Goal: Task Accomplishment & Management: Manage account settings

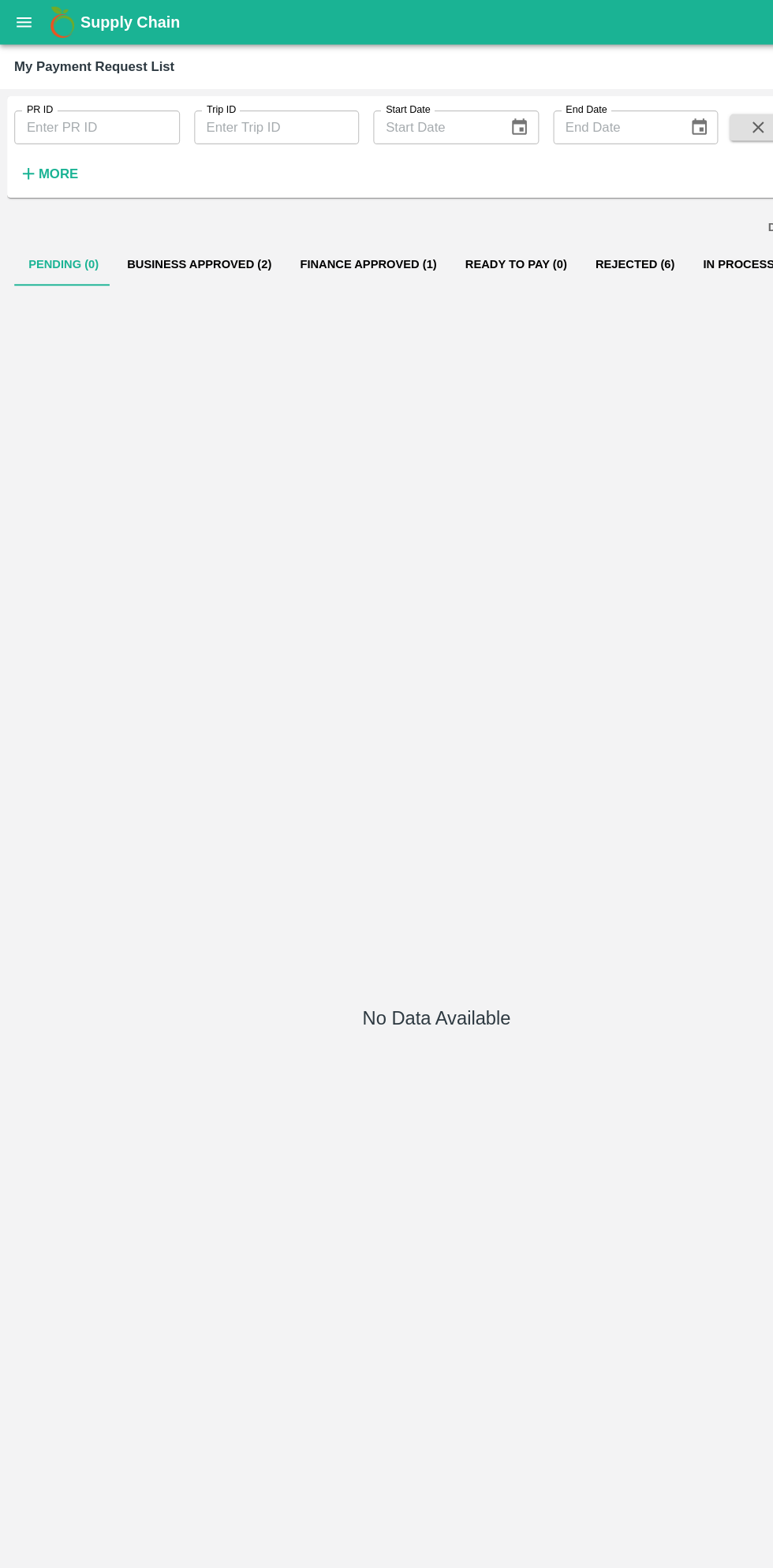
click at [607, 12] on h1 "Supply Chain" at bounding box center [387, 19] width 633 height 22
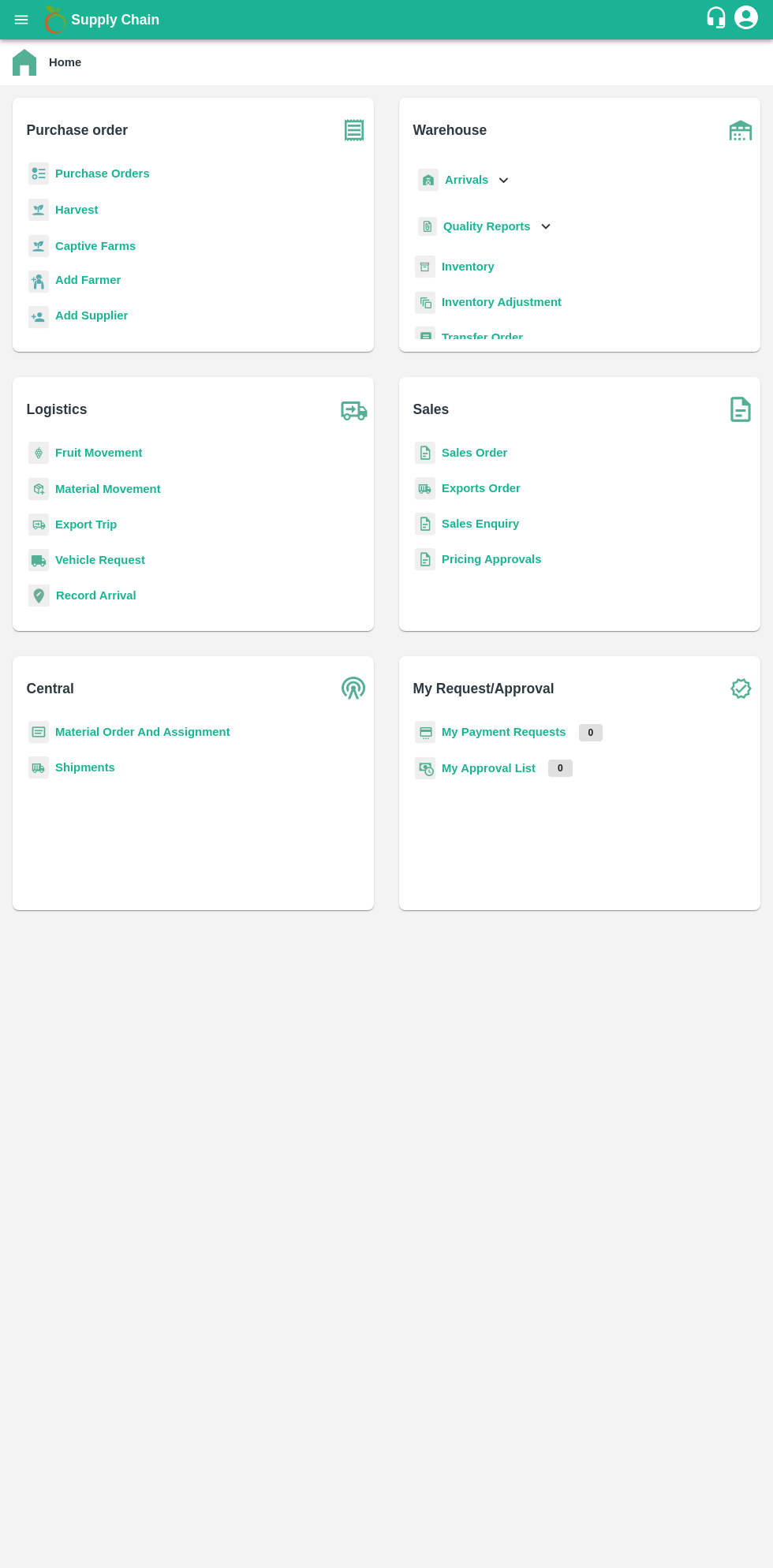
click at [24, 36] on button "open drawer" at bounding box center [21, 20] width 37 height 37
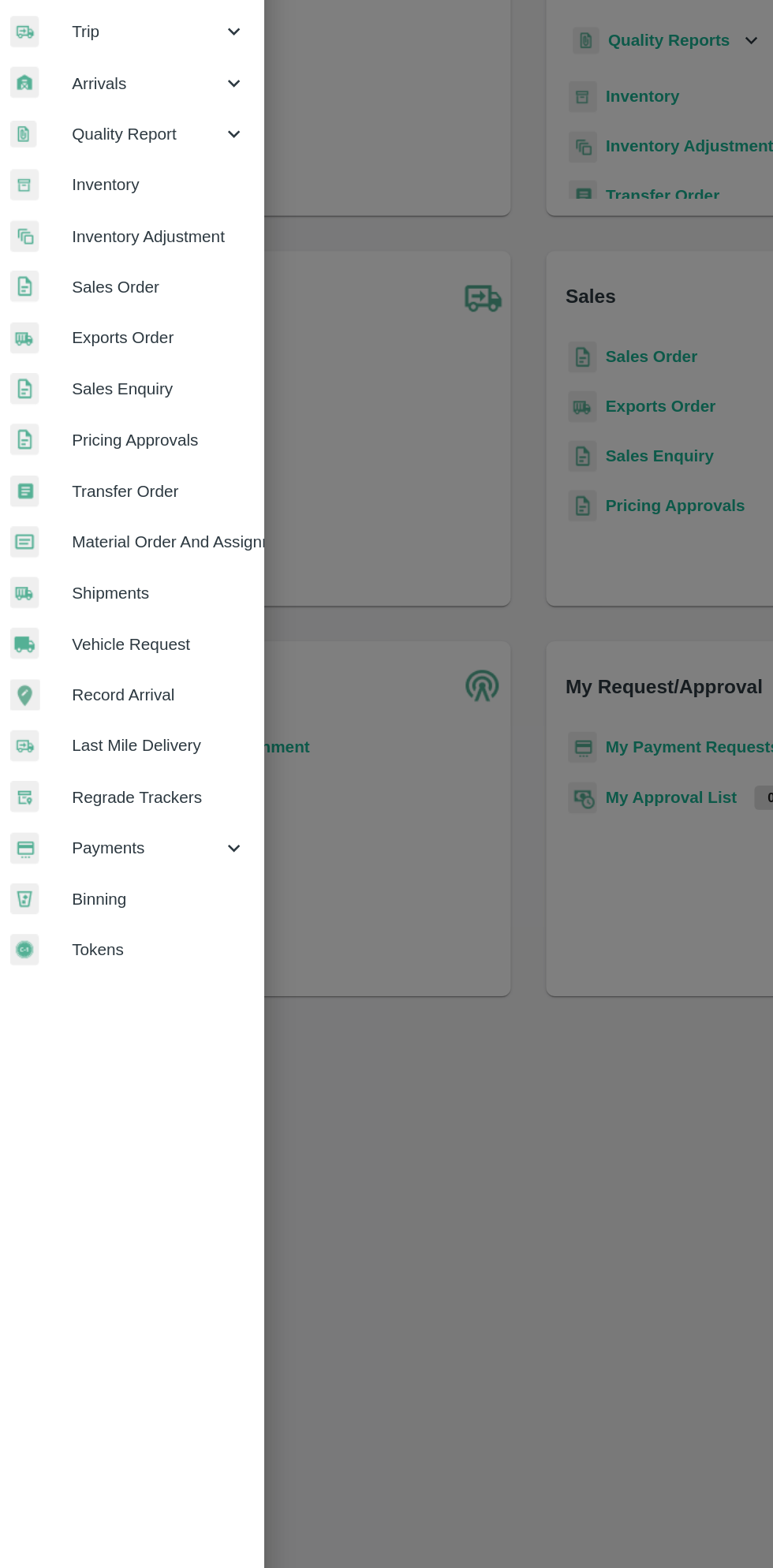
click at [114, 808] on span "Payments" at bounding box center [113, 804] width 108 height 17
click at [115, 850] on li "My Payment Requests" at bounding box center [105, 841] width 185 height 37
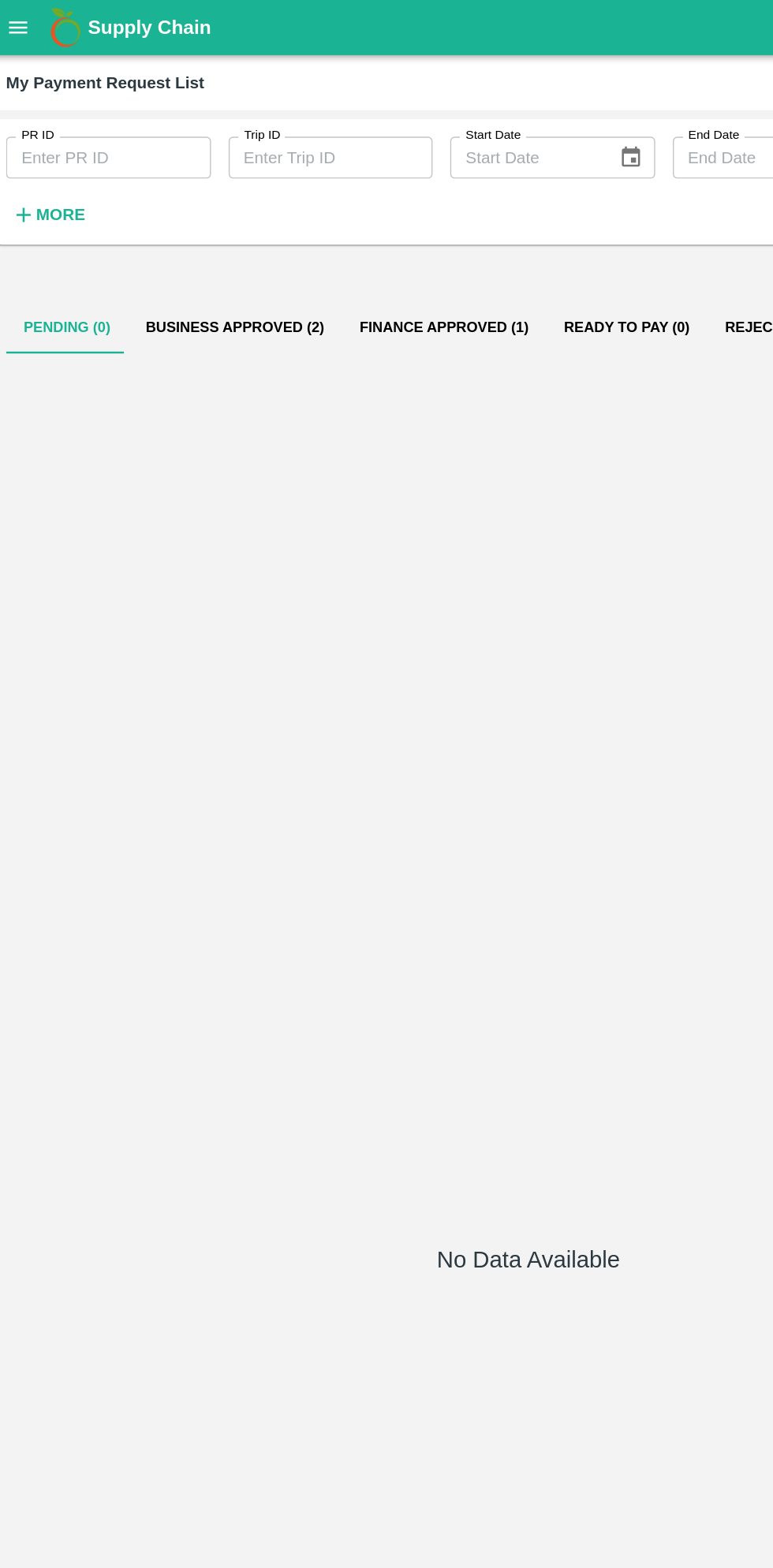
click at [36, 13] on button "open drawer" at bounding box center [21, 20] width 37 height 37
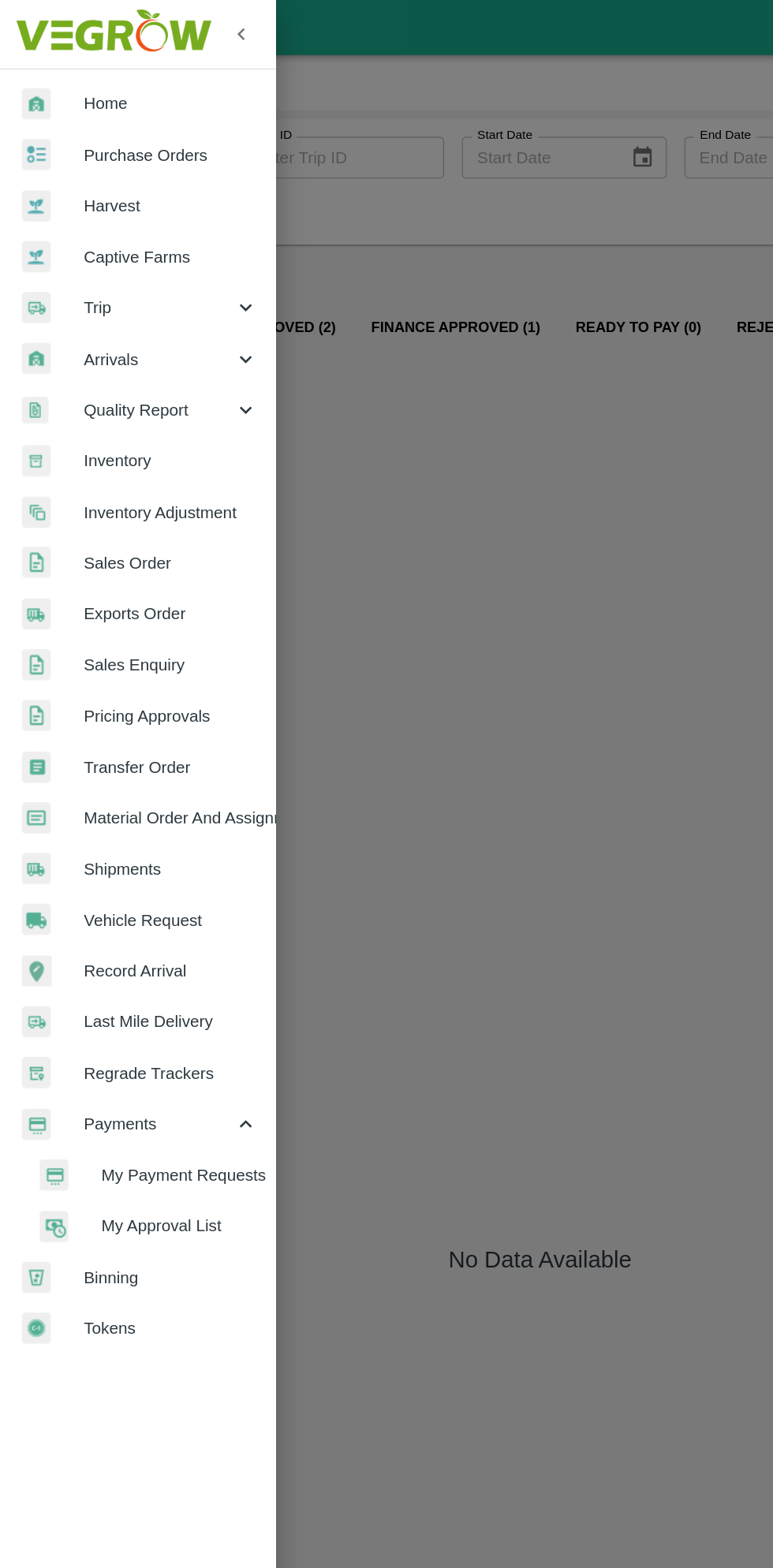
click at [137, 588] on span "Material Order And Assignment" at bounding box center [122, 585] width 125 height 17
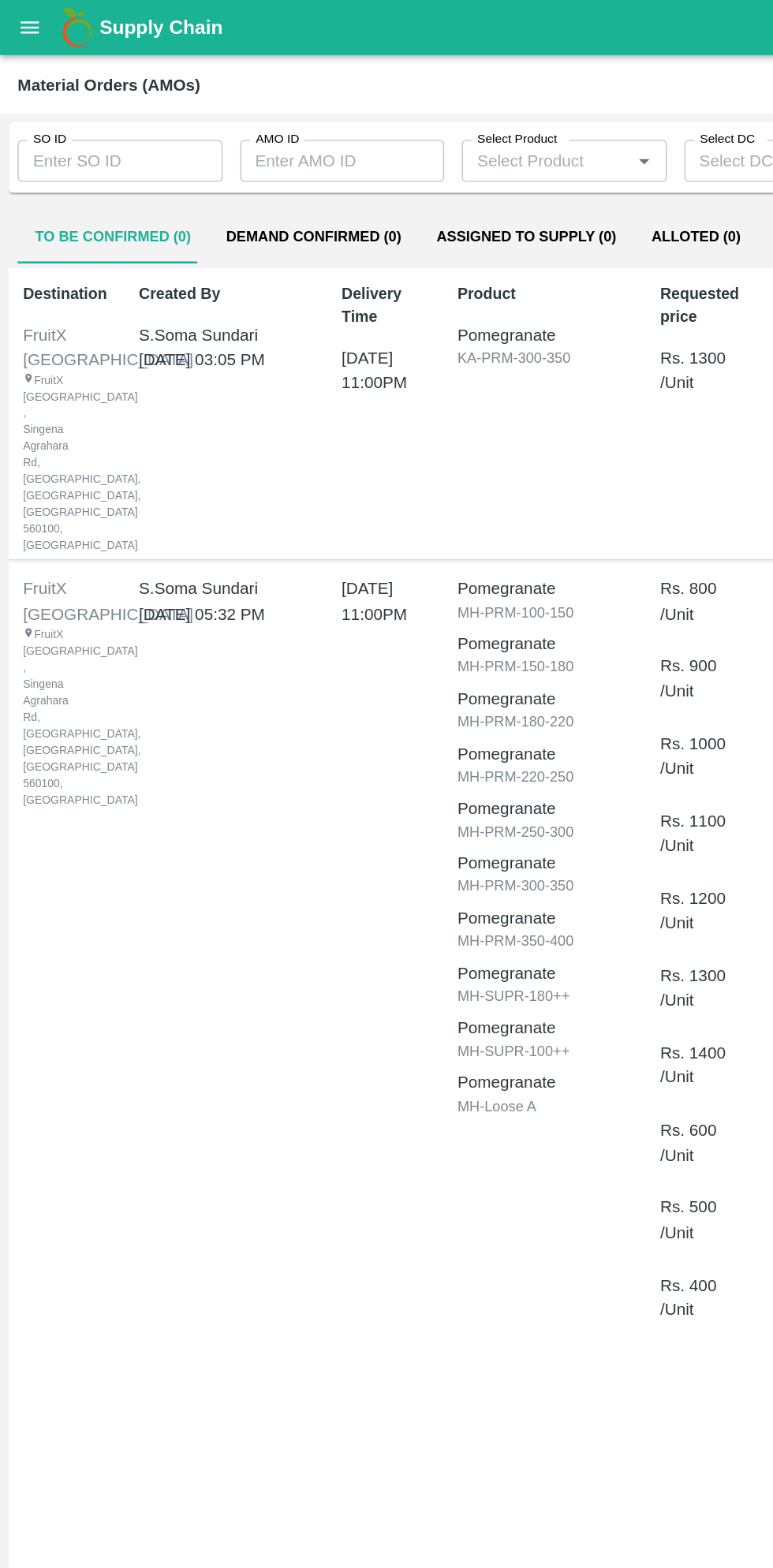
click at [218, 112] on input "AMO ID" at bounding box center [245, 114] width 147 height 30
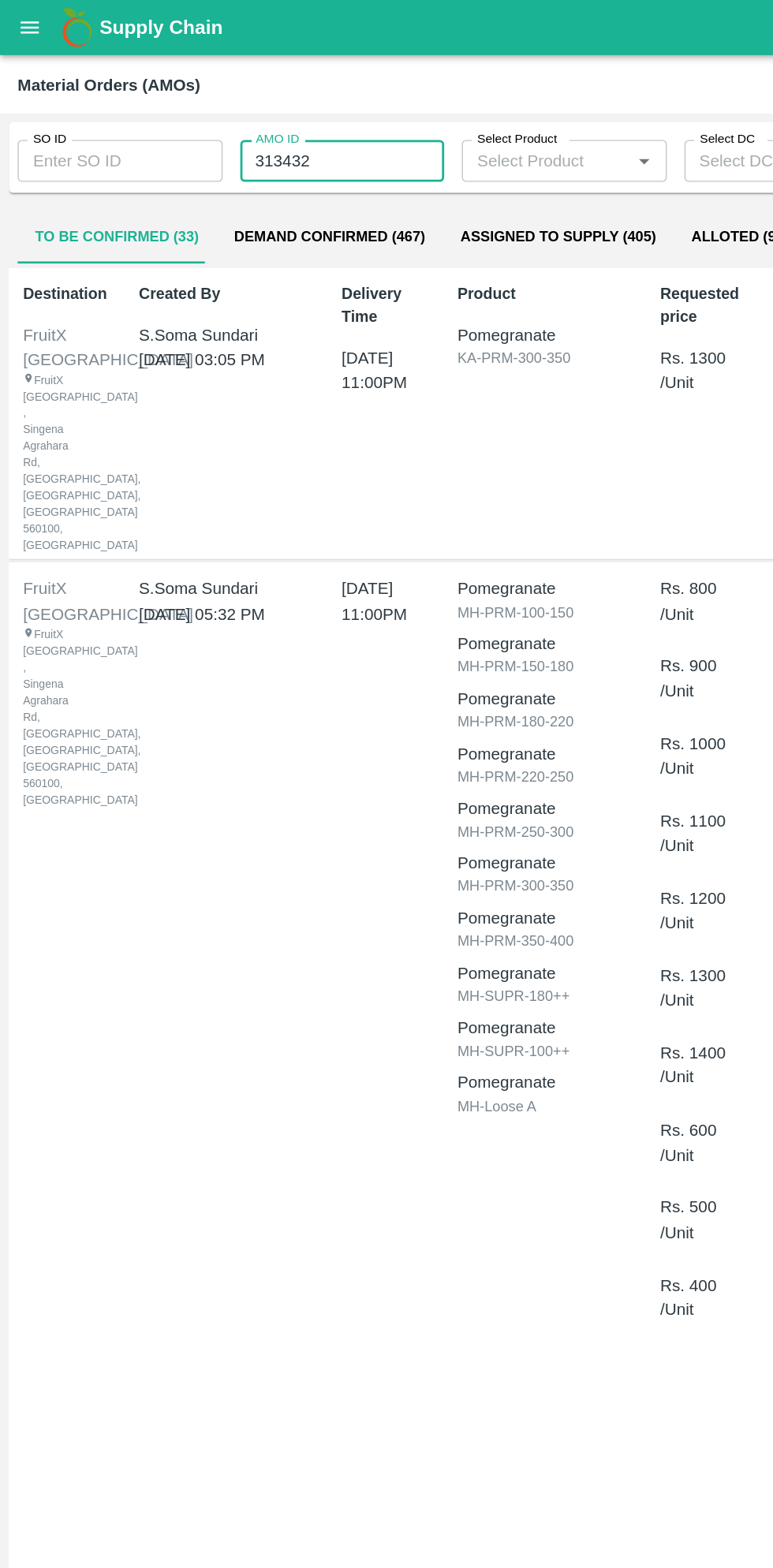
click at [203, 116] on input "313432" at bounding box center [245, 114] width 147 height 30
click at [261, 112] on input "334322" at bounding box center [245, 114] width 147 height 30
type input "3"
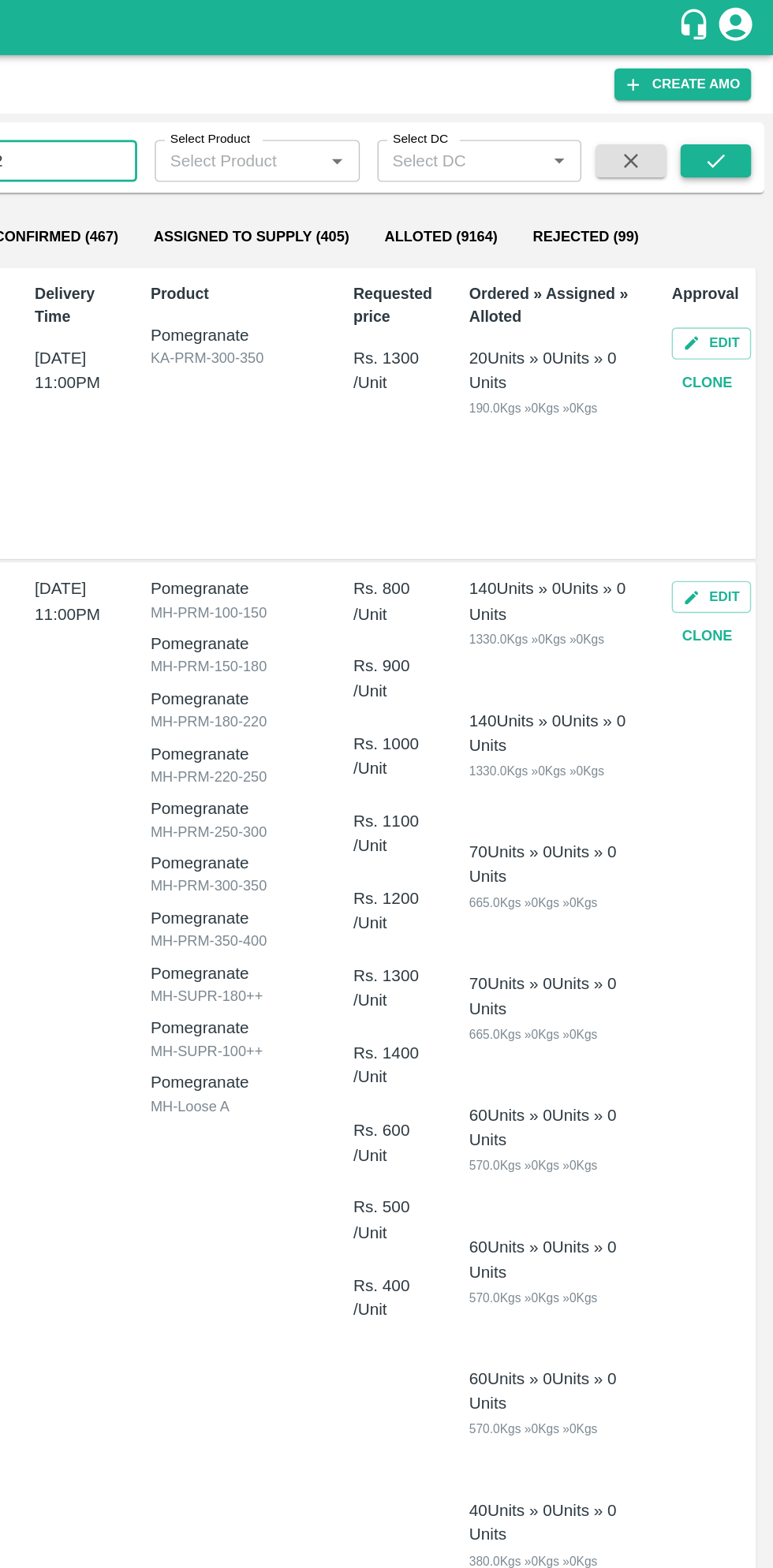
type input "323432"
click at [732, 115] on icon "submit" at bounding box center [732, 115] width 17 height 17
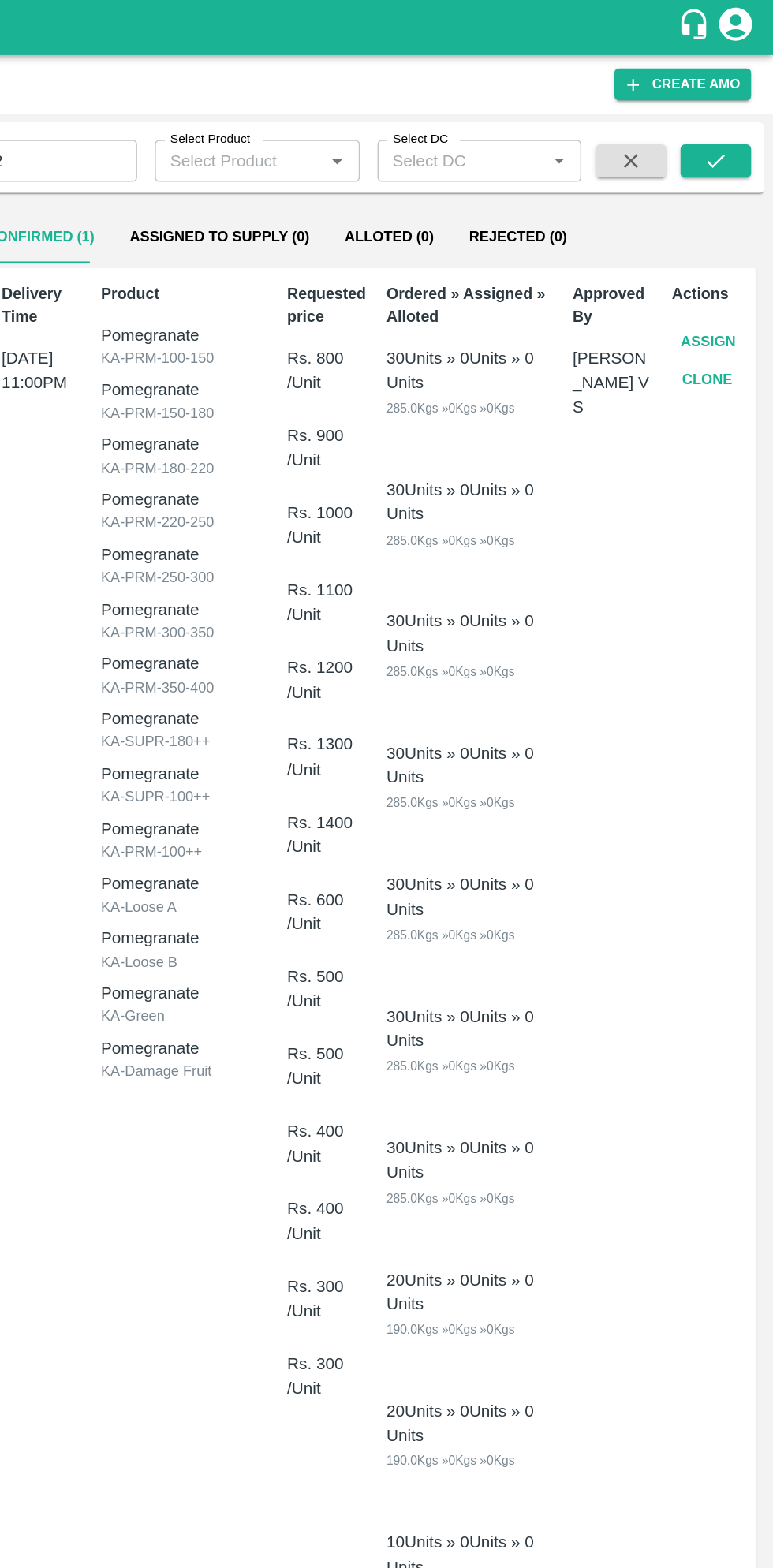
click at [720, 239] on button "Assign" at bounding box center [726, 244] width 52 height 28
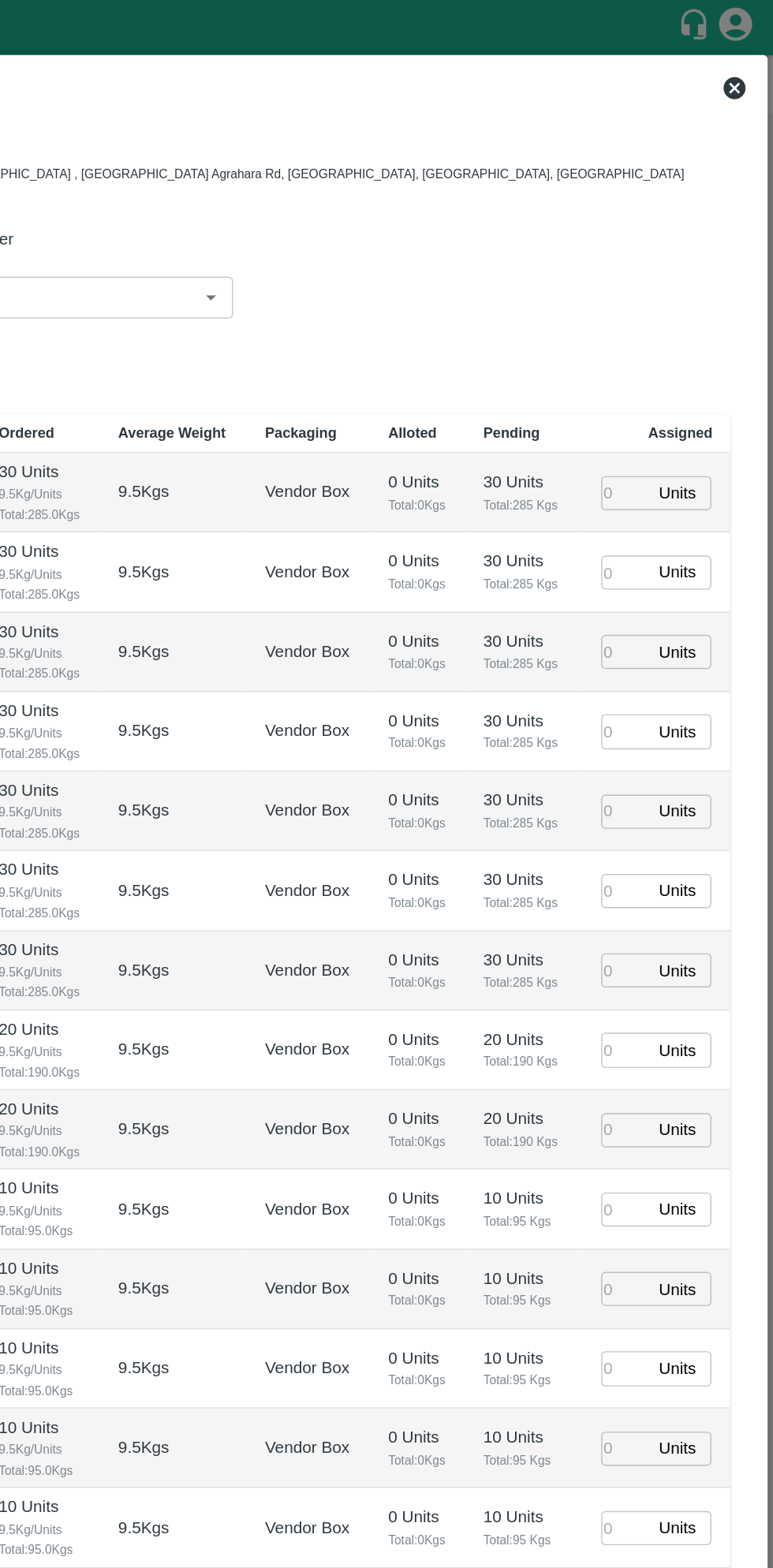
type input "07/09/2025 11:00 PM"
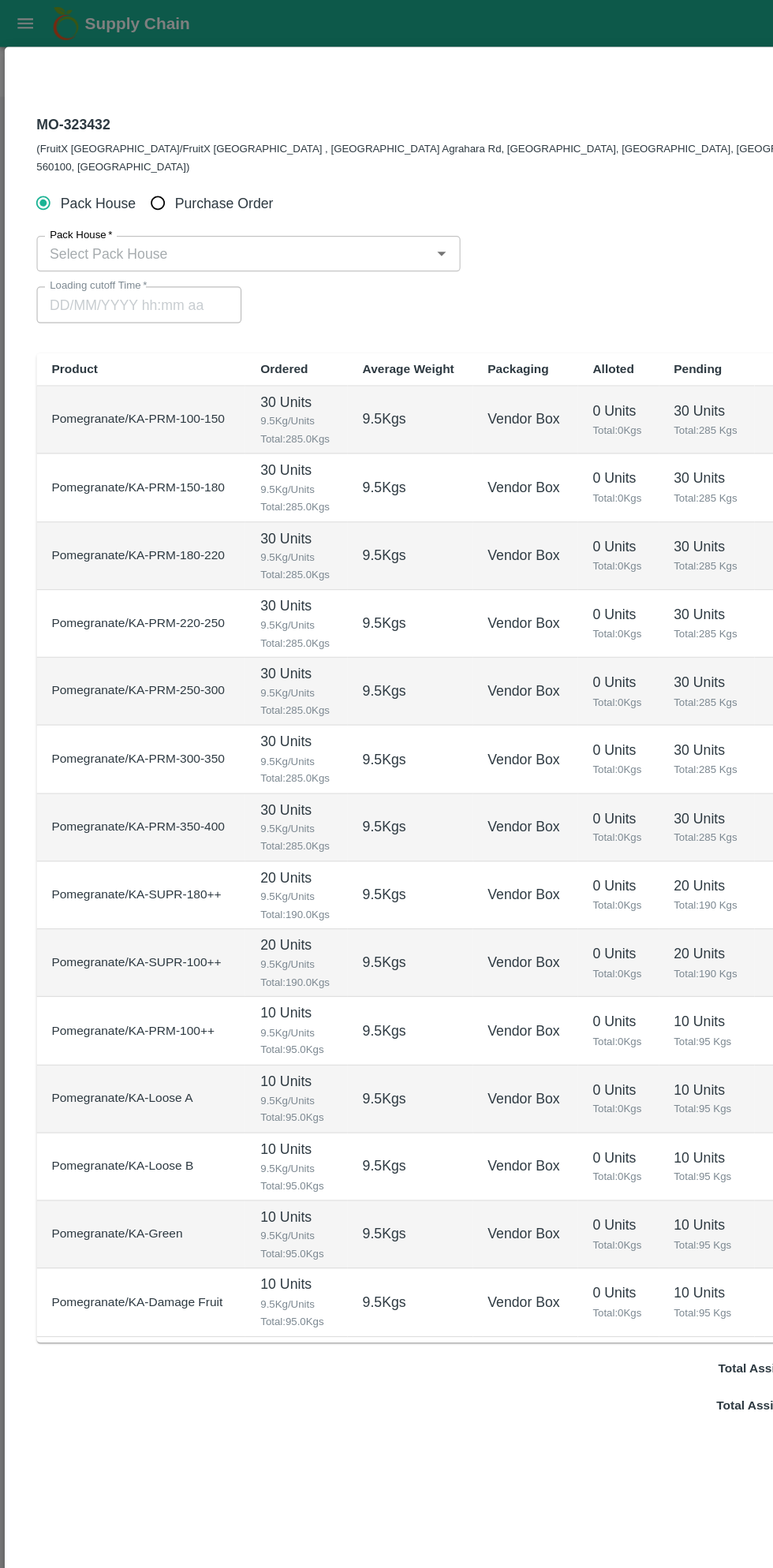
click at [141, 156] on input "Purchase Order" at bounding box center [133, 170] width 29 height 29
radio input "true"
click at [302, 203] on input "PO   *" at bounding box center [367, 213] width 663 height 20
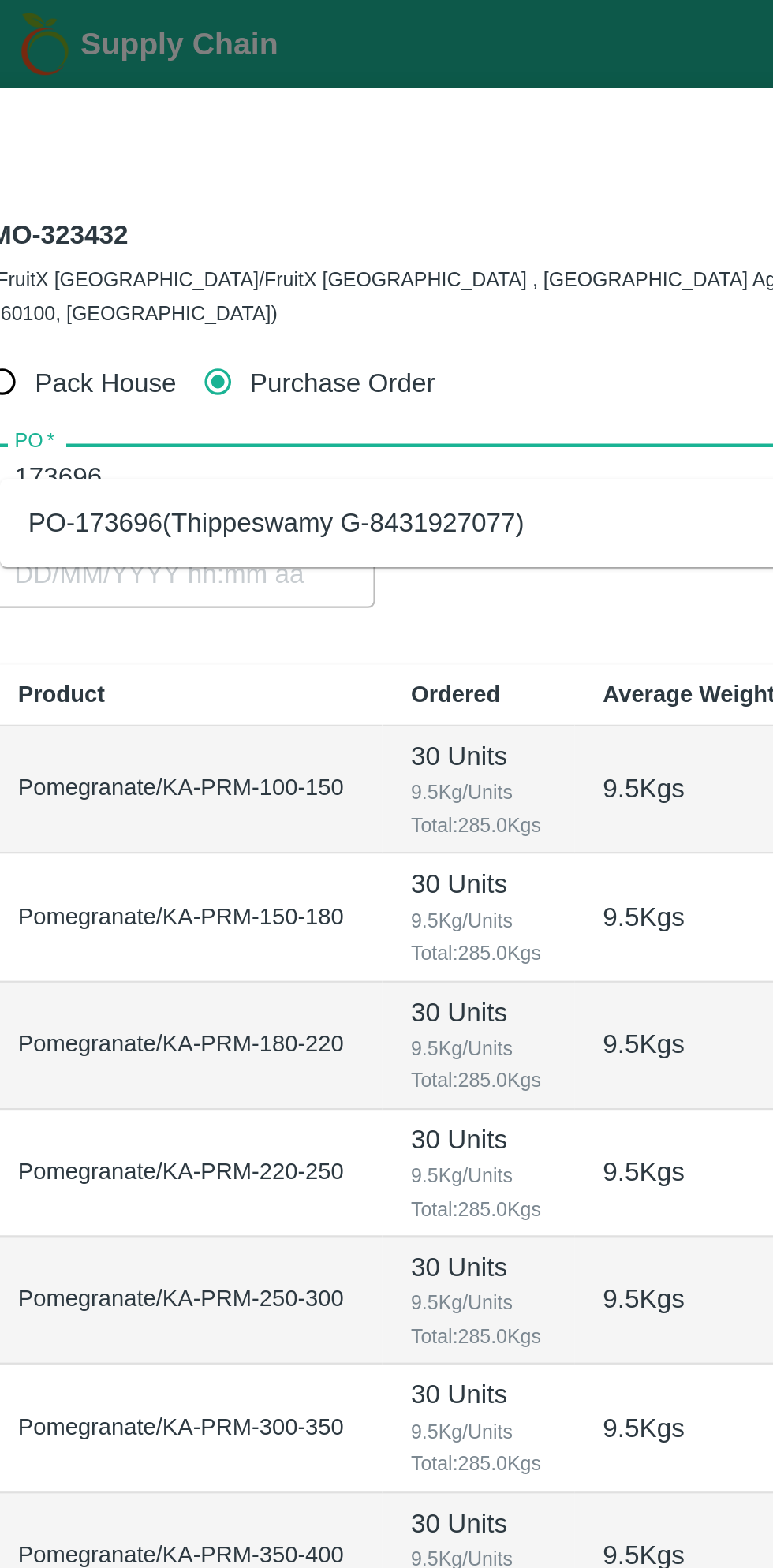
click at [268, 237] on div "PO-173696(Thippeswamy G-8431927077)" at bounding box center [385, 234] width 699 height 27
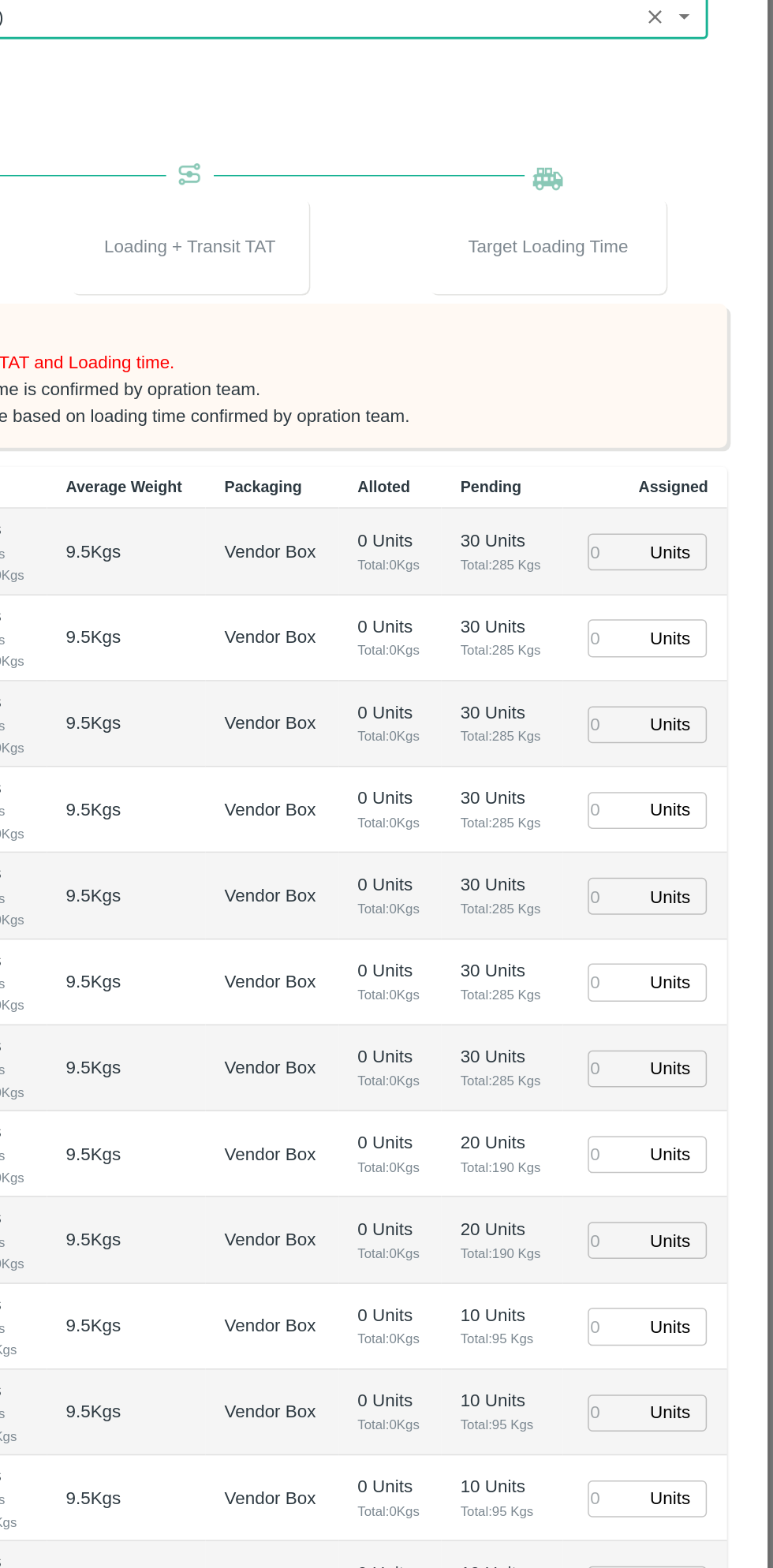
type input "PO-173696(Thippeswamy G-8431927077)"
click at [668, 556] on input "number" at bounding box center [667, 567] width 35 height 24
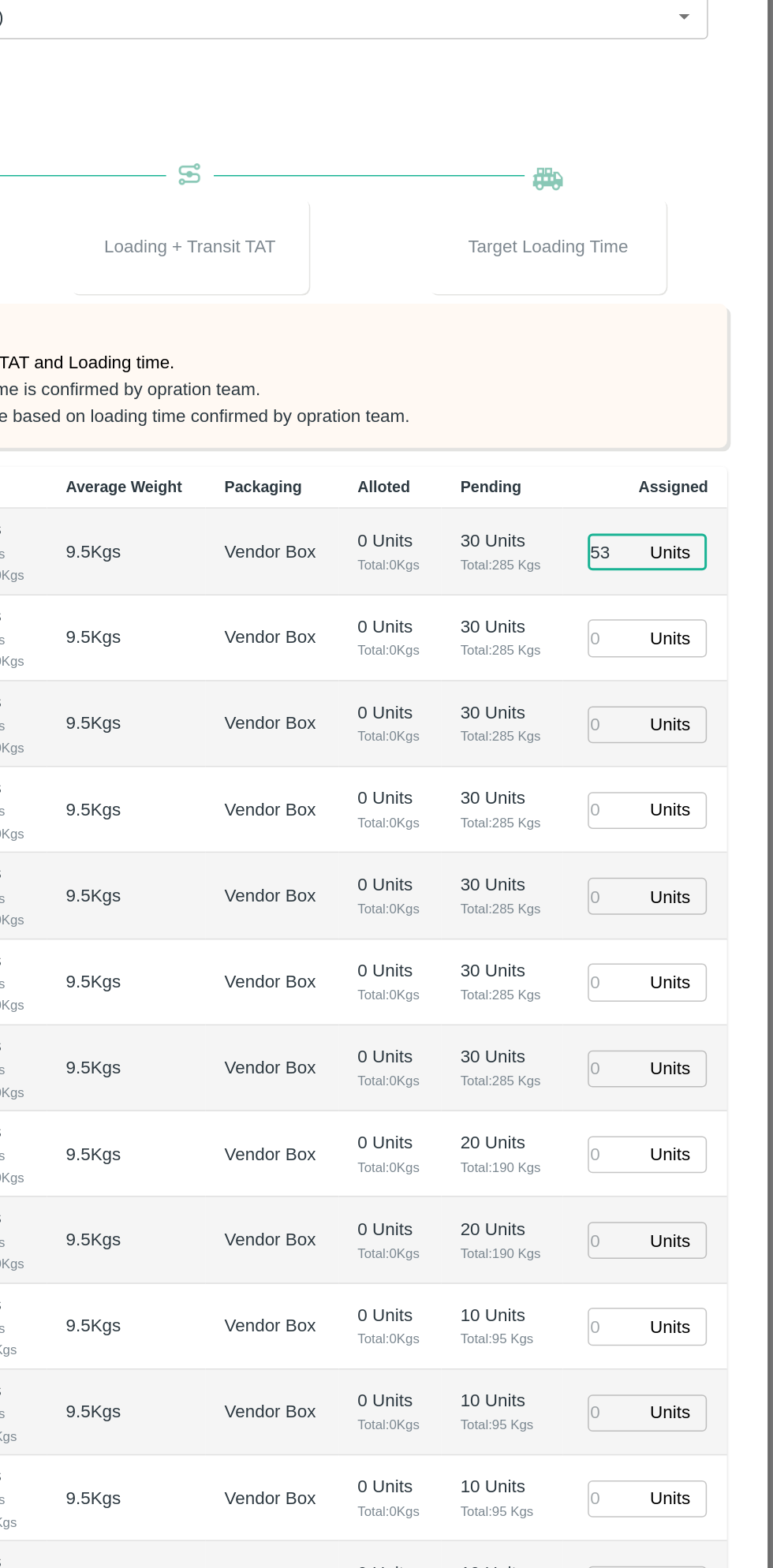
type input "53"
type input "42"
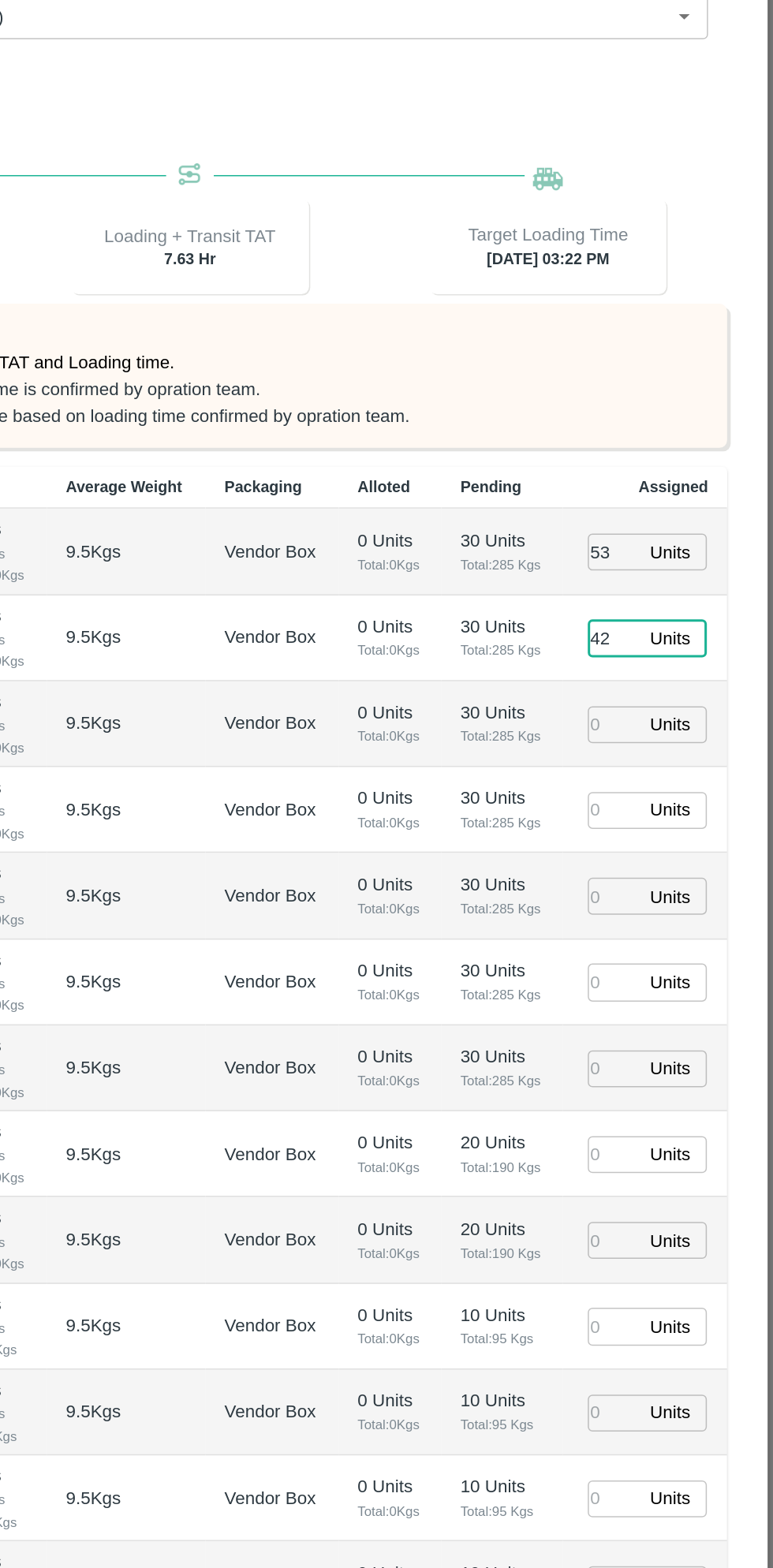
type input "07/09/2025 03:22 PM"
type input "42"
type input "35"
type input "23"
type input "17"
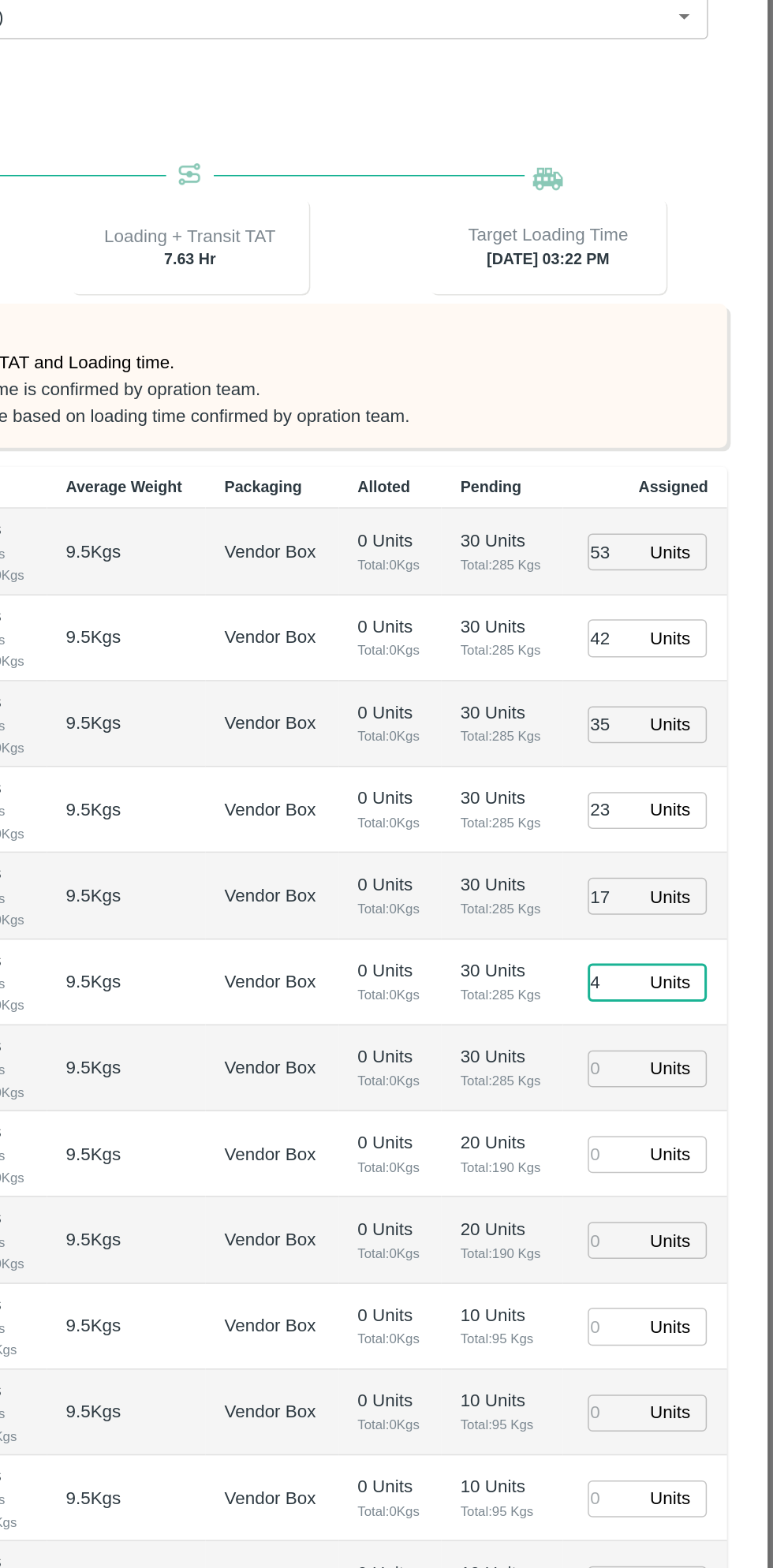
type input "4"
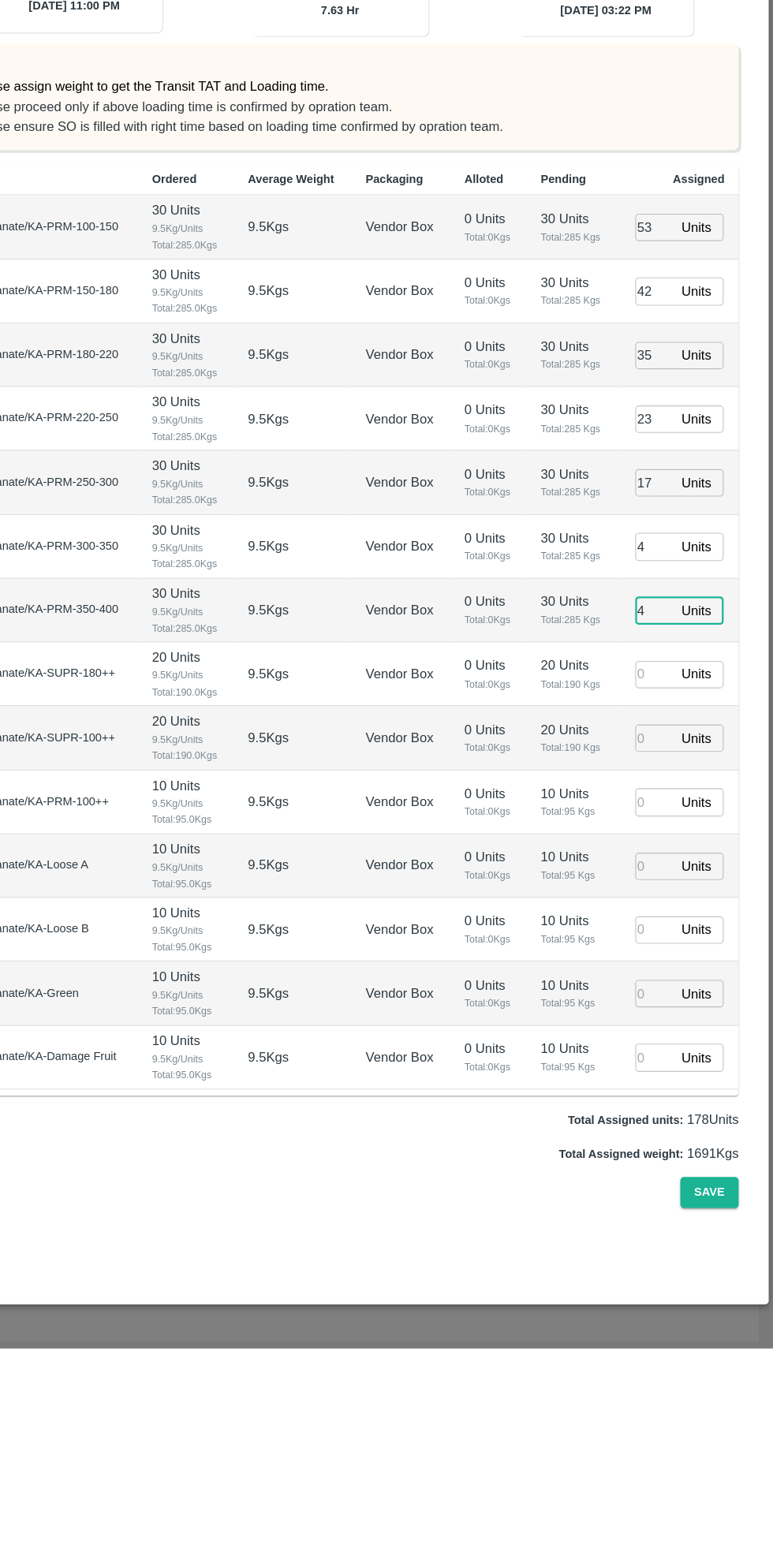
type input "4"
click at [665, 956] on input "number" at bounding box center [667, 966] width 35 height 24
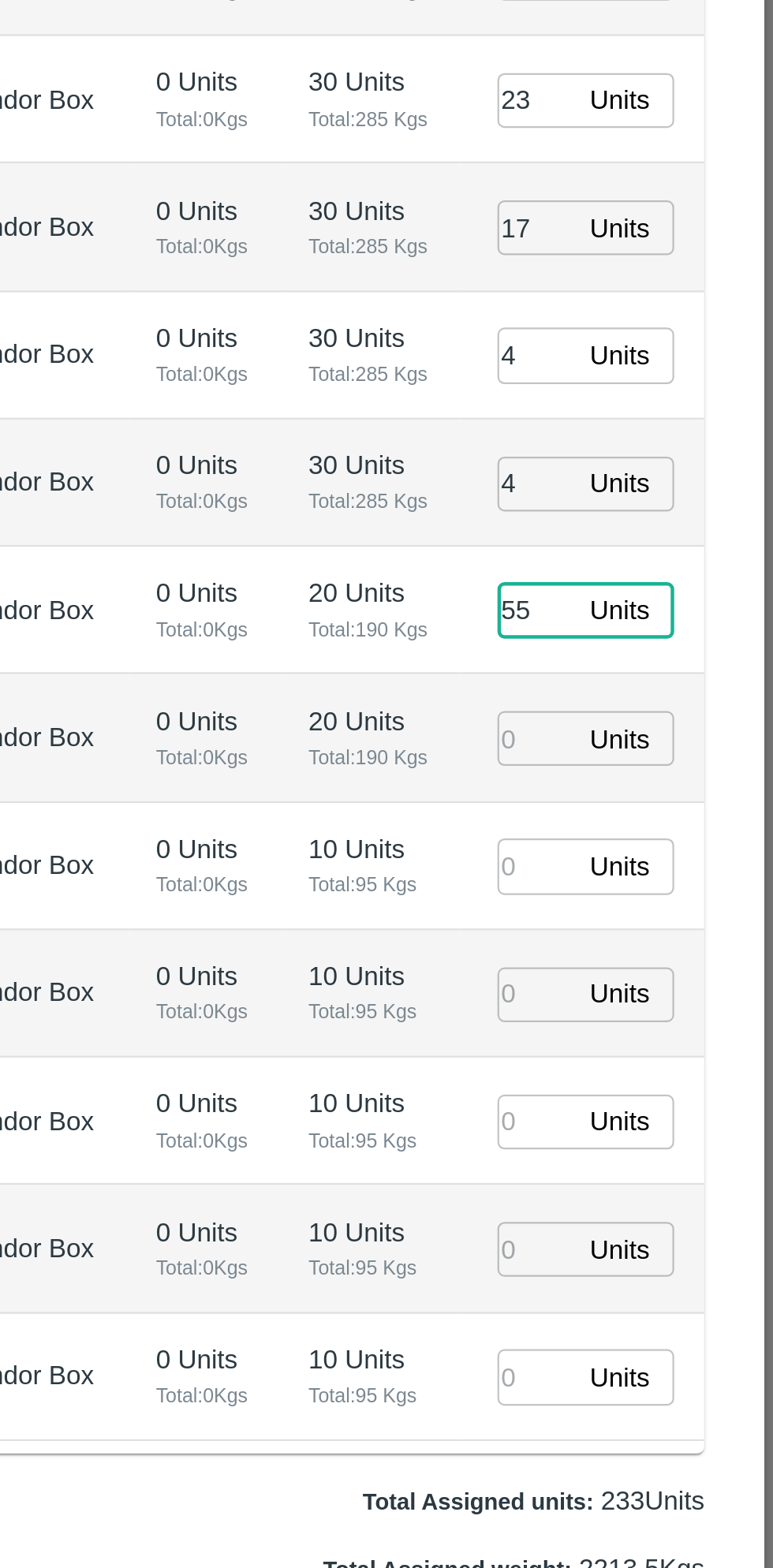
type input "55"
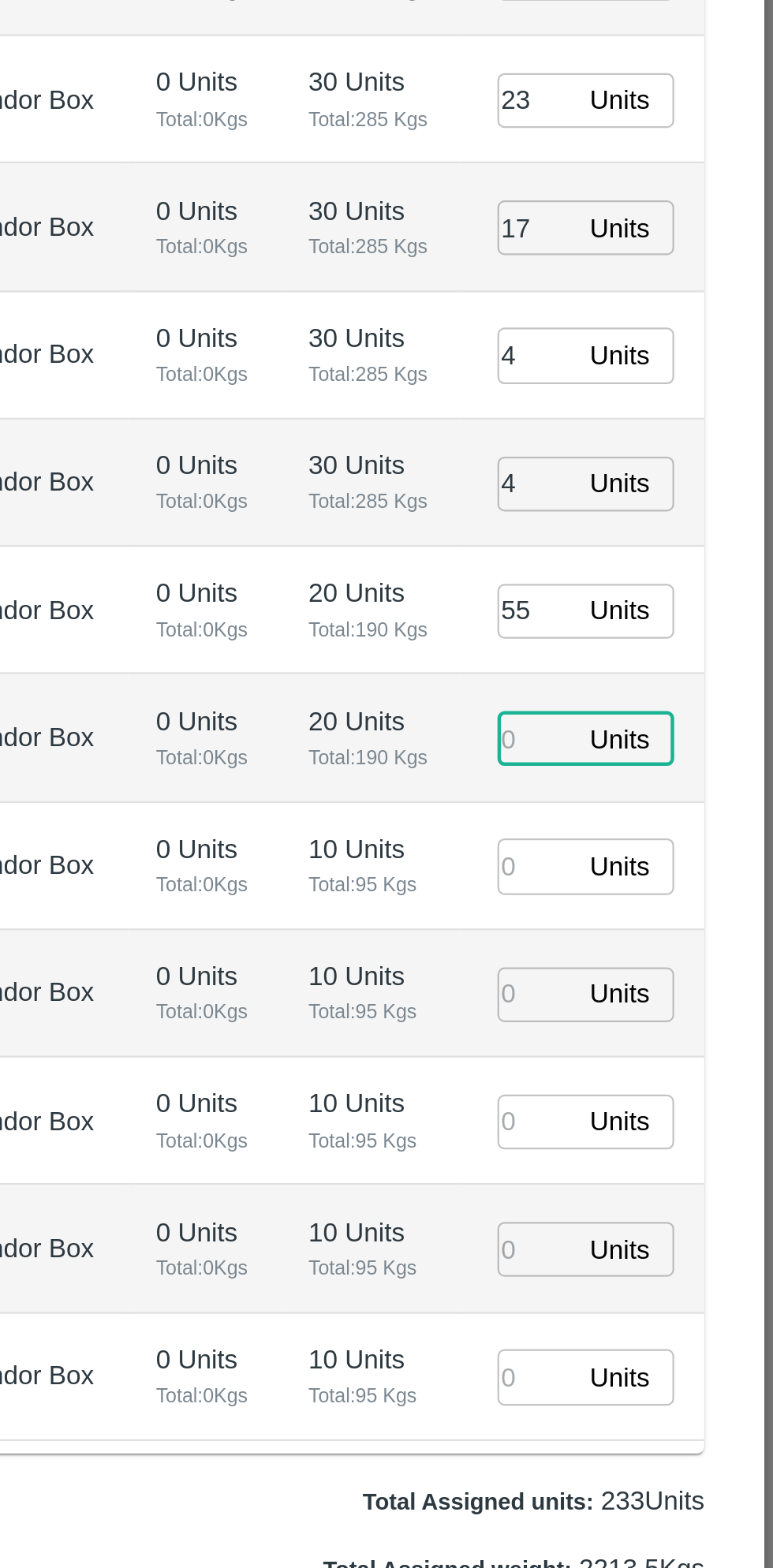
type input "07/09/2025 01:22 PM"
type input "4"
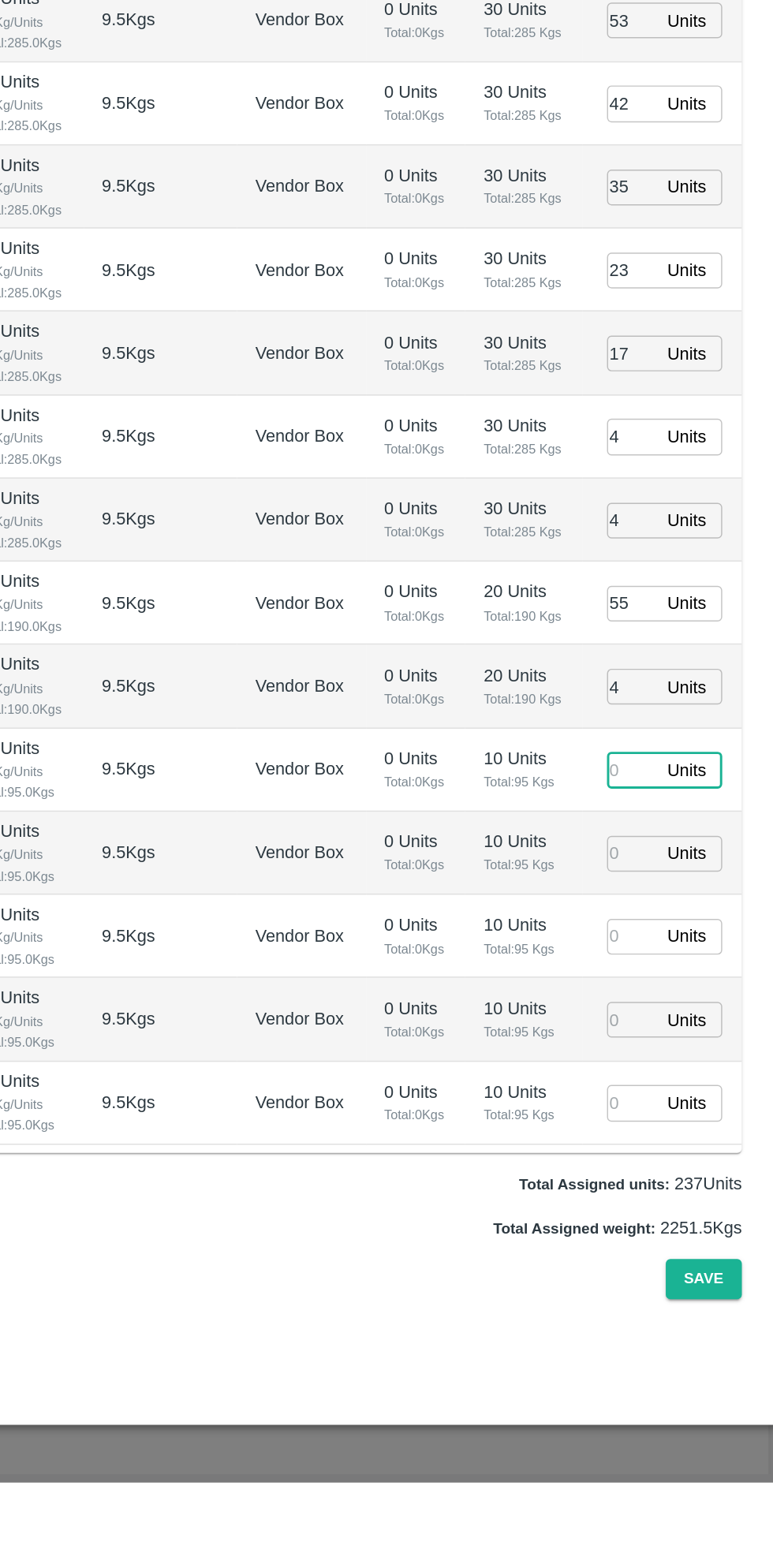
click at [656, 1125] on input "number" at bounding box center [667, 1137] width 35 height 24
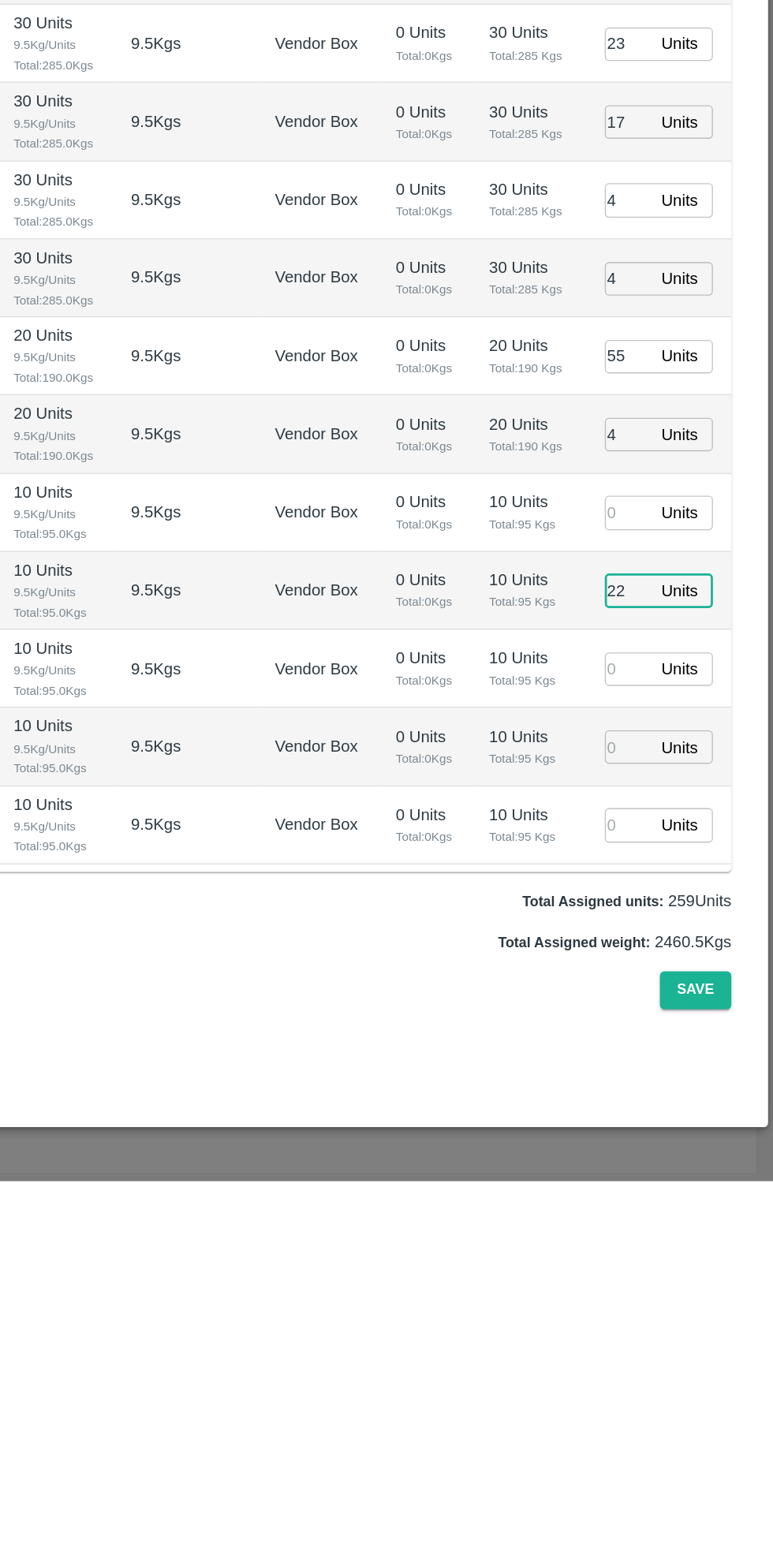
type input "22"
click at [665, 1240] on input "number" at bounding box center [667, 1251] width 35 height 24
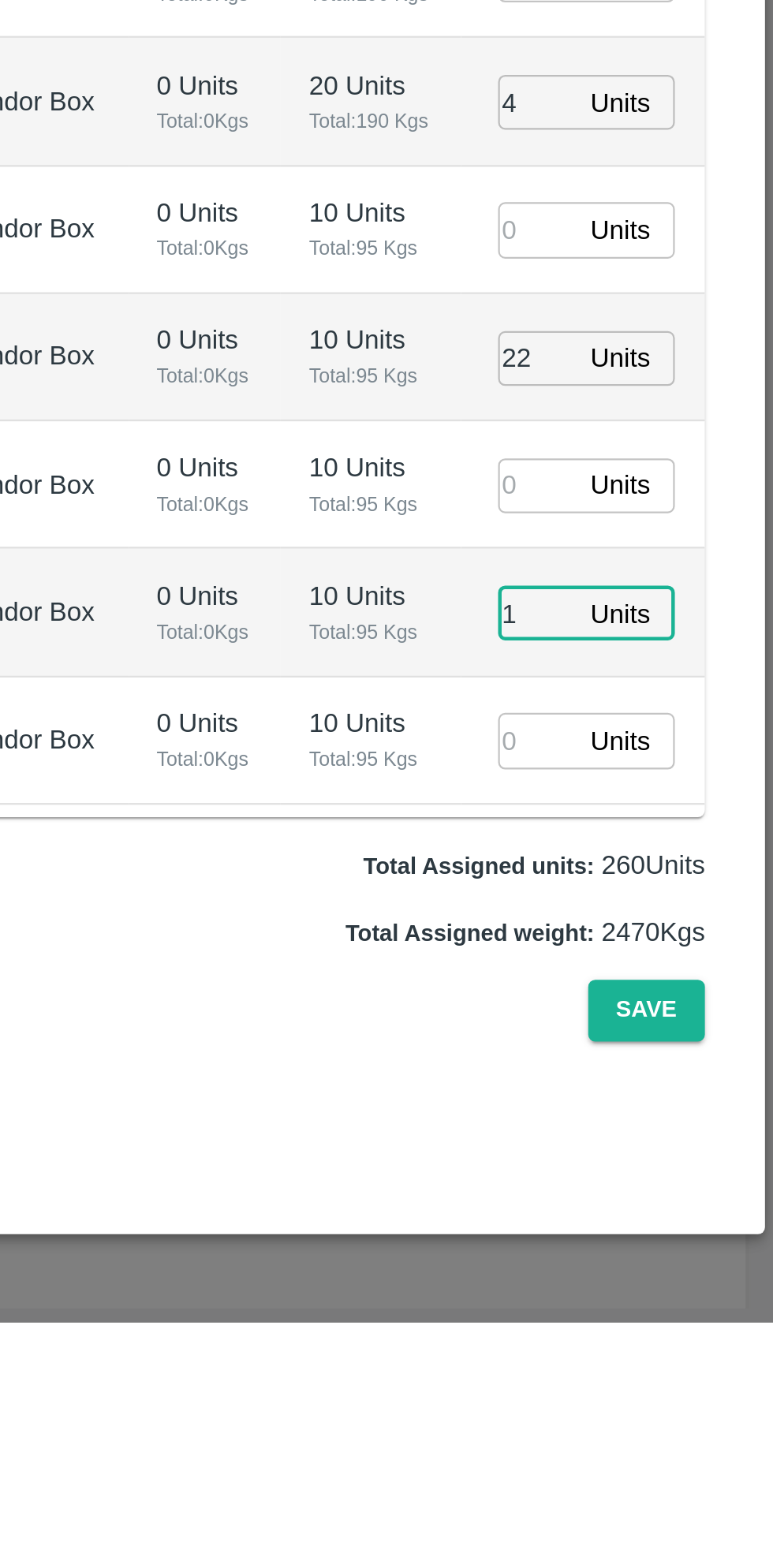
type input "12"
type input "07/09/2025 02:22 PM"
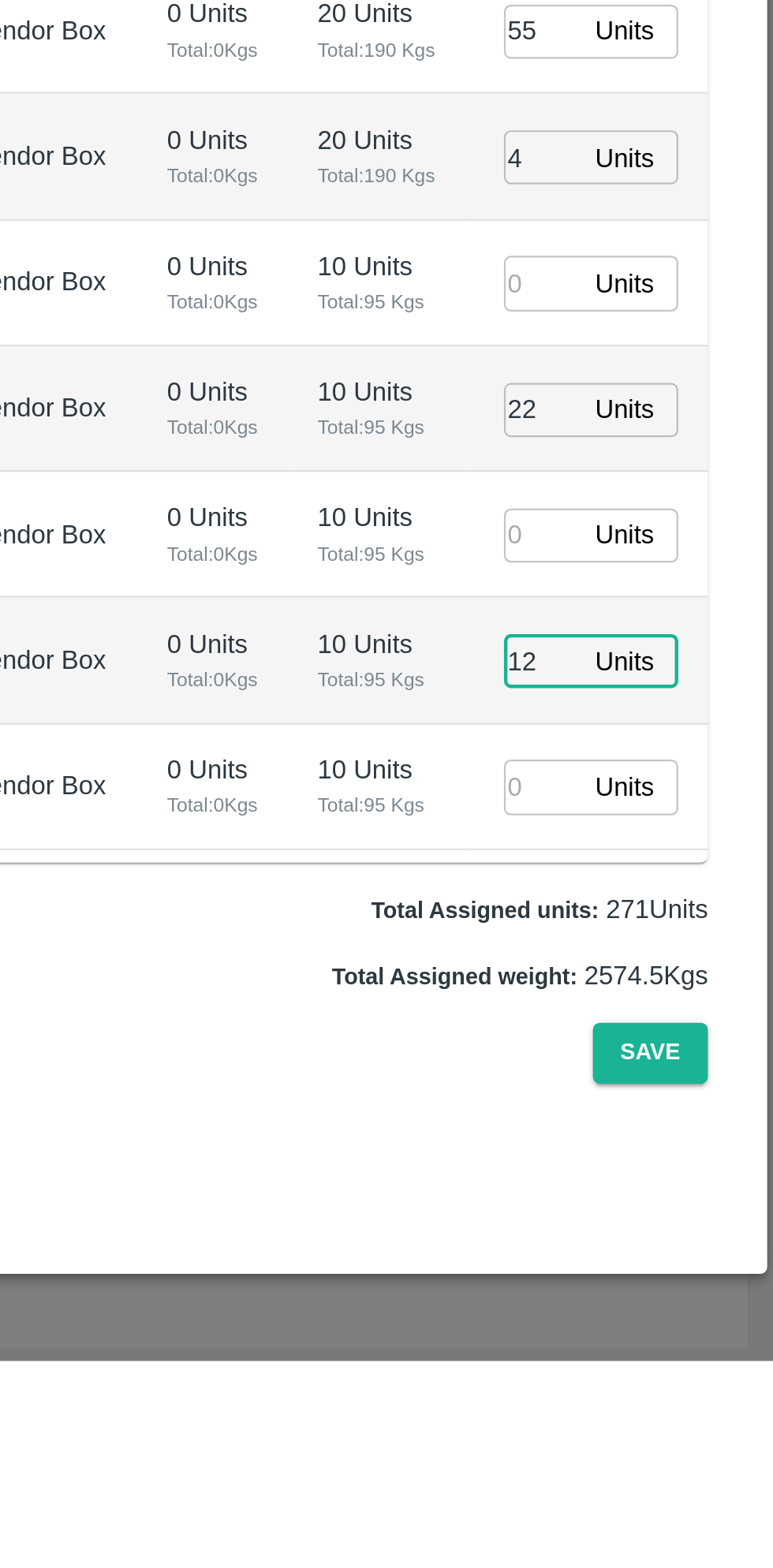
type input "12"
click at [666, 1182] on input "number" at bounding box center [667, 1194] width 35 height 24
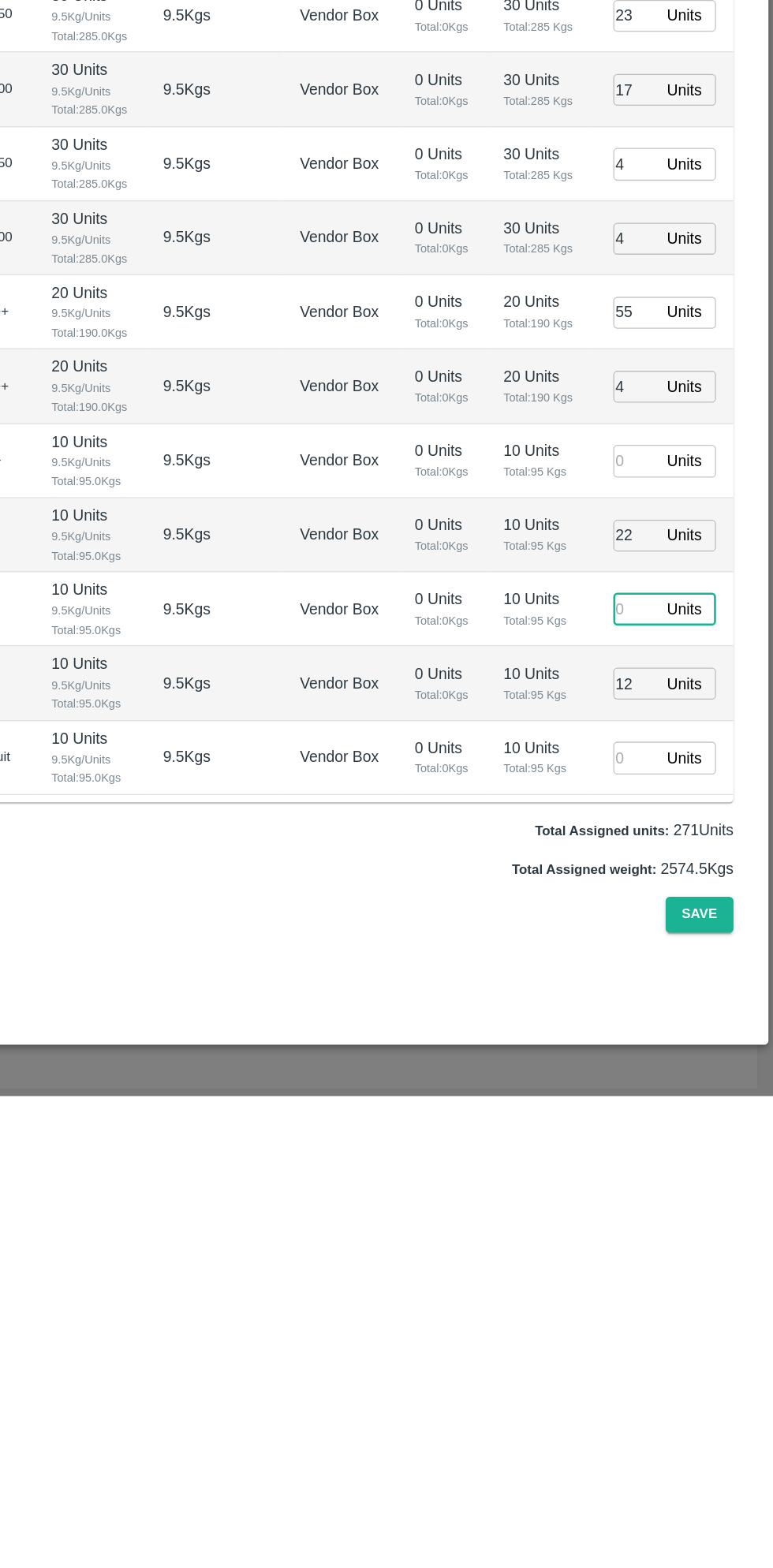
click at [669, 1068] on input "number" at bounding box center [667, 1079] width 35 height 24
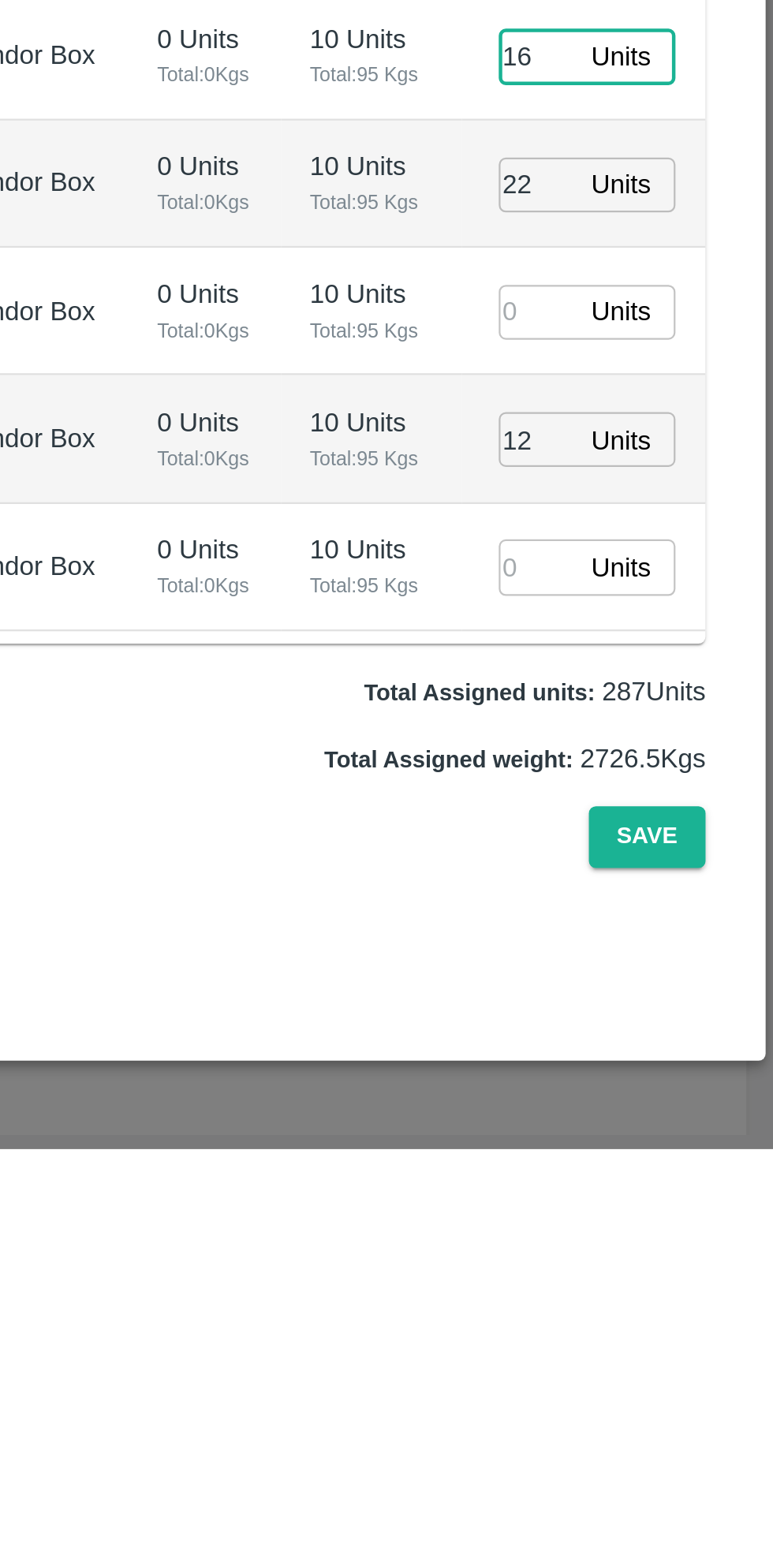
type input "16"
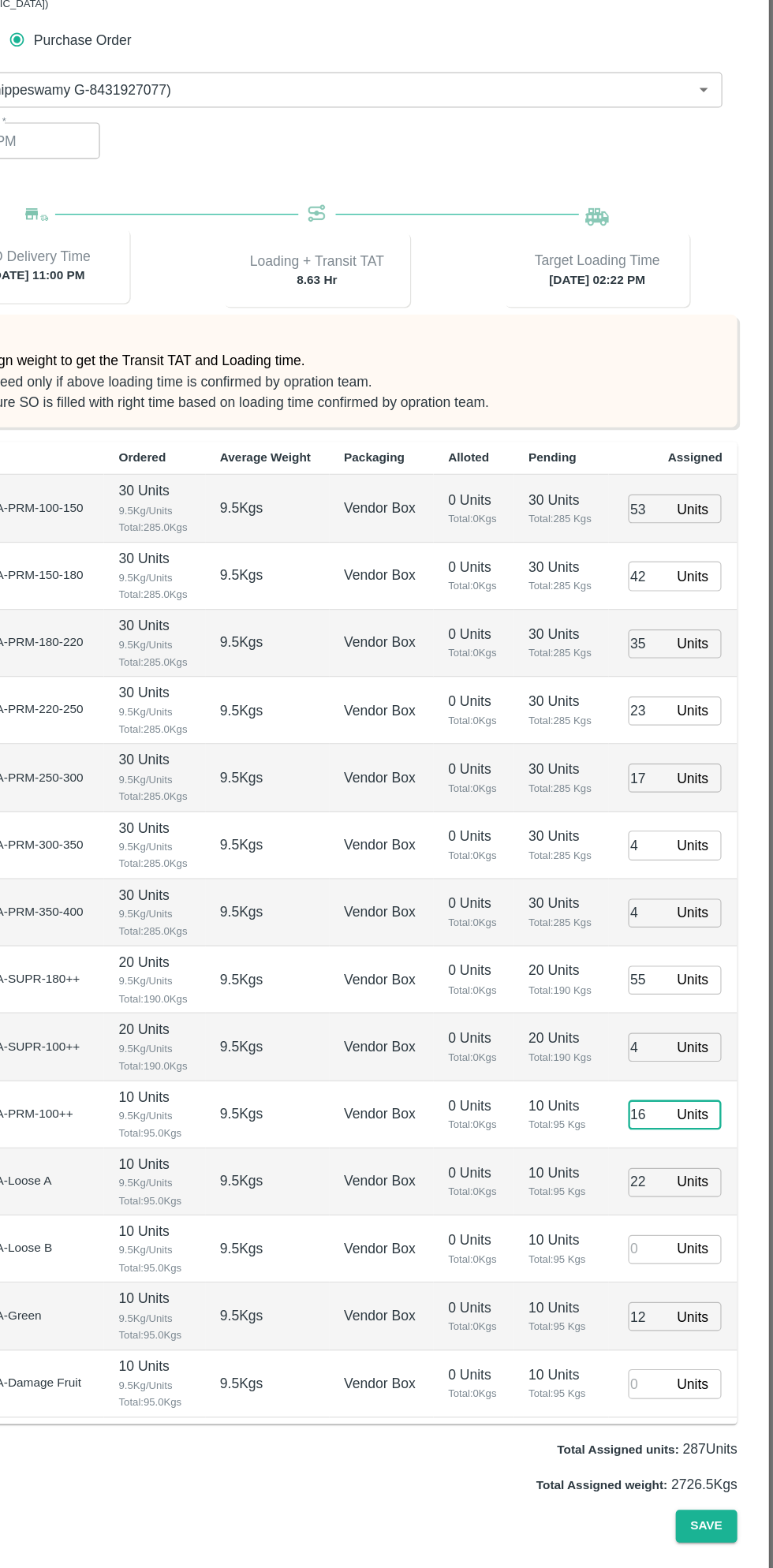
click at [667, 898] on input "4" at bounding box center [667, 909] width 35 height 24
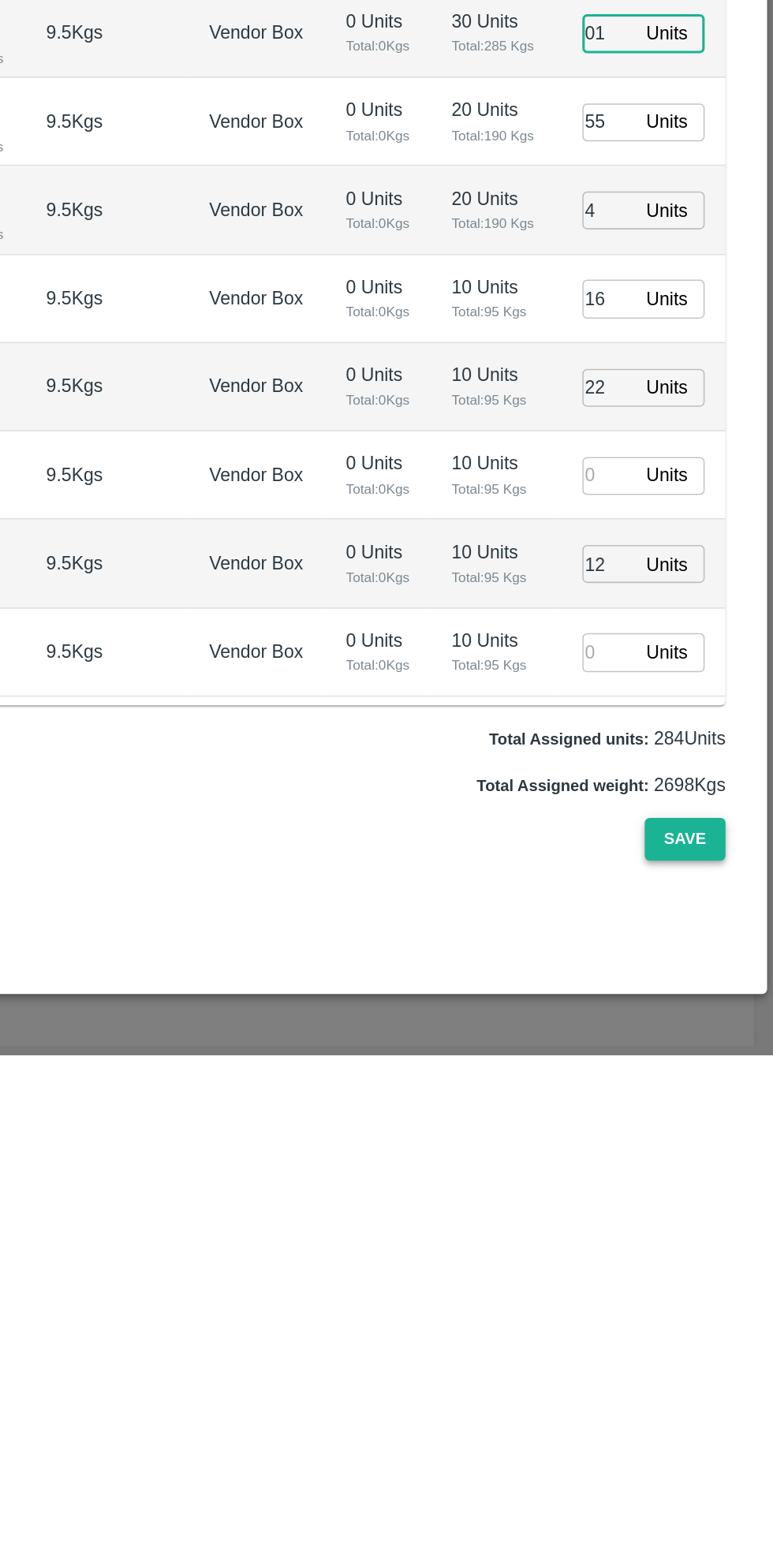
type input "01"
click at [731, 1415] on button "Save" at bounding box center [715, 1429] width 52 height 28
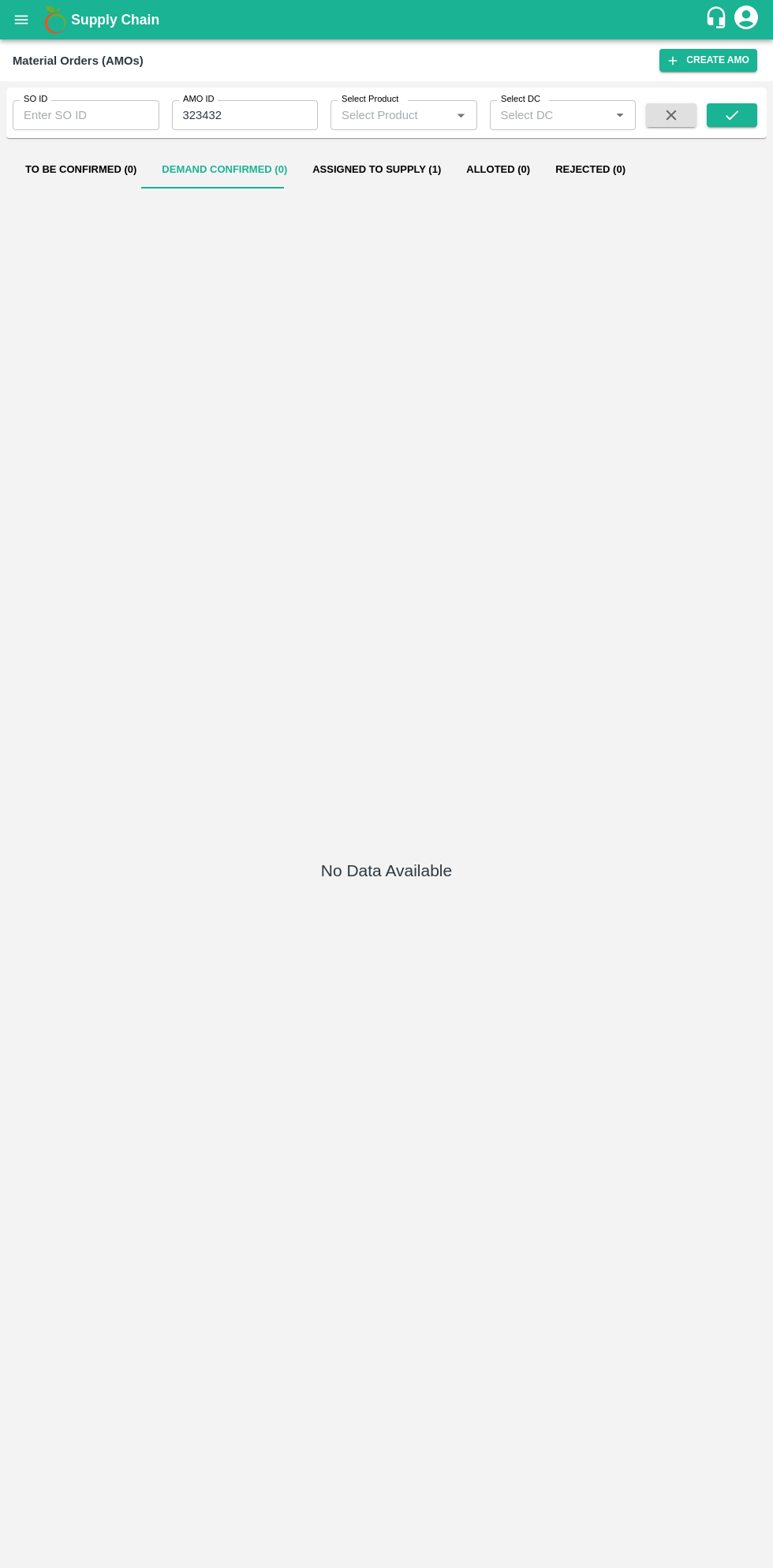
click at [29, 19] on icon "open drawer" at bounding box center [21, 19] width 17 height 17
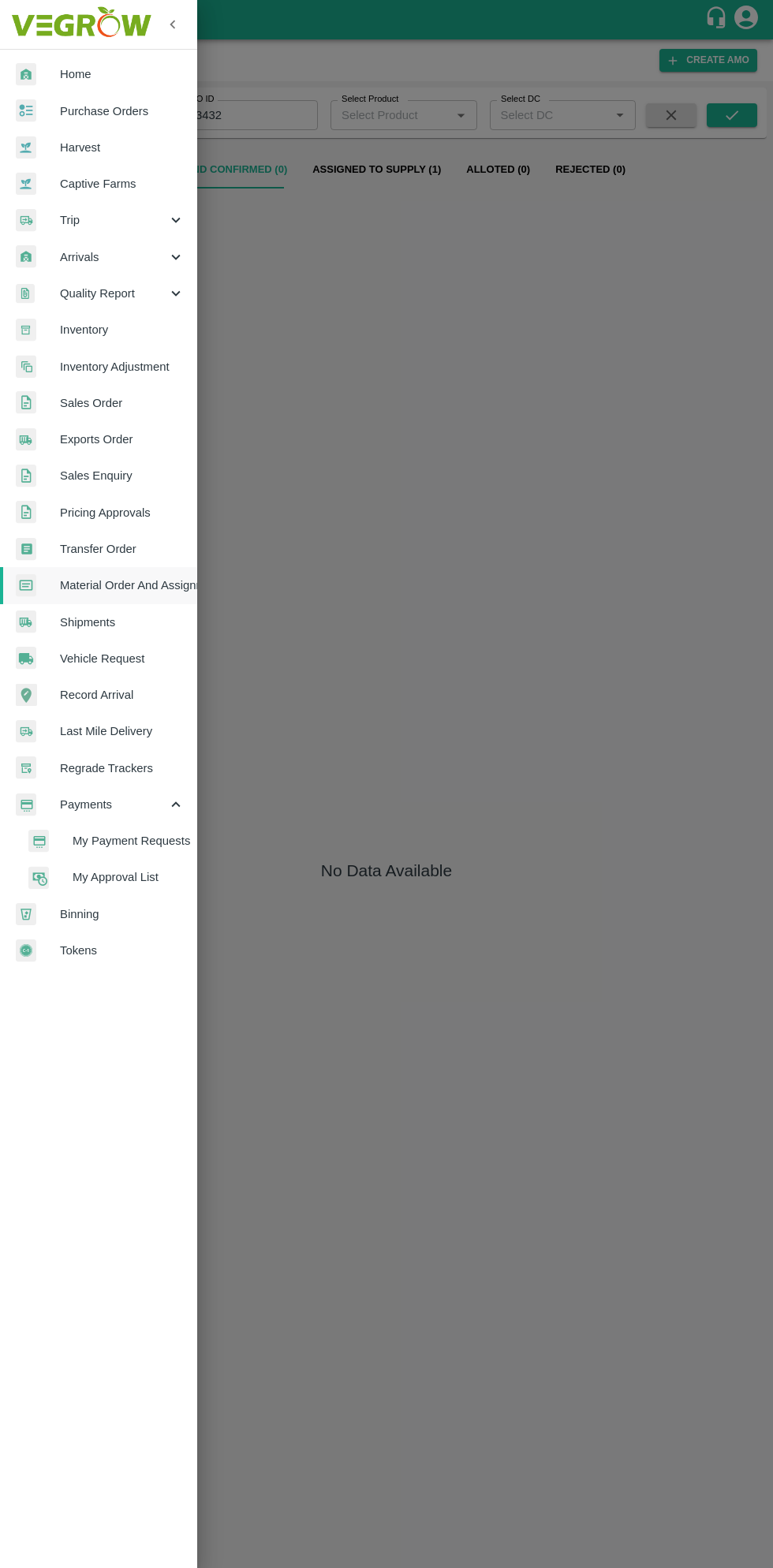
click at [133, 104] on span "Purchase Orders" at bounding box center [122, 112] width 125 height 17
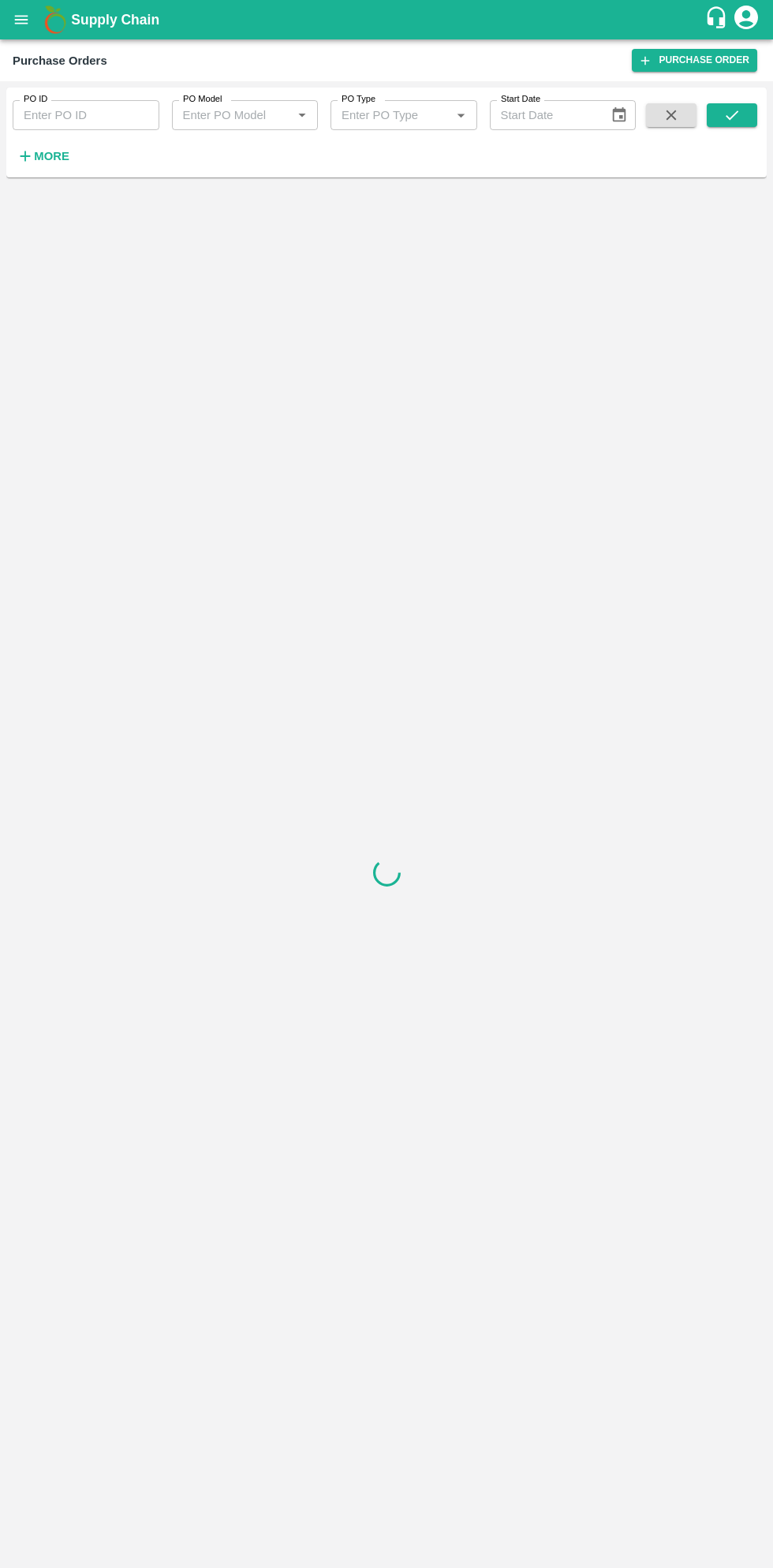
click at [63, 153] on strong "More" at bounding box center [51, 156] width 36 height 13
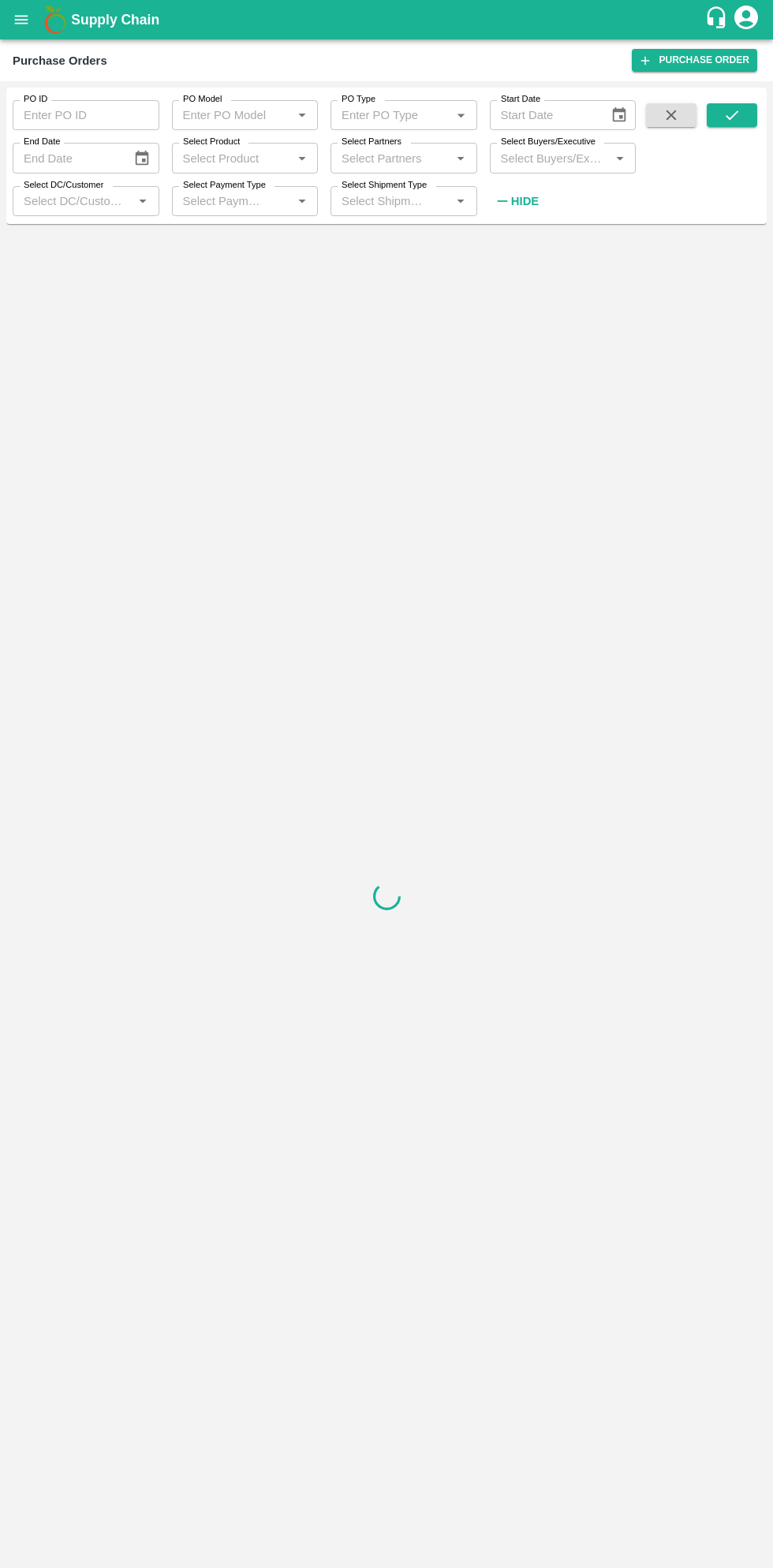
click at [561, 151] on input "Select Buyers/Executive" at bounding box center [550, 157] width 112 height 20
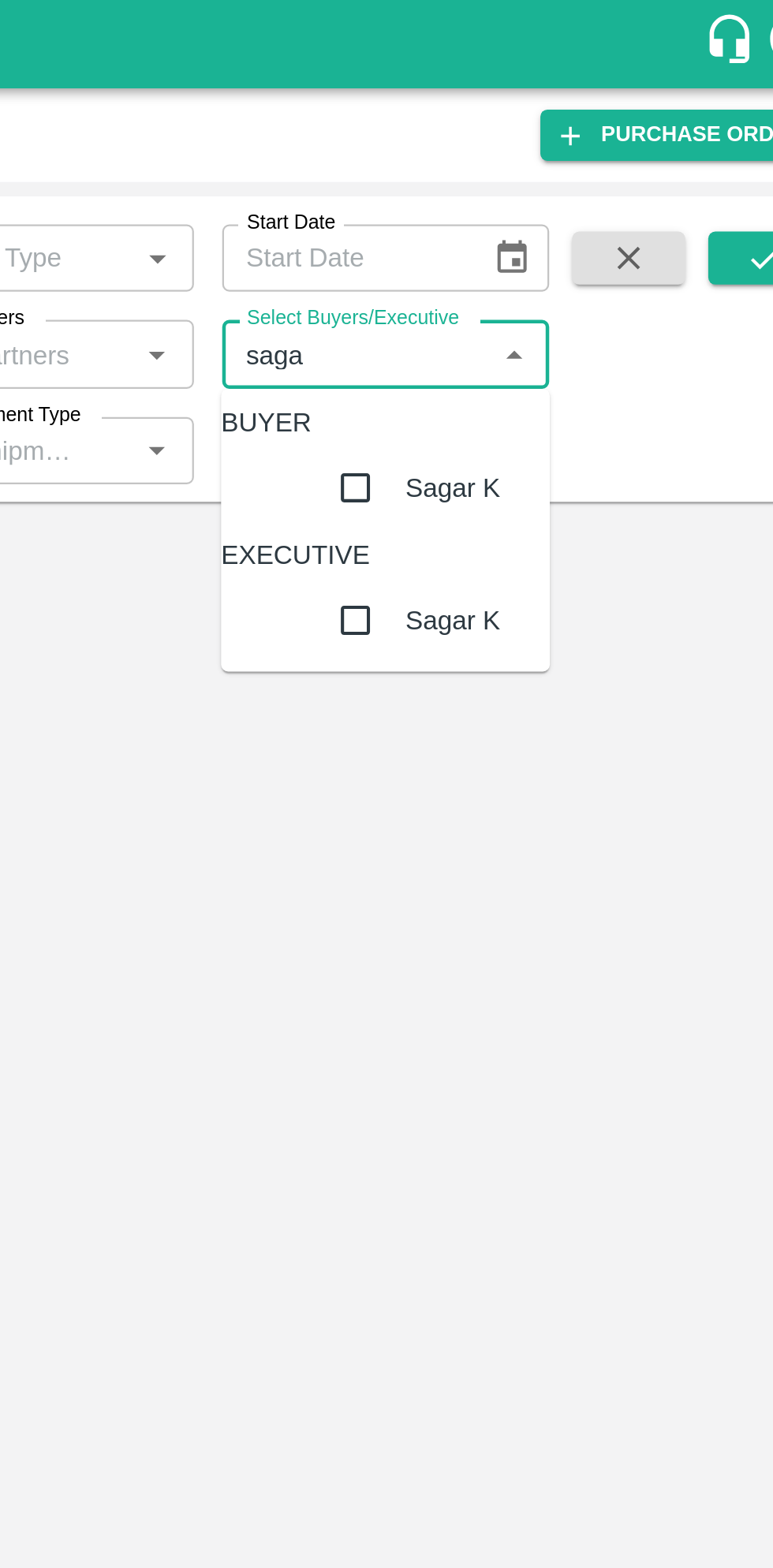
type input "sagar"
click at [533, 234] on input "checkbox" at bounding box center [548, 217] width 32 height 32
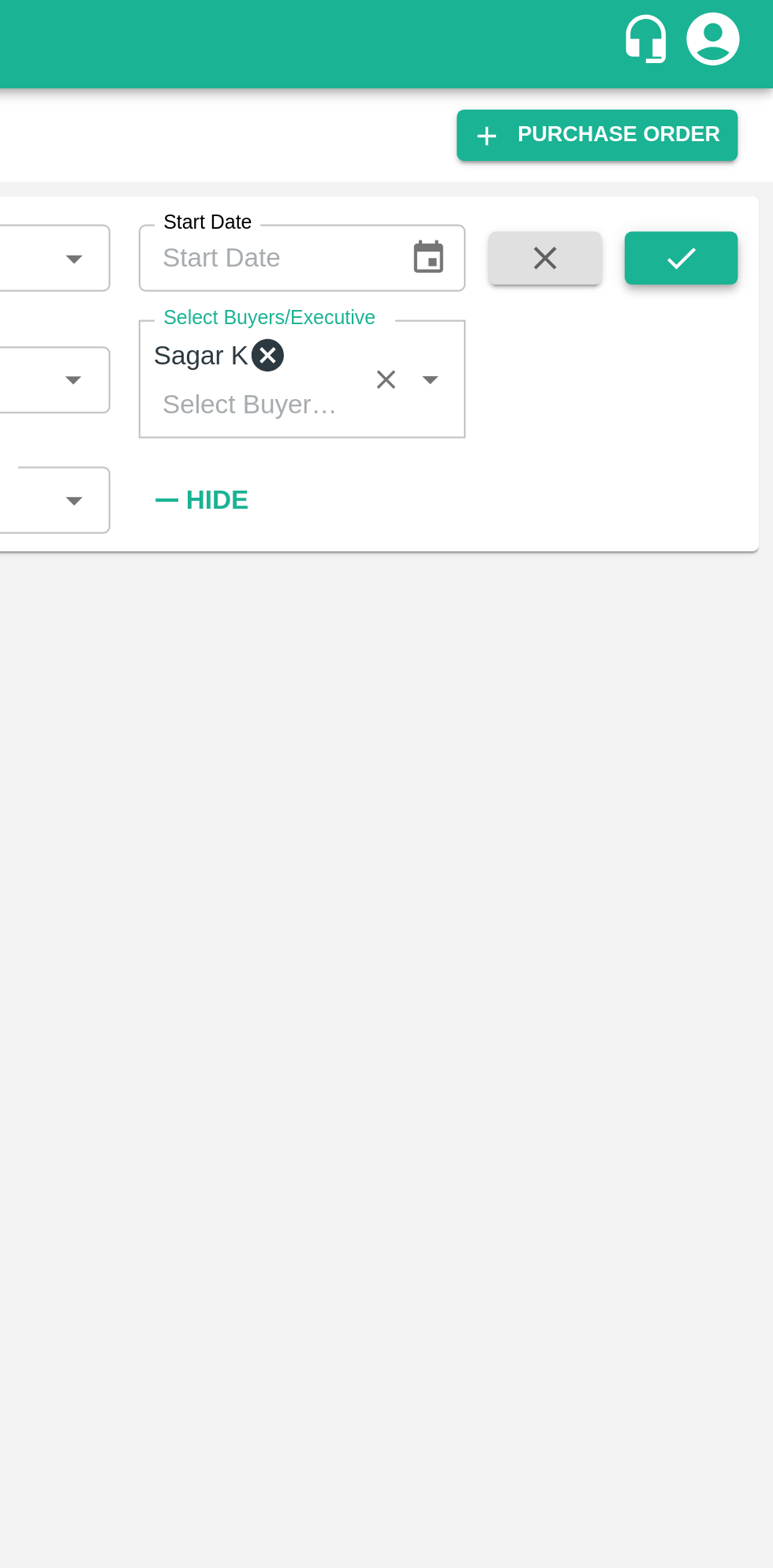
click at [734, 123] on icon "submit" at bounding box center [732, 115] width 17 height 17
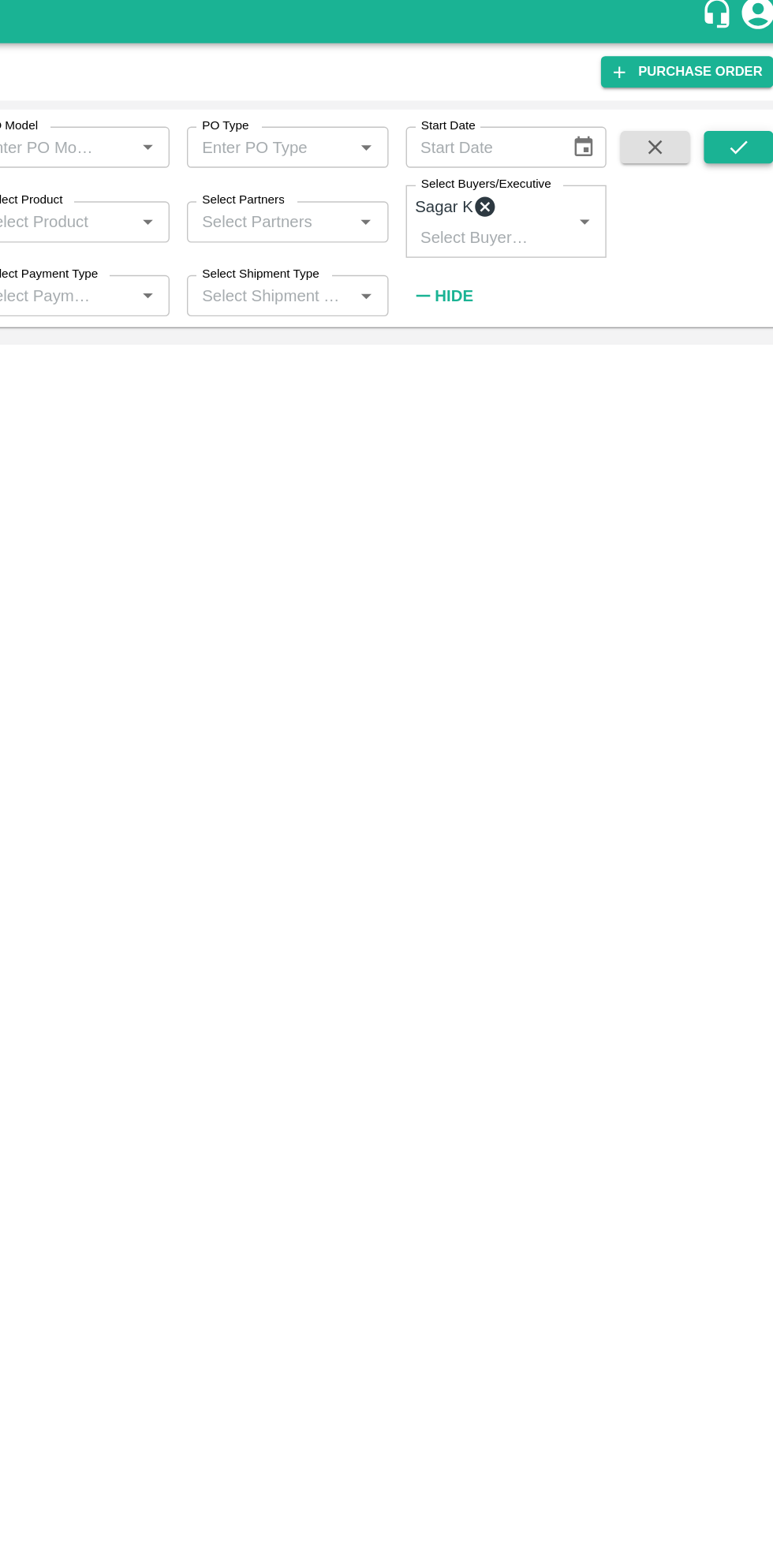
scroll to position [3, 0]
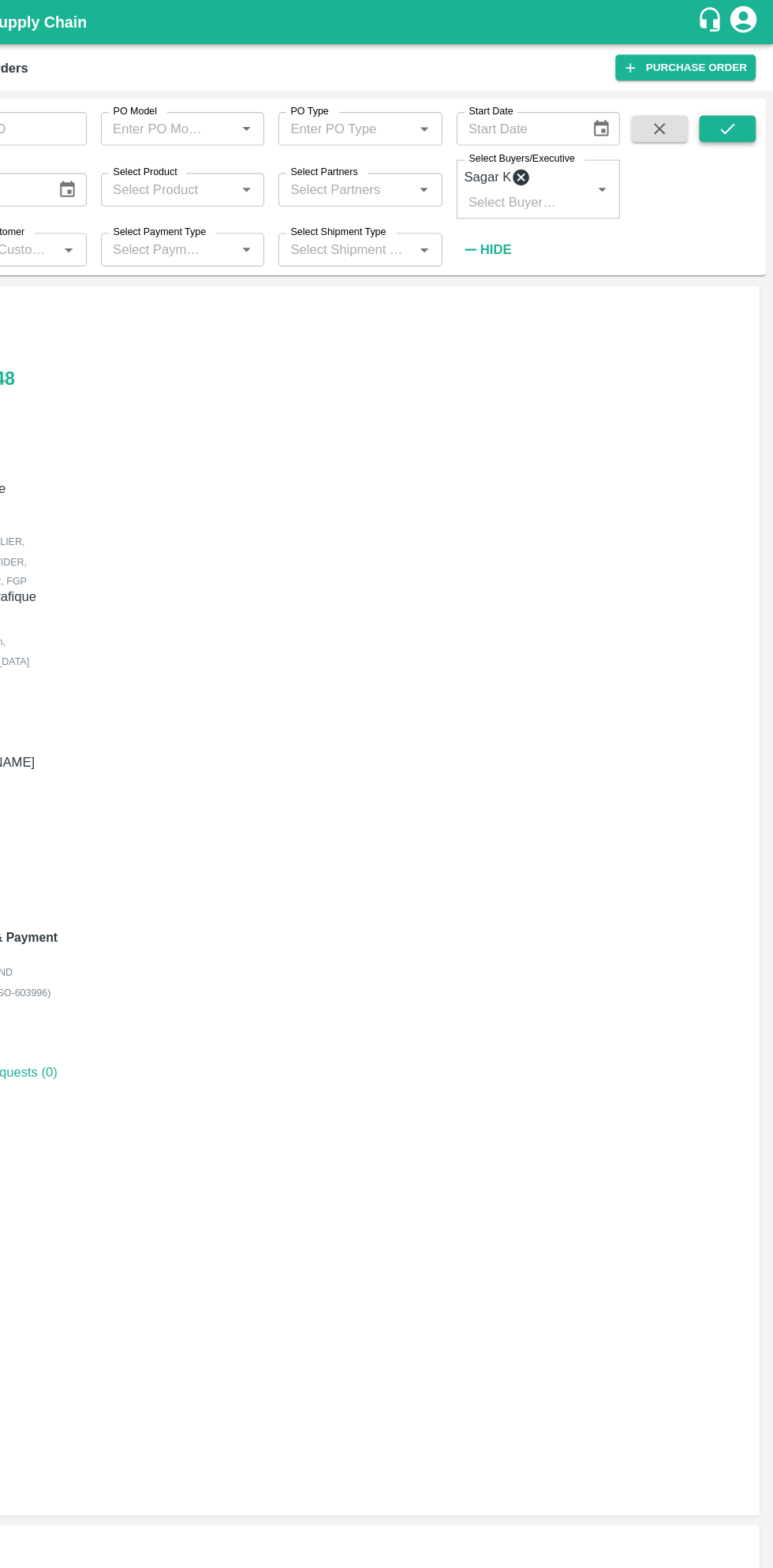
click at [739, 111] on icon "submit" at bounding box center [732, 115] width 17 height 17
click at [72, 830] on link "Shipments" at bounding box center [43, 836] width 55 height 13
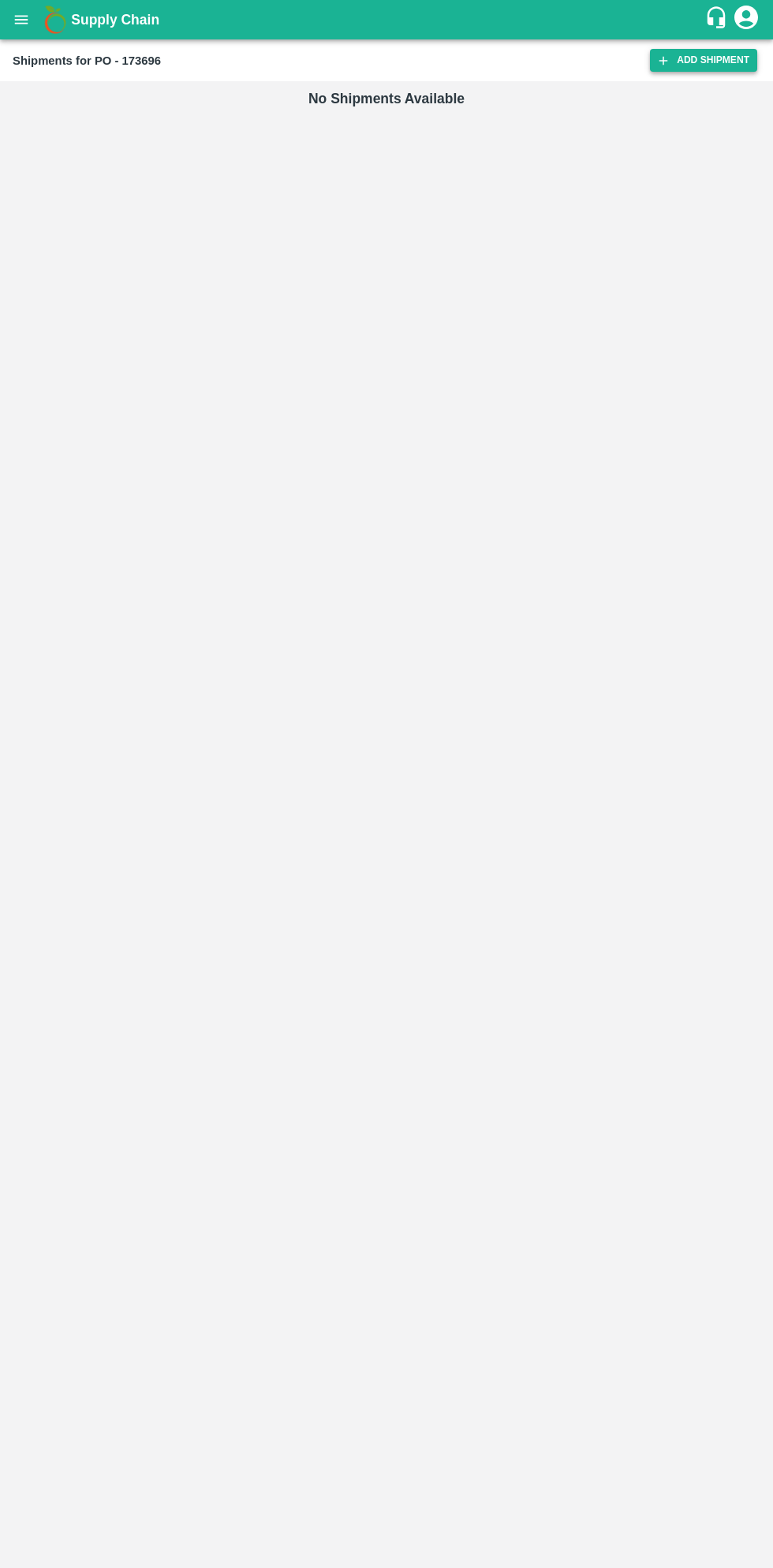
click at [701, 60] on link "Add Shipment" at bounding box center [704, 61] width 108 height 23
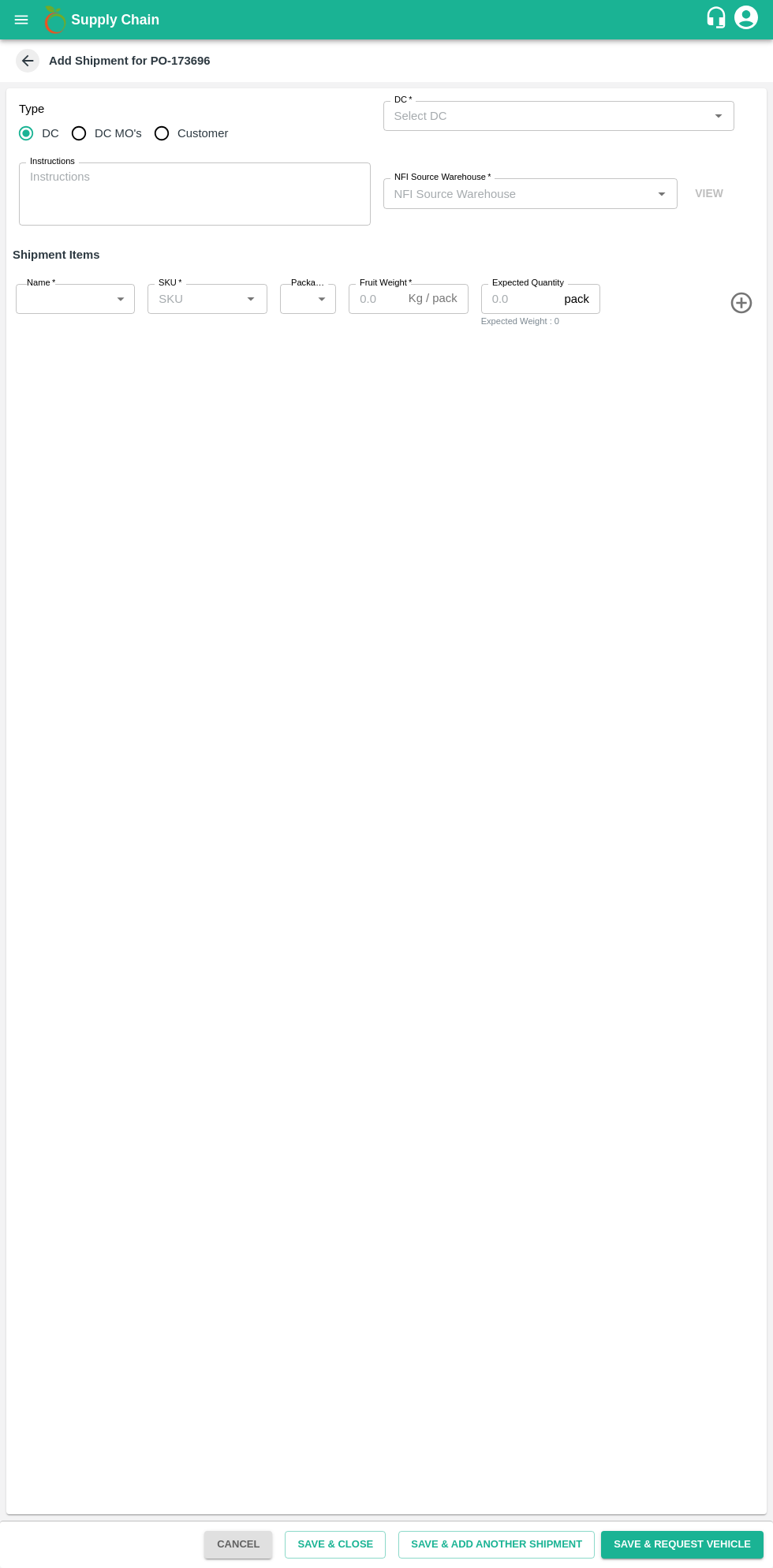
click at [86, 119] on input "DC MO's" at bounding box center [79, 133] width 32 height 32
radio input "true"
click at [528, 111] on input "DC (Material Orders)   *" at bounding box center [545, 115] width 316 height 20
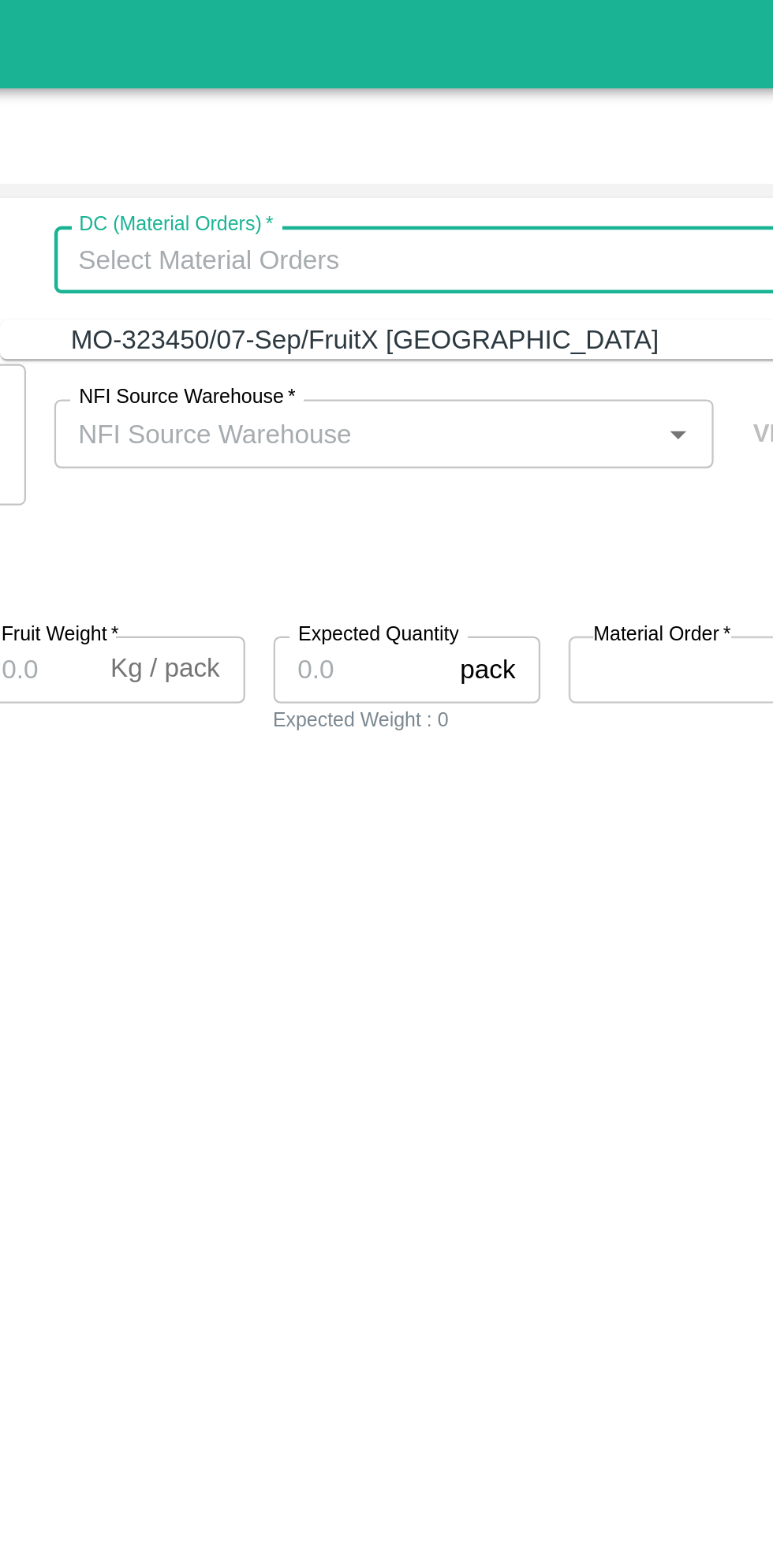
click at [554, 160] on div "MO-323450/07-Sep/FruitX Bangalore" at bounding box center [550, 151] width 320 height 17
type input "MO-323450/07-Sep/FruitX Bangalore"
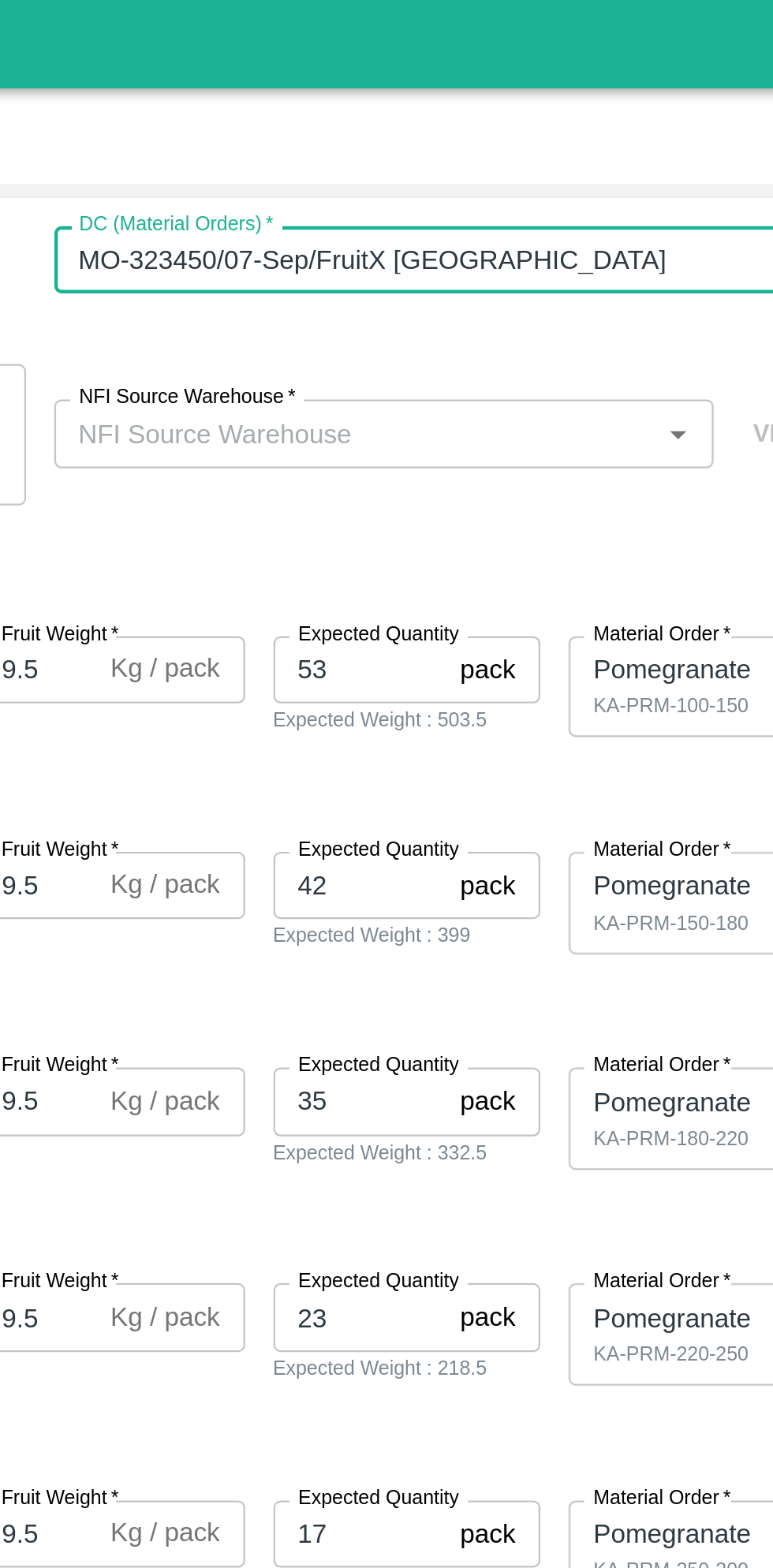
click at [597, 191] on input "NFI Source Warehouse   *" at bounding box center [517, 192] width 260 height 20
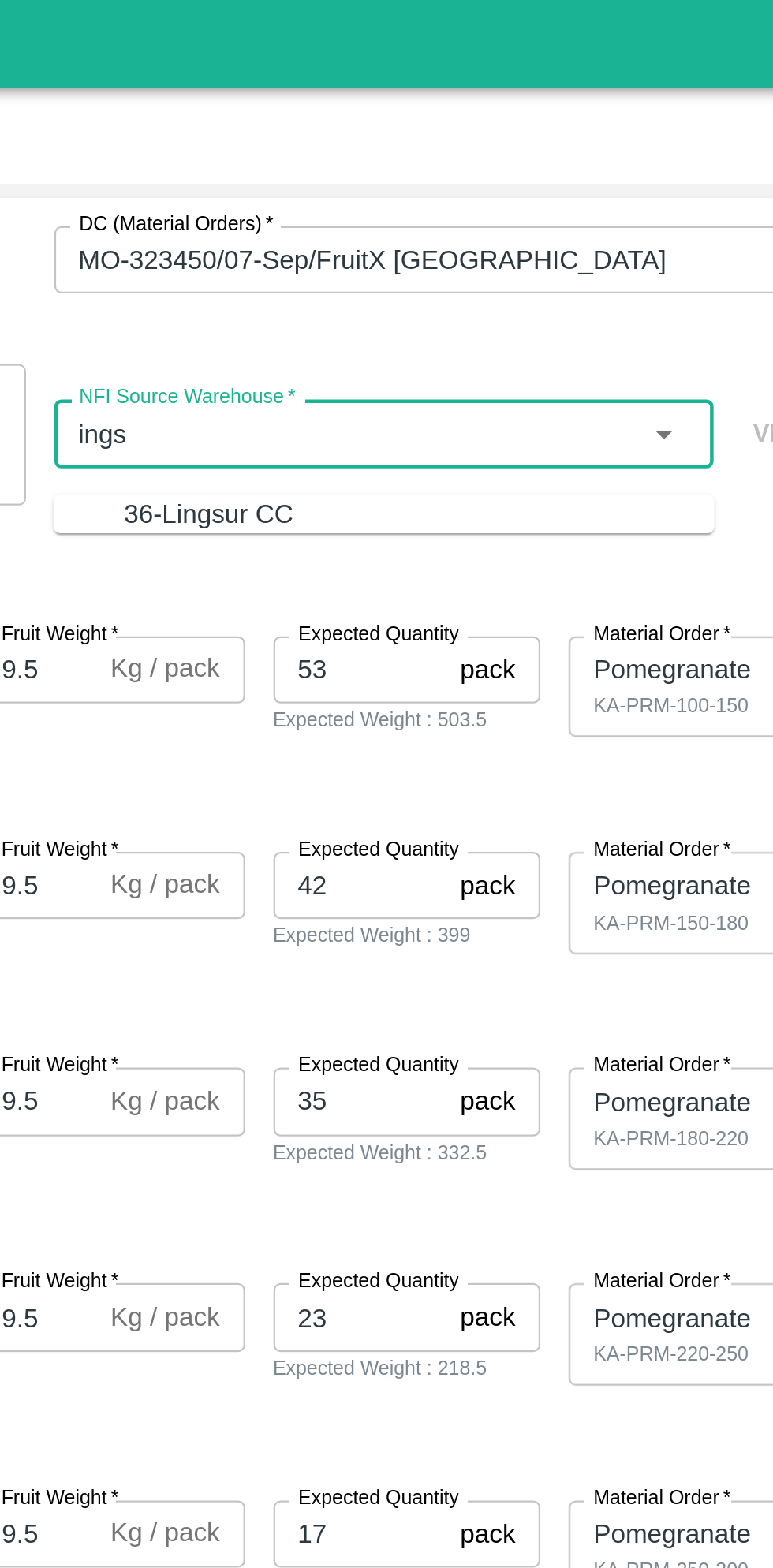
click at [564, 232] on div "36-Lingsur CC" at bounding box center [545, 230] width 263 height 17
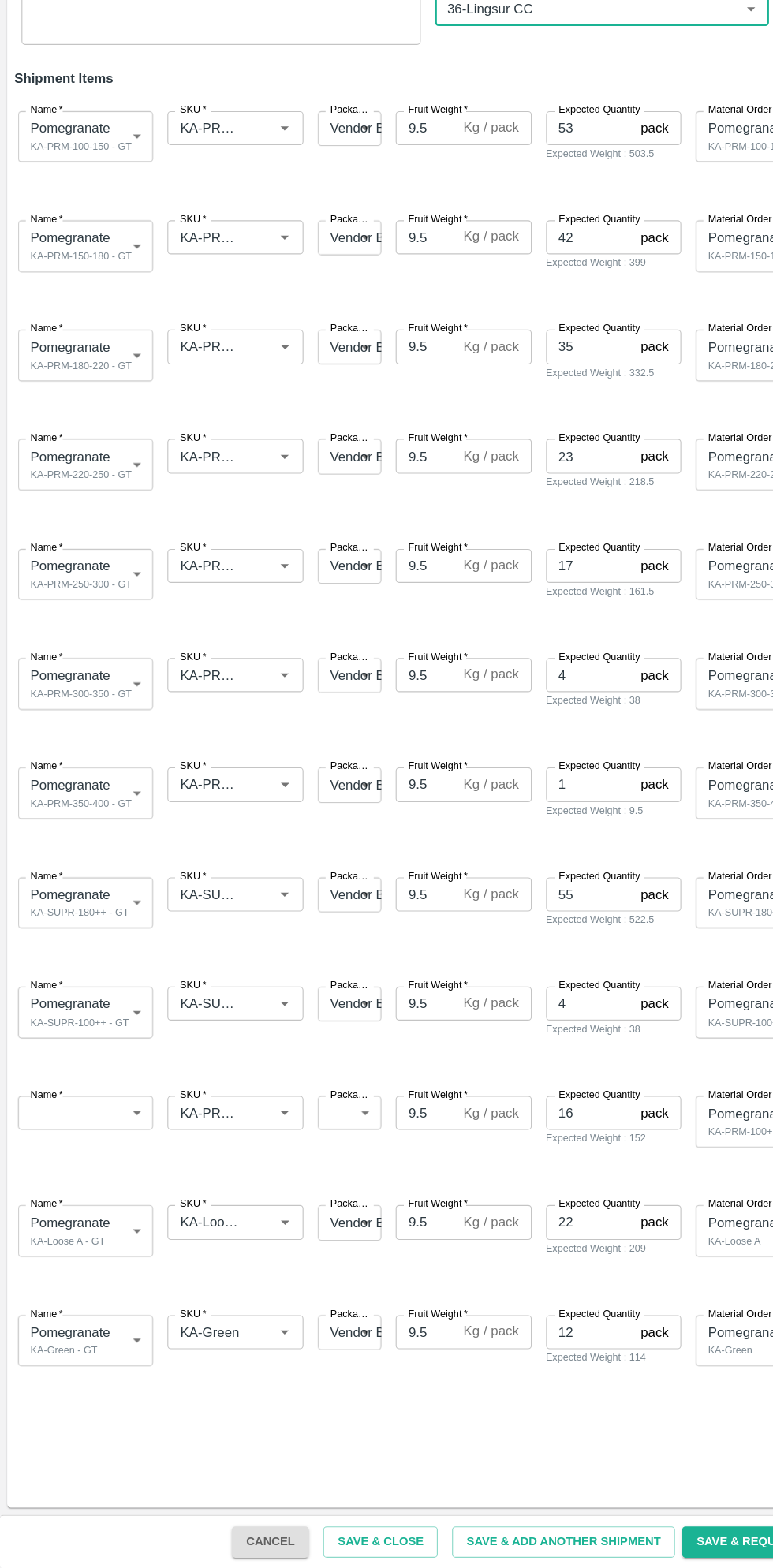
type input "36-Lingsur CC"
click at [88, 1161] on body "Supply Chain Add Shipment for PO-173696 Type DC DC MO's Customer DC (Material O…" at bounding box center [386, 784] width 773 height 1568
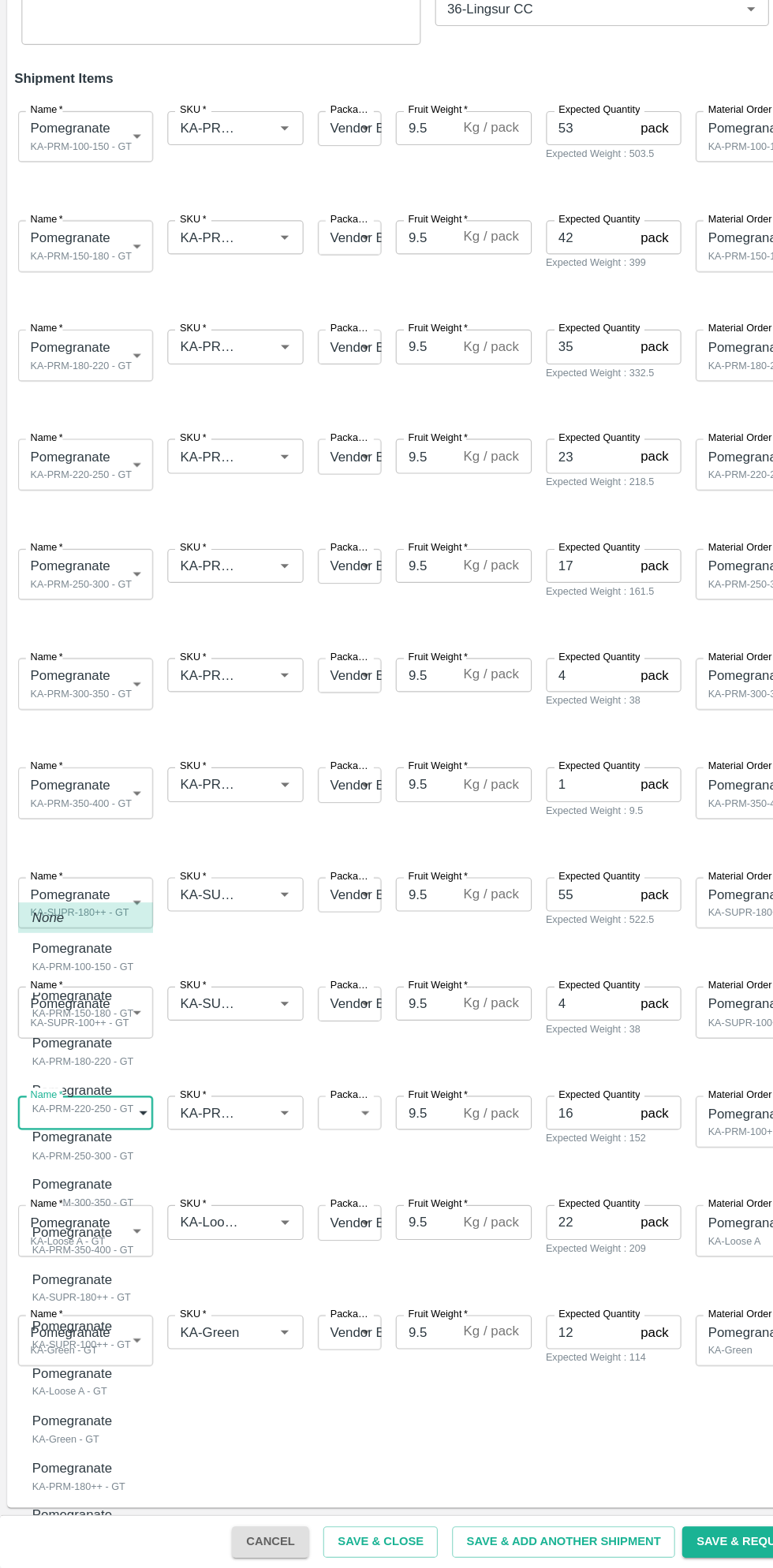
click at [74, 1488] on p "Pomegranate" at bounding box center [65, 1479] width 74 height 17
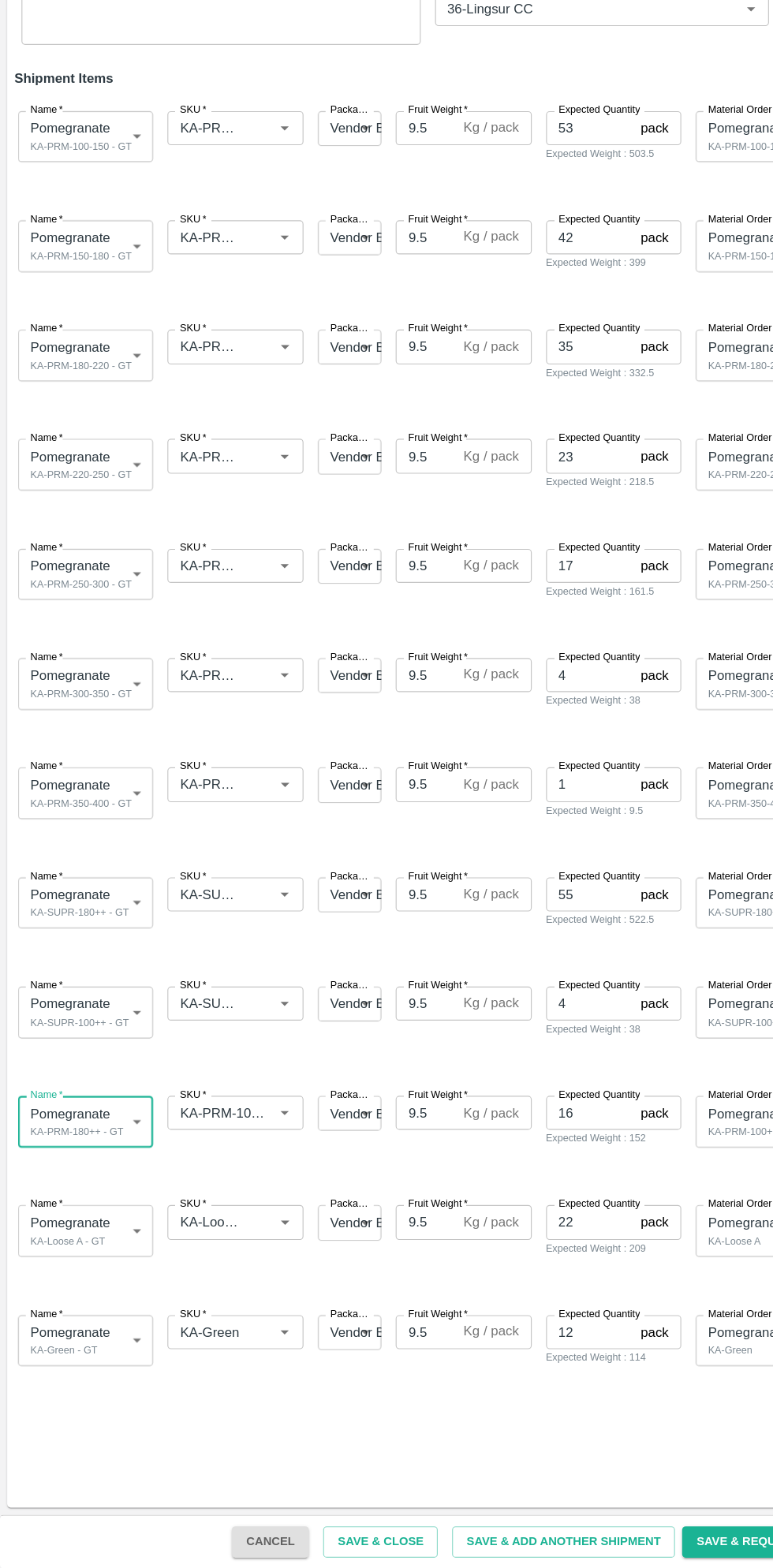
type input "1982594"
click at [224, 1164] on input "SKU   *" at bounding box center [193, 1166] width 84 height 20
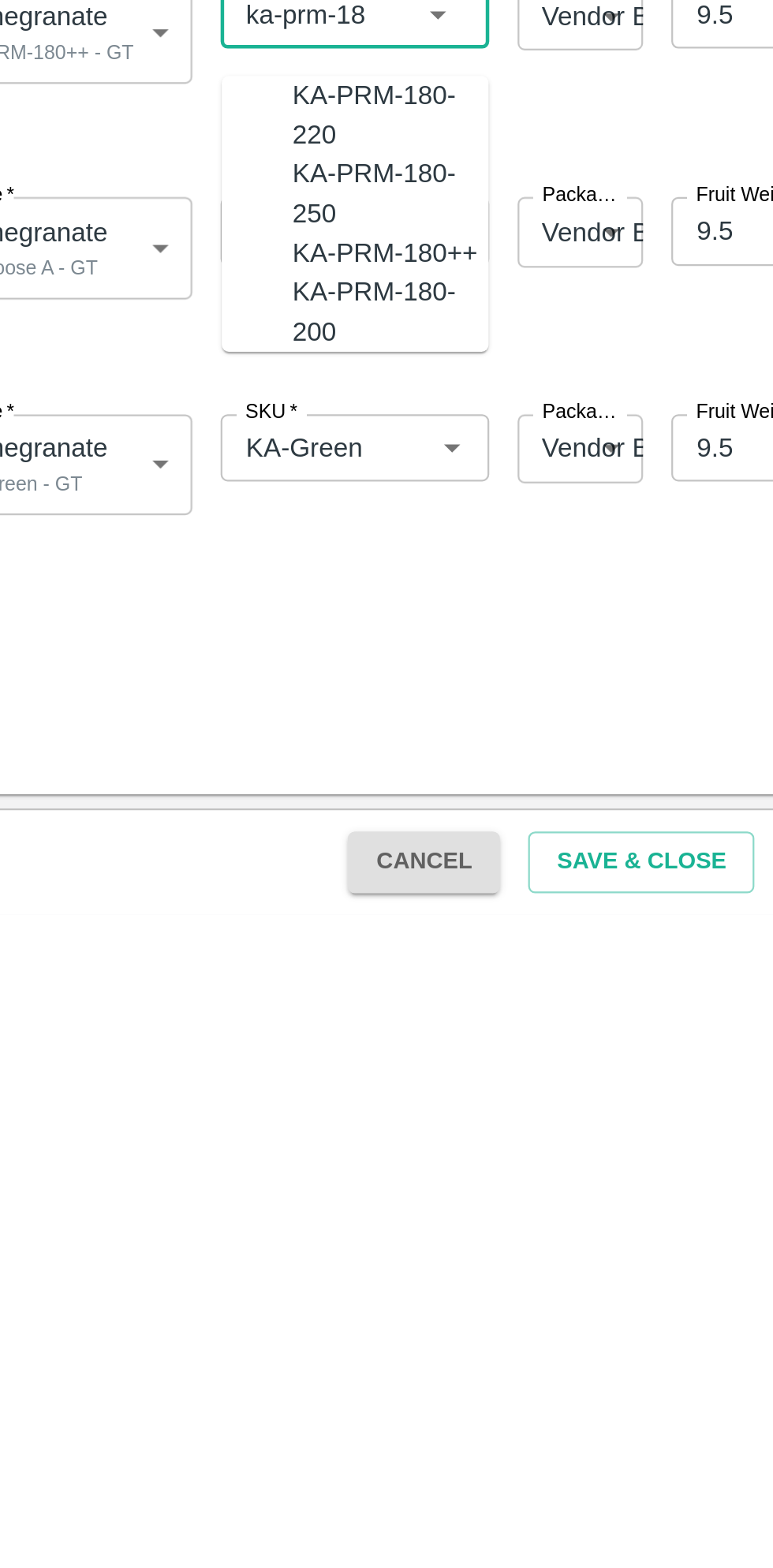
click at [225, 1264] on div "KA-PRM-180++" at bounding box center [221, 1273] width 83 height 17
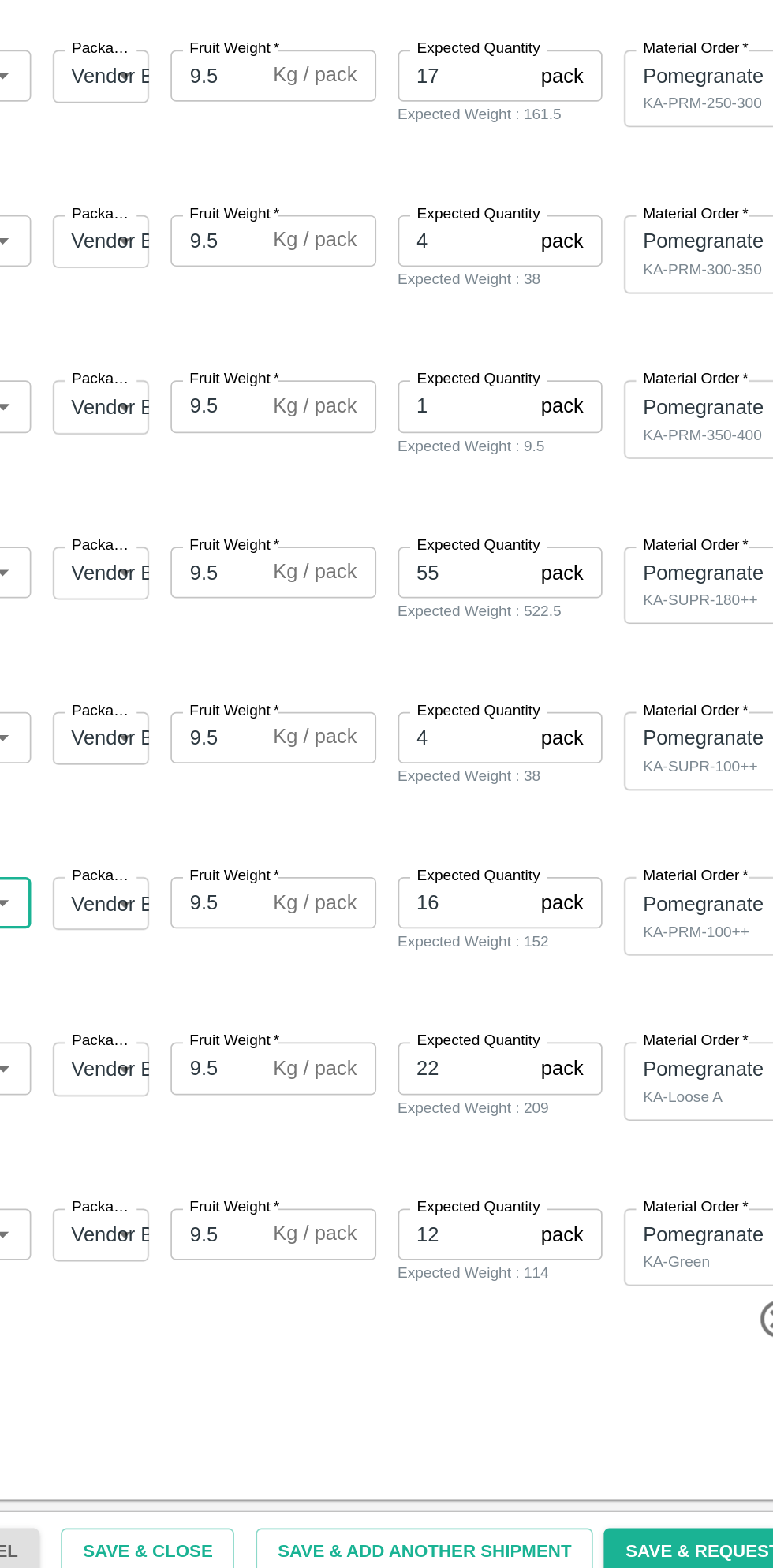
type input "KA-PRM-180++"
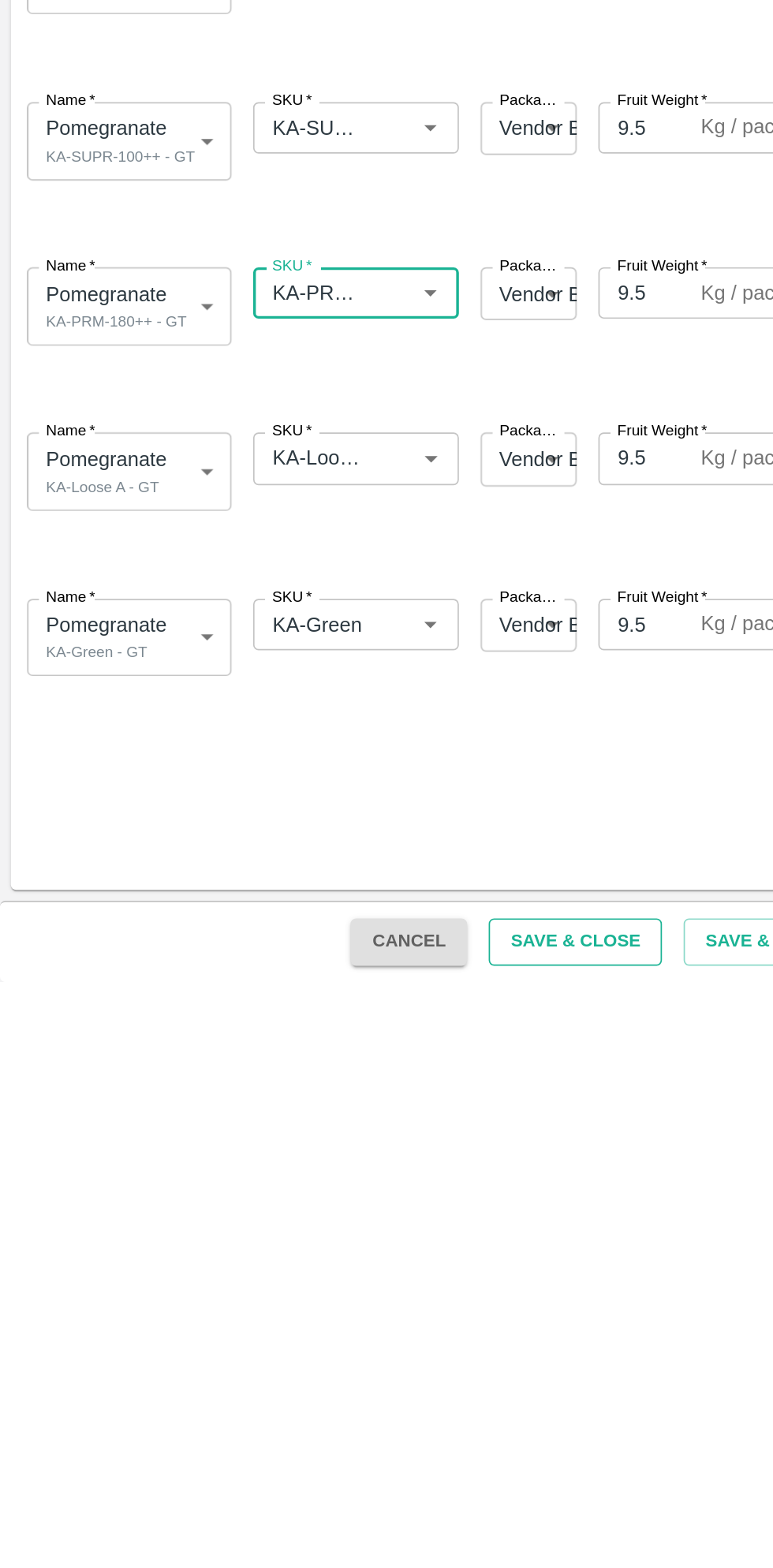
click at [370, 1540] on button "Save & Close" at bounding box center [335, 1545] width 101 height 28
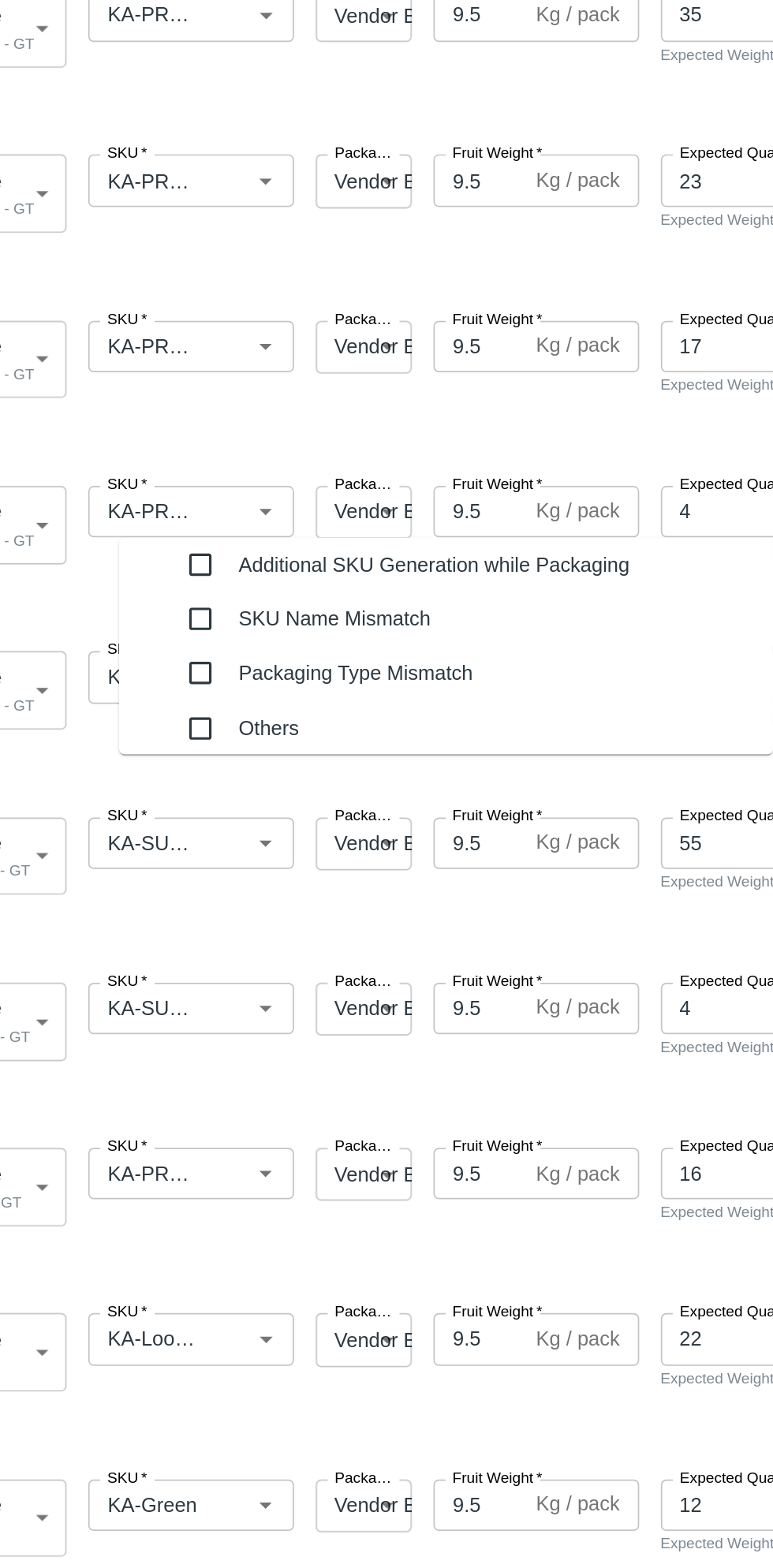
click at [197, 802] on input "checkbox" at bounding box center [212, 811] width 32 height 32
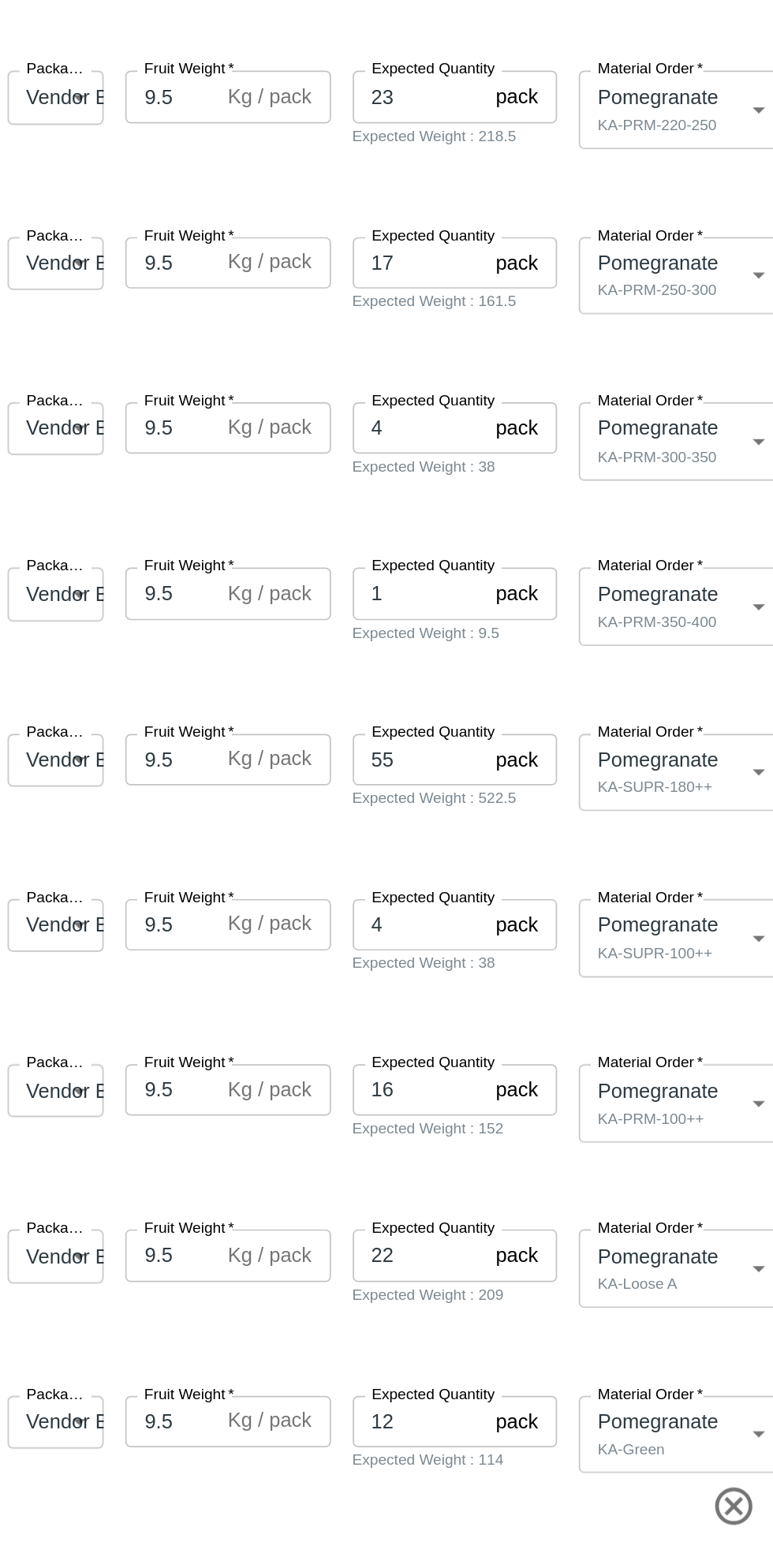
type textarea "additional sku generated while packing"
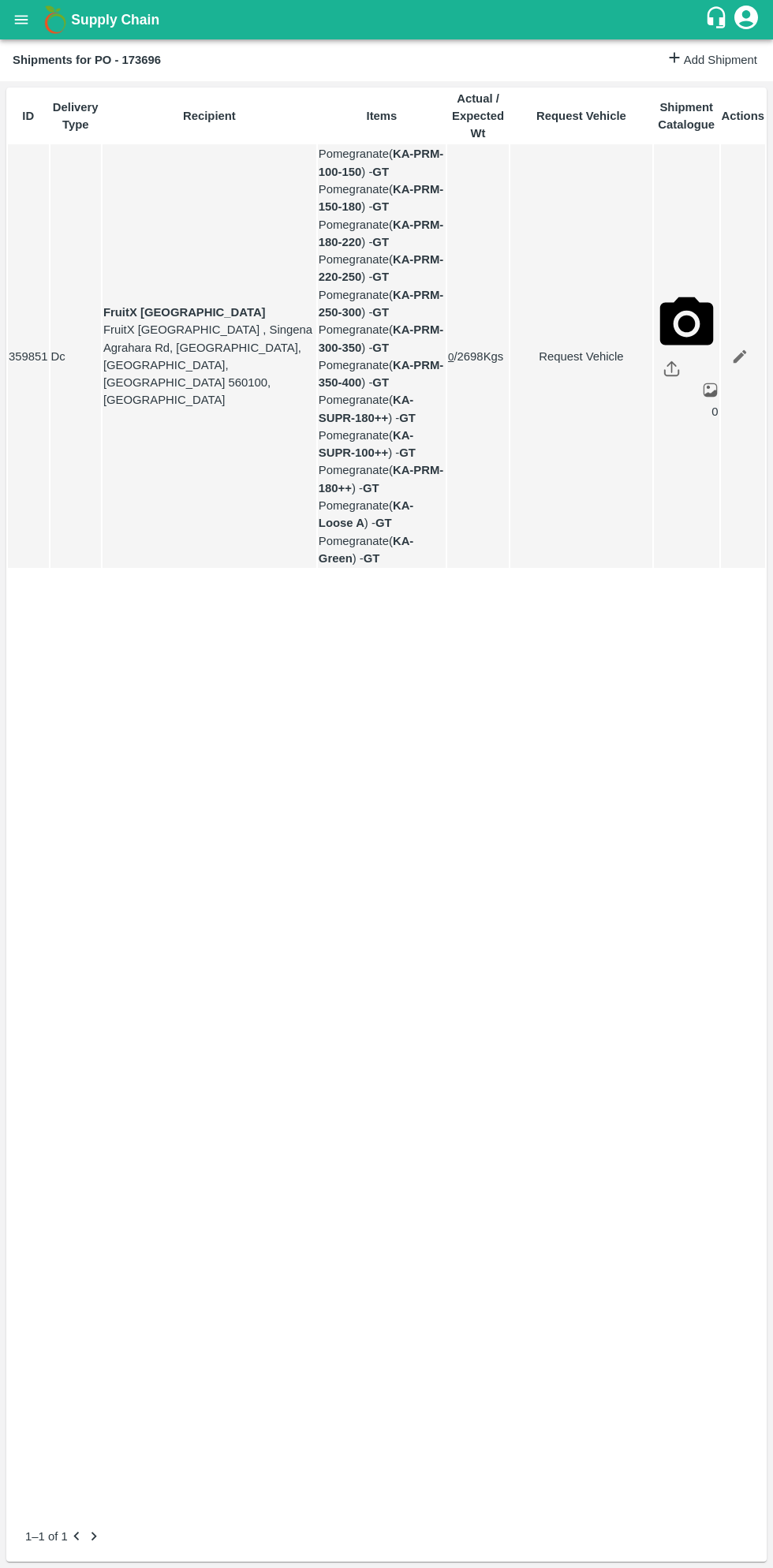
click at [21, 19] on icon "open drawer" at bounding box center [22, 19] width 13 height 9
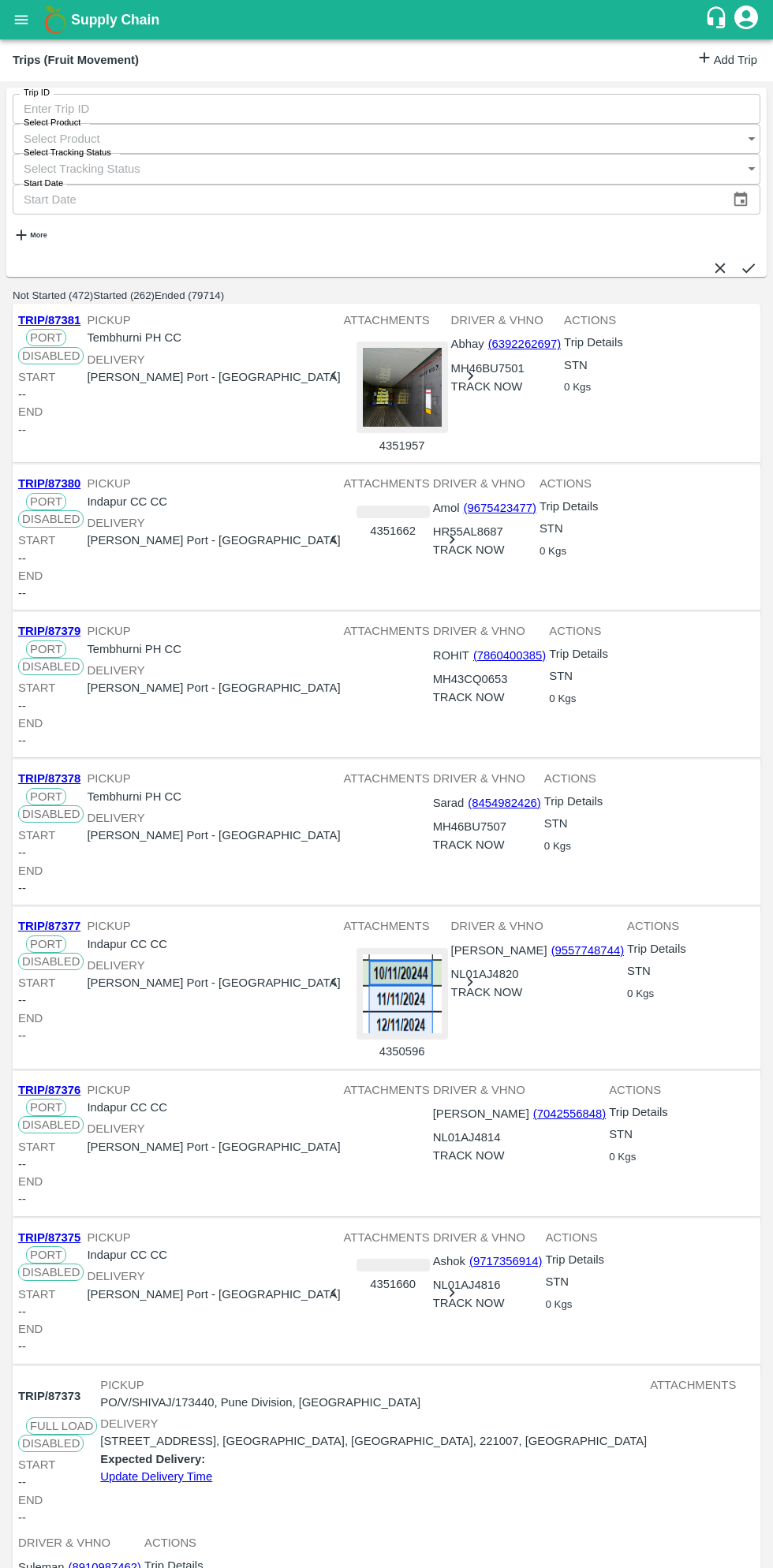
click at [741, 58] on link "Add Trip" at bounding box center [726, 61] width 62 height 23
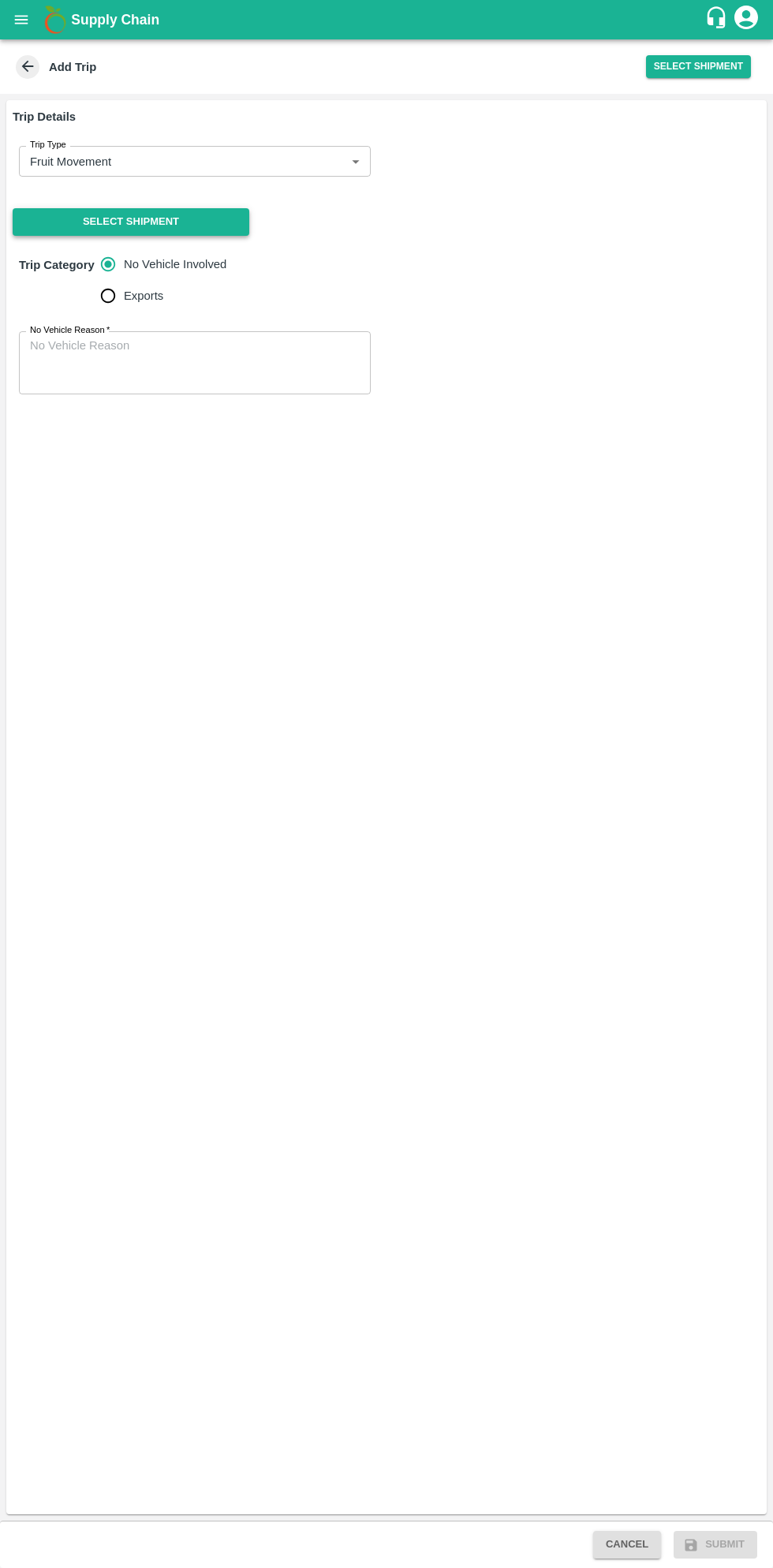
click at [172, 226] on button "Select Shipment" at bounding box center [131, 221] width 237 height 28
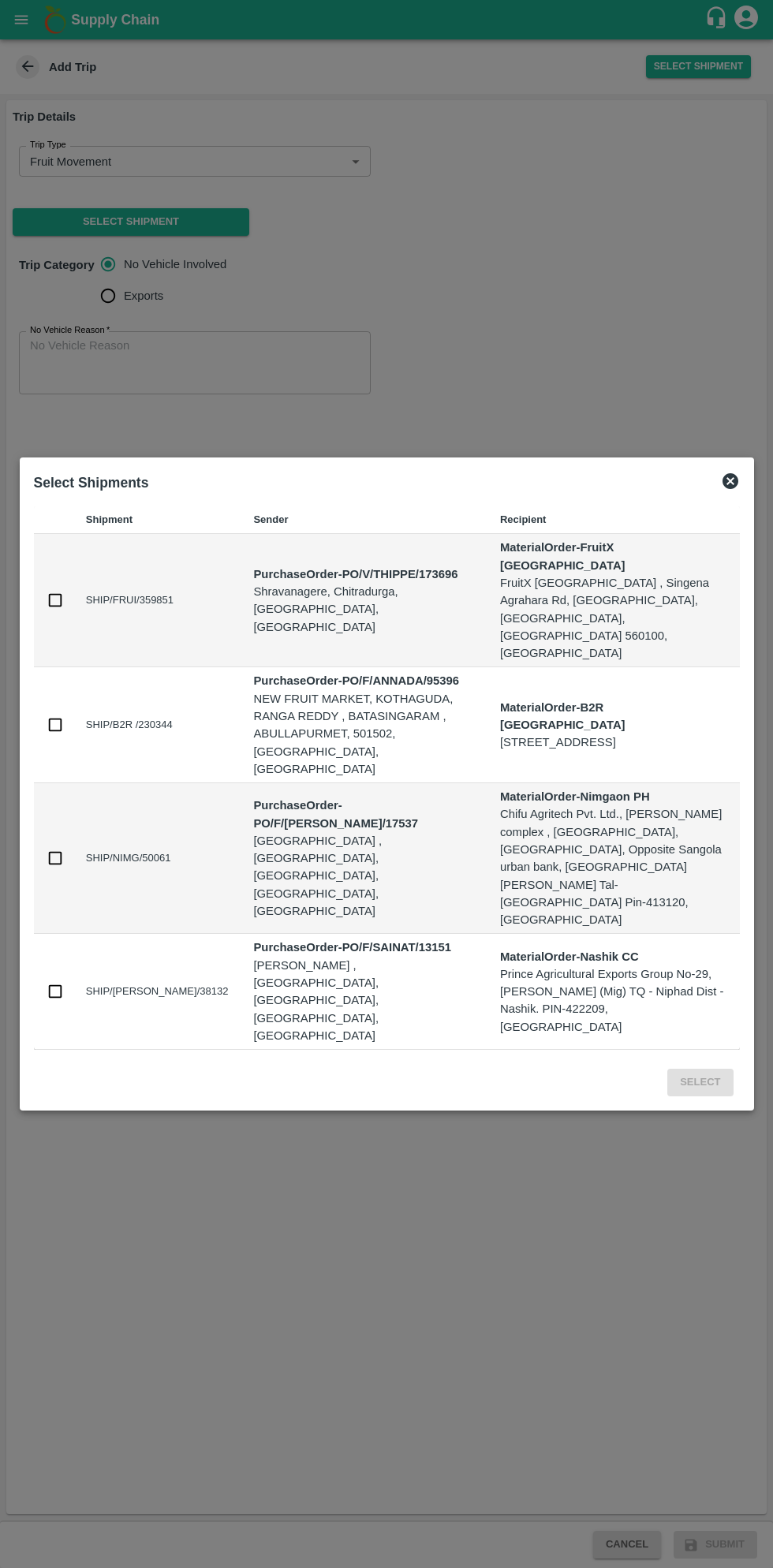
click at [62, 609] on input "checkbox" at bounding box center [55, 600] width 17 height 17
checkbox input "true"
click at [699, 1069] on button "Select" at bounding box center [700, 1082] width 65 height 28
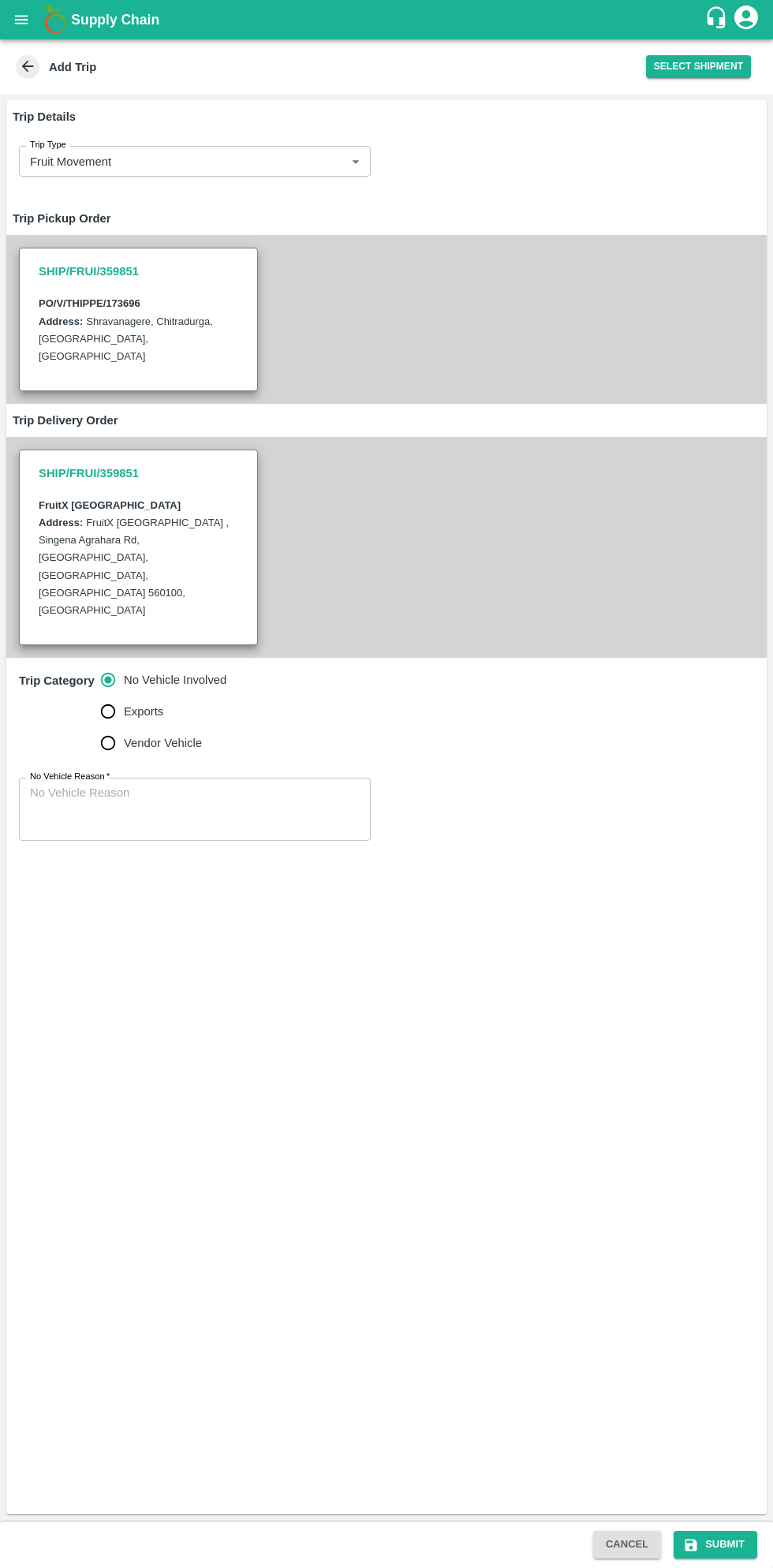
click at [113, 727] on input "Vendor Vehicle" at bounding box center [108, 743] width 32 height 32
radio input "true"
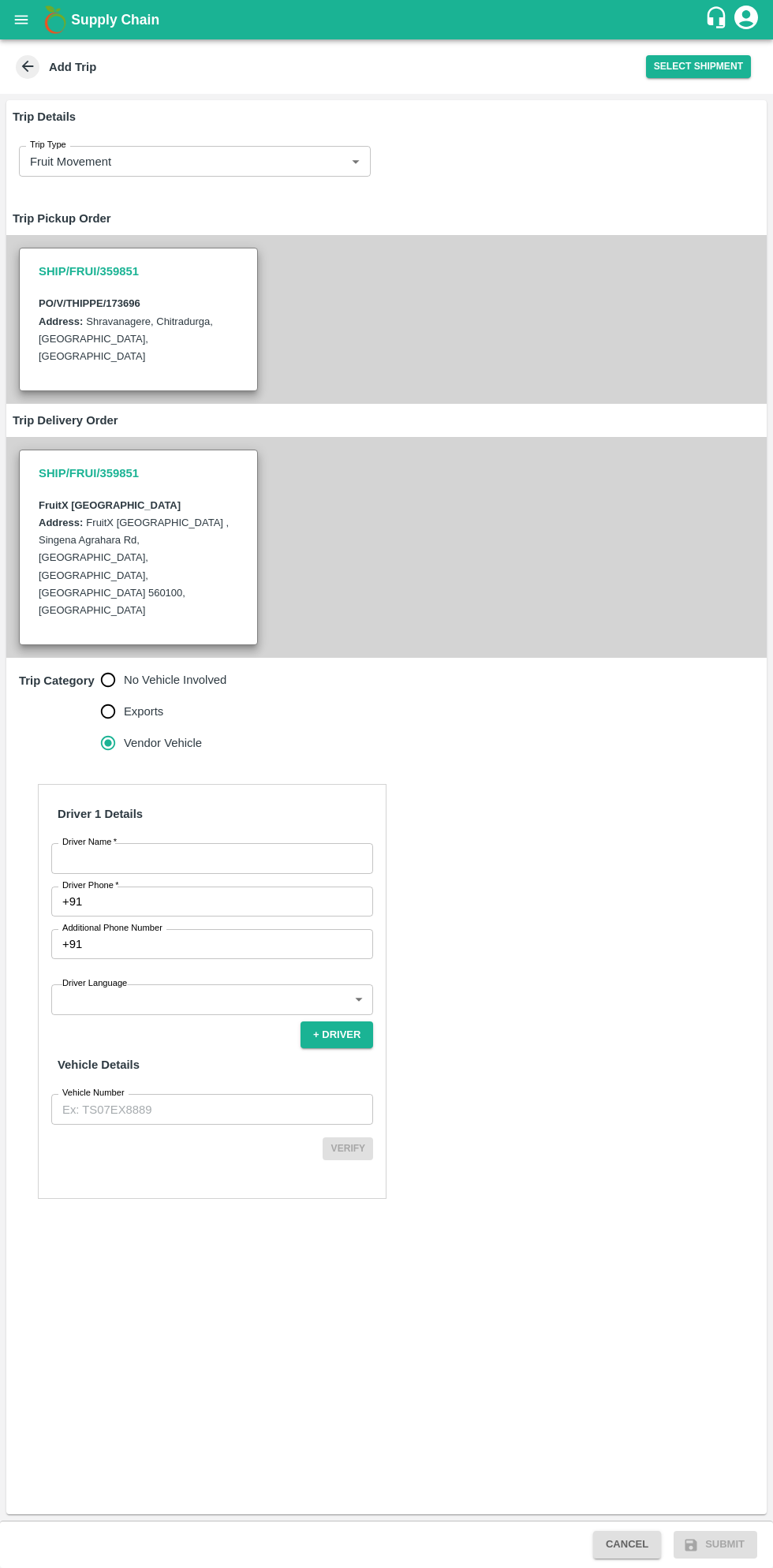
click at [214, 844] on input "Driver Name   *" at bounding box center [212, 858] width 322 height 30
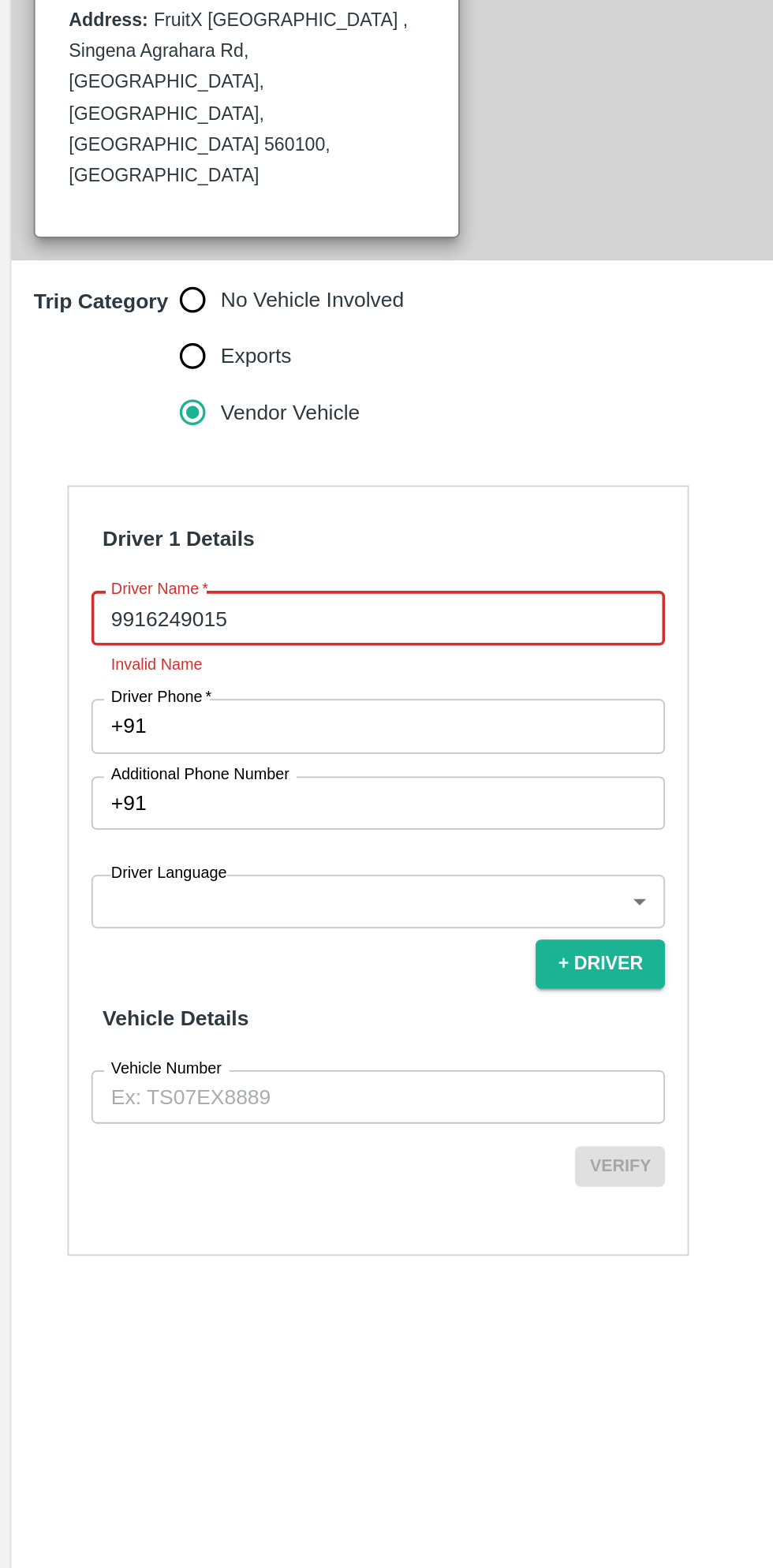
type input "9916249015"
click at [196, 904] on input "Driver Phone   *" at bounding box center [231, 919] width 285 height 30
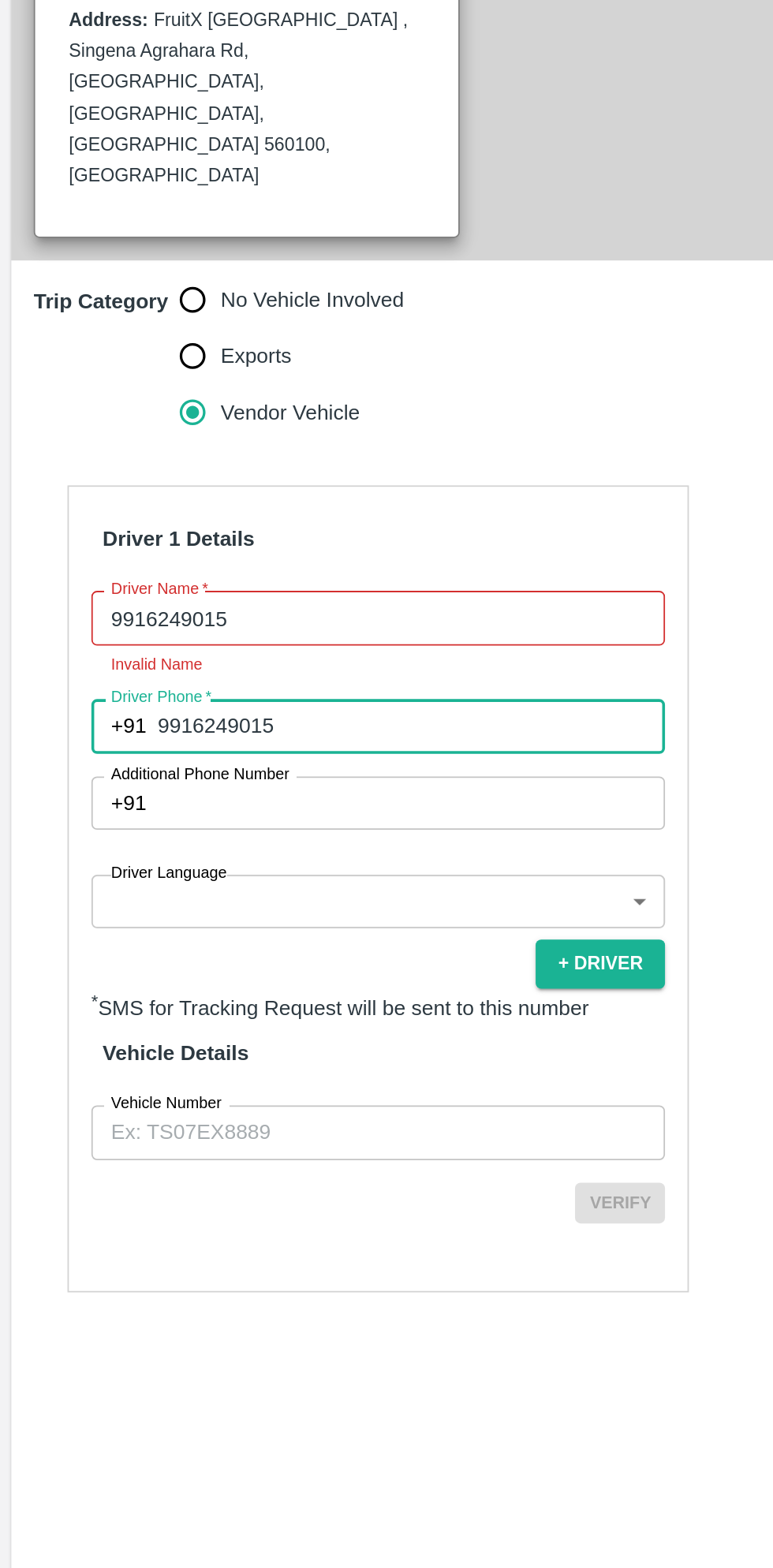
type input "9916249015"
click at [221, 844] on input "9916249015" at bounding box center [212, 858] width 322 height 30
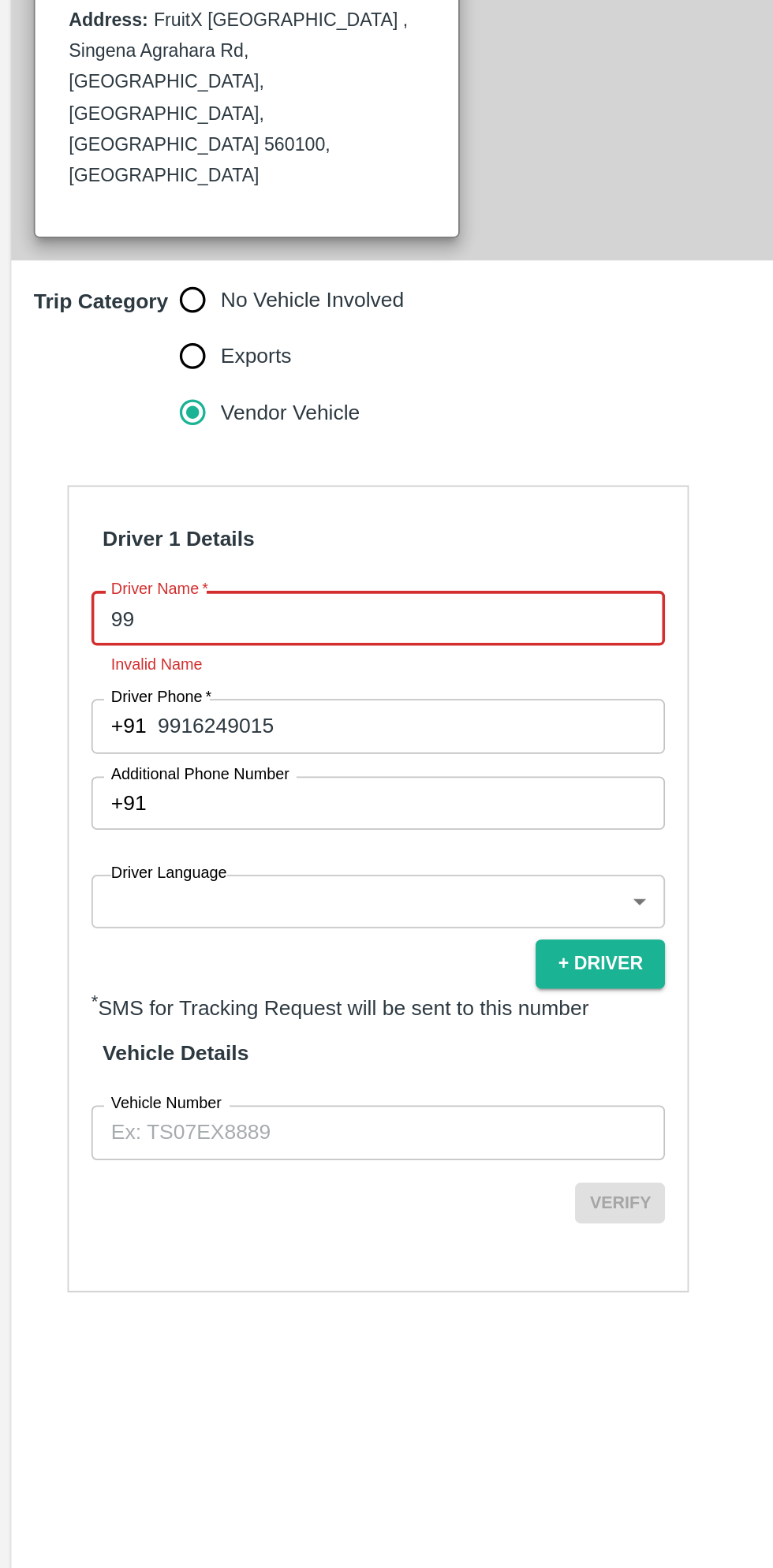
type input "9"
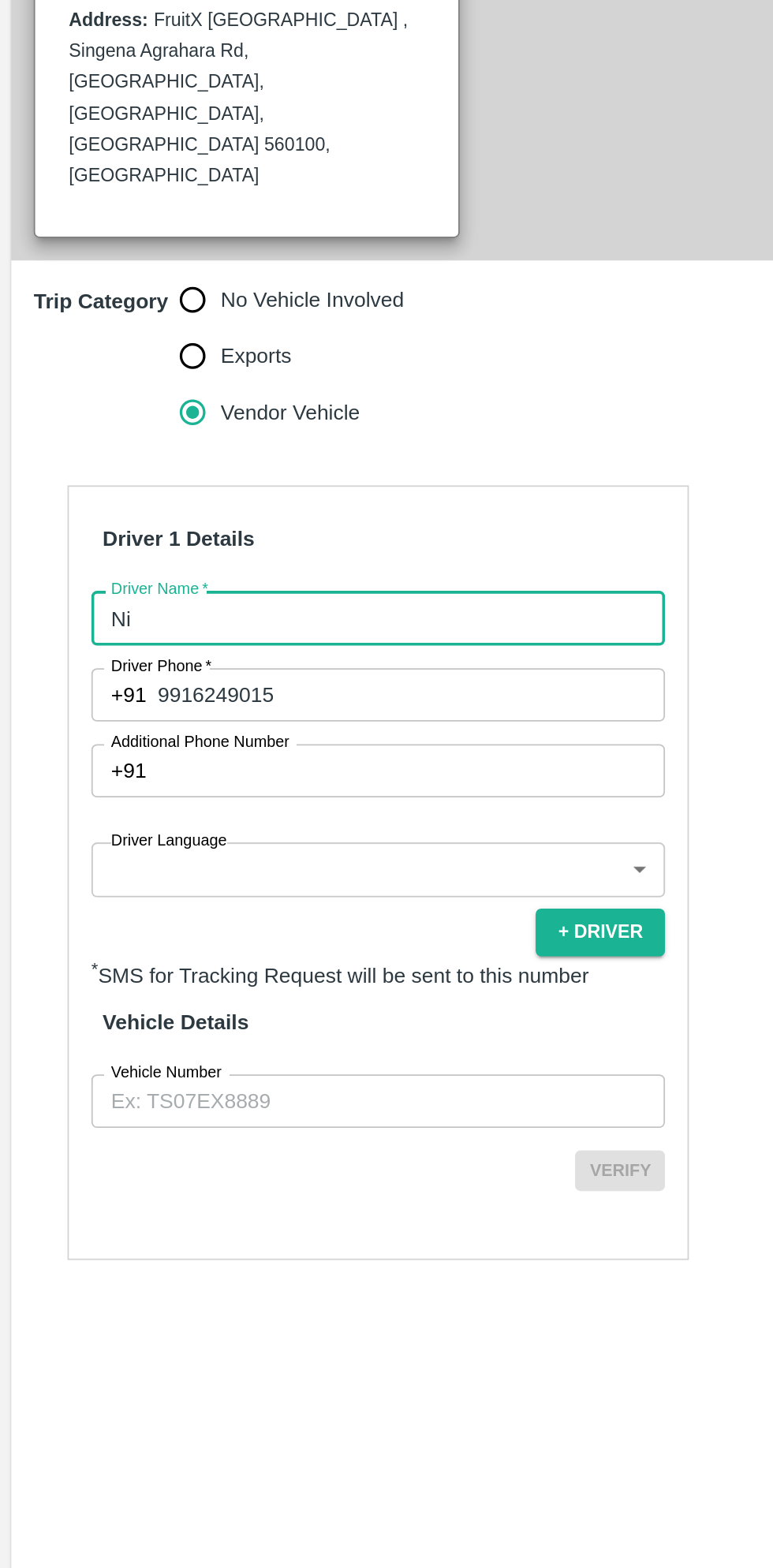
type input "N"
type input "Kishor"
click at [219, 927] on body "Supply Chain Add Trip Select Shipment Trip Details Trip Type Fruit Movement 1 T…" at bounding box center [386, 784] width 773 height 1568
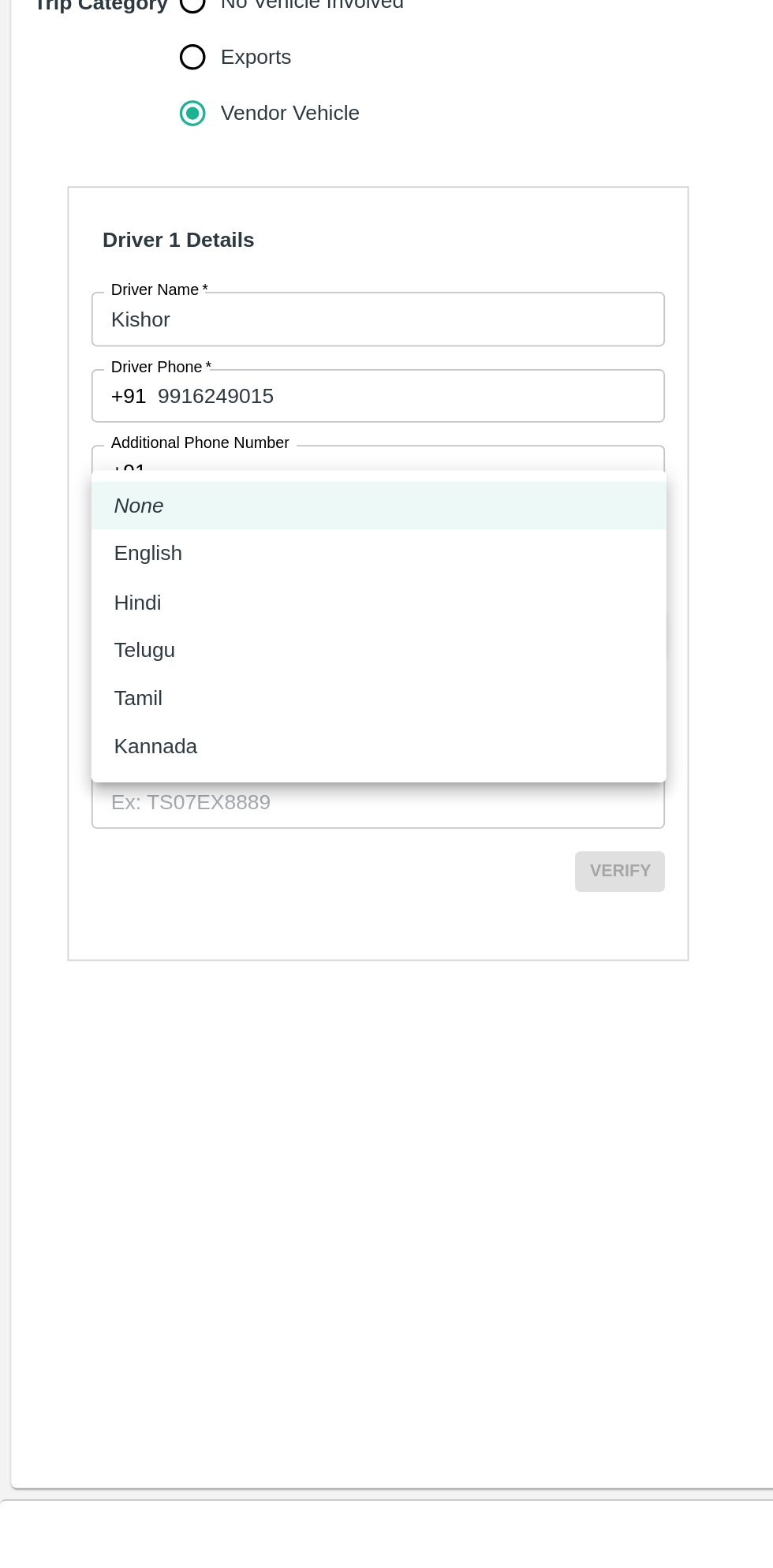
click at [112, 1118] on div at bounding box center [386, 784] width 773 height 1568
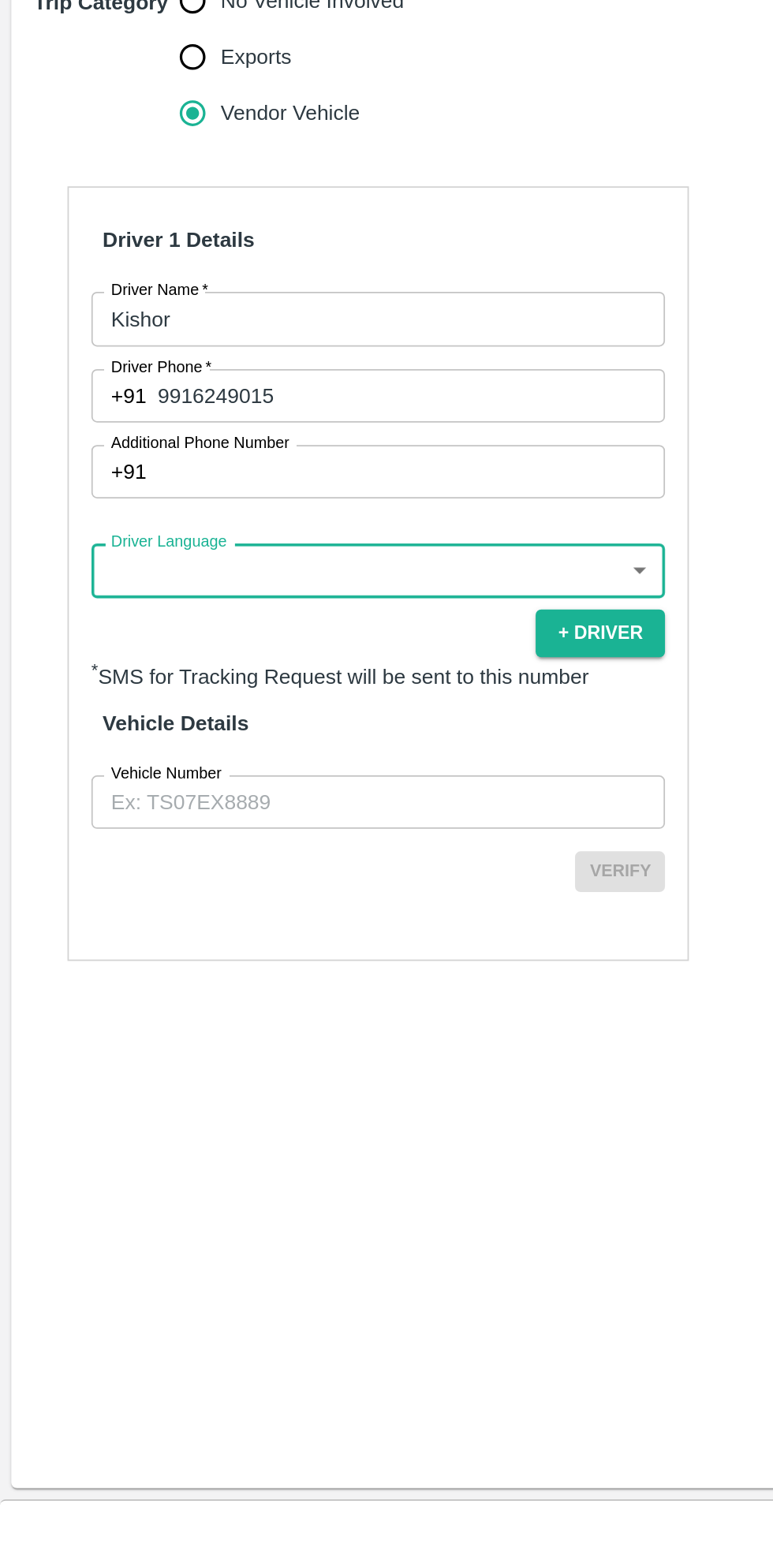
click at [235, 1115] on input "Vehicle Number" at bounding box center [212, 1129] width 322 height 30
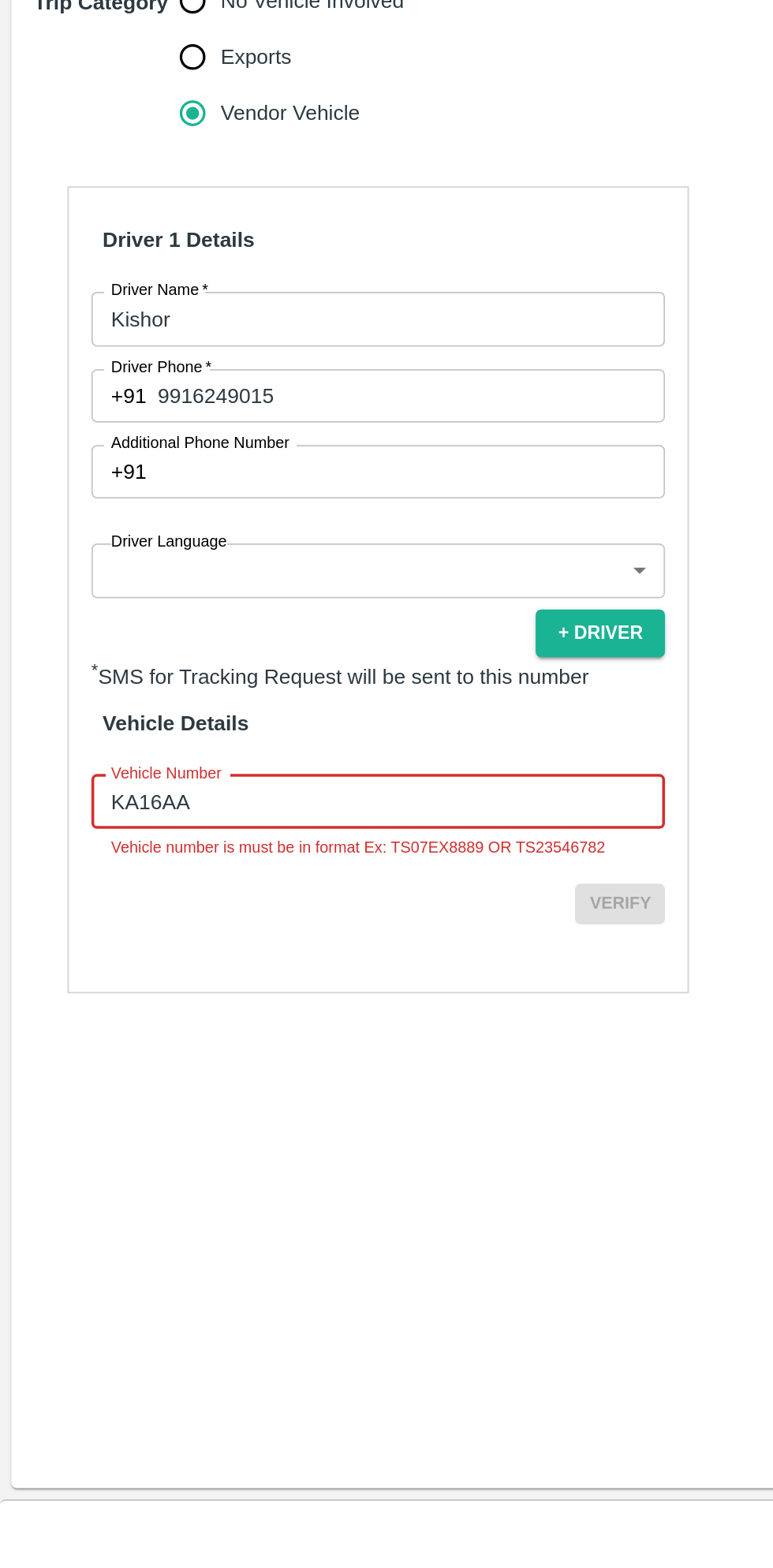
type input "KA16AA2440"
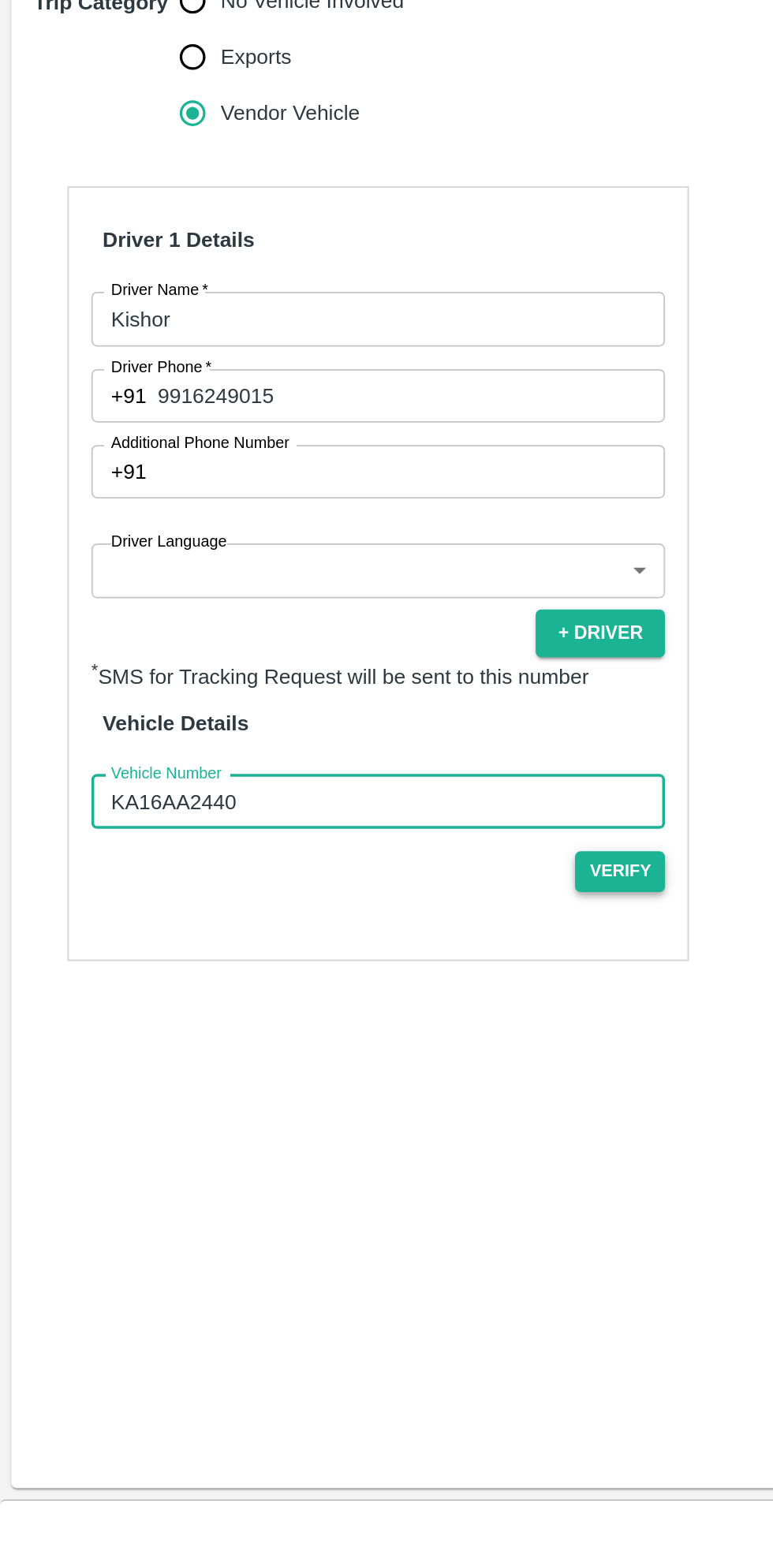
click at [355, 1157] on button "Verify" at bounding box center [347, 1169] width 50 height 23
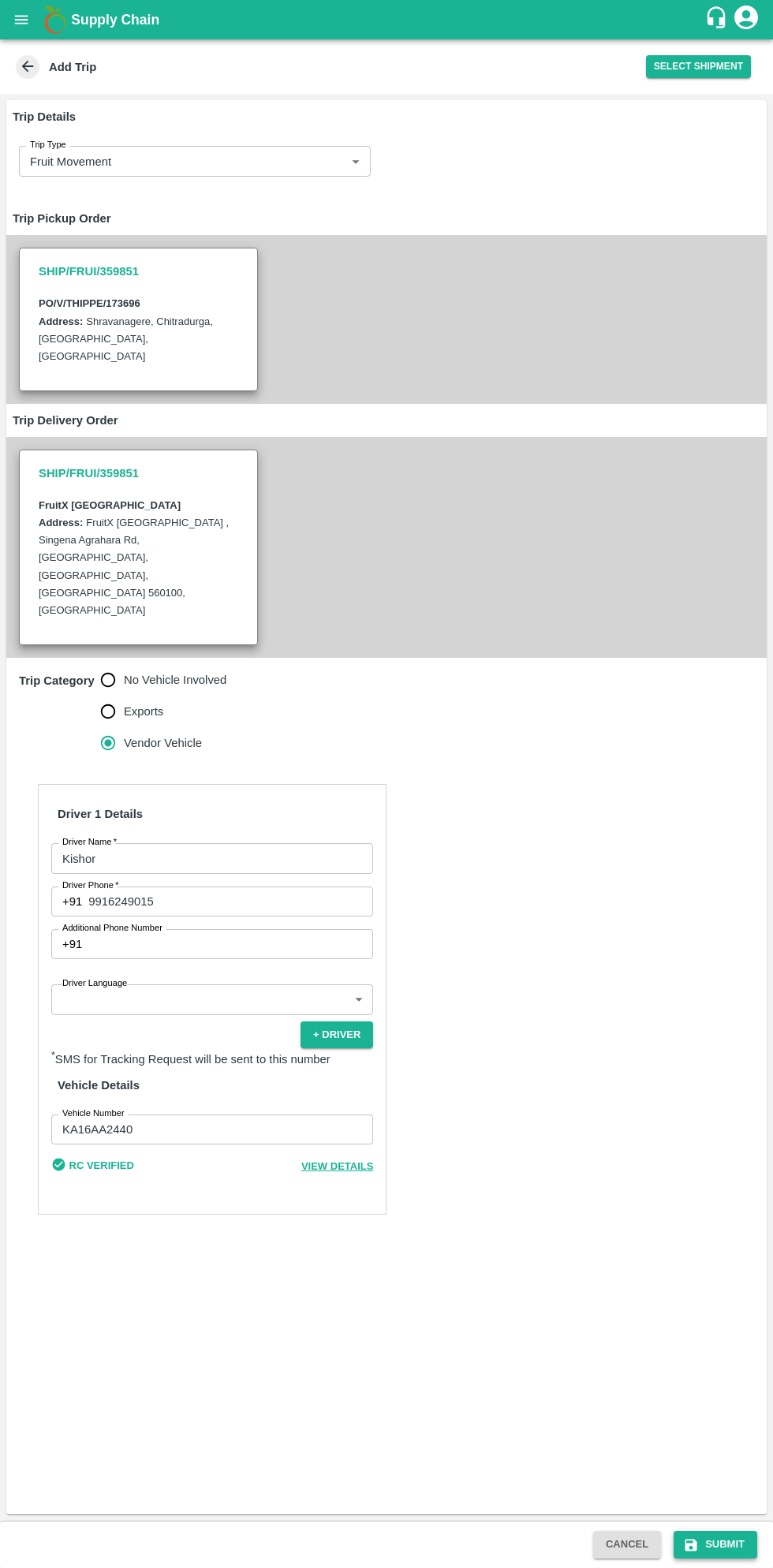
click at [725, 1545] on button "Submit" at bounding box center [714, 1545] width 84 height 28
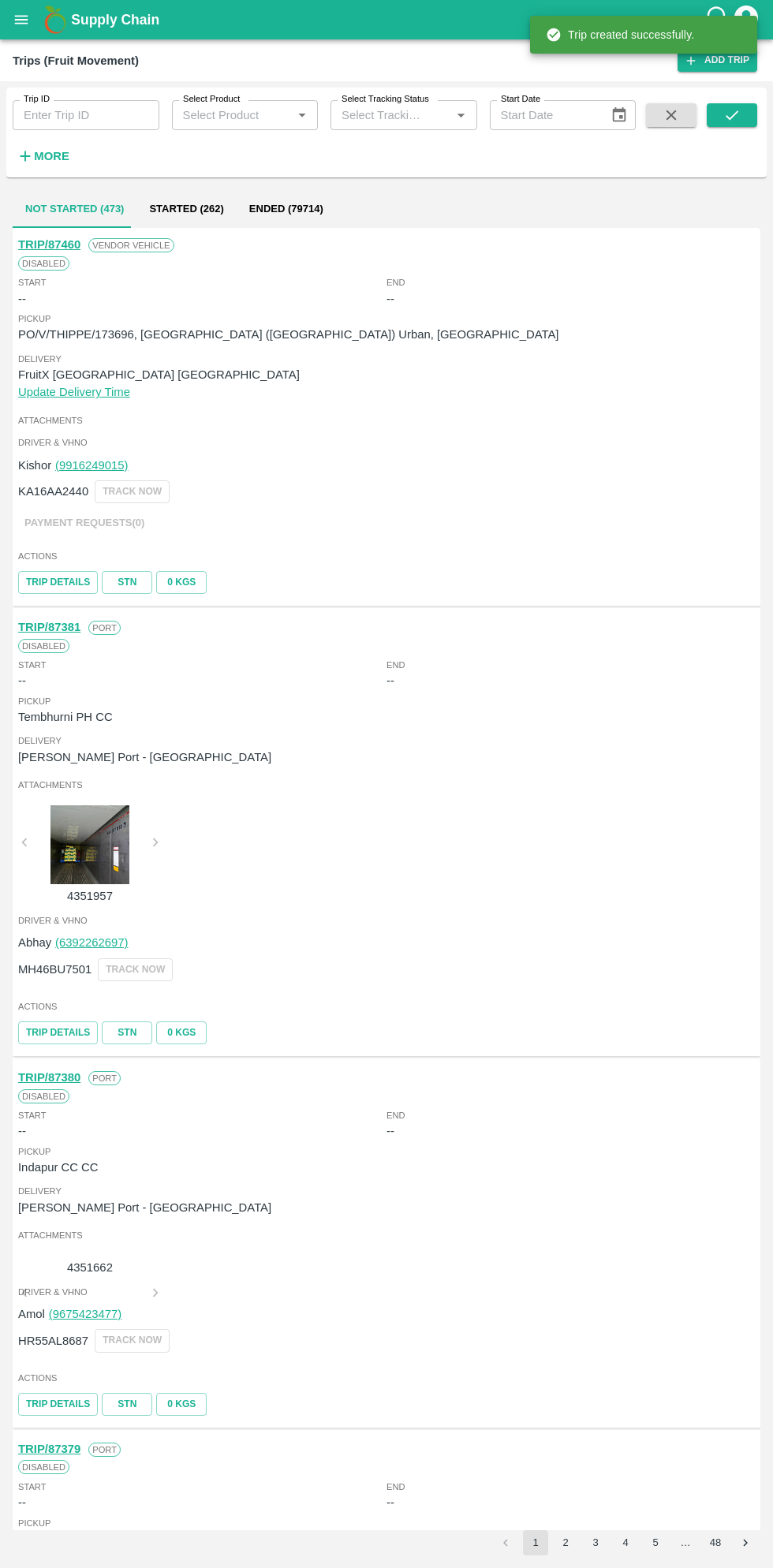
click at [37, 25] on button "open drawer" at bounding box center [21, 20] width 37 height 37
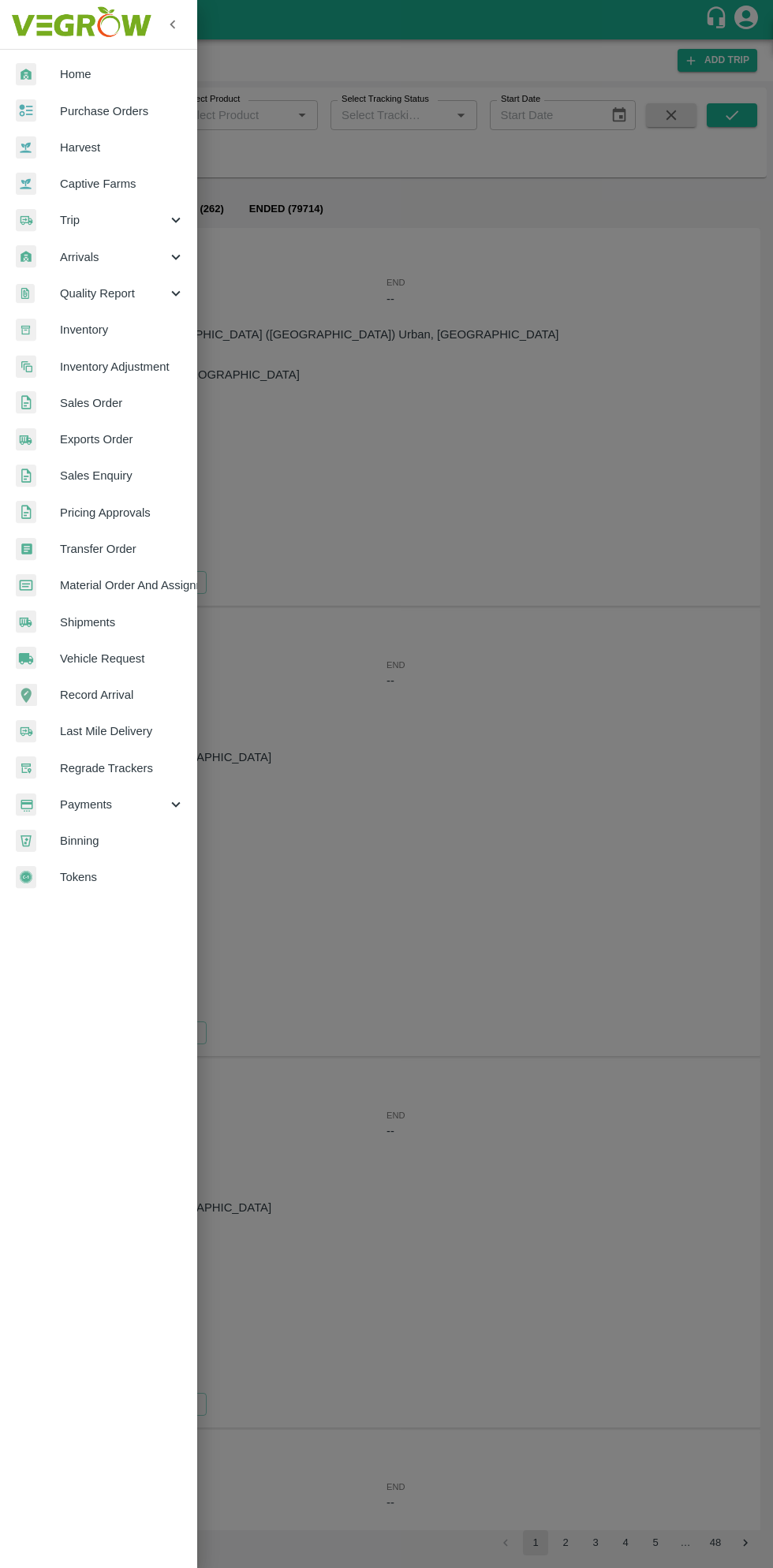
click at [112, 115] on span "Purchase Orders" at bounding box center [122, 112] width 125 height 17
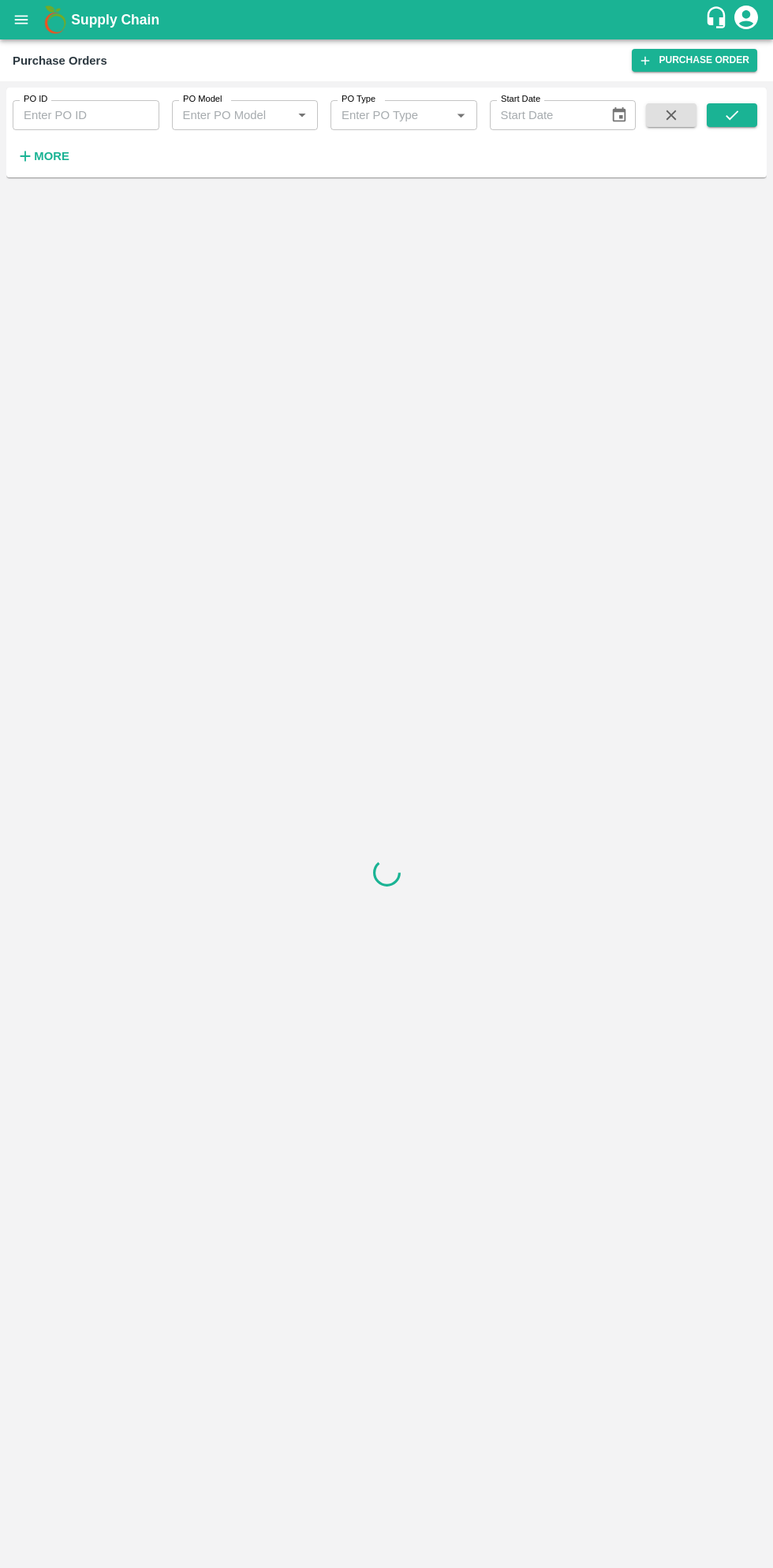
click at [48, 159] on strong "More" at bounding box center [51, 156] width 36 height 13
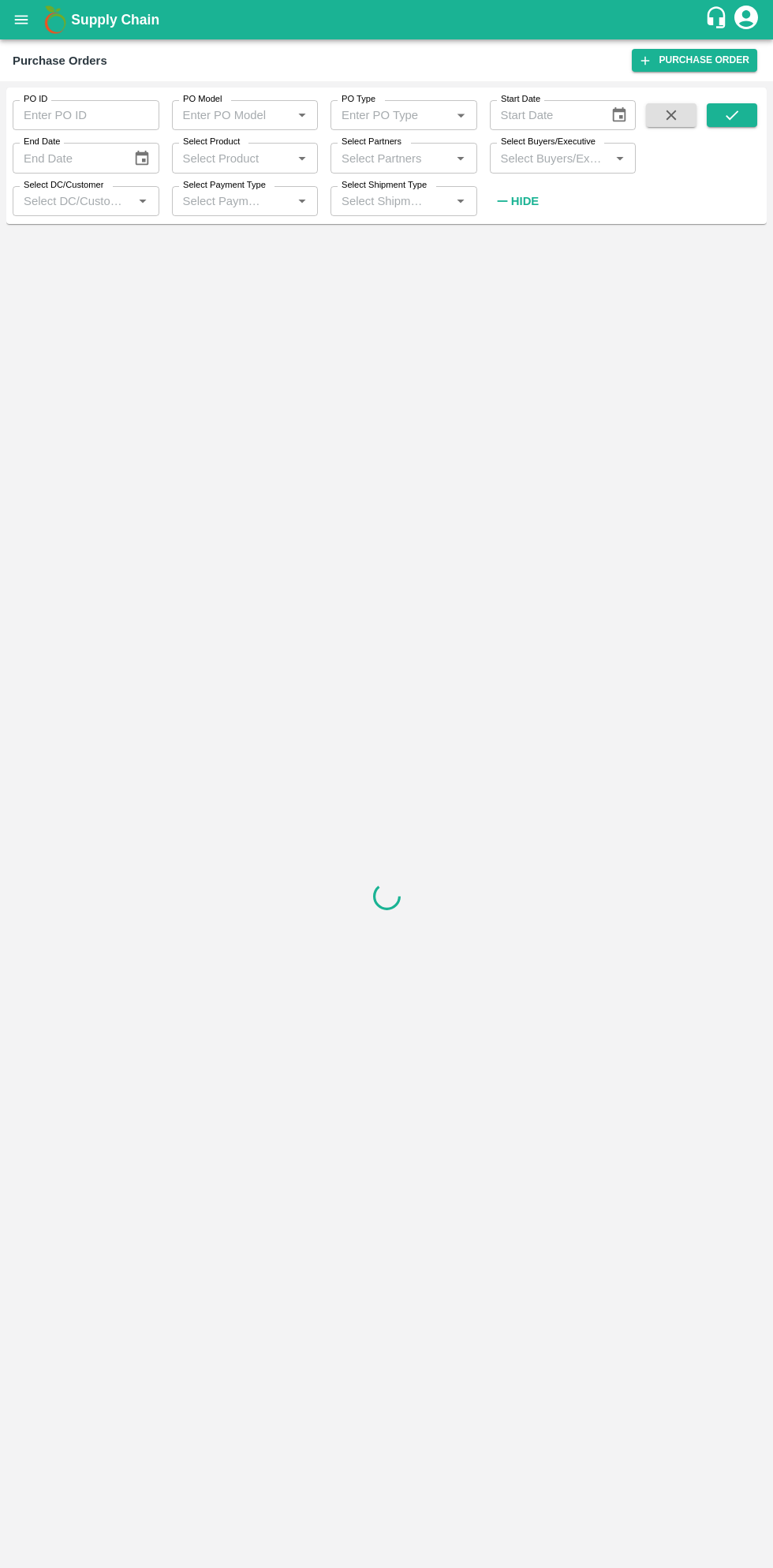
click at [528, 163] on input "Select Buyers/Executive" at bounding box center [550, 157] width 112 height 20
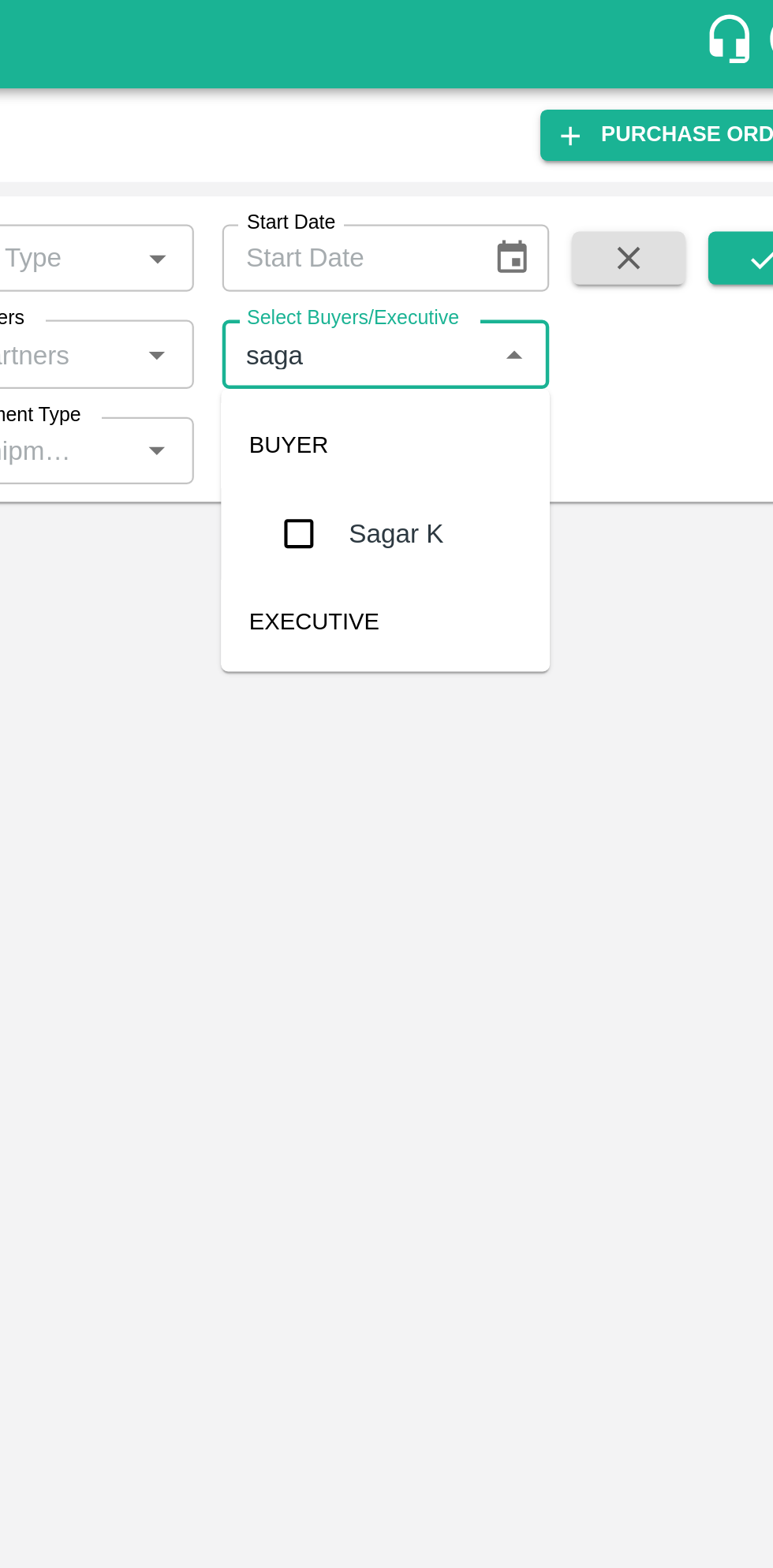
type input "sagar"
click at [528, 236] on input "checkbox" at bounding box center [523, 238] width 32 height 32
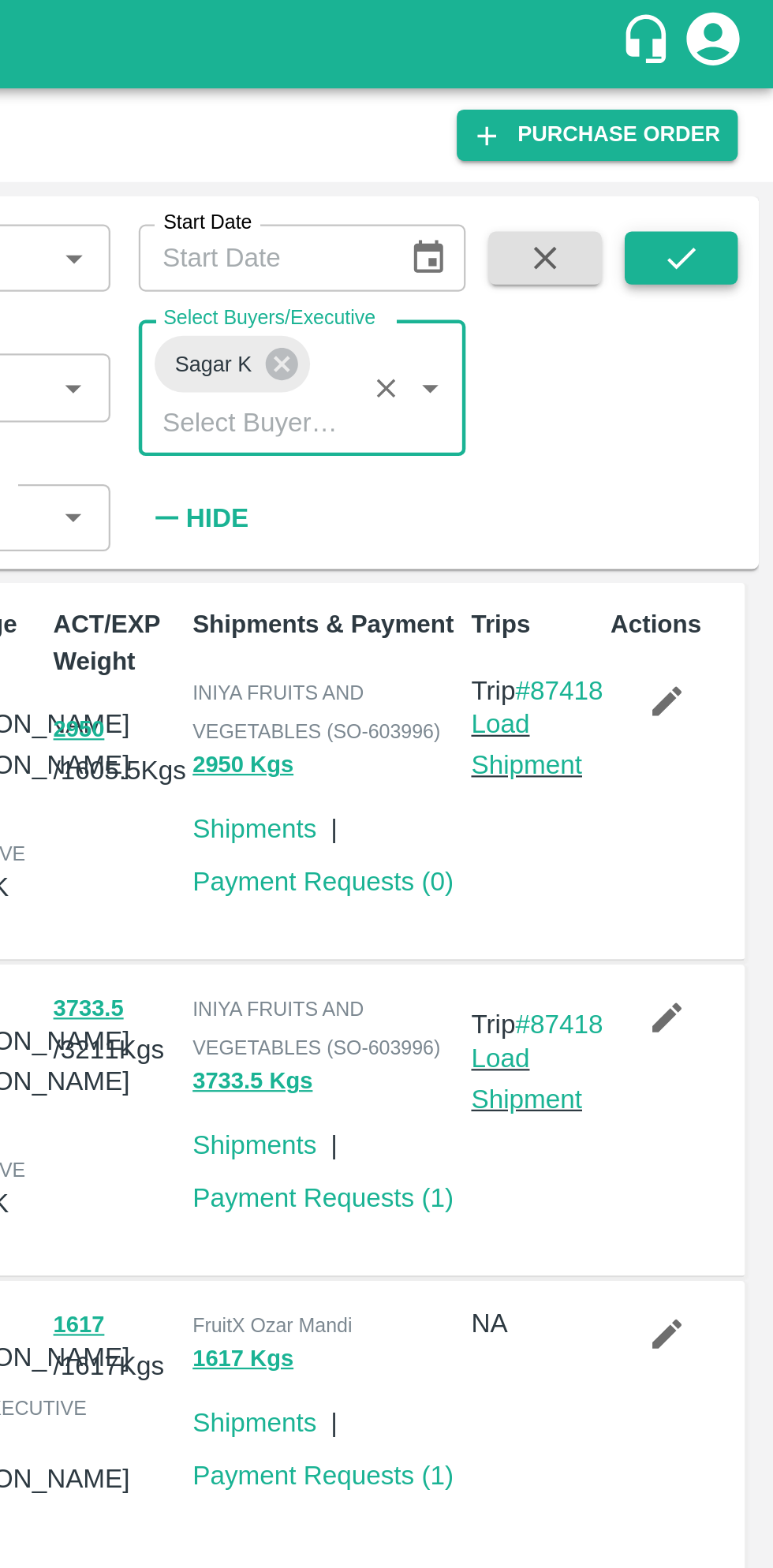
click at [719, 121] on button "submit" at bounding box center [732, 114] width 50 height 24
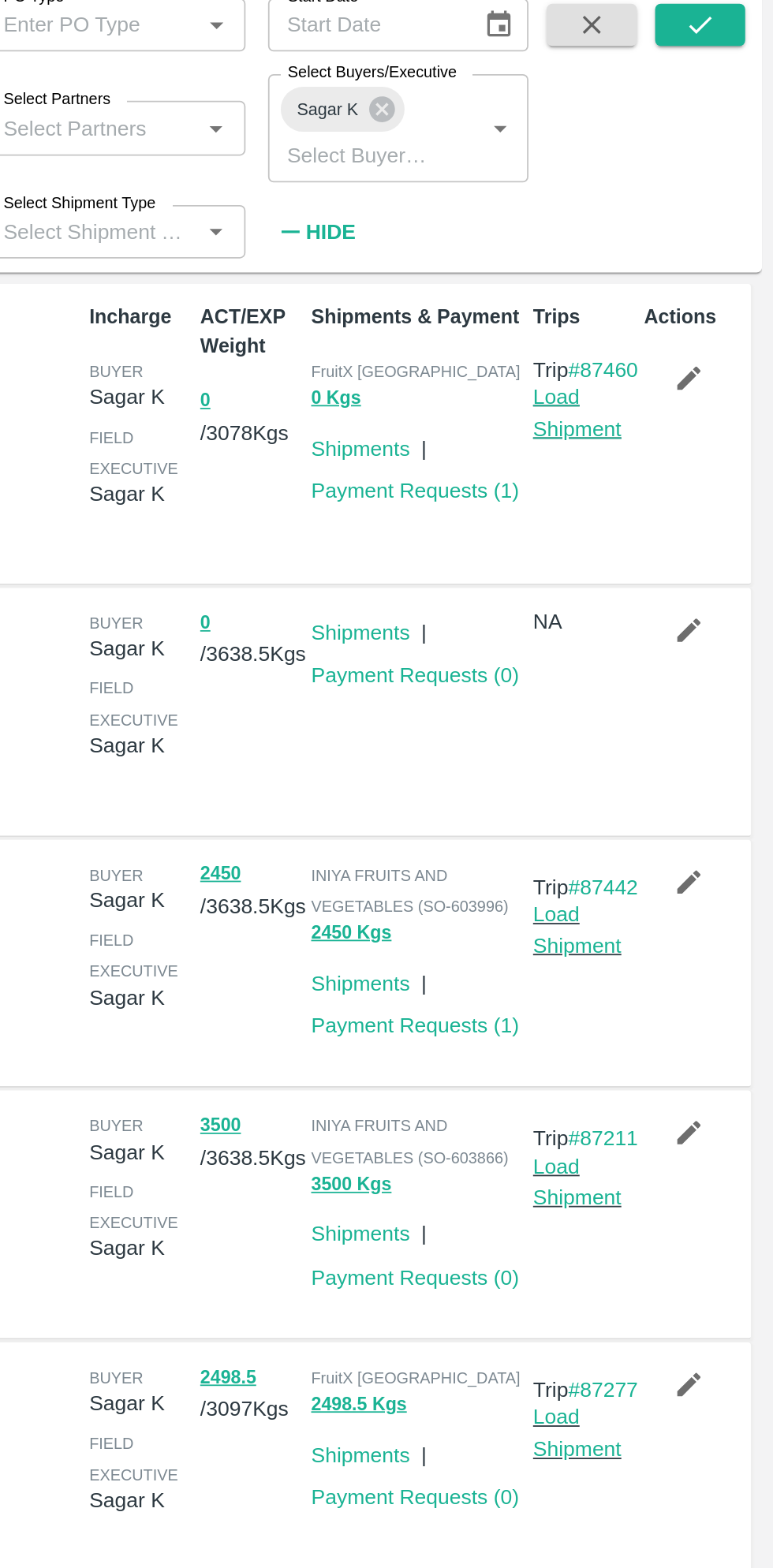
click at [661, 347] on link "Load Shipment" at bounding box center [662, 332] width 50 height 30
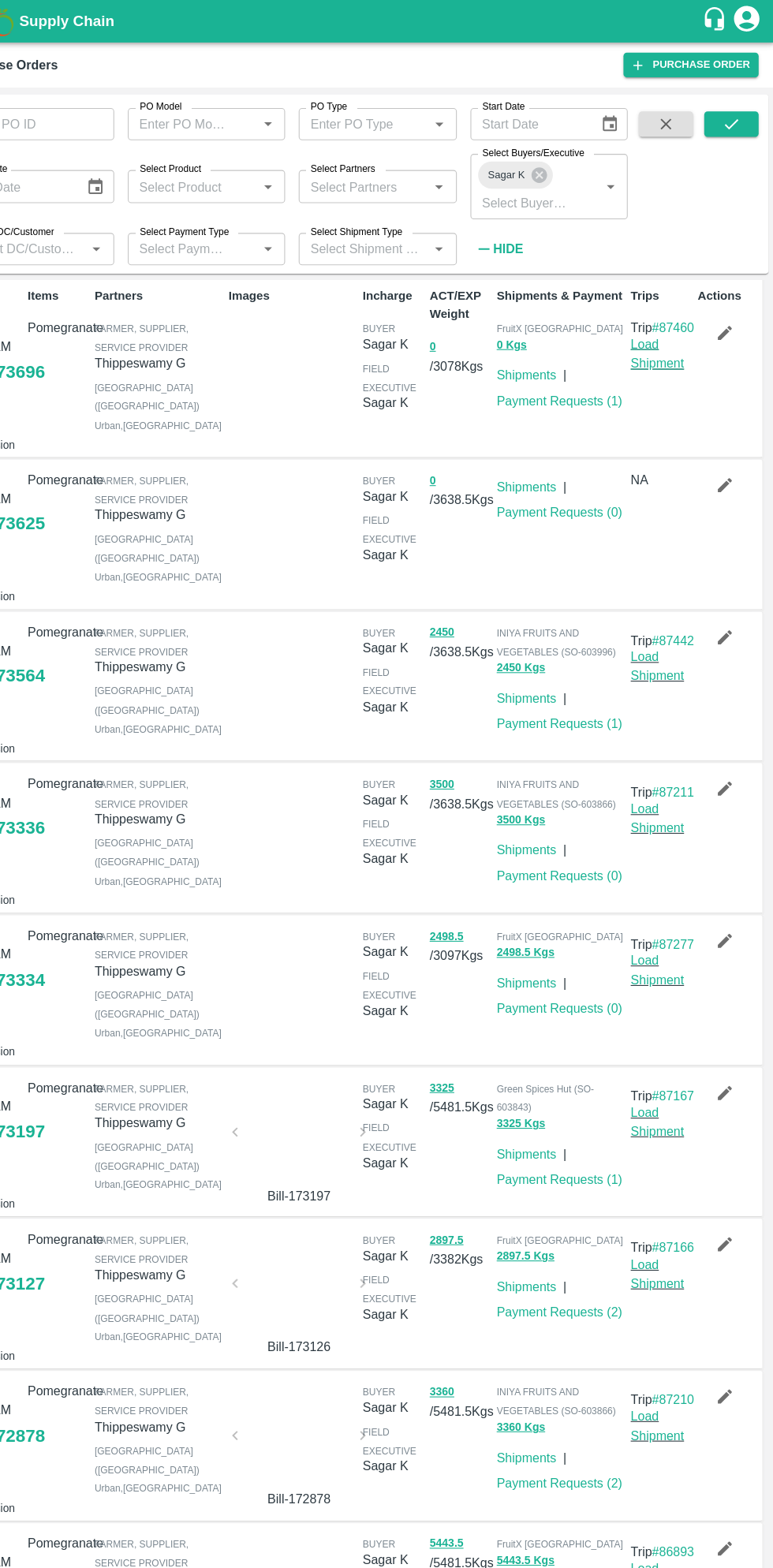
click at [663, 343] on link "Load Shipment" at bounding box center [662, 328] width 50 height 30
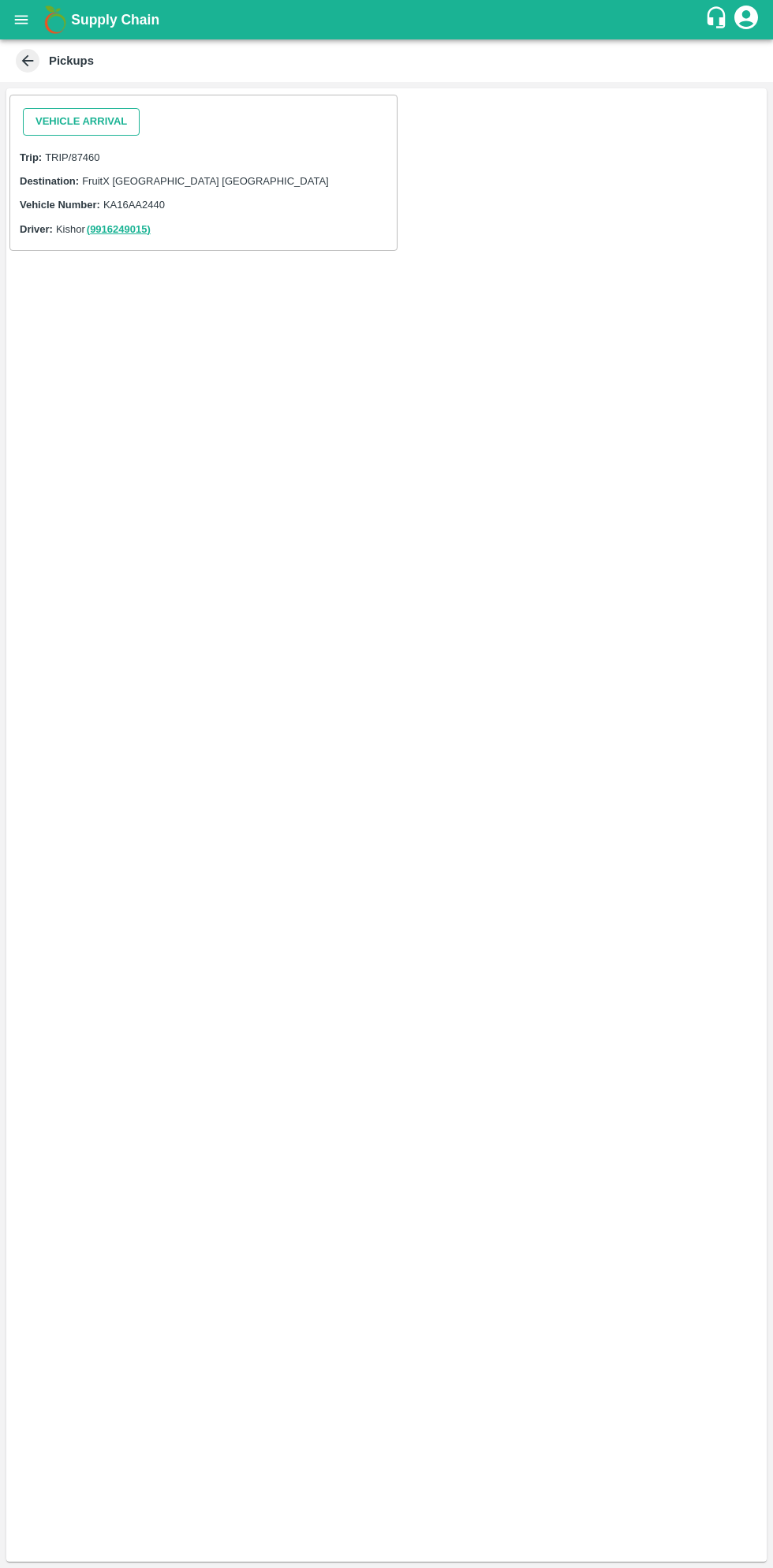
click at [95, 120] on button "Vehicle Arrival" at bounding box center [81, 121] width 116 height 28
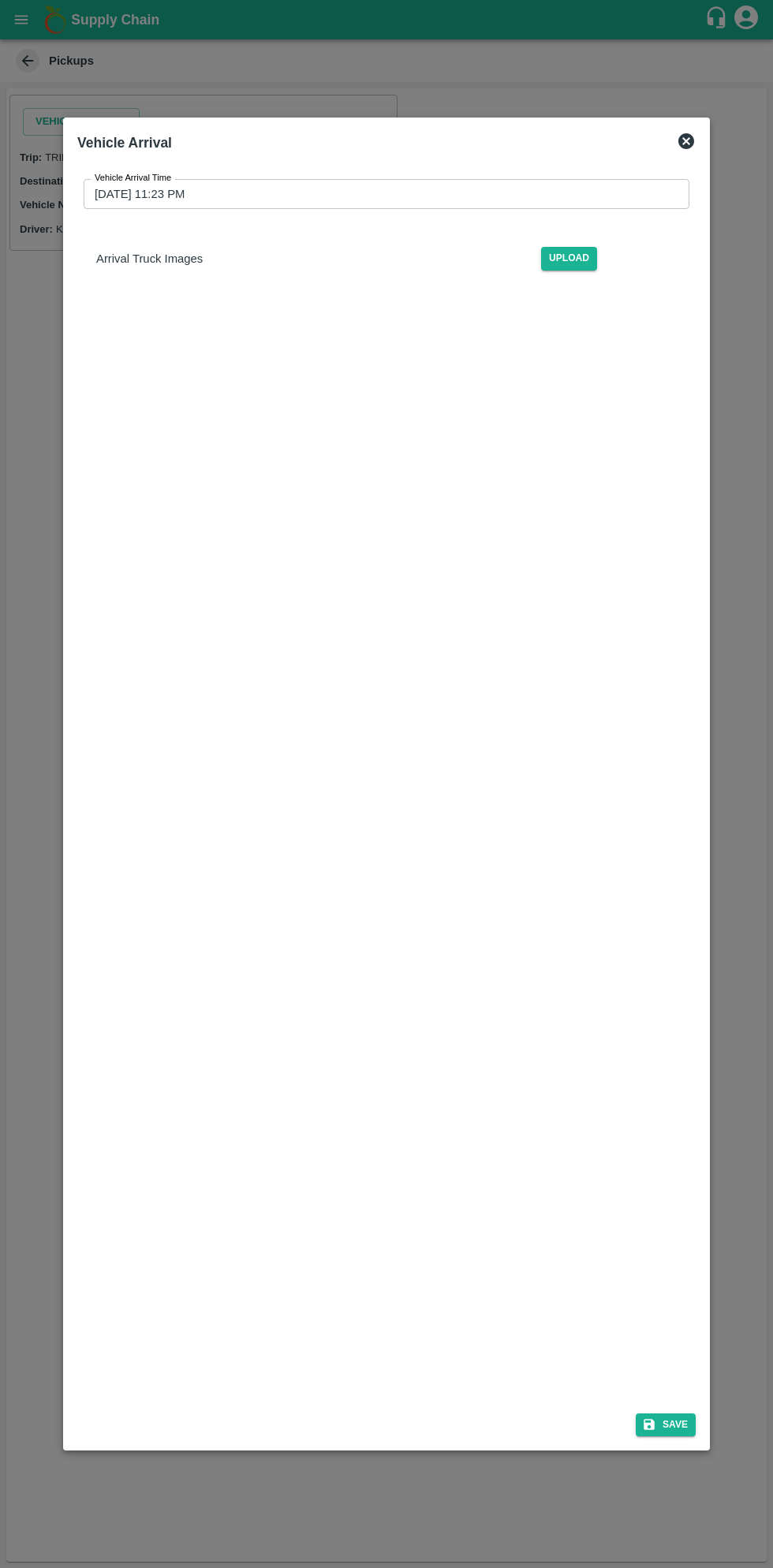
click at [555, 195] on input "[DATE] 11:23 PM" at bounding box center [381, 193] width 594 height 30
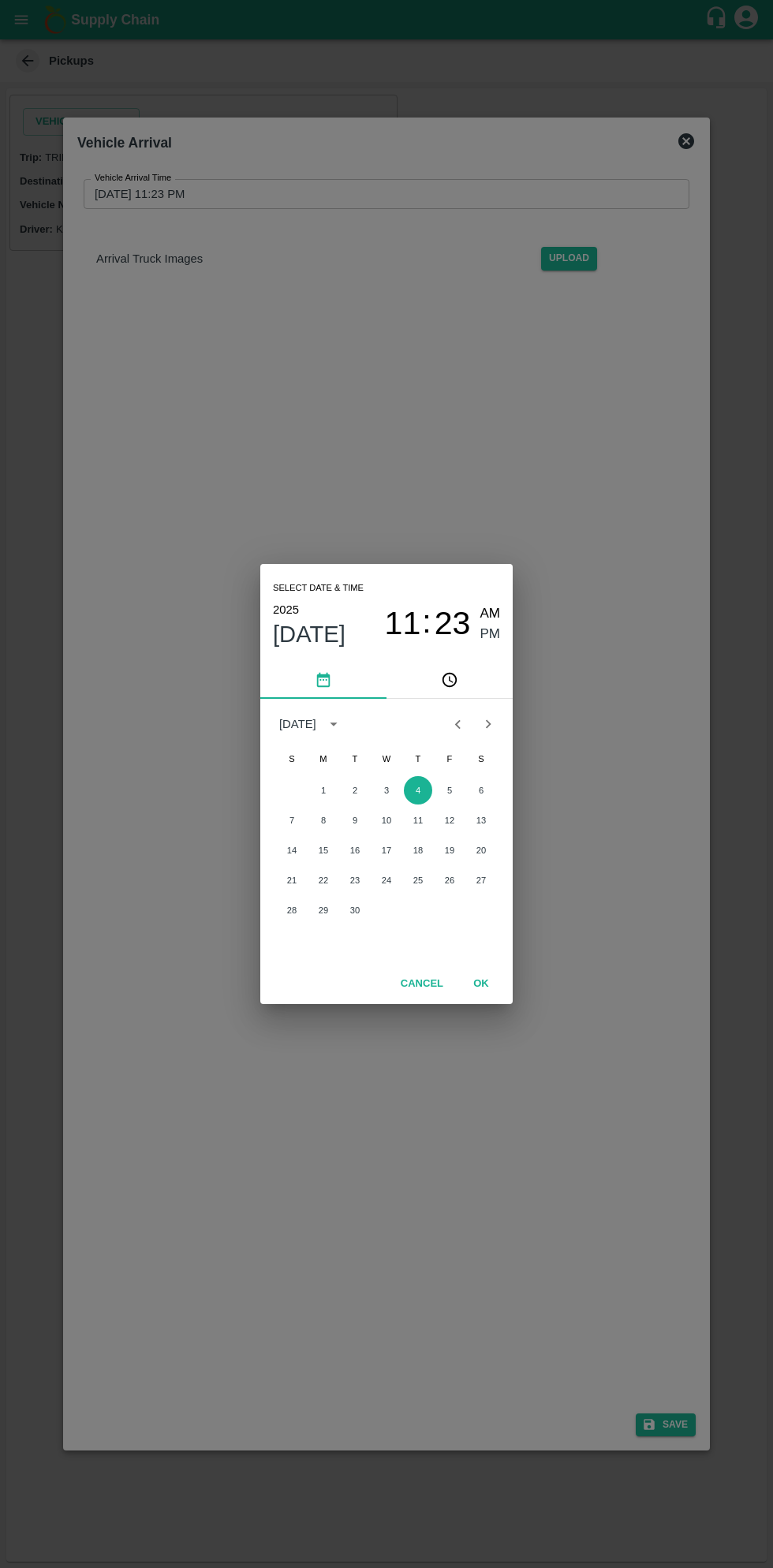
click at [487, 604] on span "AM" at bounding box center [489, 614] width 20 height 21
type input "[DATE] 11:23 AM"
click at [502, 996] on button "OK" at bounding box center [481, 984] width 50 height 28
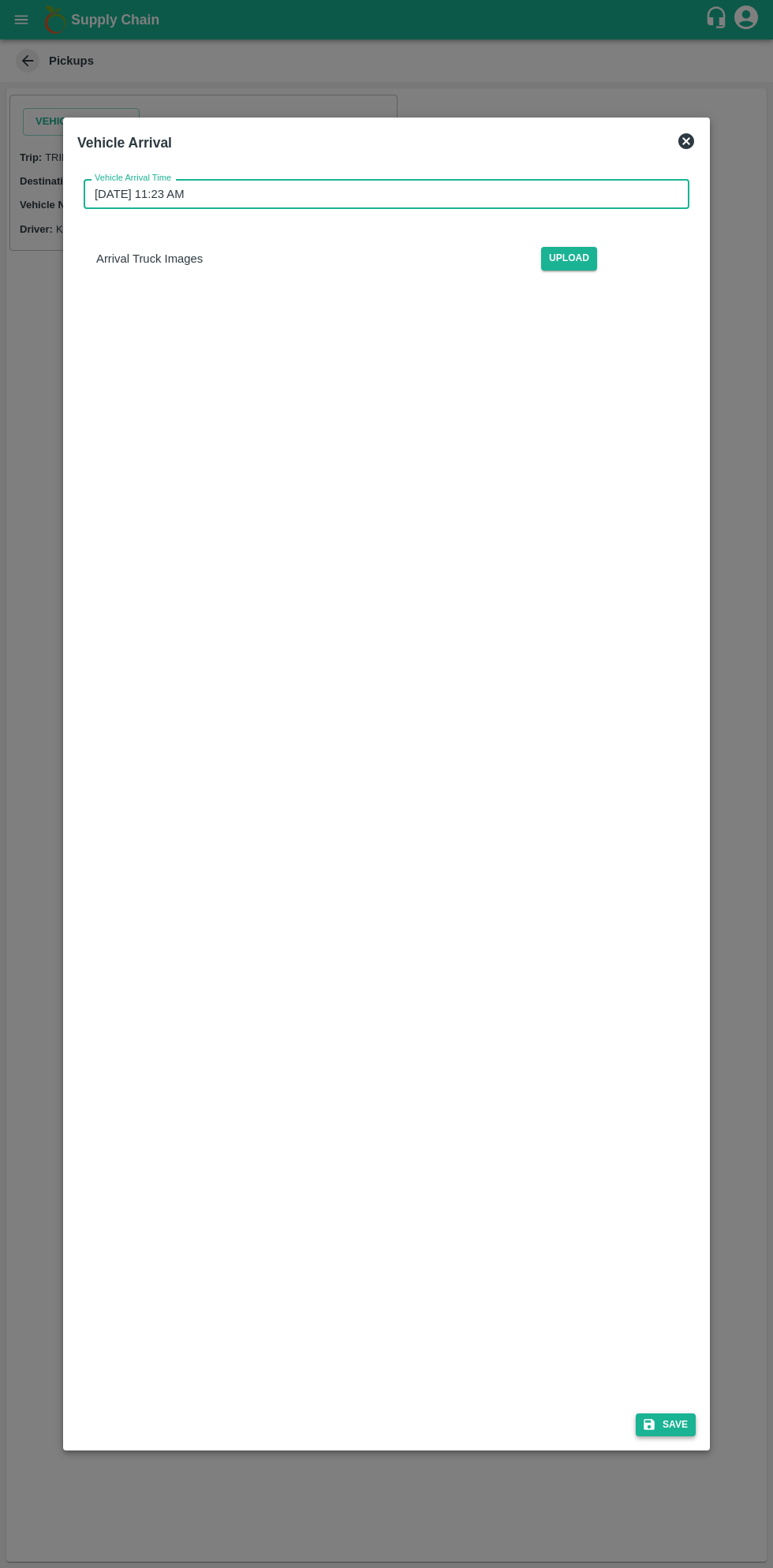
click at [661, 1422] on button "Save" at bounding box center [665, 1425] width 60 height 23
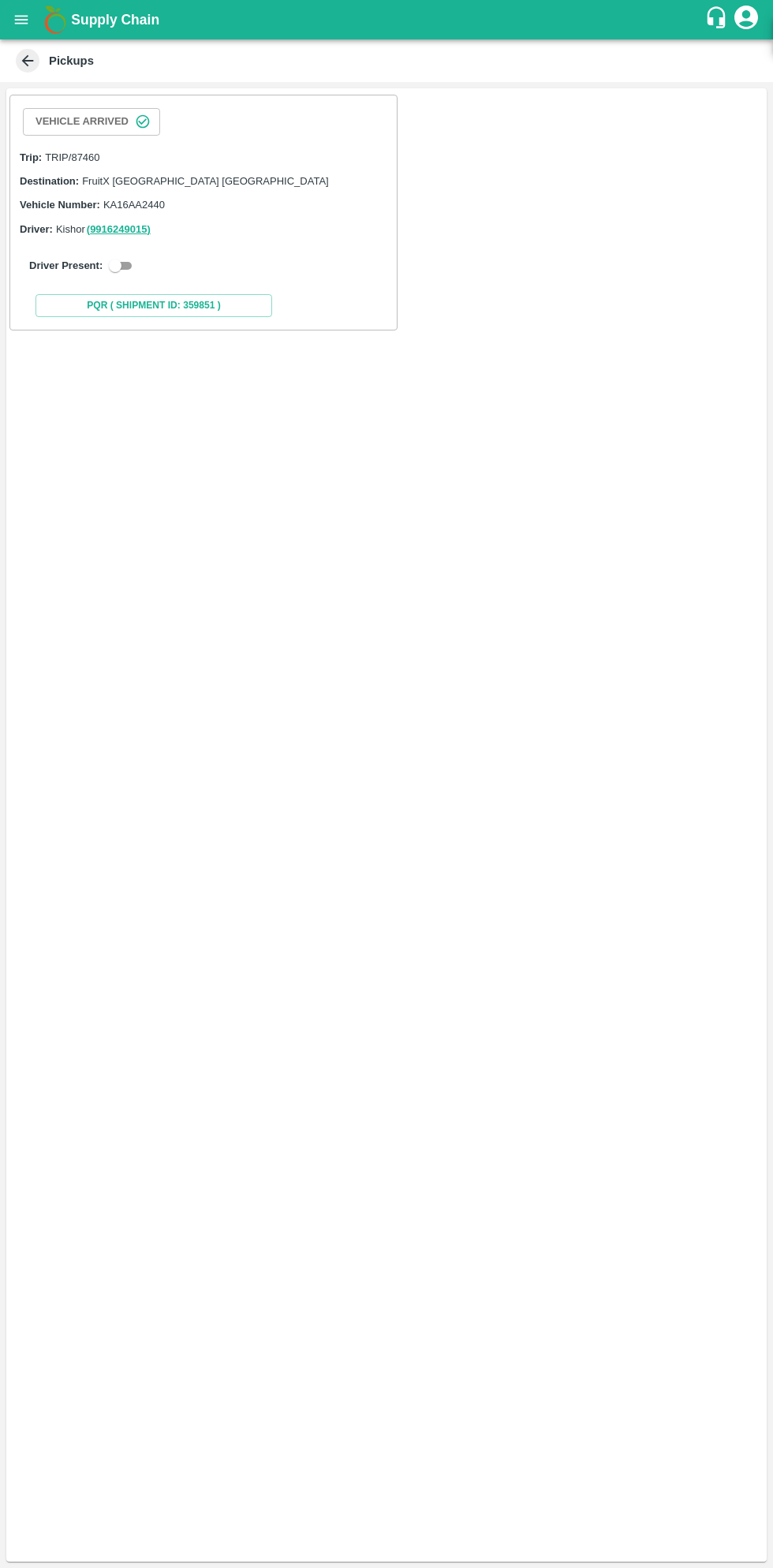
click at [135, 120] on icon "button" at bounding box center [142, 121] width 15 height 15
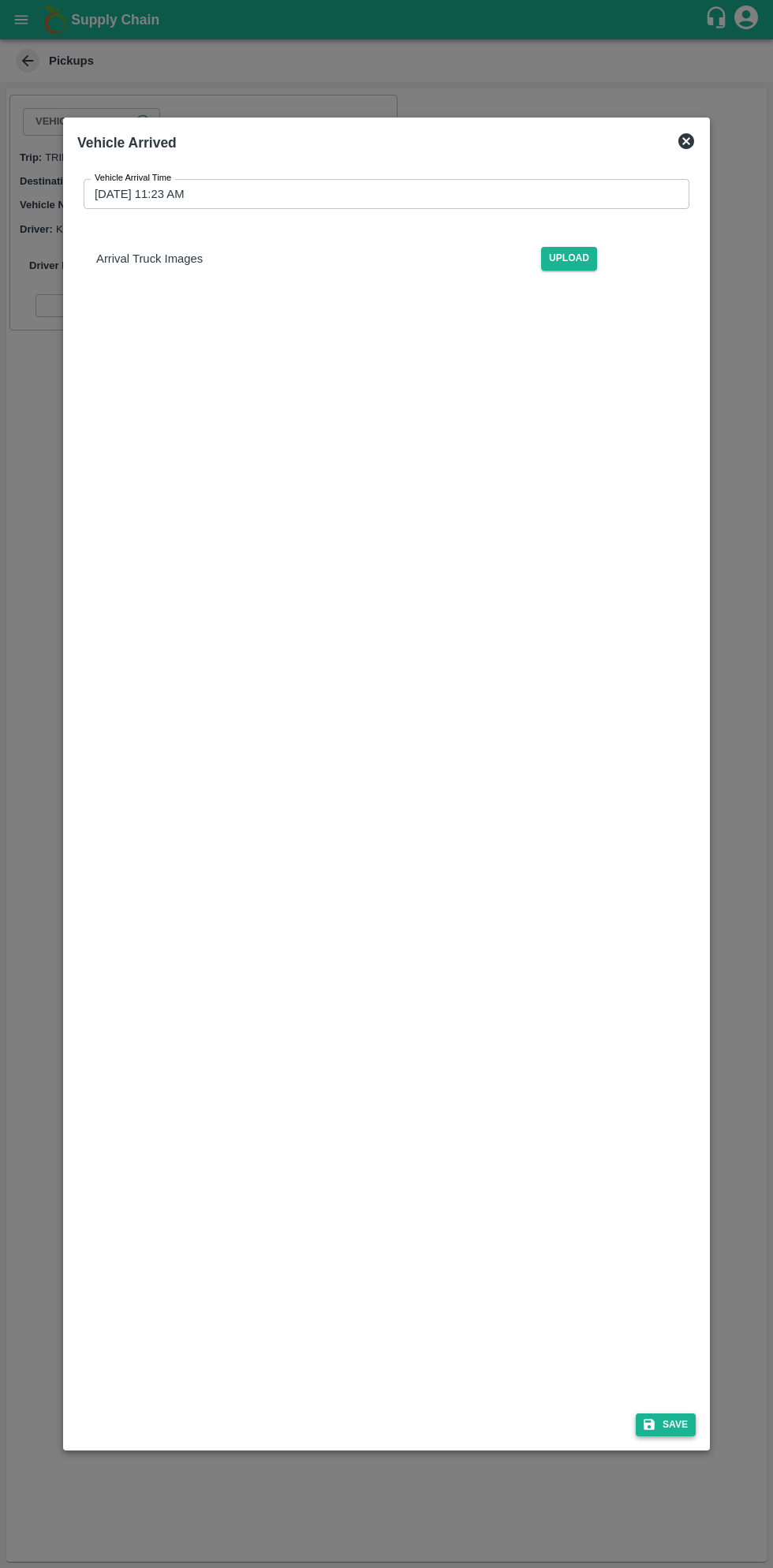
click at [656, 1418] on icon "submit" at bounding box center [648, 1425] width 14 height 14
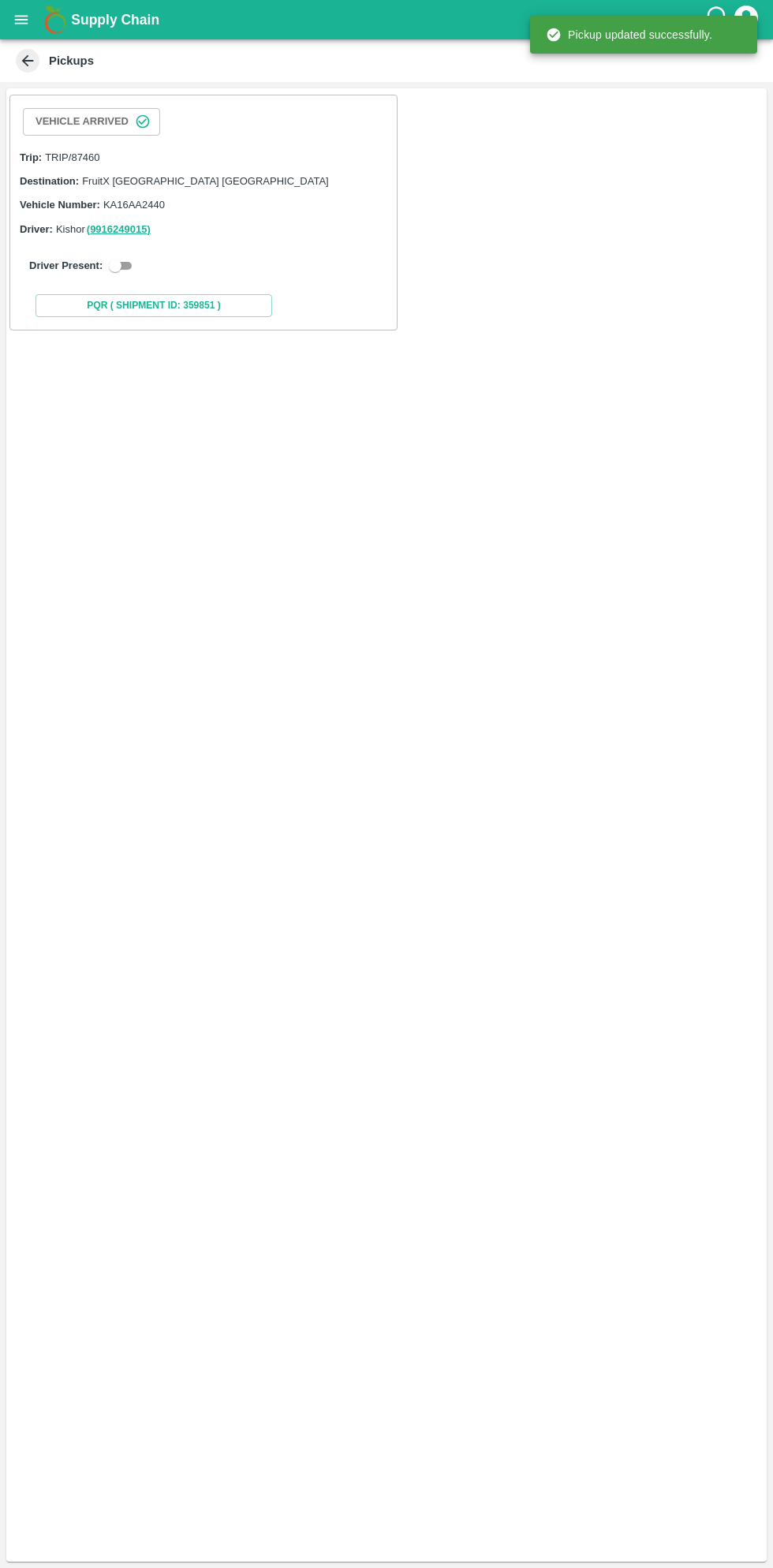
click at [111, 258] on input "checkbox" at bounding box center [114, 266] width 57 height 19
checkbox input "true"
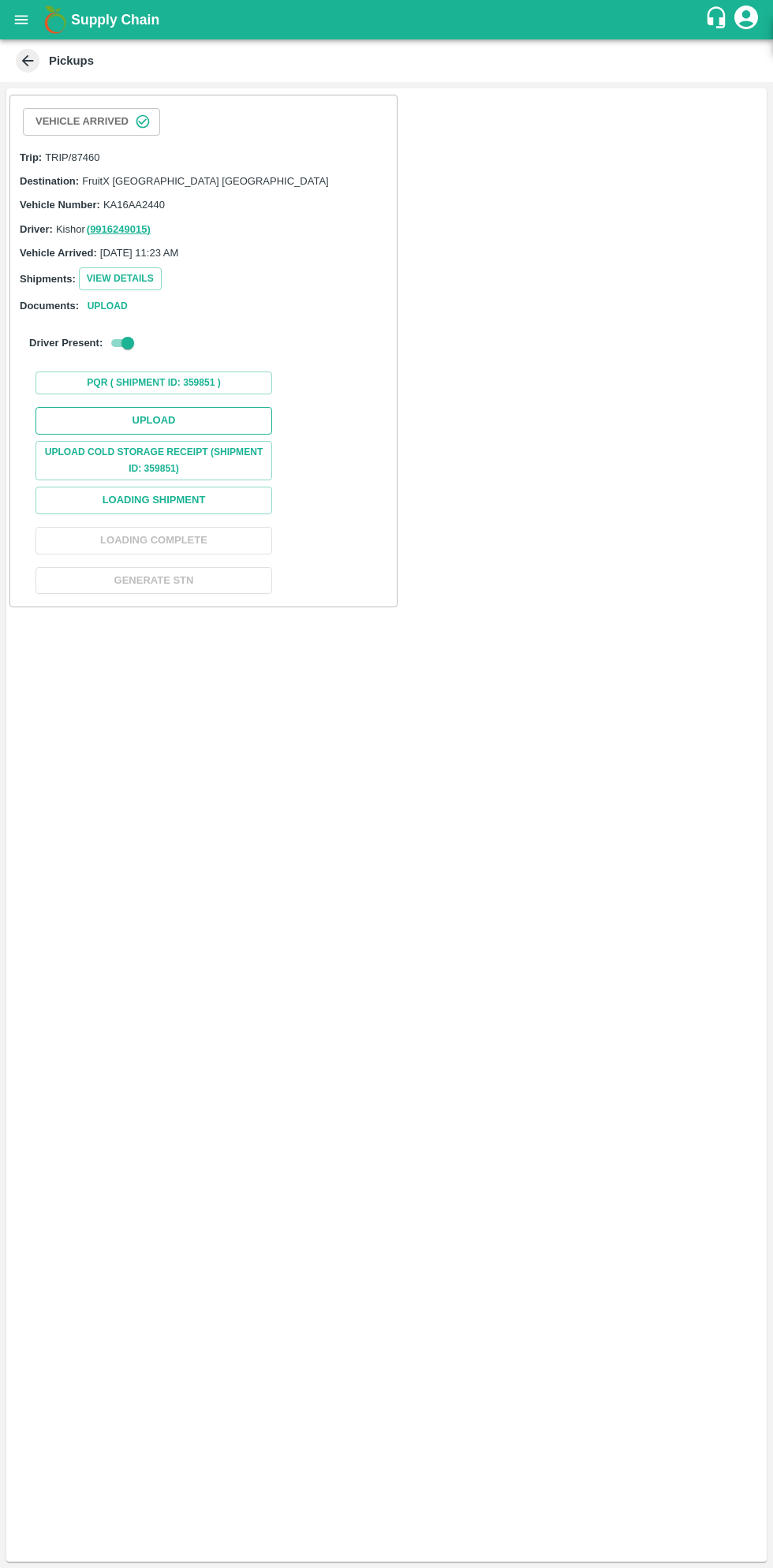
click at [197, 410] on button "Upload" at bounding box center [154, 420] width 237 height 28
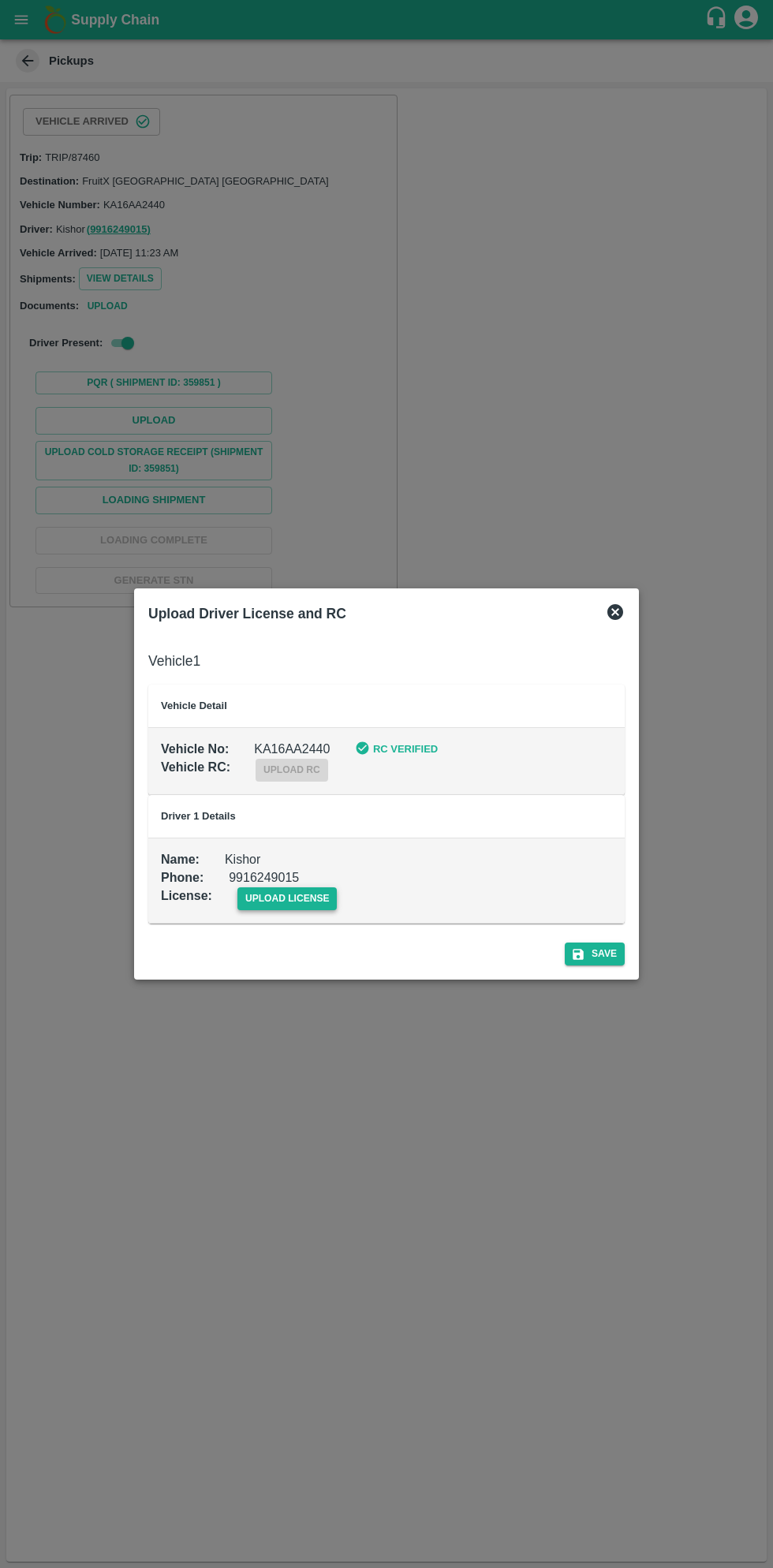
click at [270, 898] on span "upload license" at bounding box center [287, 898] width 100 height 23
click at [0, 0] on input "upload license" at bounding box center [0, 0] width 0 height 0
click at [302, 906] on span "upload license" at bounding box center [287, 898] width 100 height 23
click at [0, 0] on input "upload license" at bounding box center [0, 0] width 0 height 0
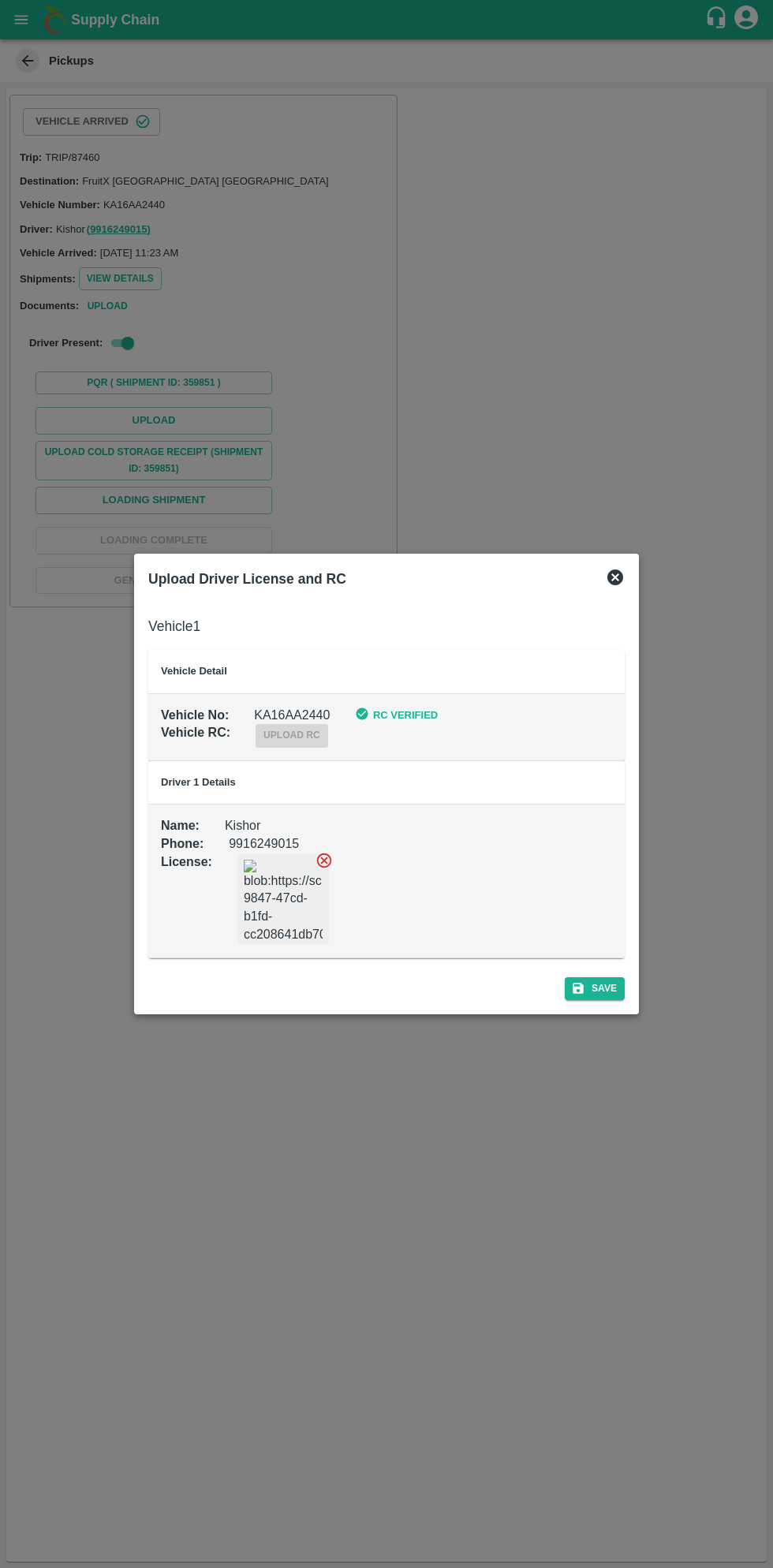
click at [611, 1013] on div "Upload Driver License and RC Vehicle 1 Vehicle Detail Vehicle No : KA16AA2440 R…" at bounding box center [386, 784] width 505 height 460
click at [605, 988] on button "Save" at bounding box center [594, 989] width 60 height 23
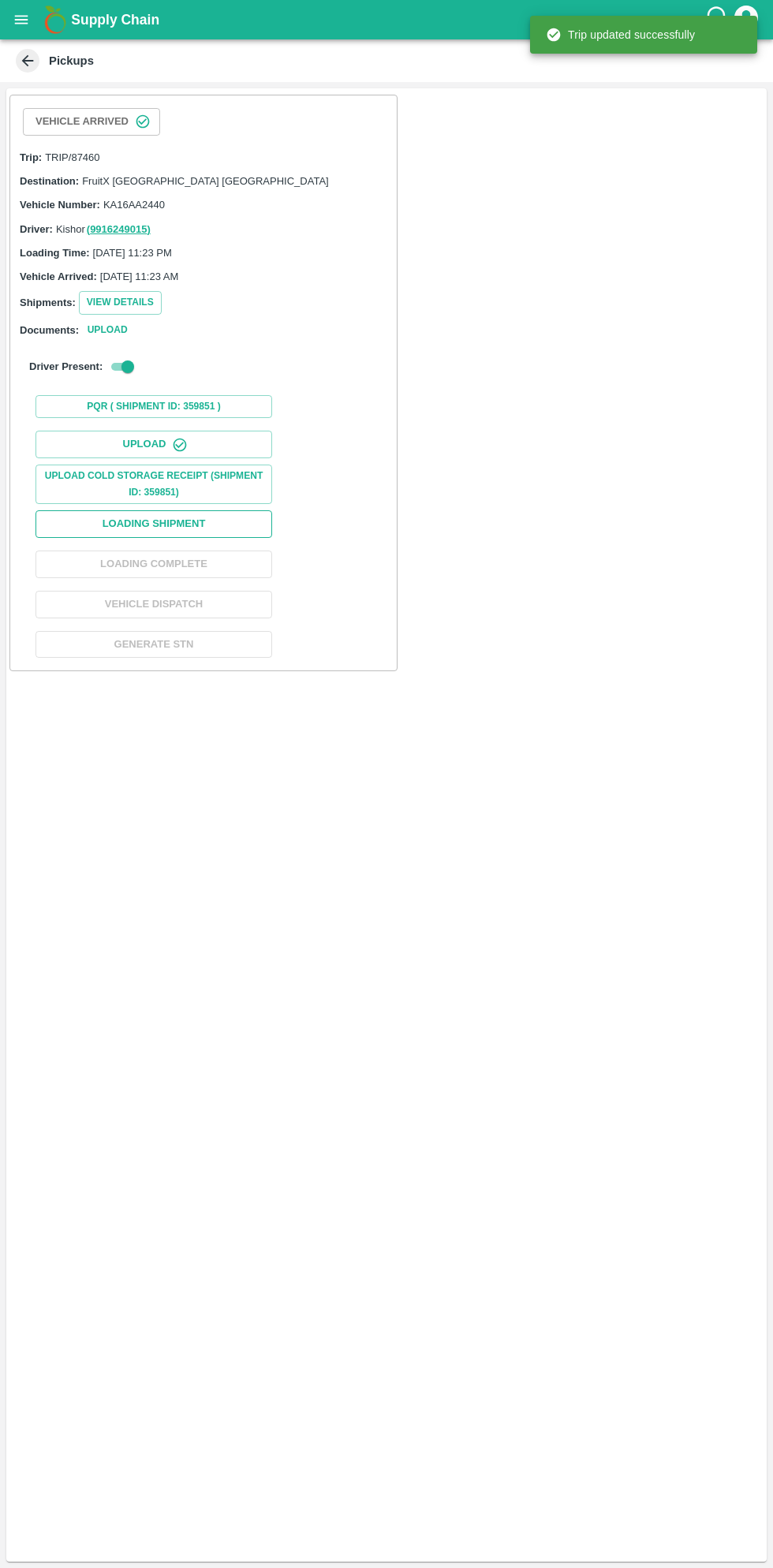
click at [216, 525] on button "Loading Shipment" at bounding box center [154, 524] width 237 height 28
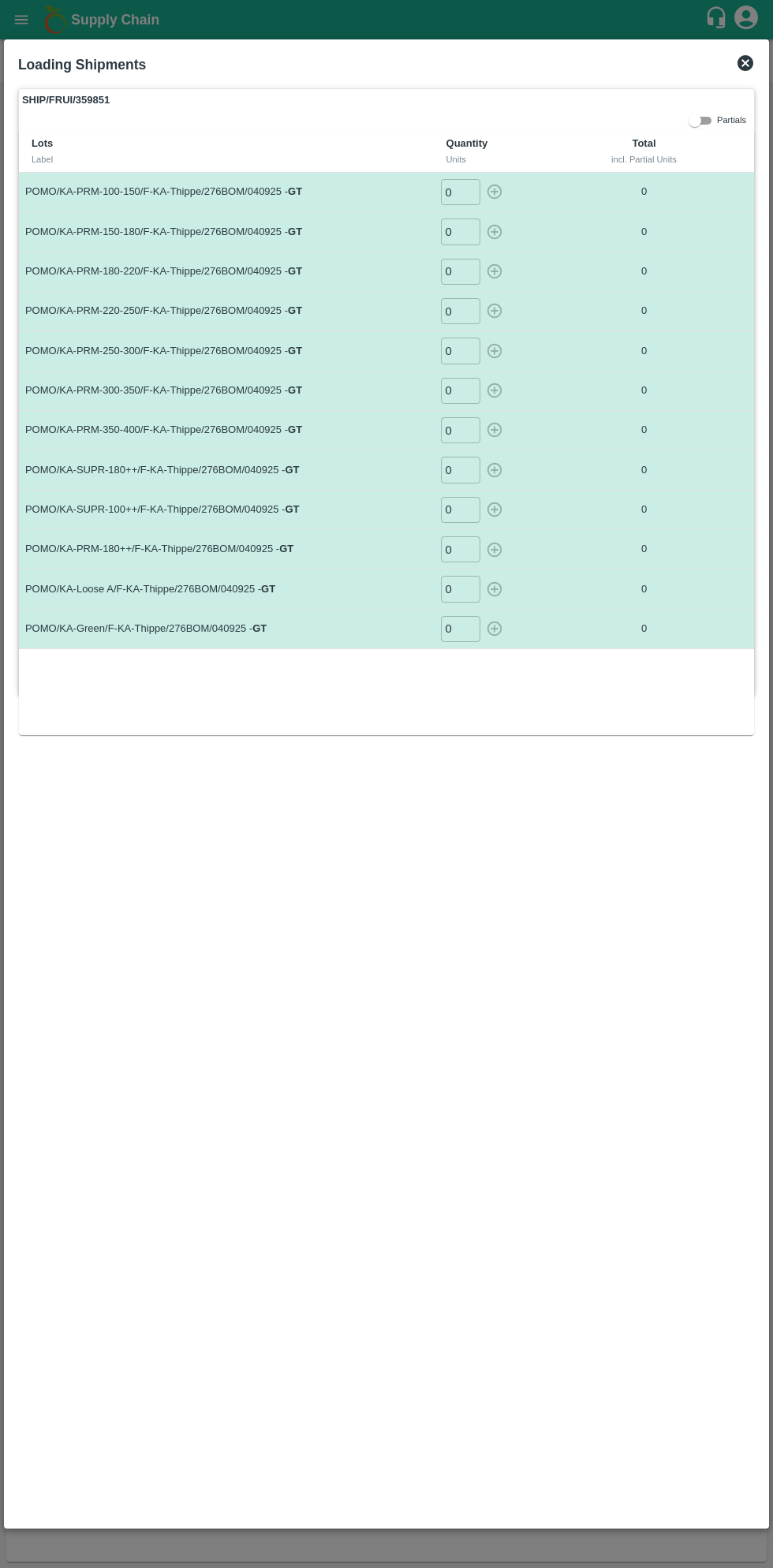
click at [461, 190] on input "0" at bounding box center [460, 191] width 39 height 26
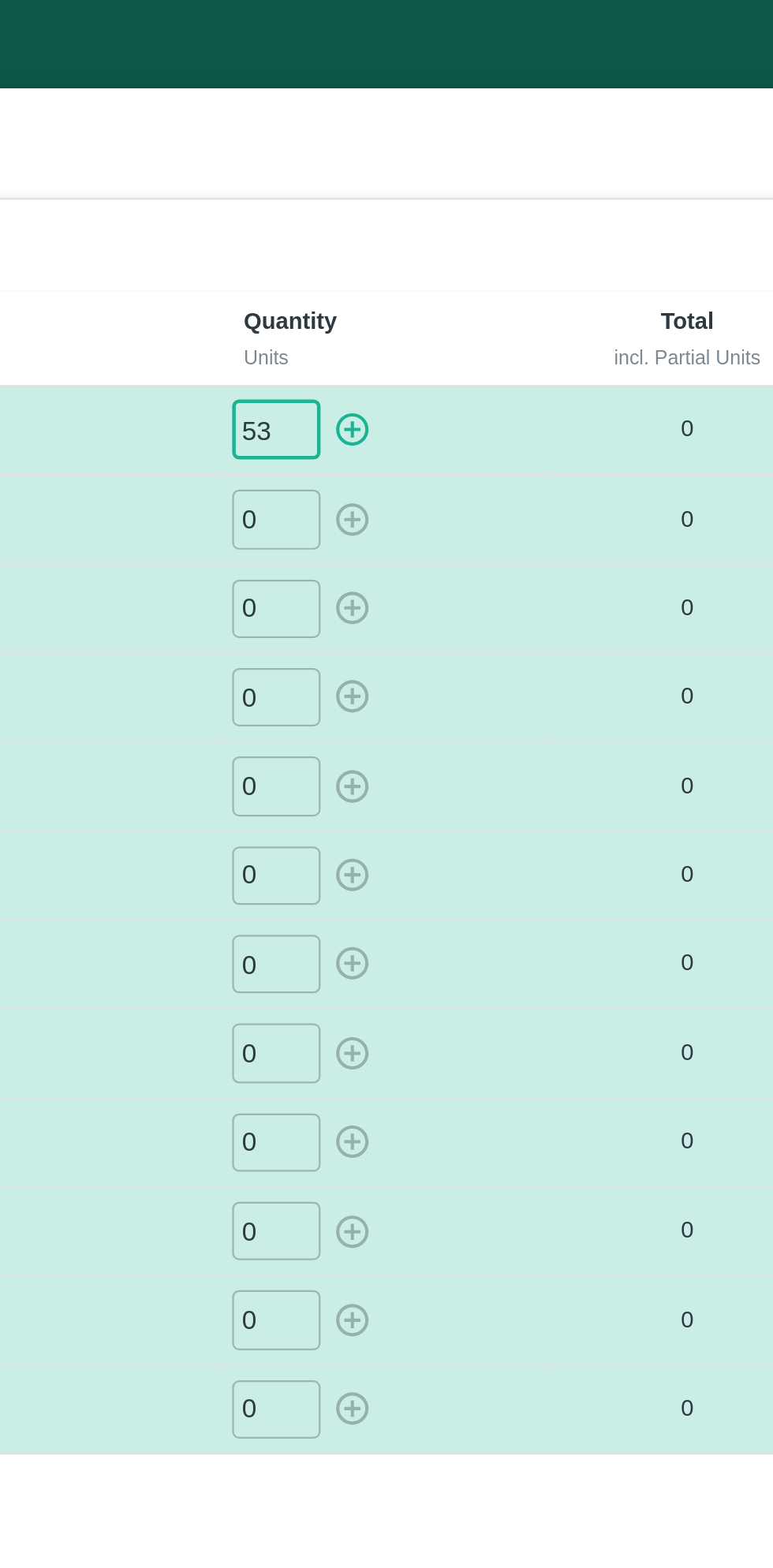
type input "53"
type input "042"
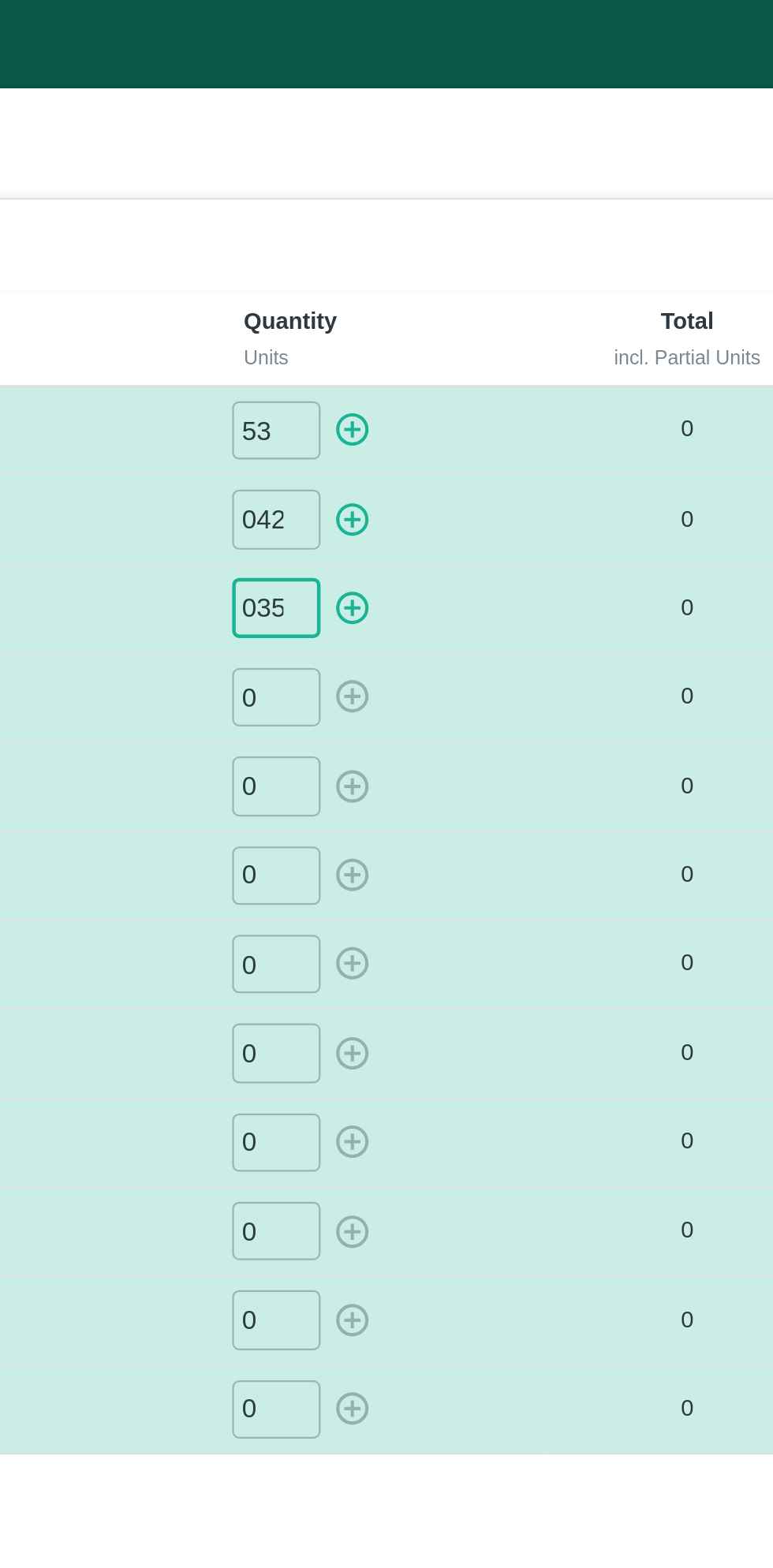
type input "035"
type input "023"
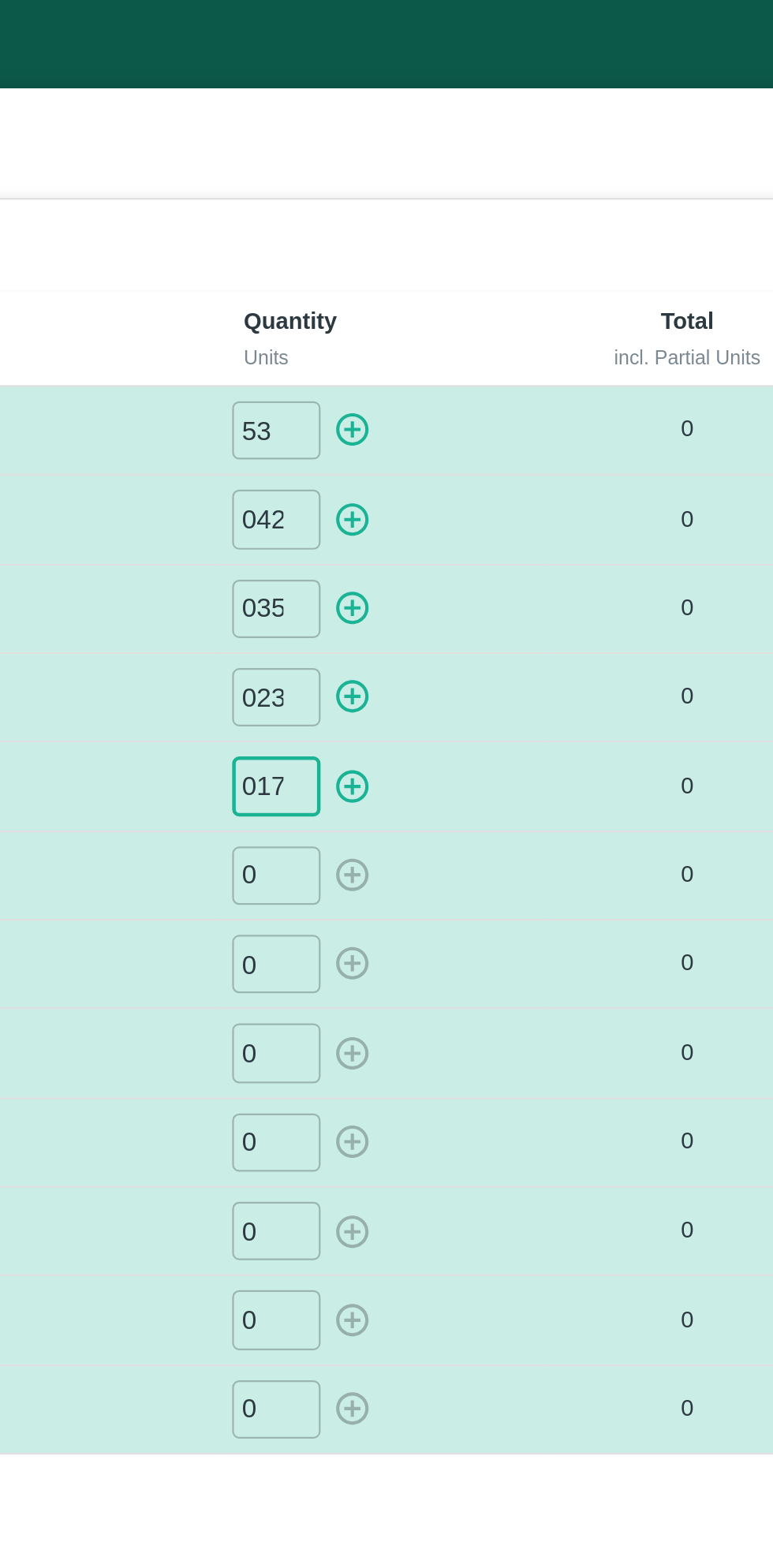
type input "017"
type input "04"
type input "01"
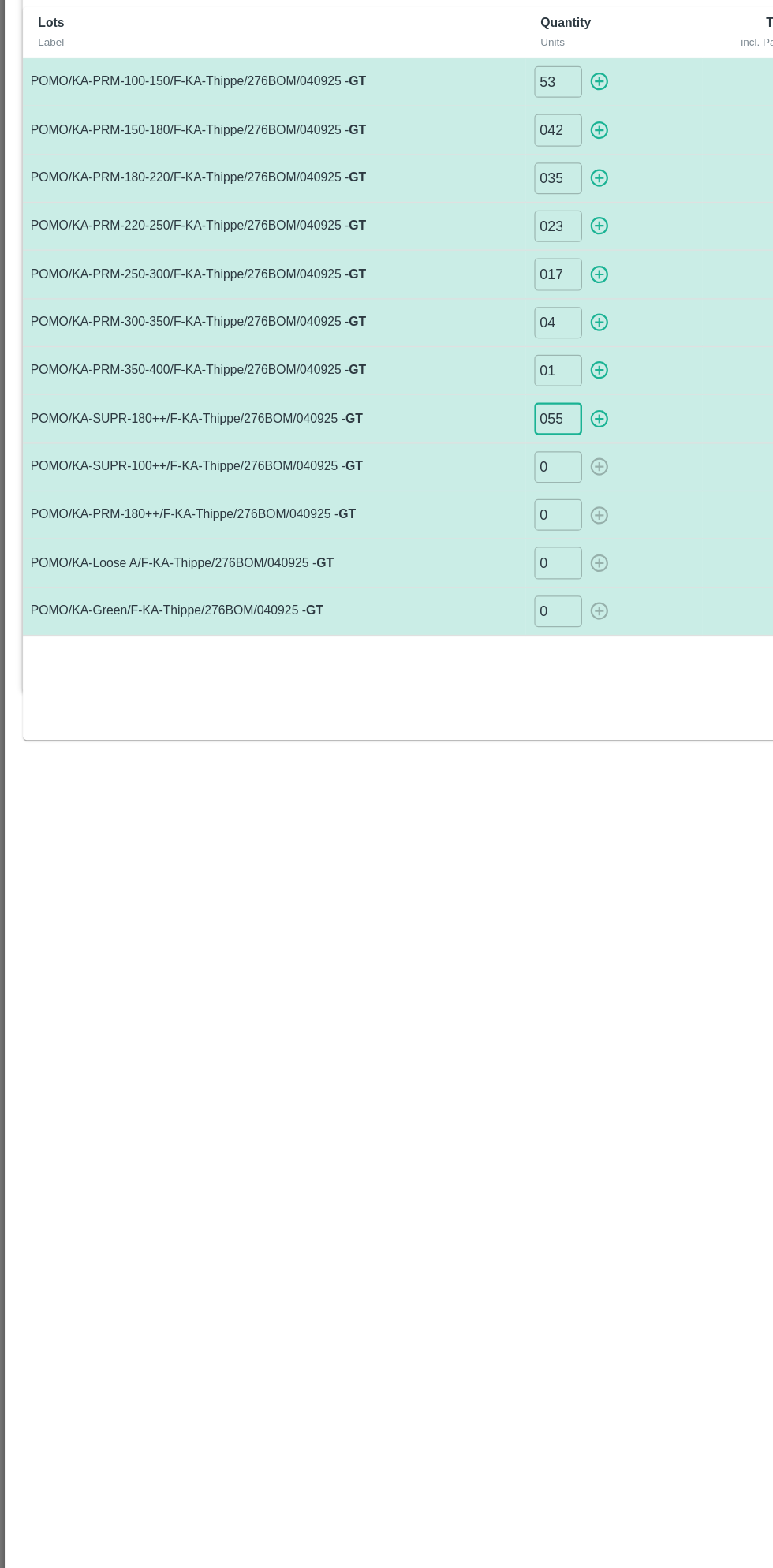
type input "055"
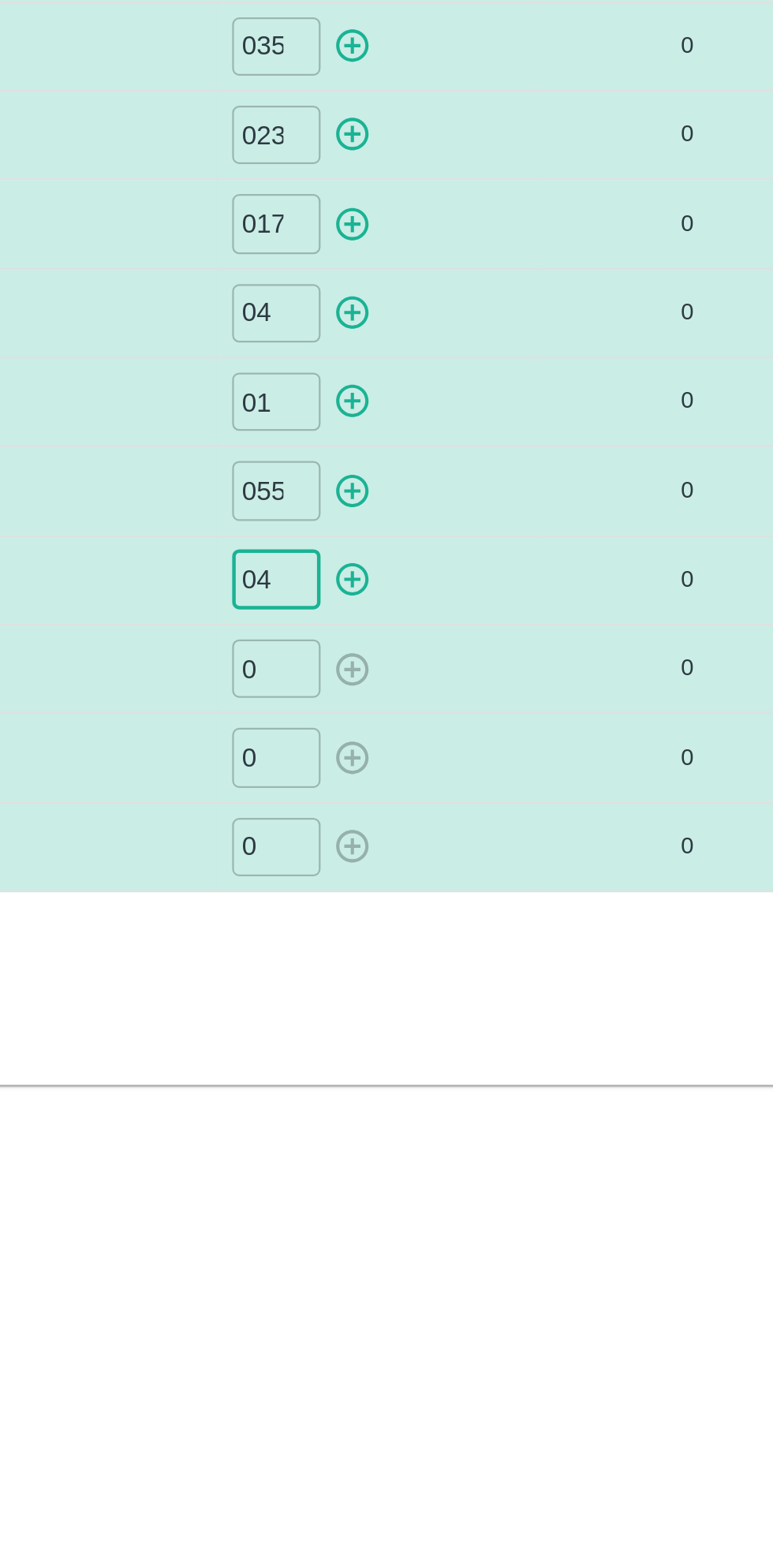
type input "04"
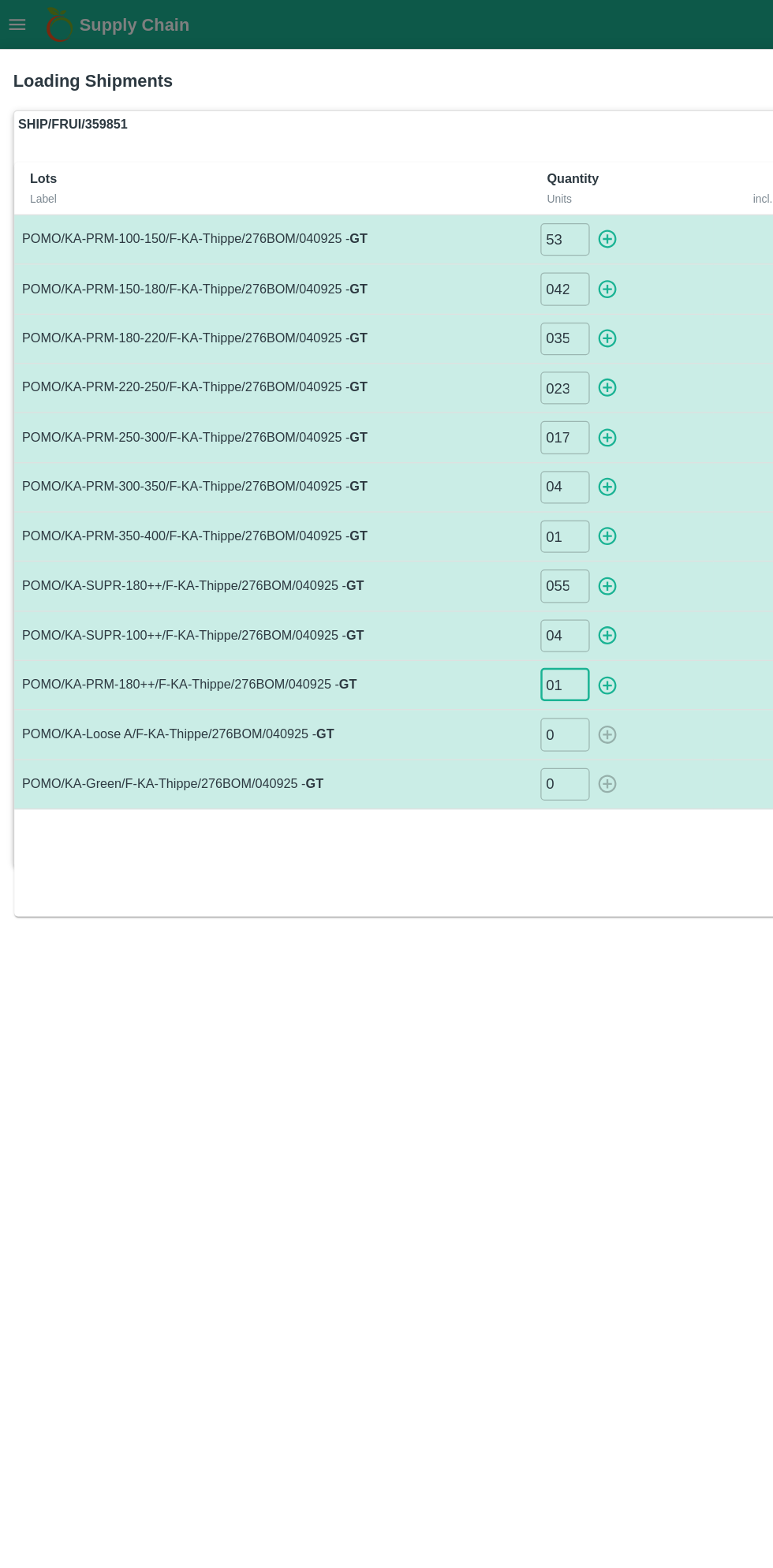
type input "01"
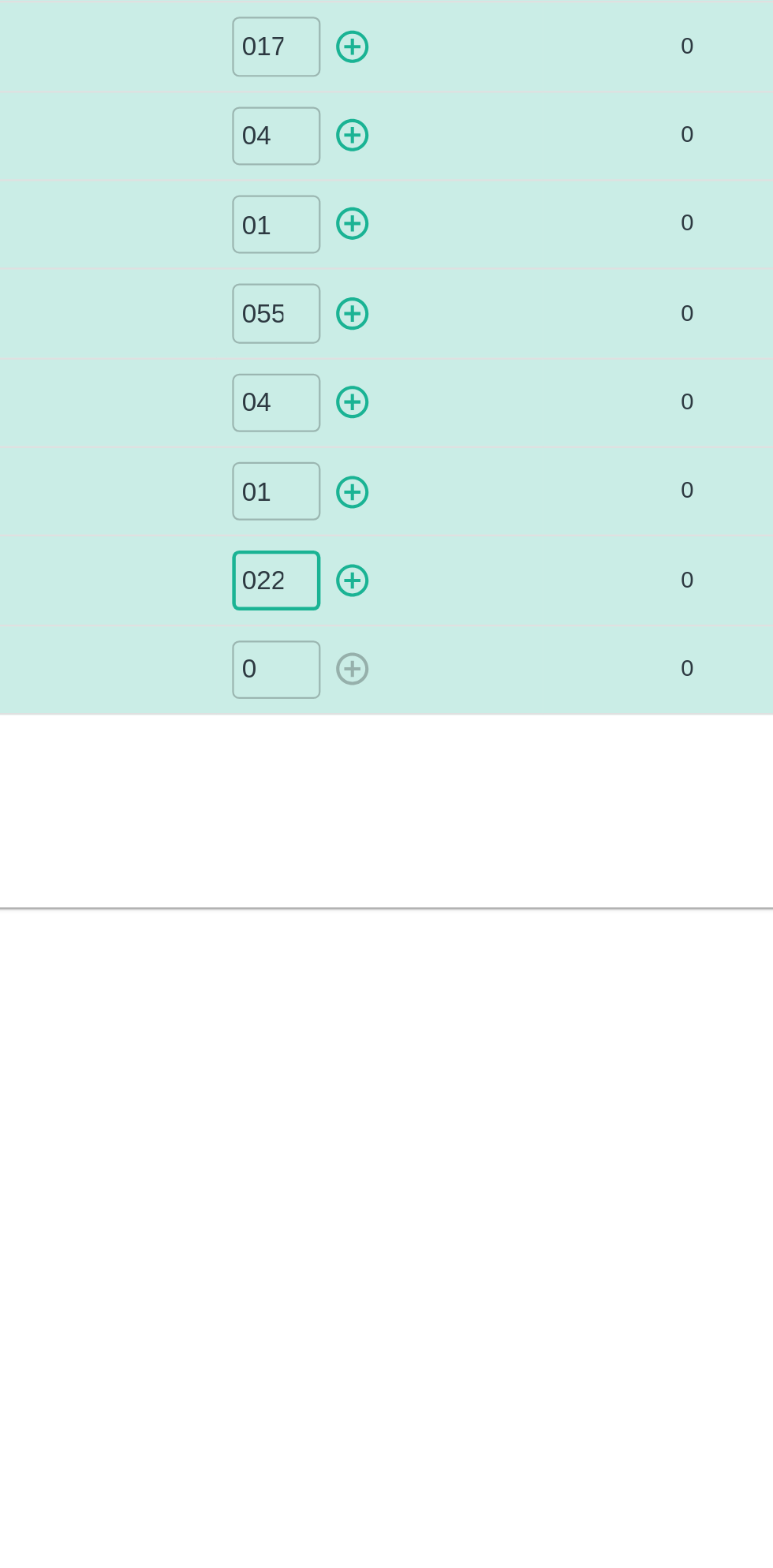
type input "022"
type input "012"
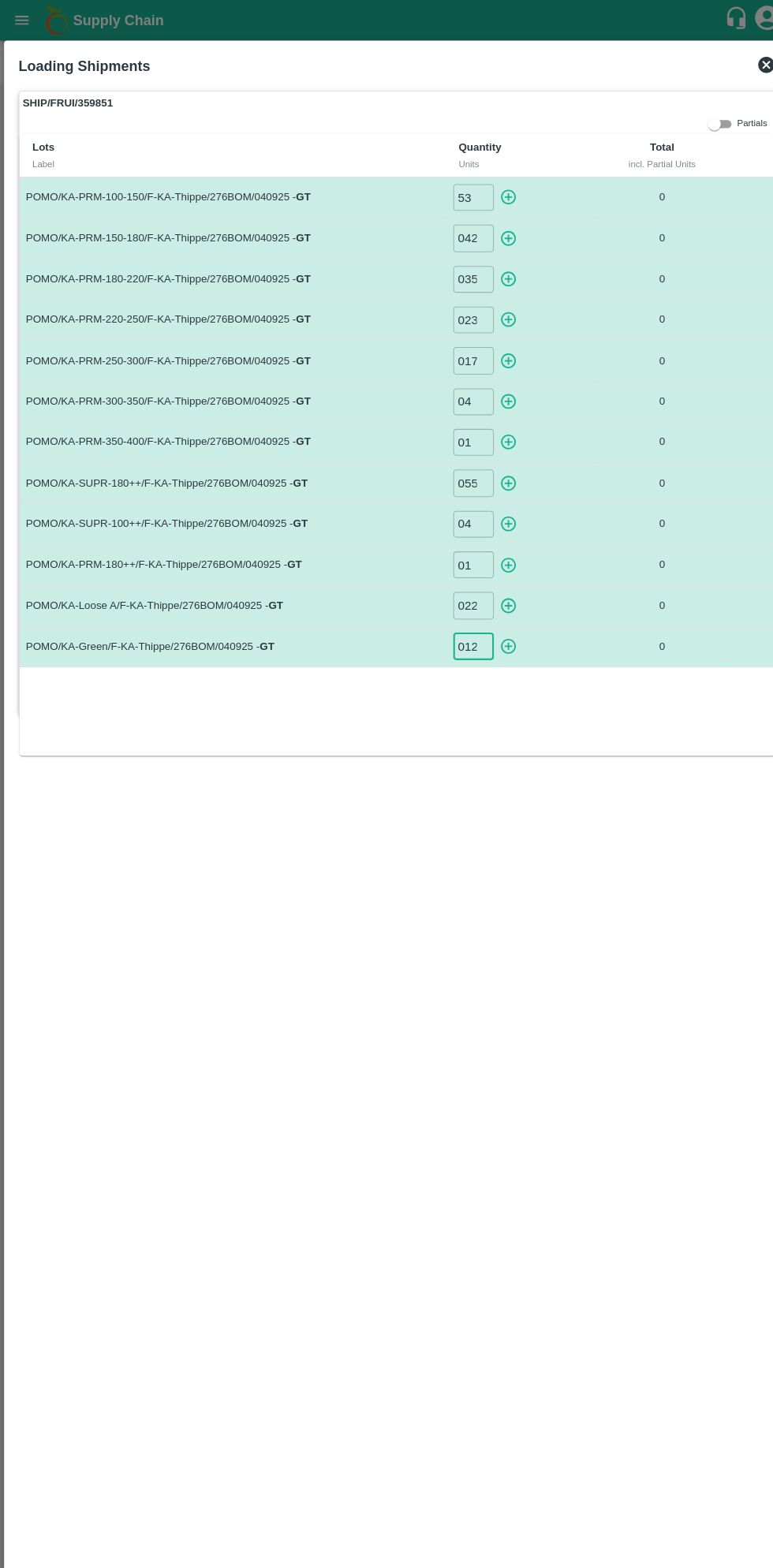
click at [471, 546] on input "01" at bounding box center [460, 549] width 39 height 26
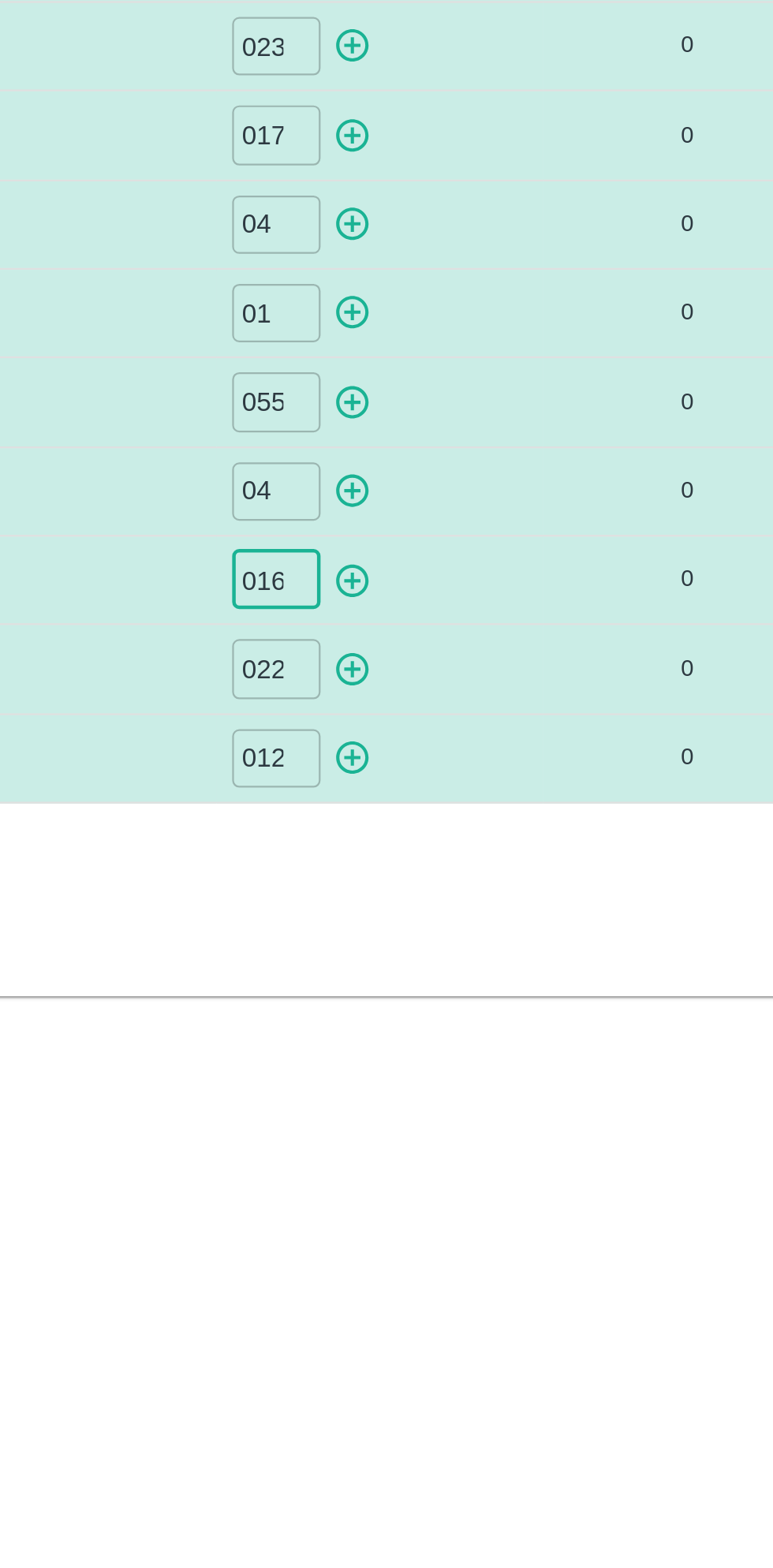
type input "016"
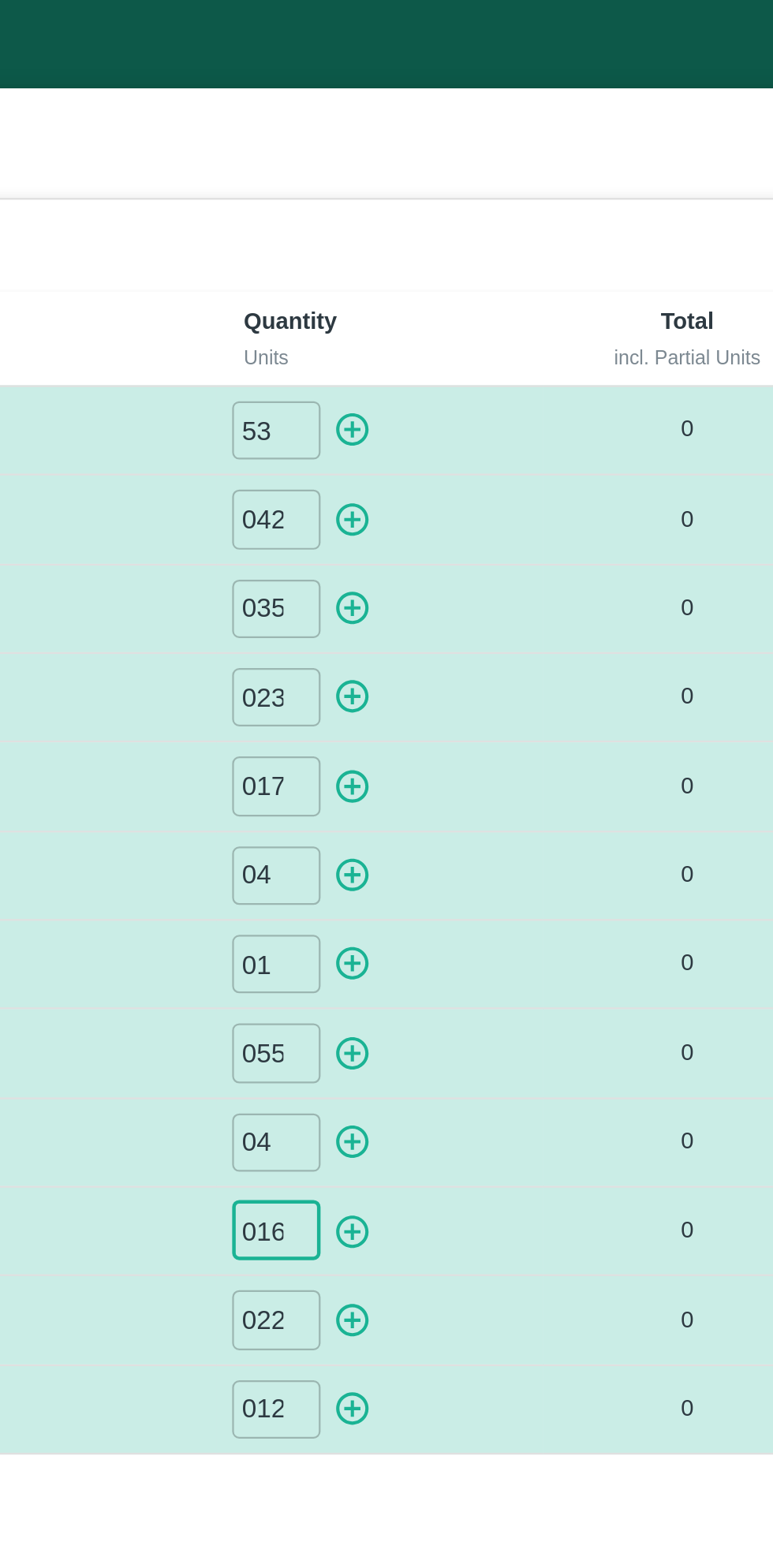
click at [492, 199] on icon "button" at bounding box center [494, 191] width 17 height 17
type input "0"
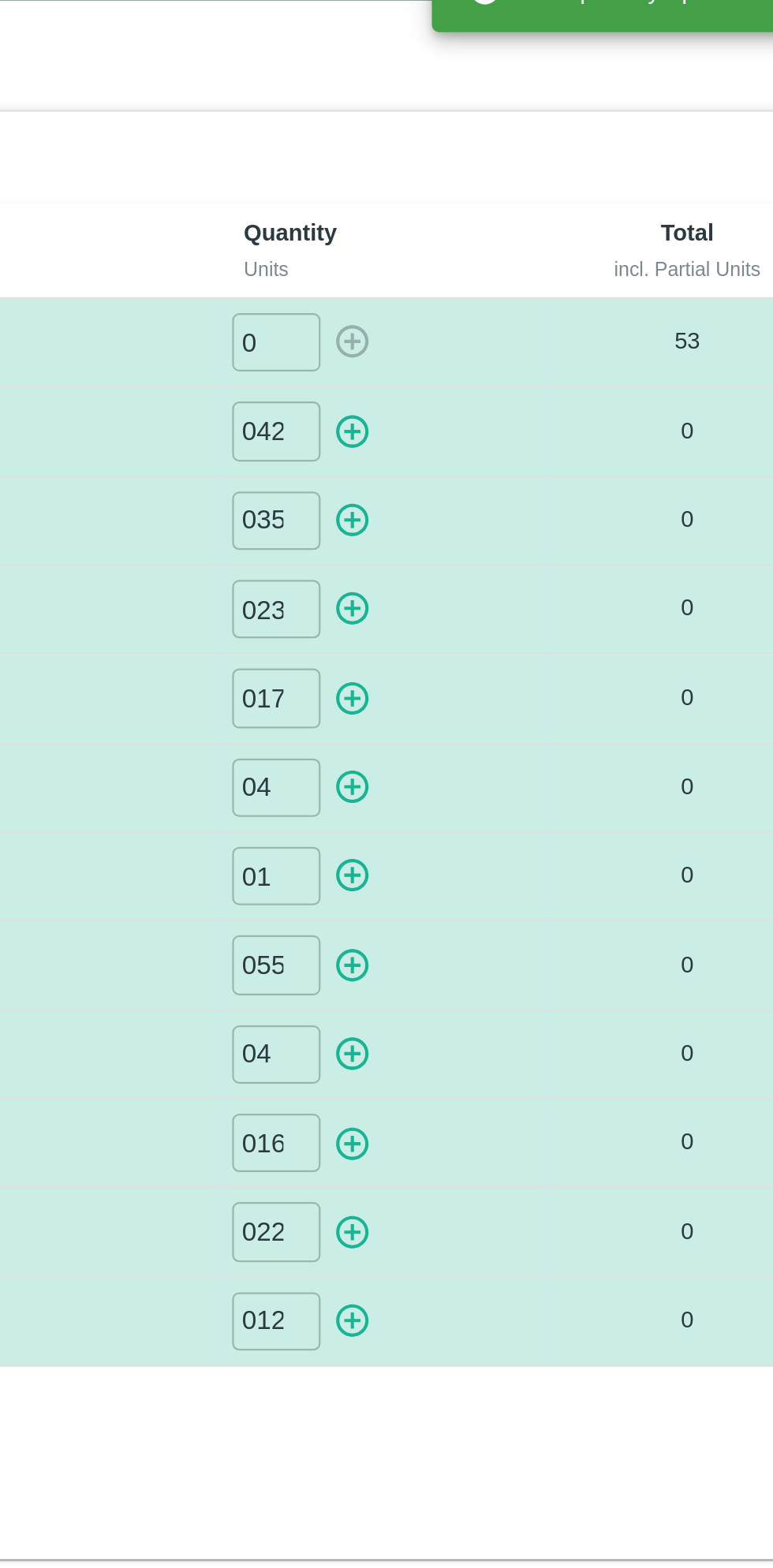
click at [498, 231] on icon "button" at bounding box center [494, 232] width 17 height 17
type input "0"
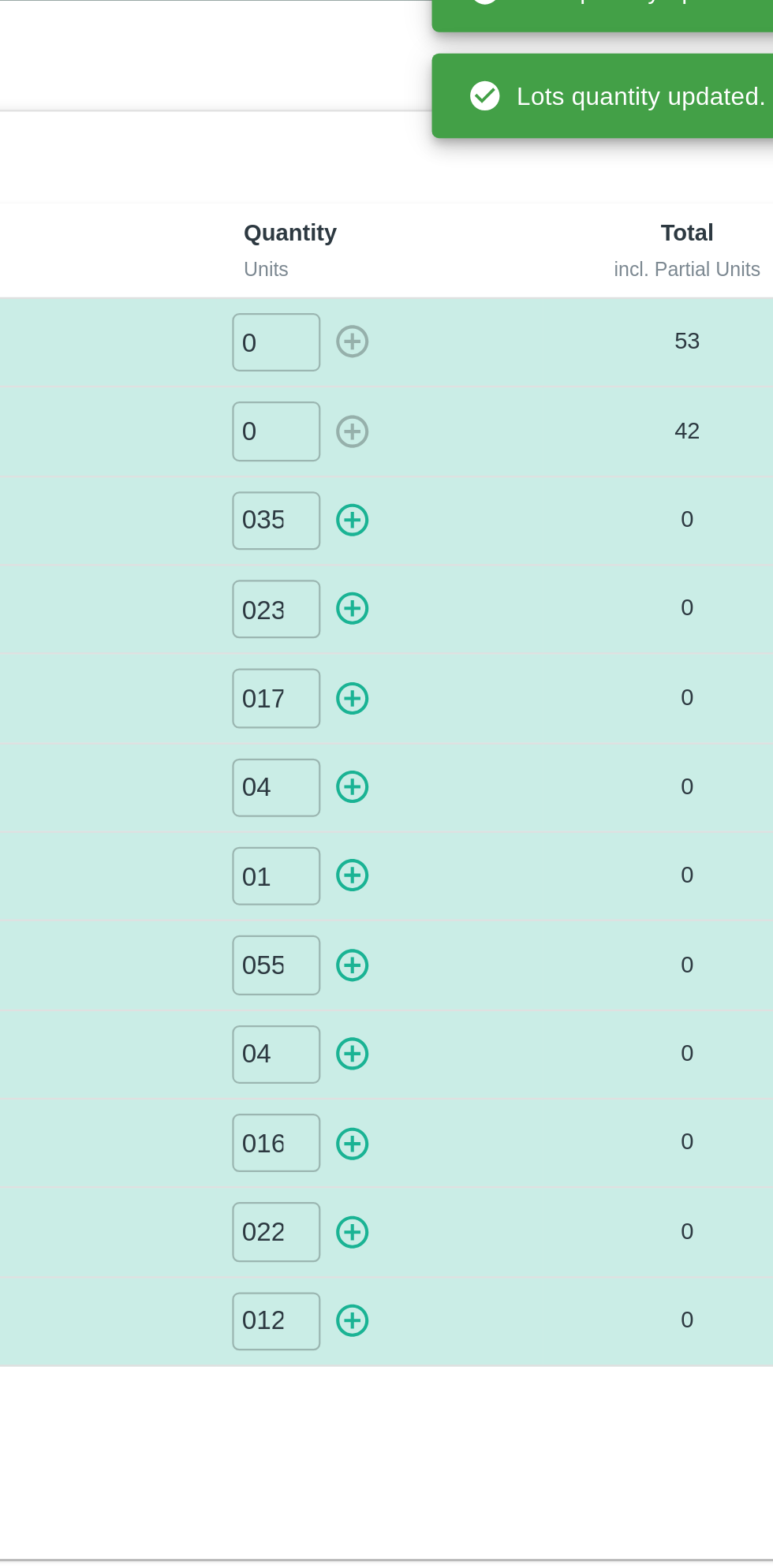
click at [499, 271] on icon "button" at bounding box center [494, 271] width 17 height 17
type input "0"
click at [497, 308] on icon "button" at bounding box center [494, 311] width 17 height 17
type input "0"
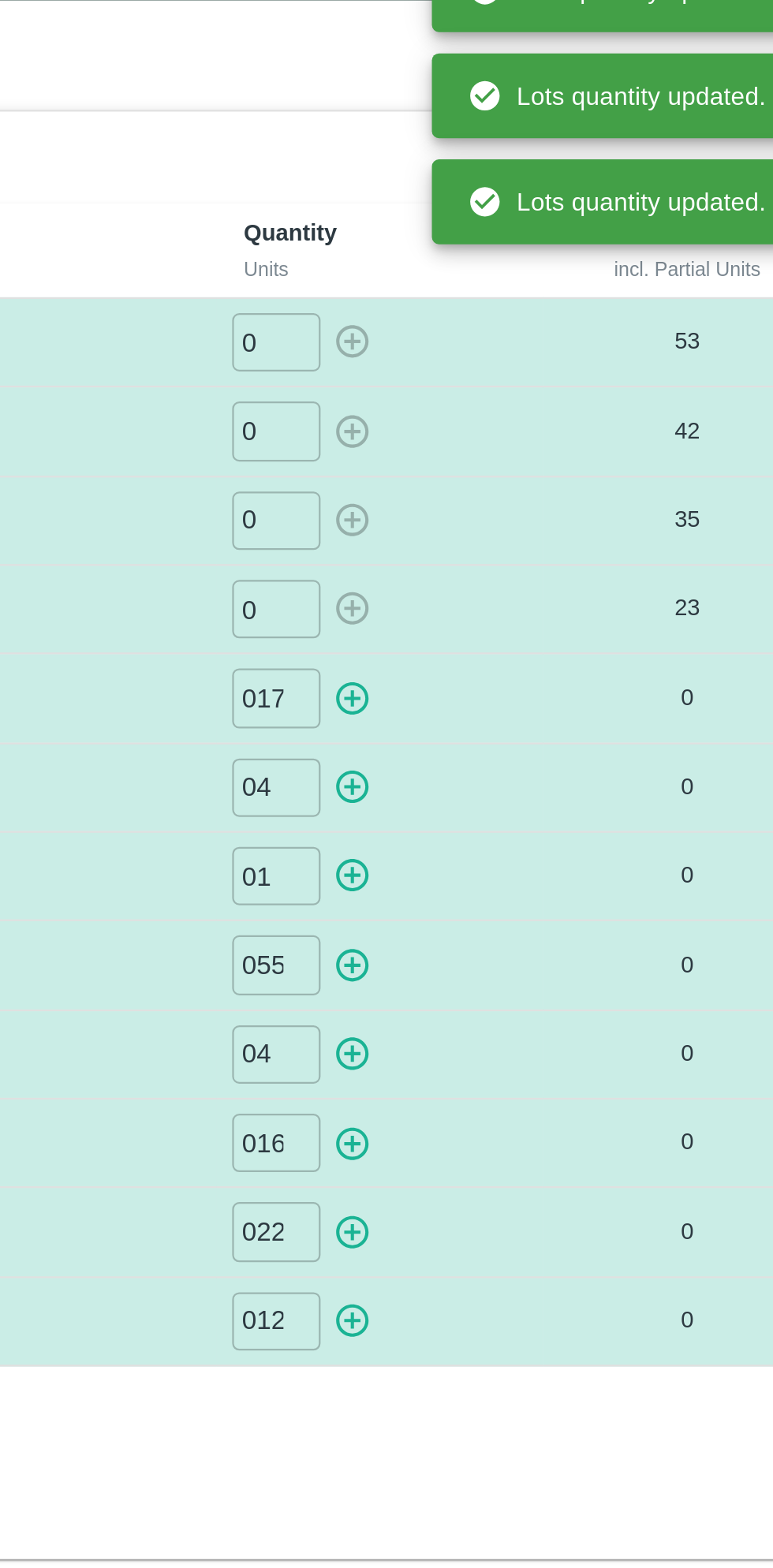
click at [492, 349] on icon "button" at bounding box center [494, 352] width 15 height 15
type input "0"
click at [502, 387] on icon "button" at bounding box center [494, 391] width 17 height 17
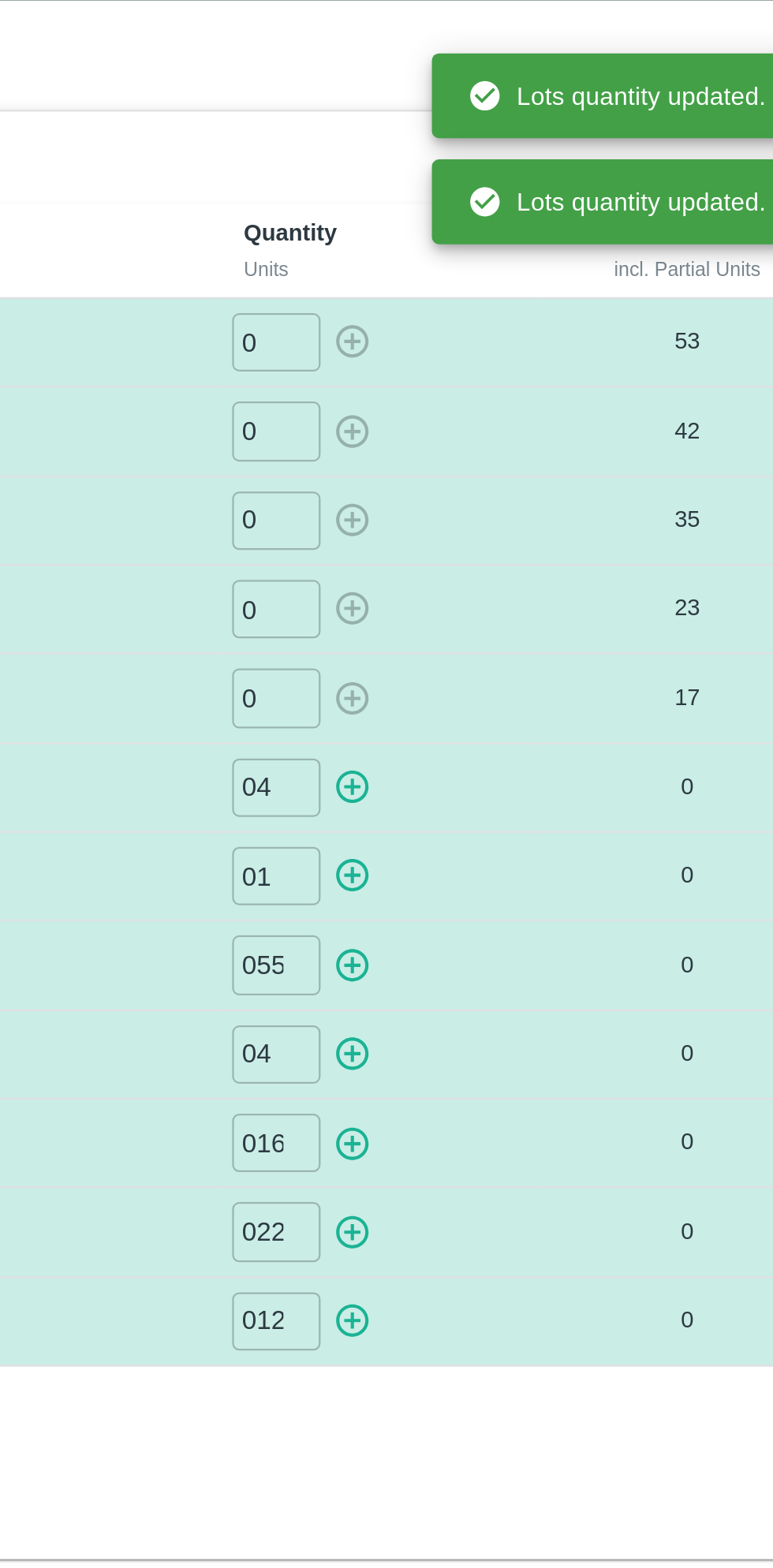
type input "0"
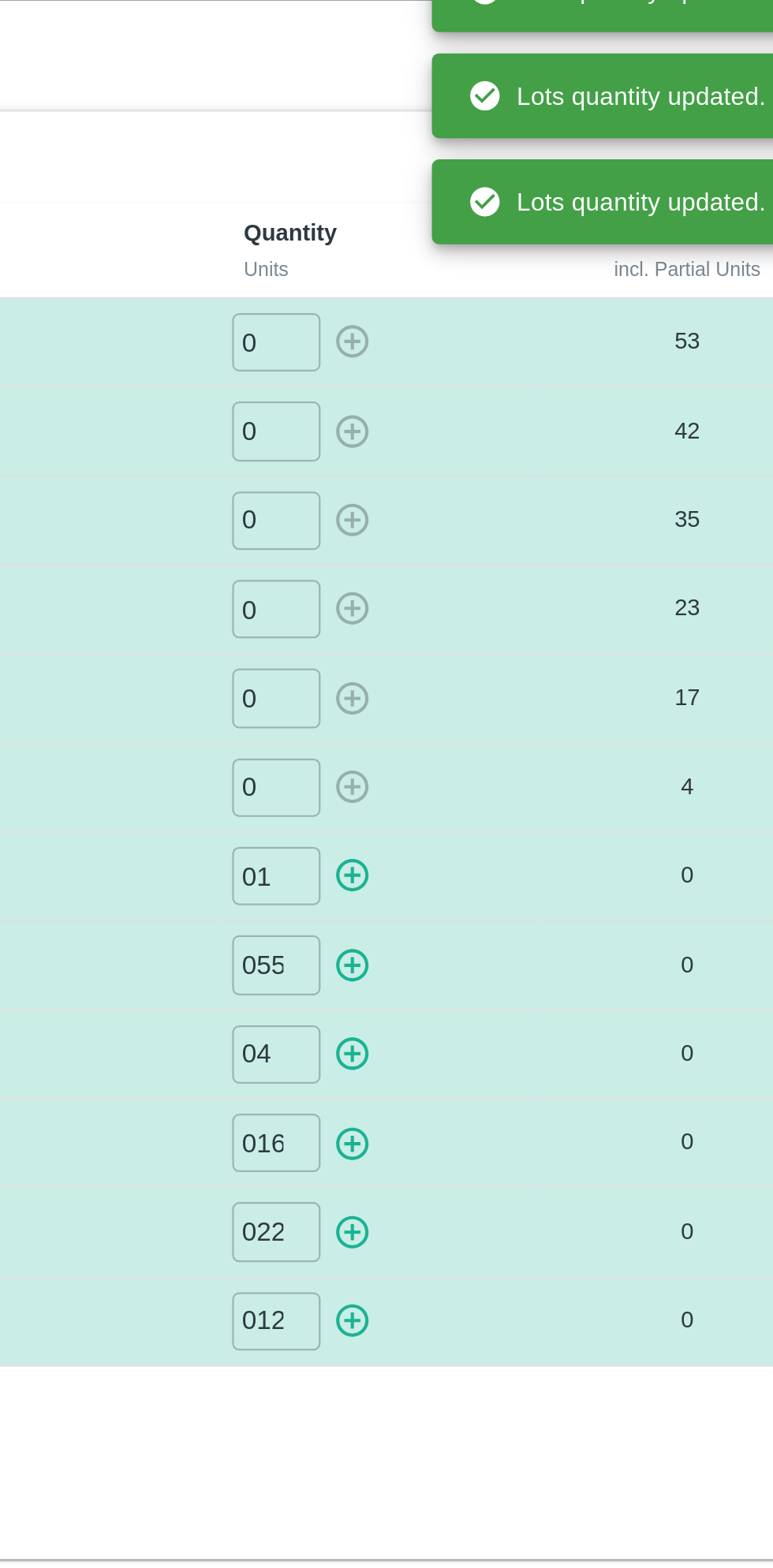
click at [492, 427] on icon "button" at bounding box center [494, 430] width 17 height 17
type input "0"
click at [500, 471] on icon "button" at bounding box center [494, 470] width 15 height 15
type input "0"
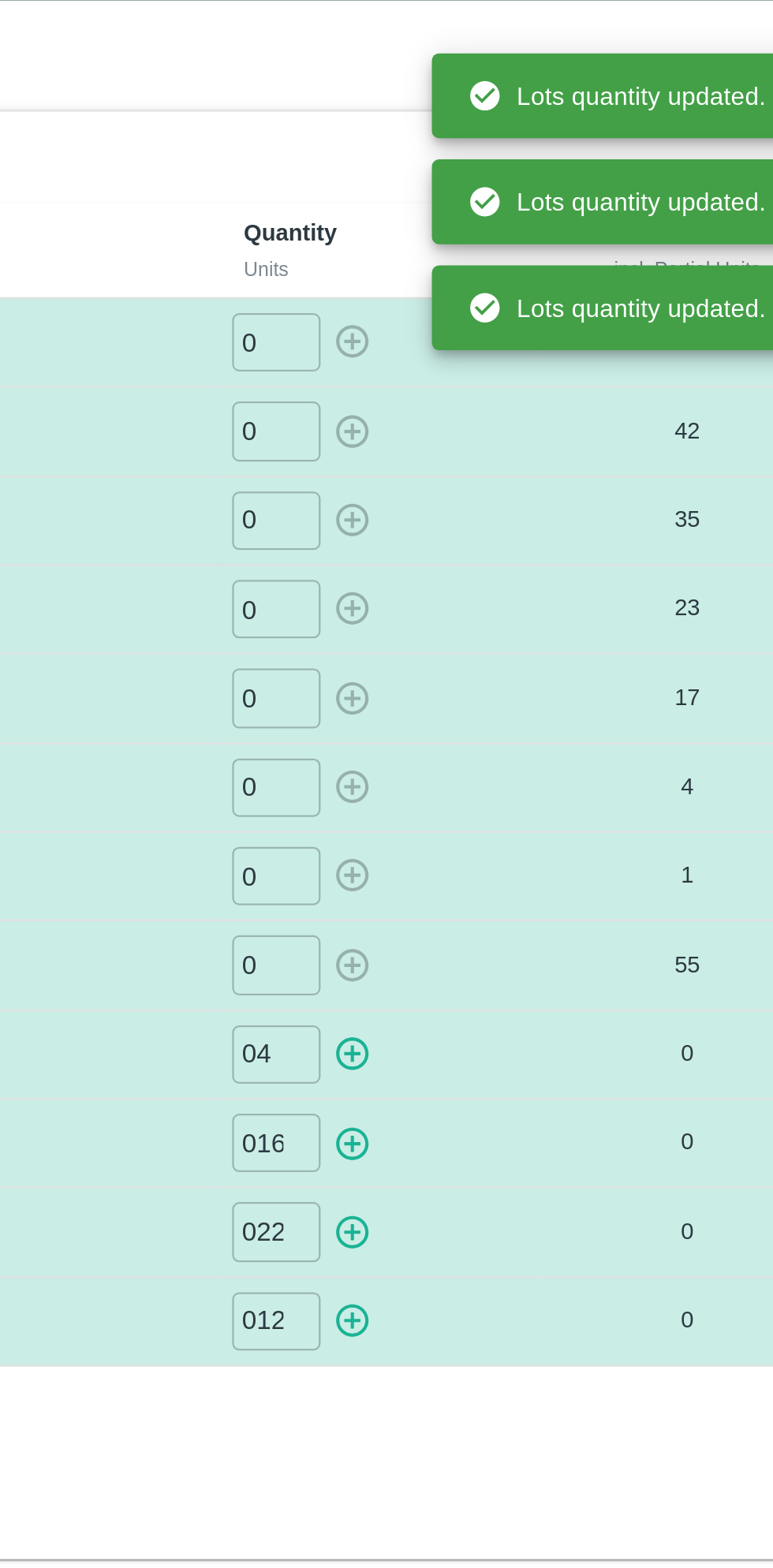
click at [493, 515] on icon "button" at bounding box center [494, 510] width 15 height 15
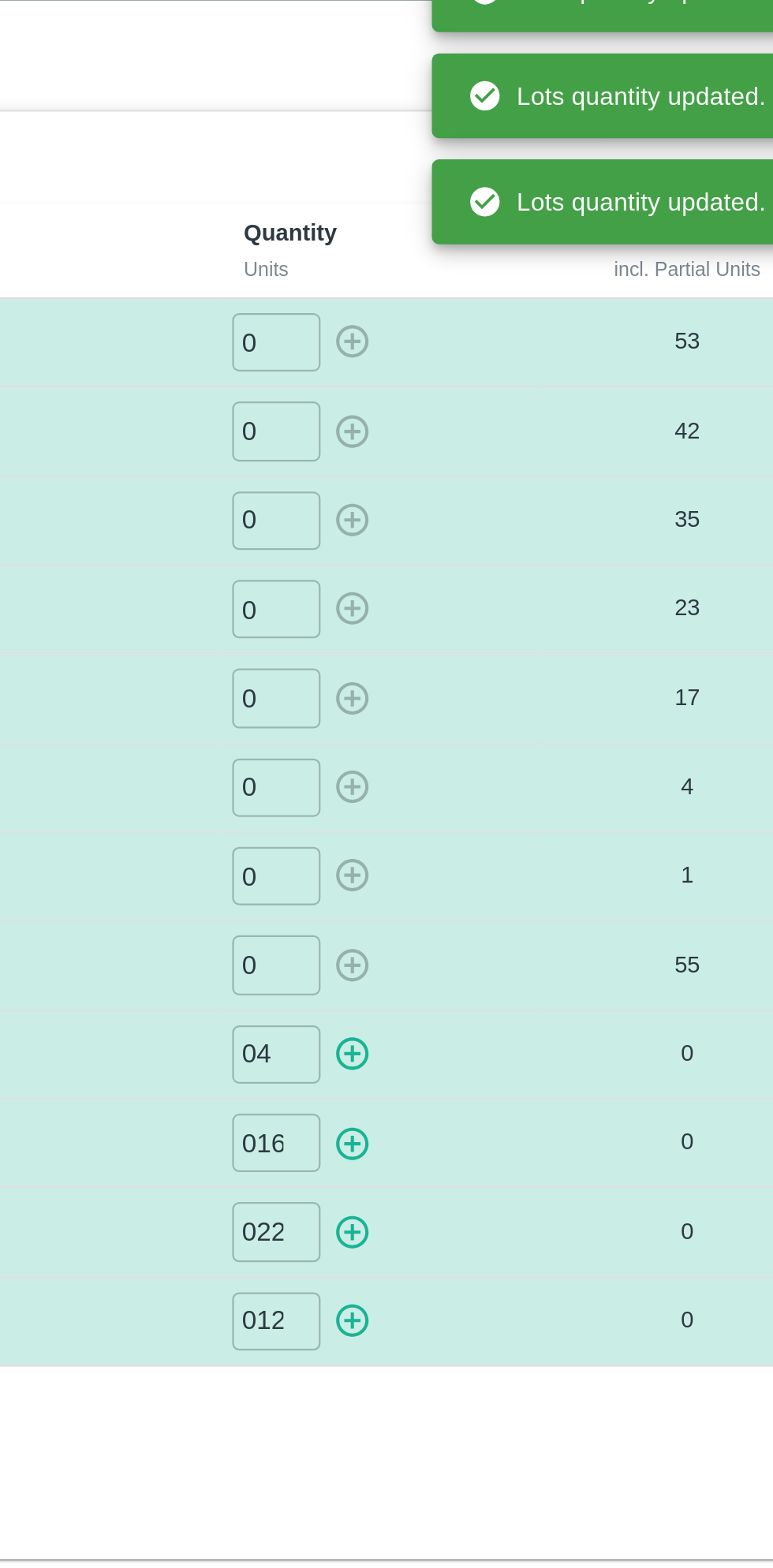
type input "0"
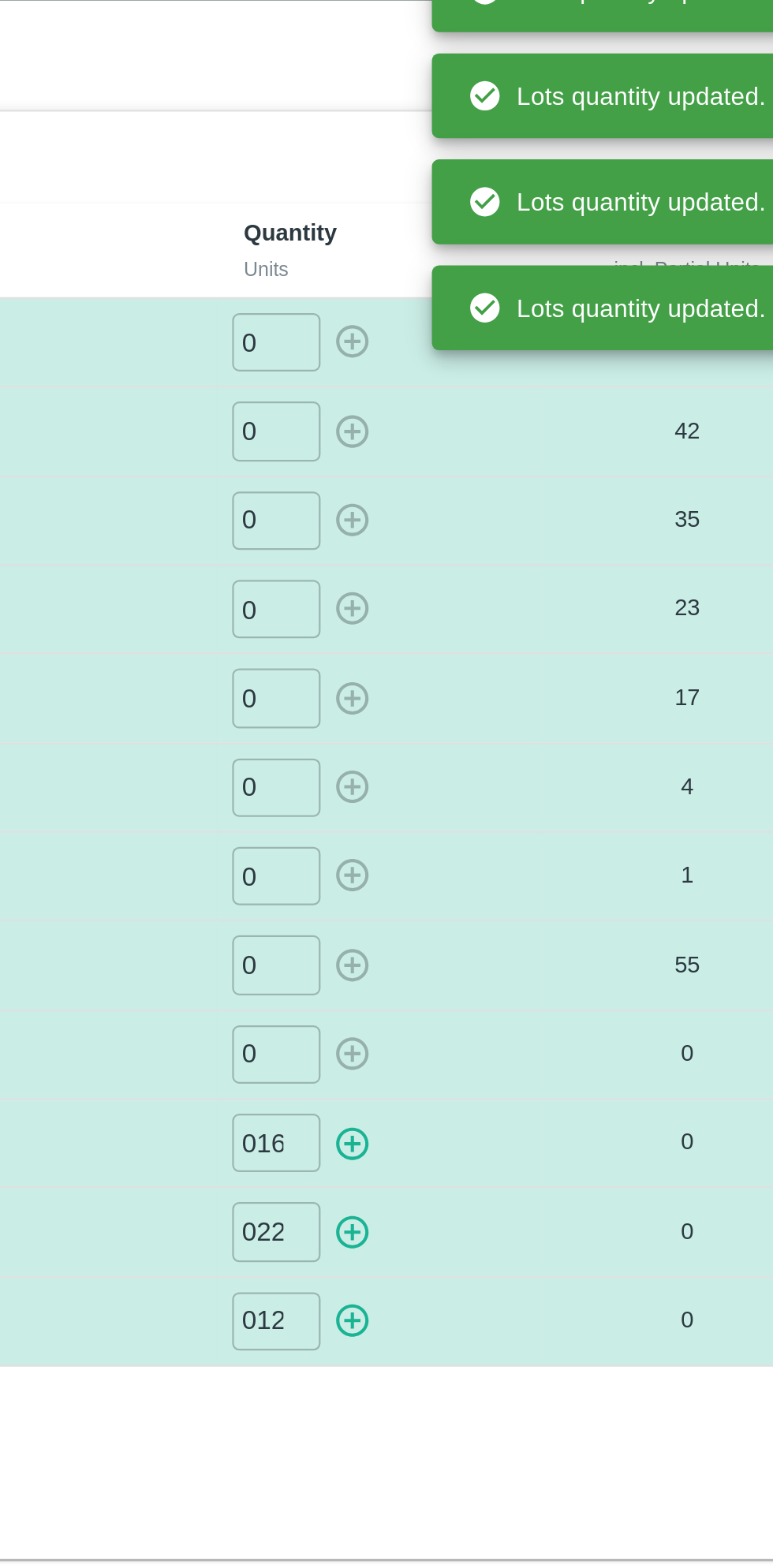
click at [496, 545] on icon "button" at bounding box center [494, 550] width 17 height 17
type input "0"
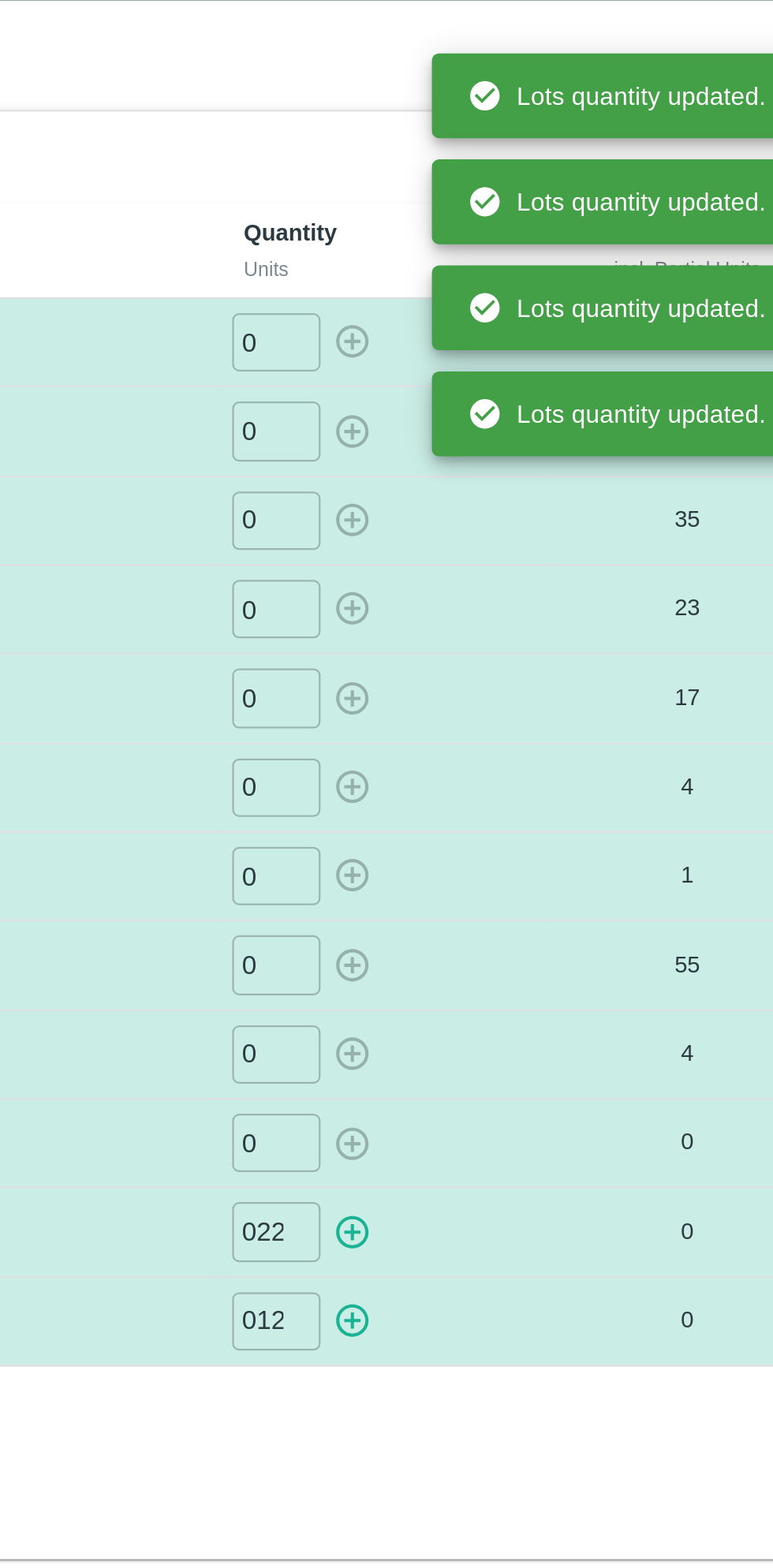
click at [497, 585] on icon "button" at bounding box center [494, 590] width 15 height 15
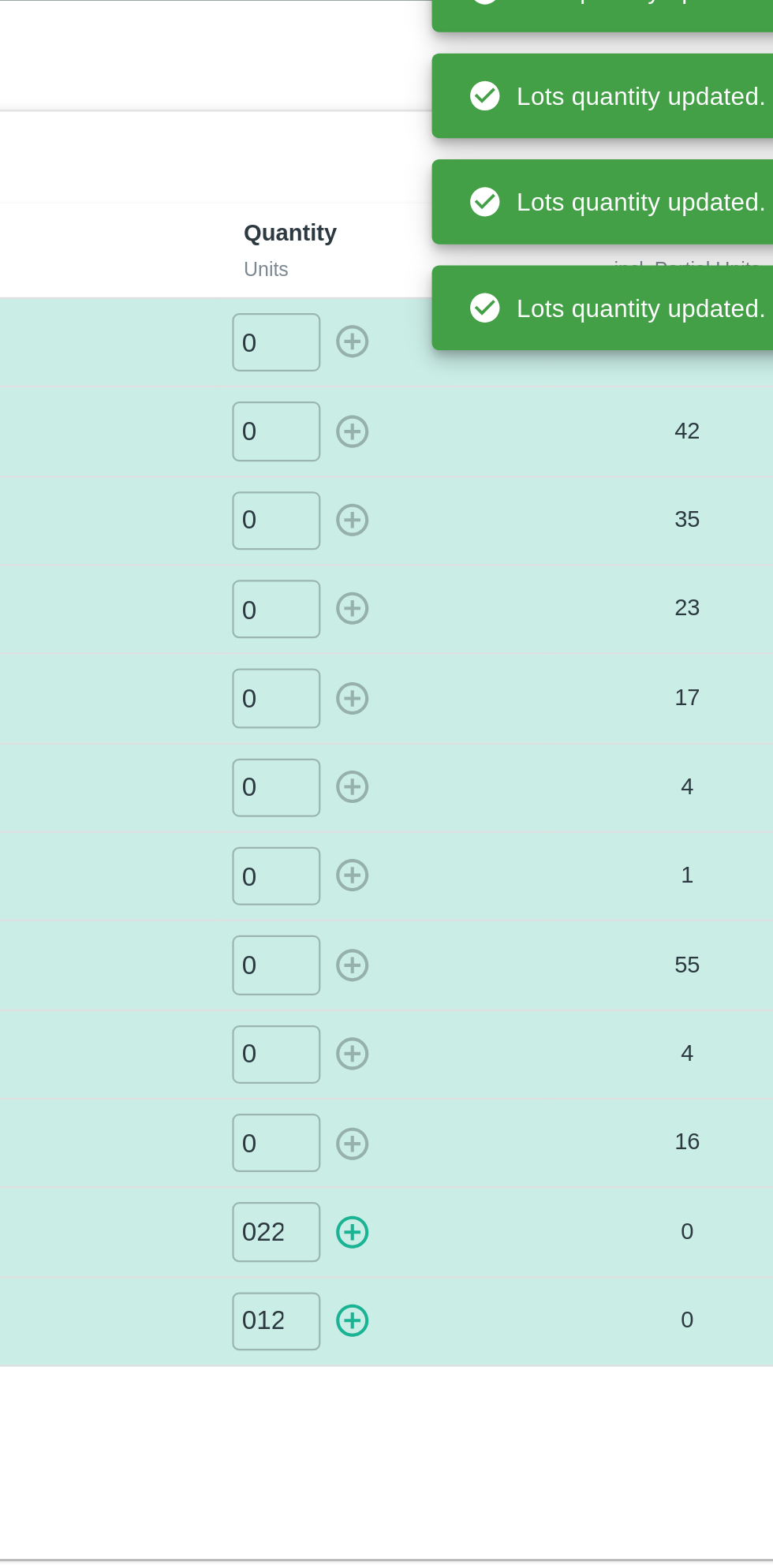
type input "0"
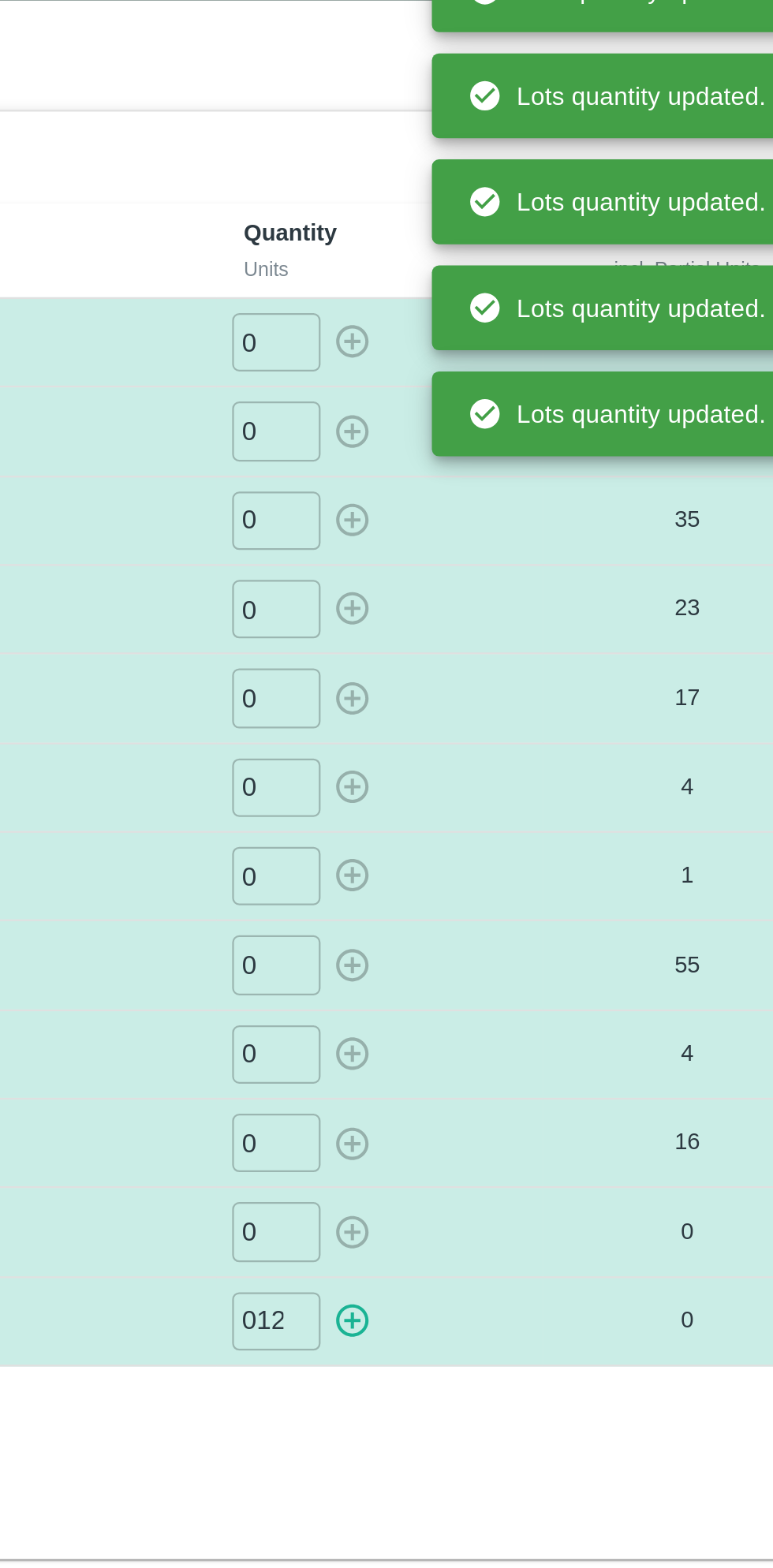
click at [499, 624] on icon "button" at bounding box center [494, 629] width 17 height 17
type input "0"
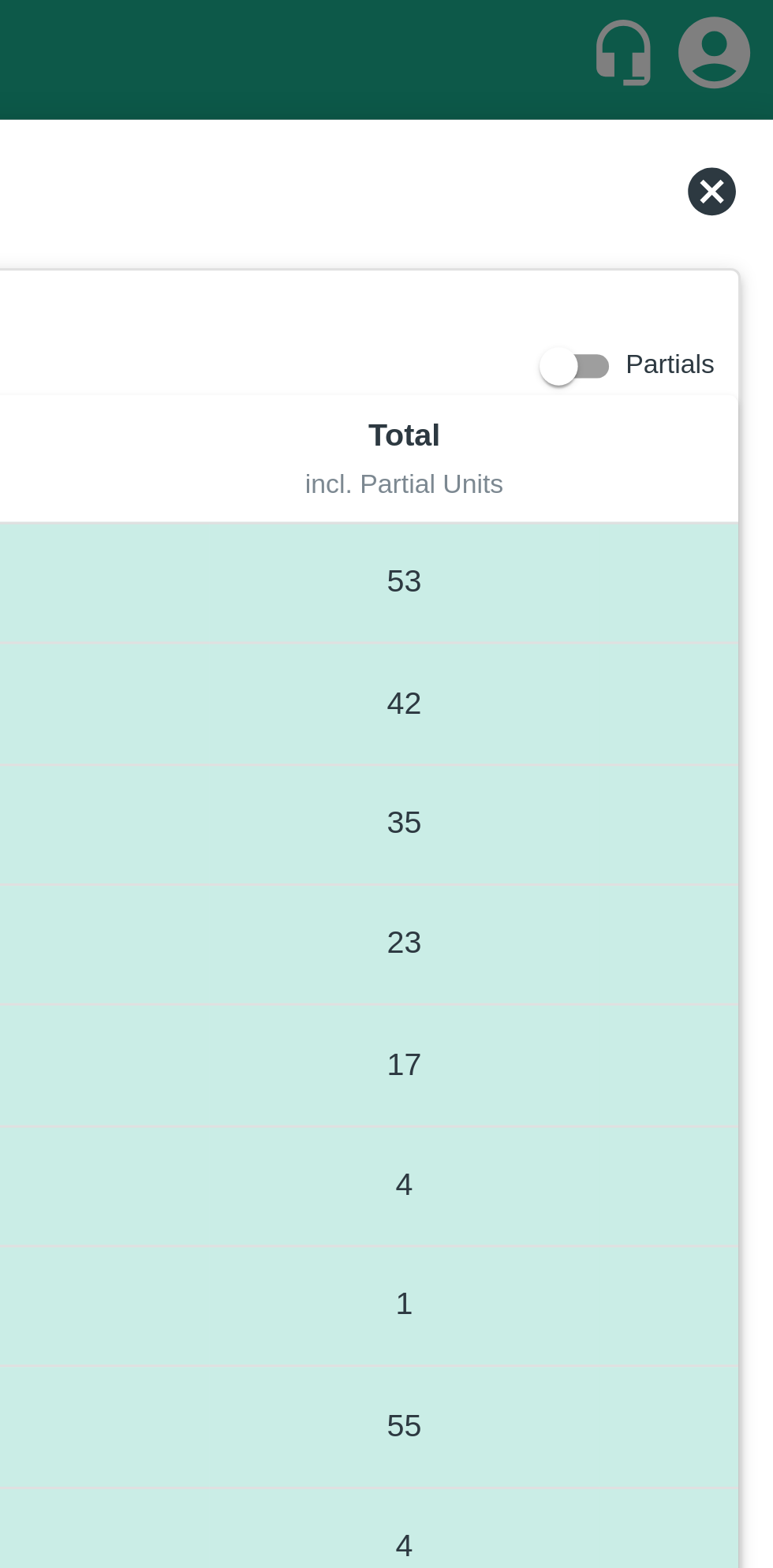
click at [742, 61] on icon at bounding box center [745, 63] width 19 height 19
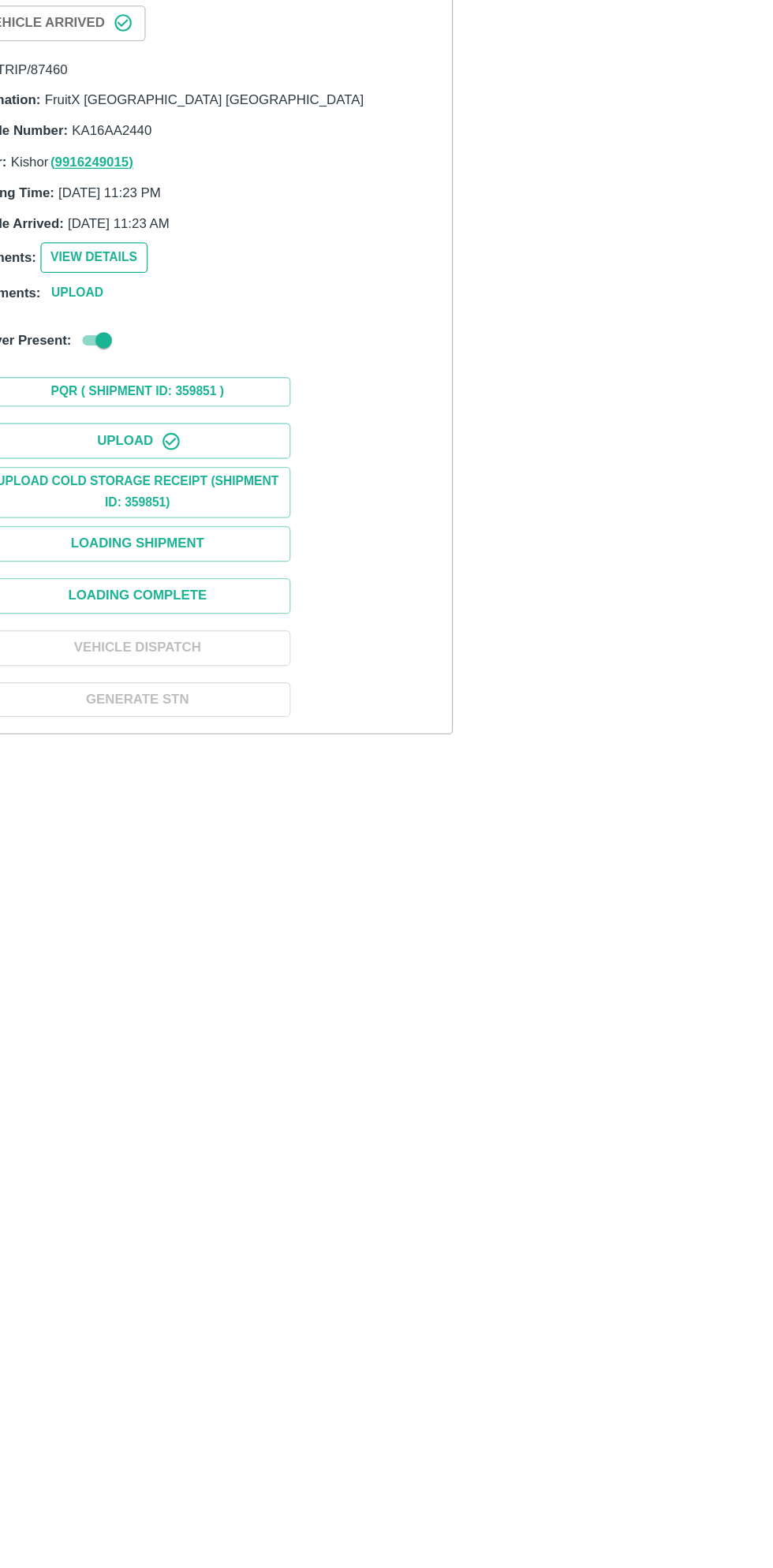
click at [130, 302] on button "View Details" at bounding box center [120, 303] width 83 height 23
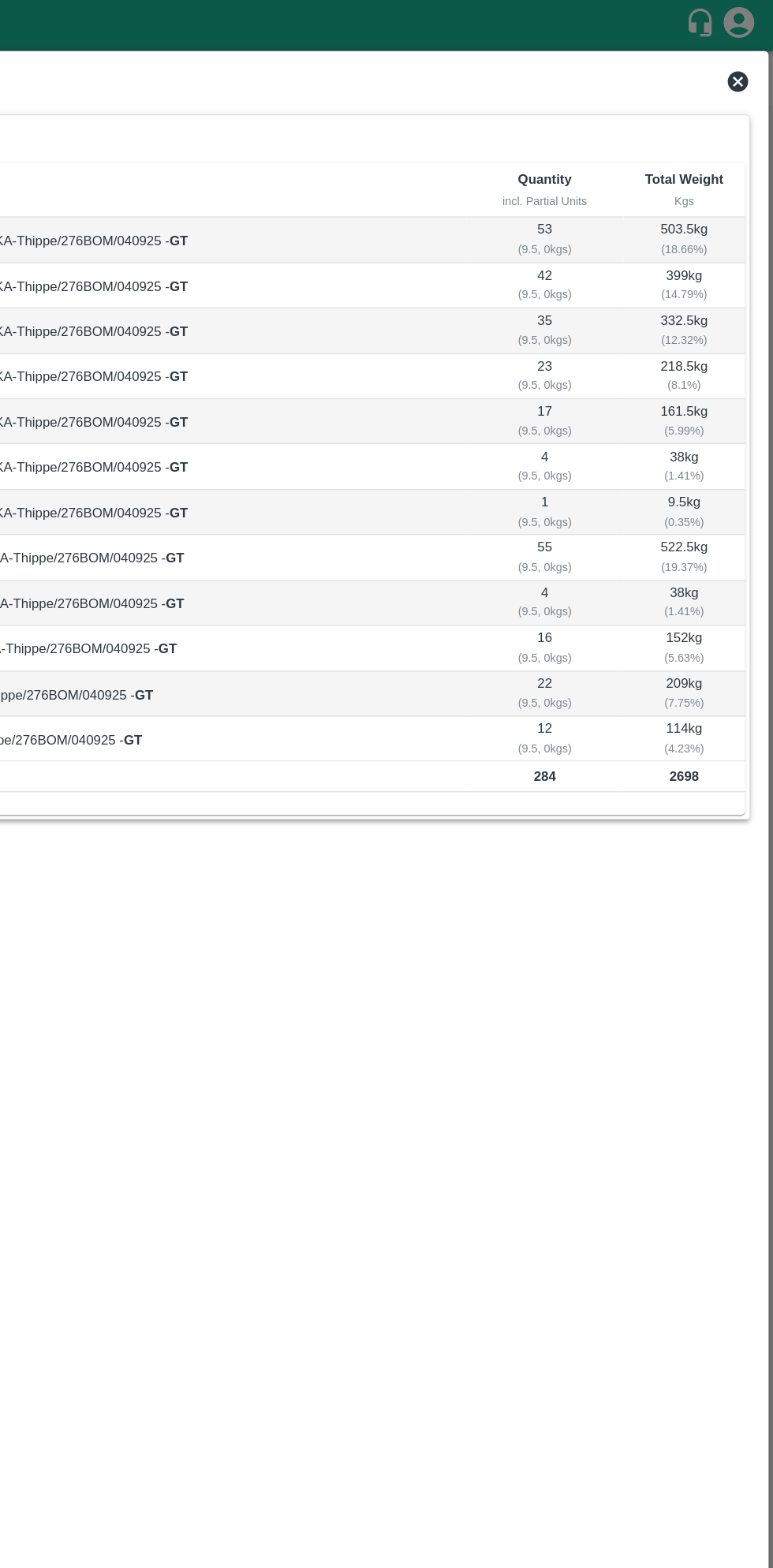
click at [742, 59] on icon at bounding box center [745, 63] width 19 height 19
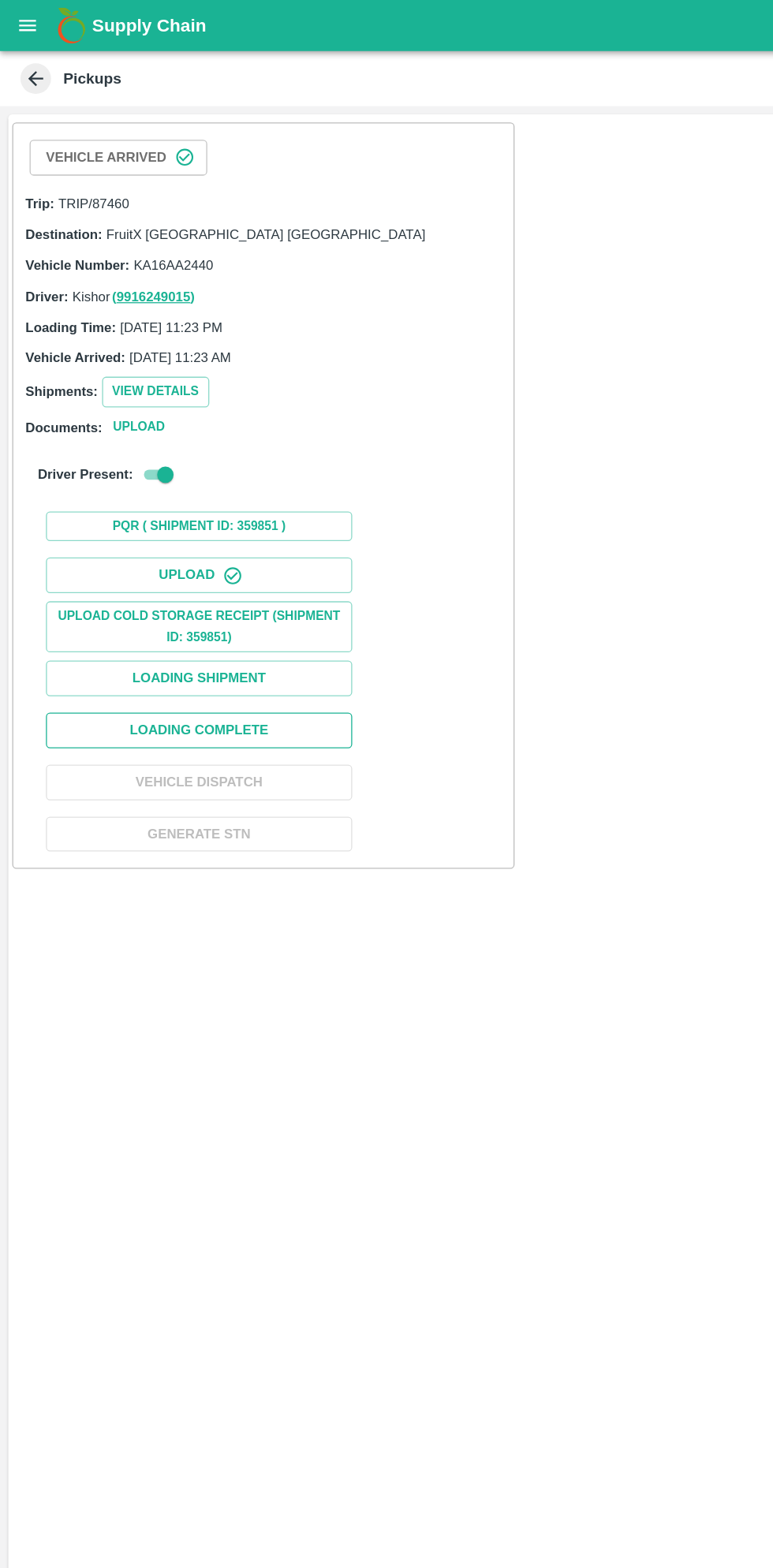
click at [216, 550] on button "Loading Complete" at bounding box center [154, 564] width 237 height 28
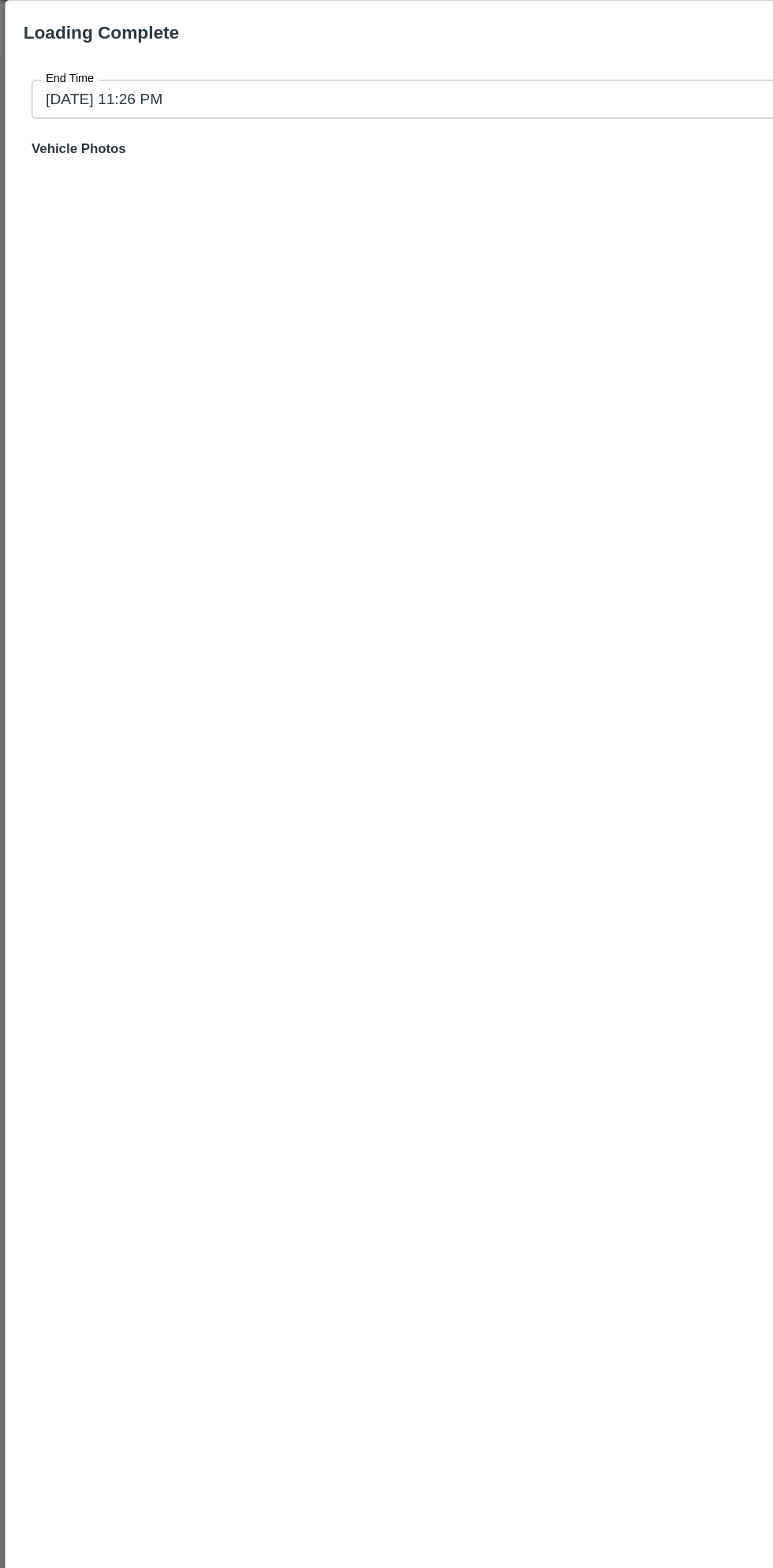
click at [370, 115] on input "04/09/2025 11:26 PM" at bounding box center [380, 115] width 712 height 30
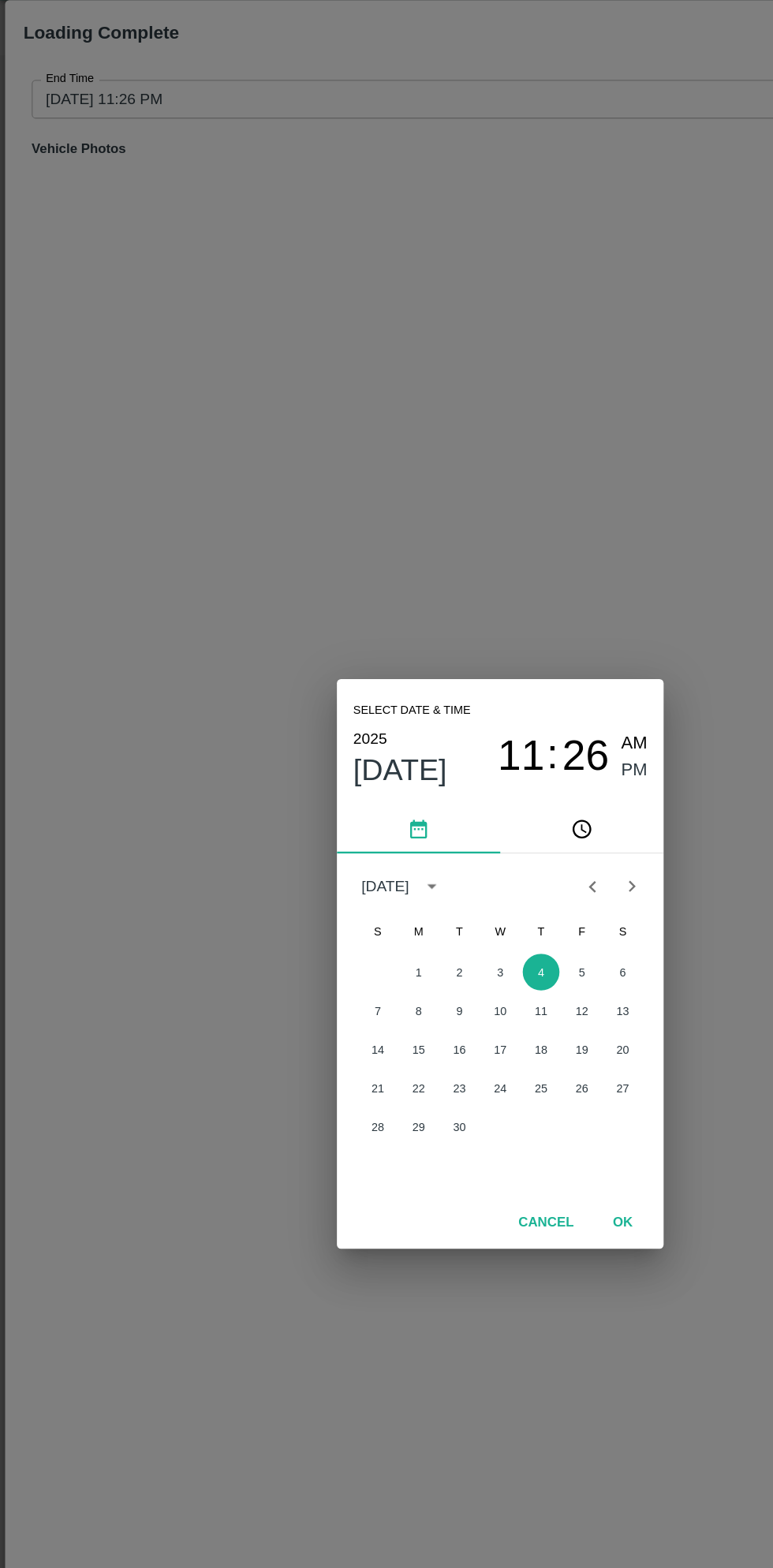
click at [409, 627] on span "11" at bounding box center [403, 623] width 37 height 38
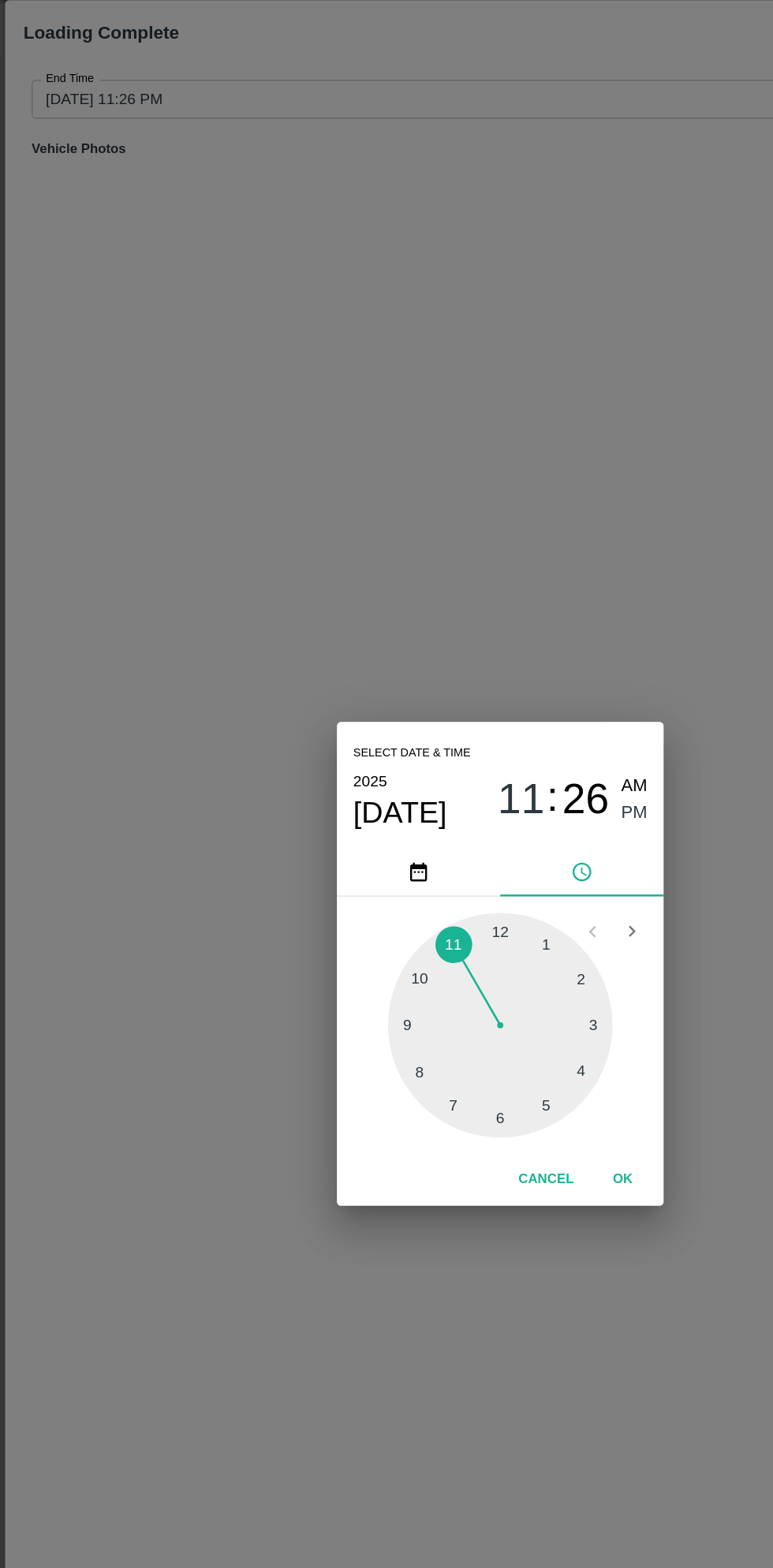
click at [453, 822] on div at bounding box center [386, 831] width 173 height 173
click at [493, 673] on span "PM" at bounding box center [489, 668] width 20 height 21
click at [502, 944] on button "OK" at bounding box center [481, 950] width 50 height 28
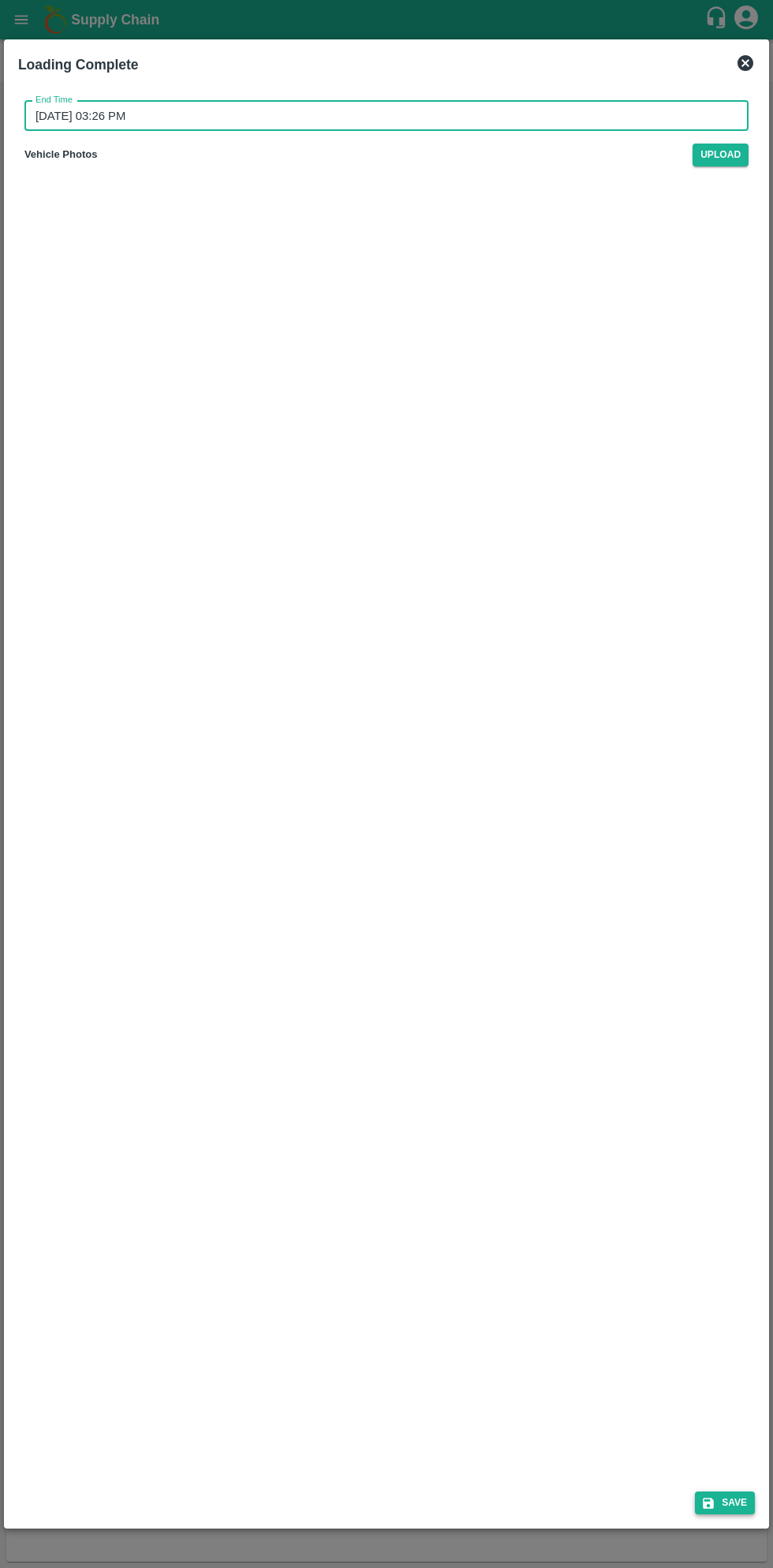
click at [722, 1494] on button "Save" at bounding box center [724, 1504] width 60 height 23
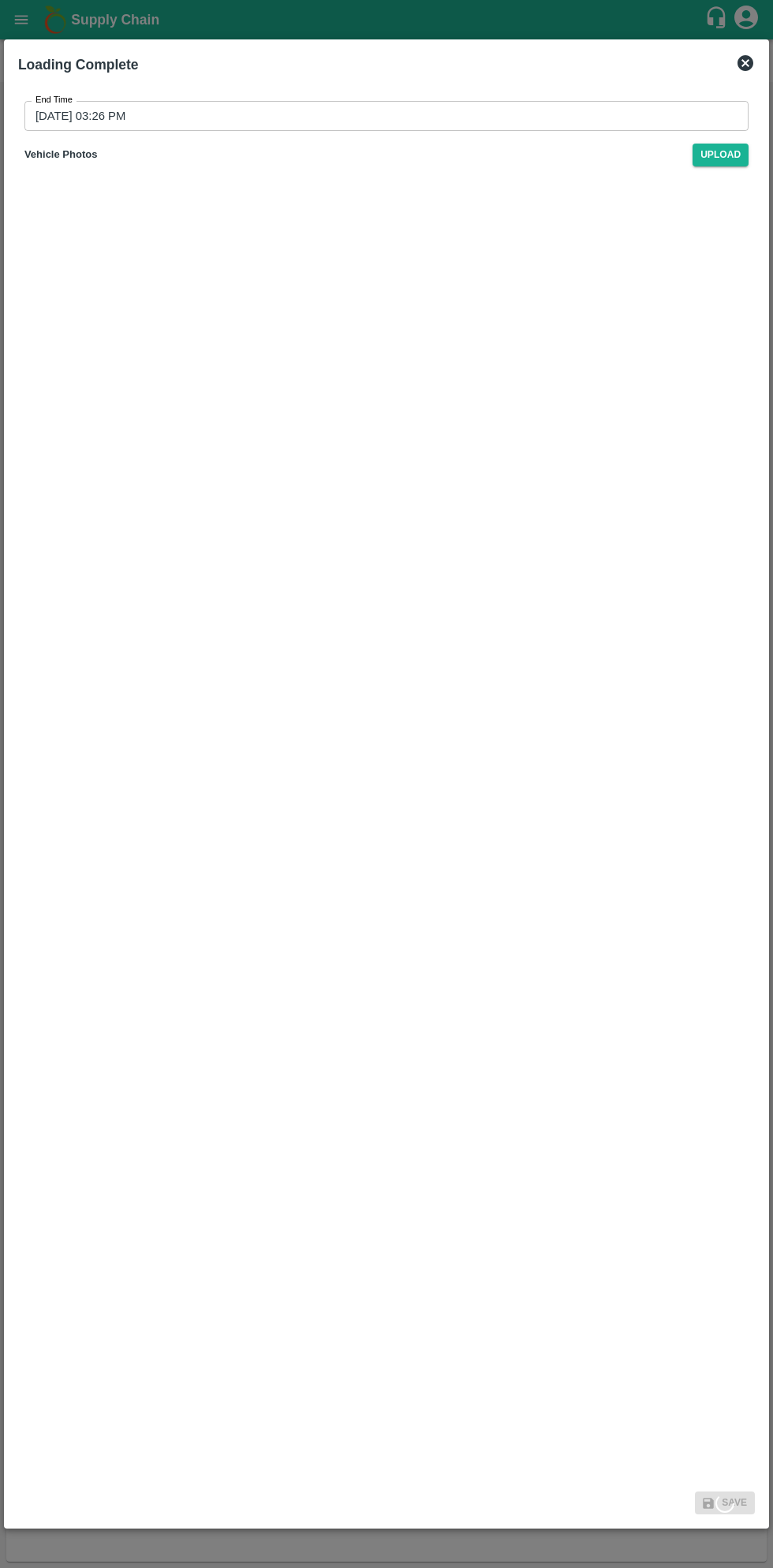
type input "04/09/2025 11:27 PM"
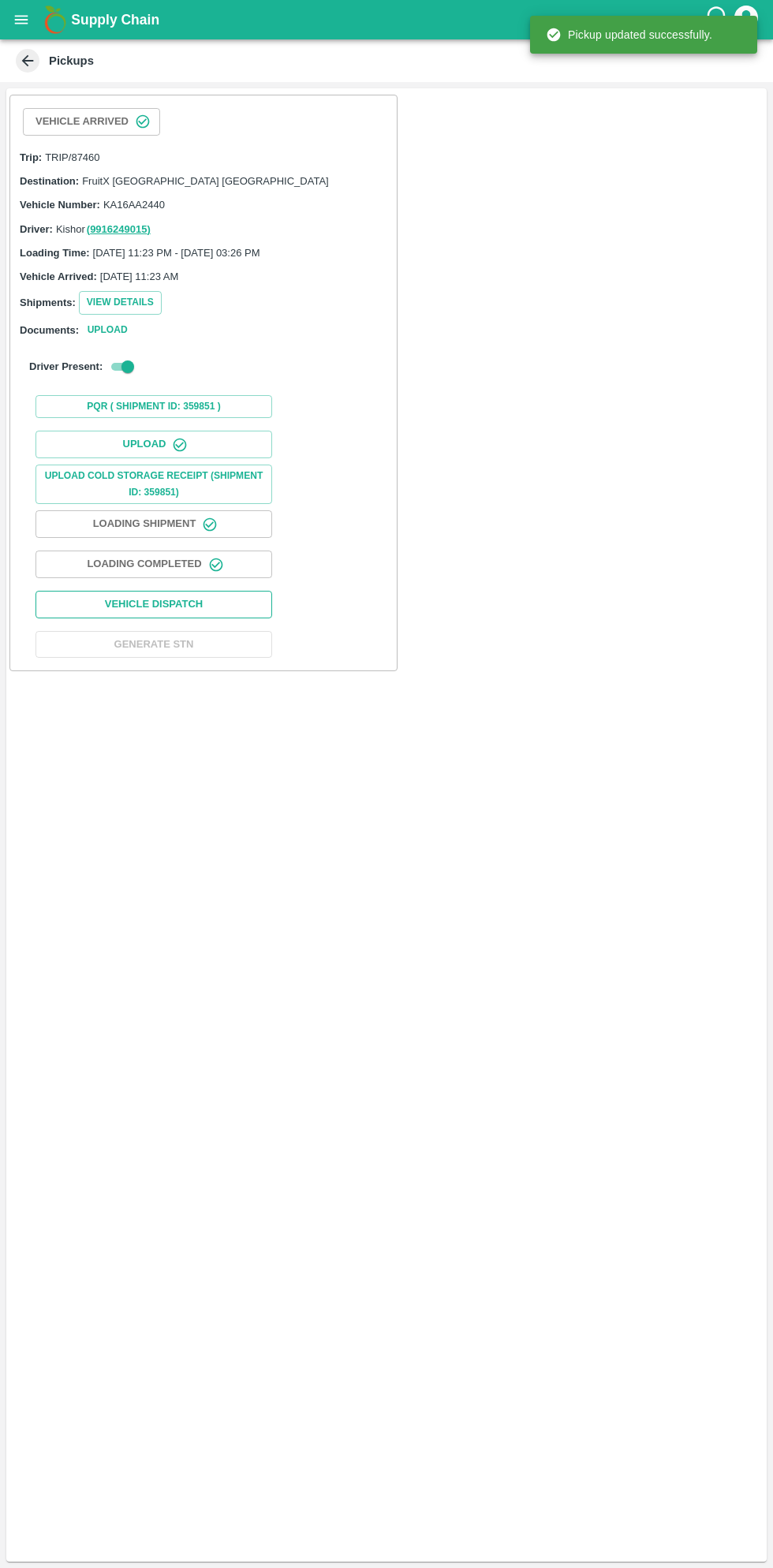
click at [219, 602] on button "Vehicle Dispatch" at bounding box center [154, 604] width 237 height 28
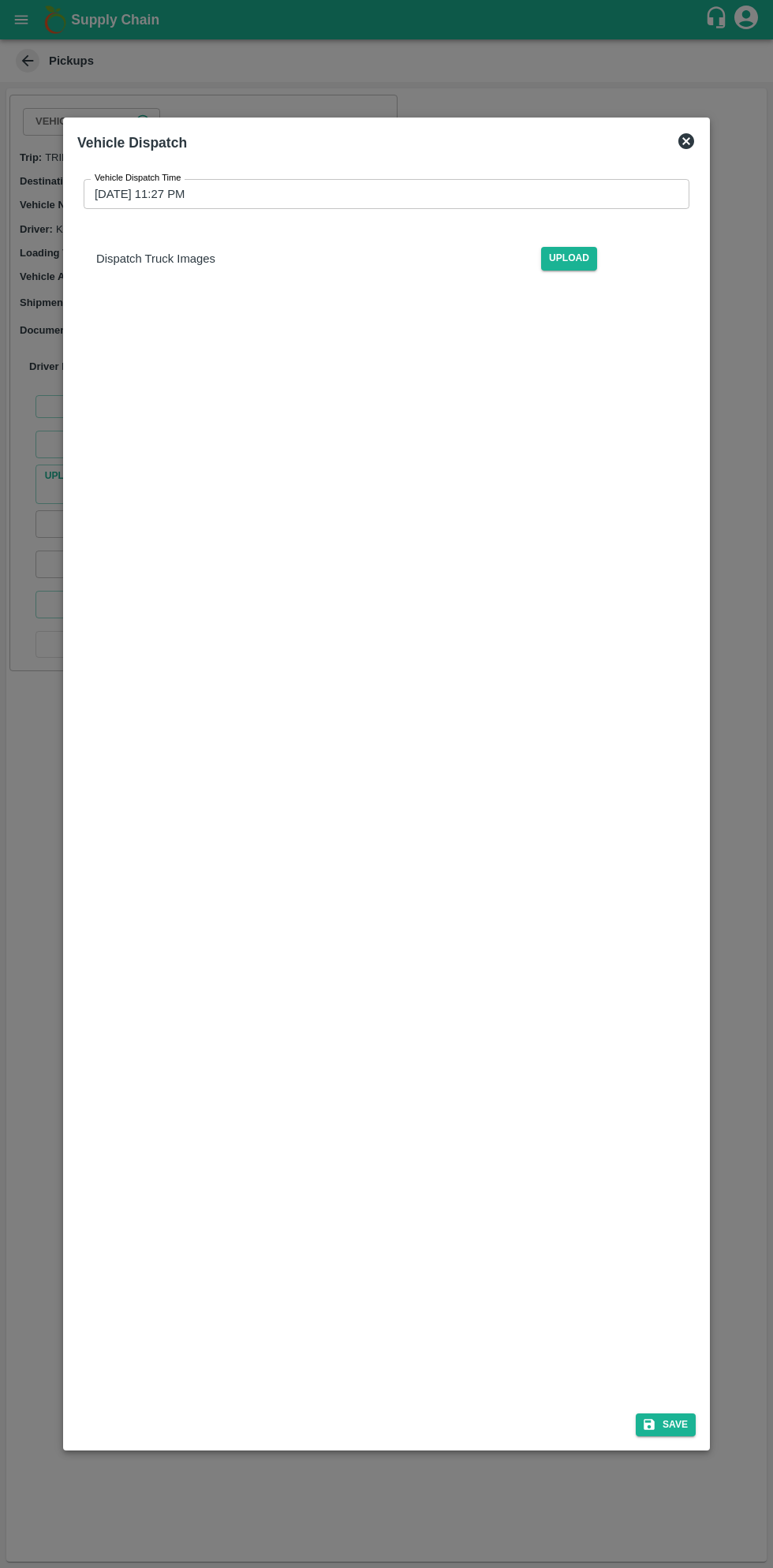
click at [428, 194] on input "04/09/2025 11:27 PM" at bounding box center [381, 193] width 594 height 30
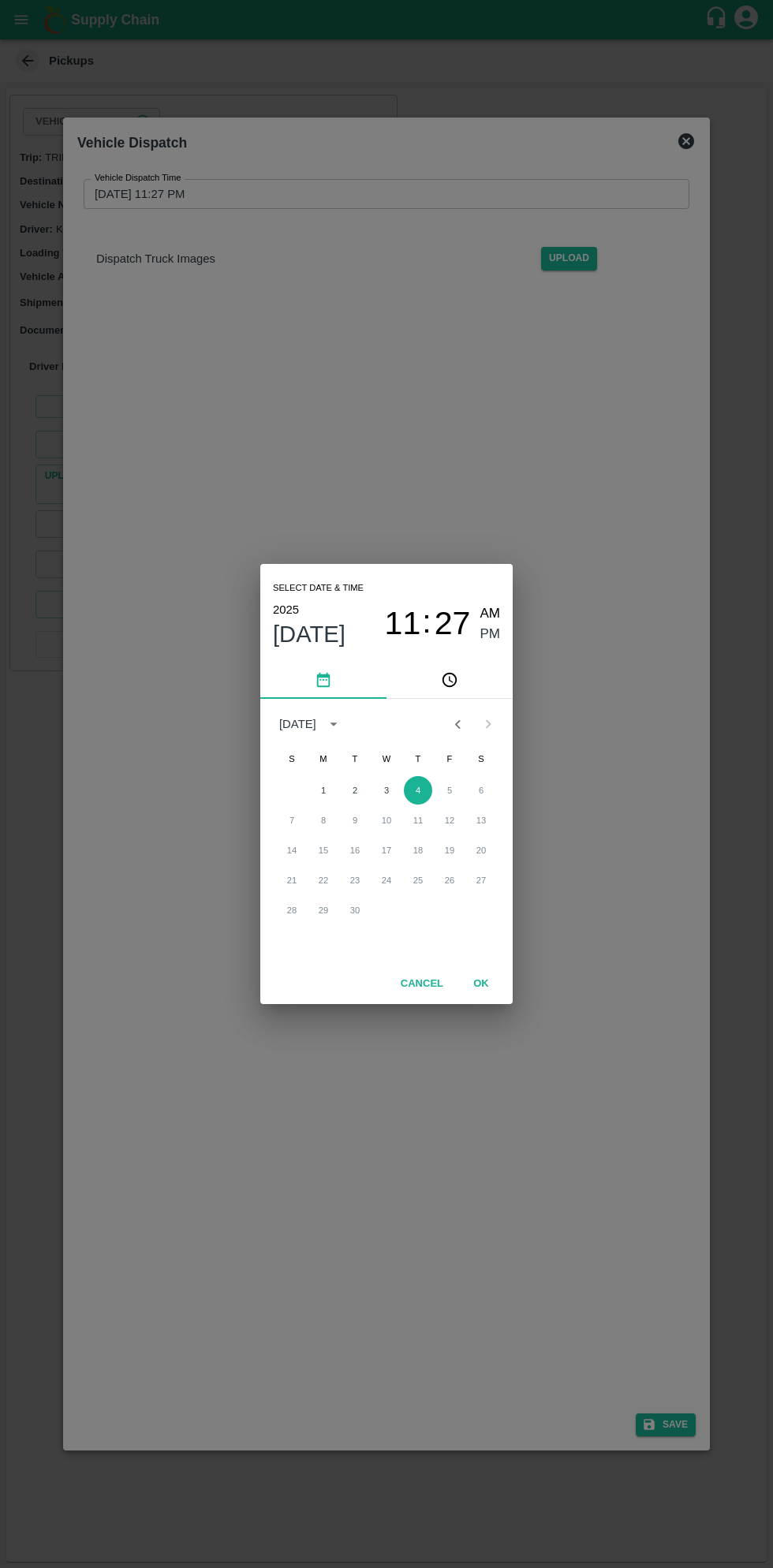
click at [416, 617] on span "11" at bounding box center [403, 623] width 37 height 38
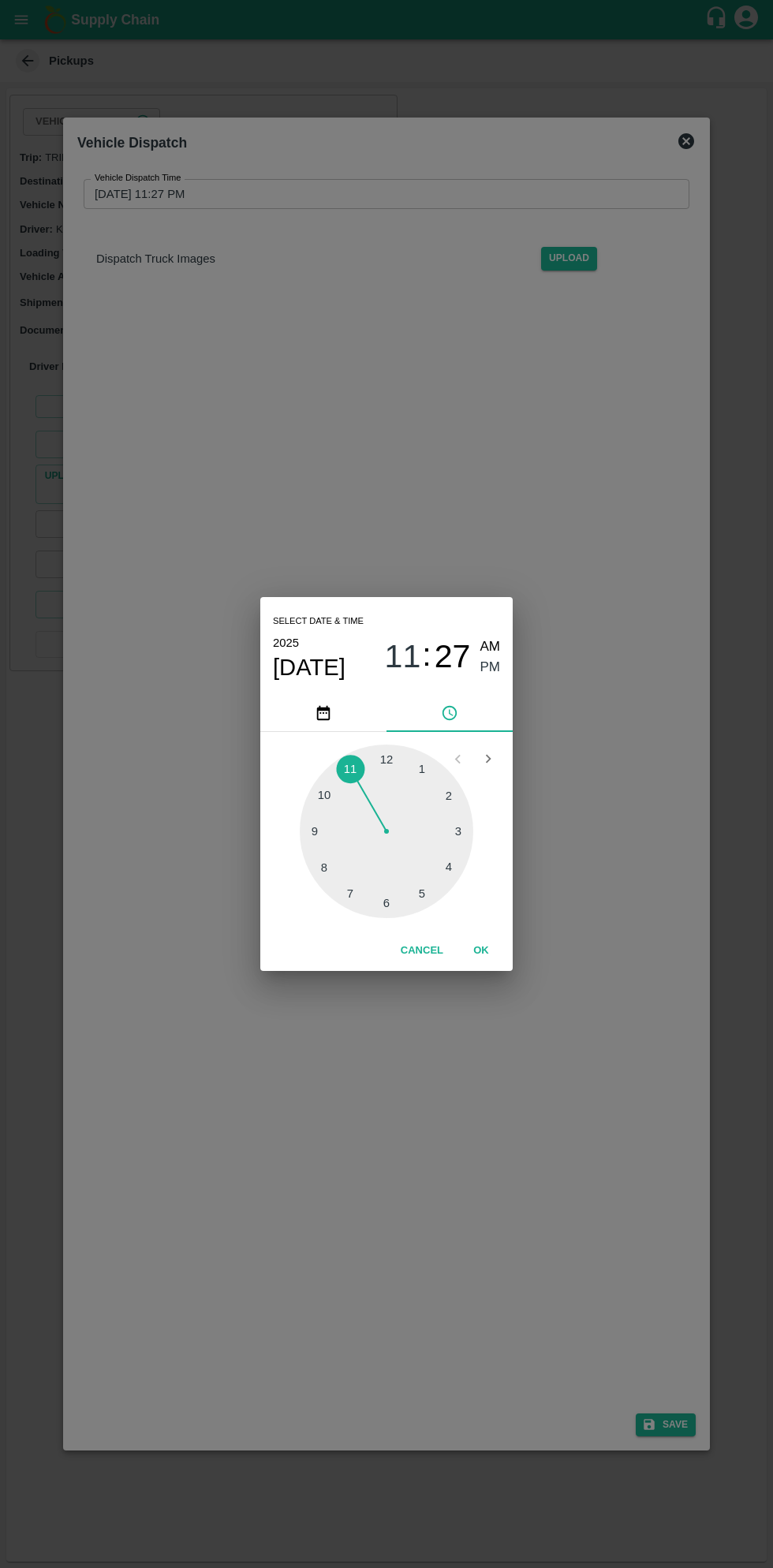
click at [392, 907] on div at bounding box center [386, 831] width 173 height 173
type input "04/09/2025 06:27 PM"
click at [480, 950] on button "OK" at bounding box center [481, 950] width 50 height 28
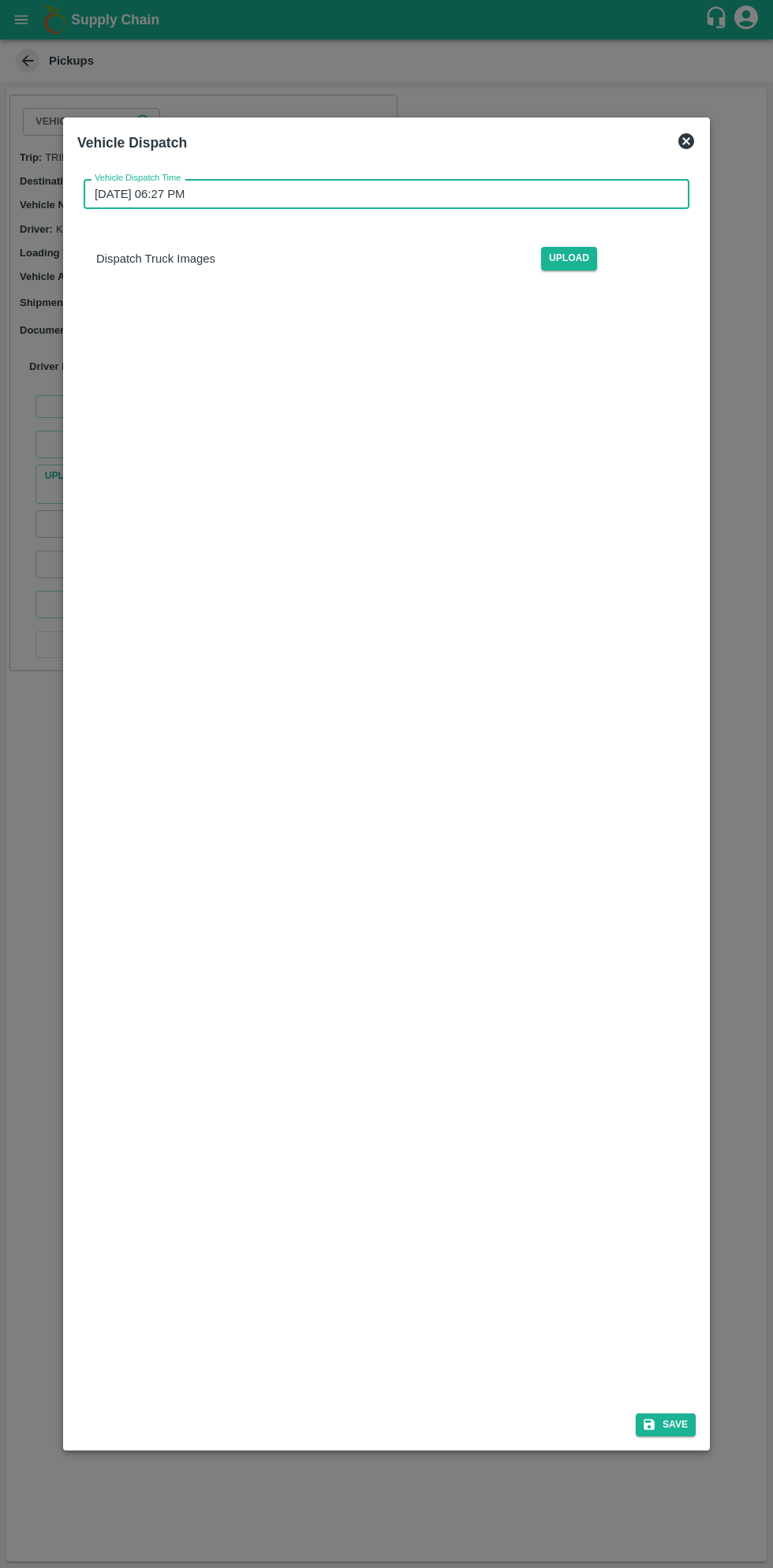
click at [694, 1413] on div "Save" at bounding box center [386, 1421] width 631 height 41
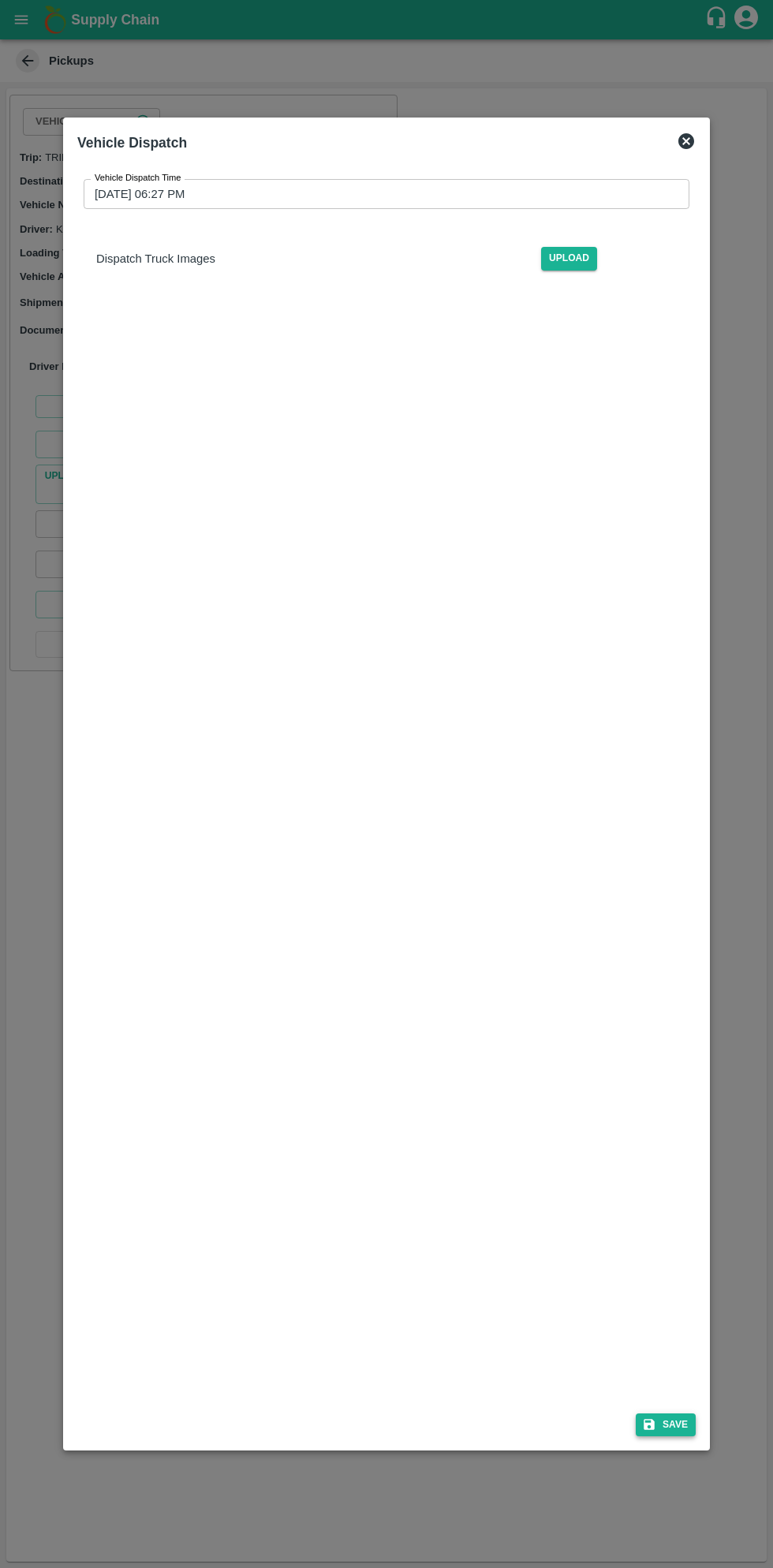
click at [656, 1418] on icon "submit" at bounding box center [648, 1425] width 14 height 14
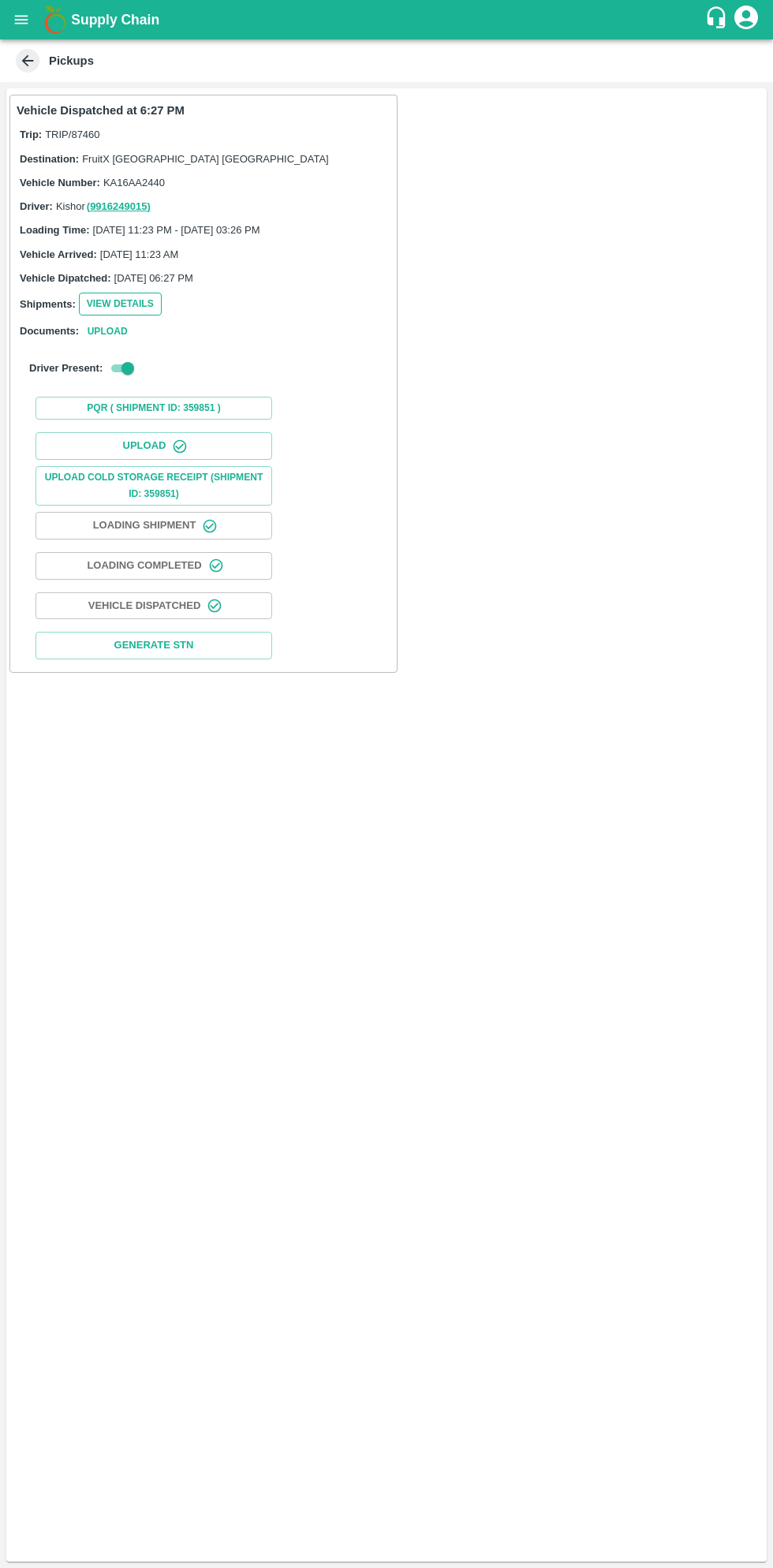
click at [135, 310] on button "View Details" at bounding box center [120, 304] width 83 height 23
